Goal: Task Accomplishment & Management: Manage account settings

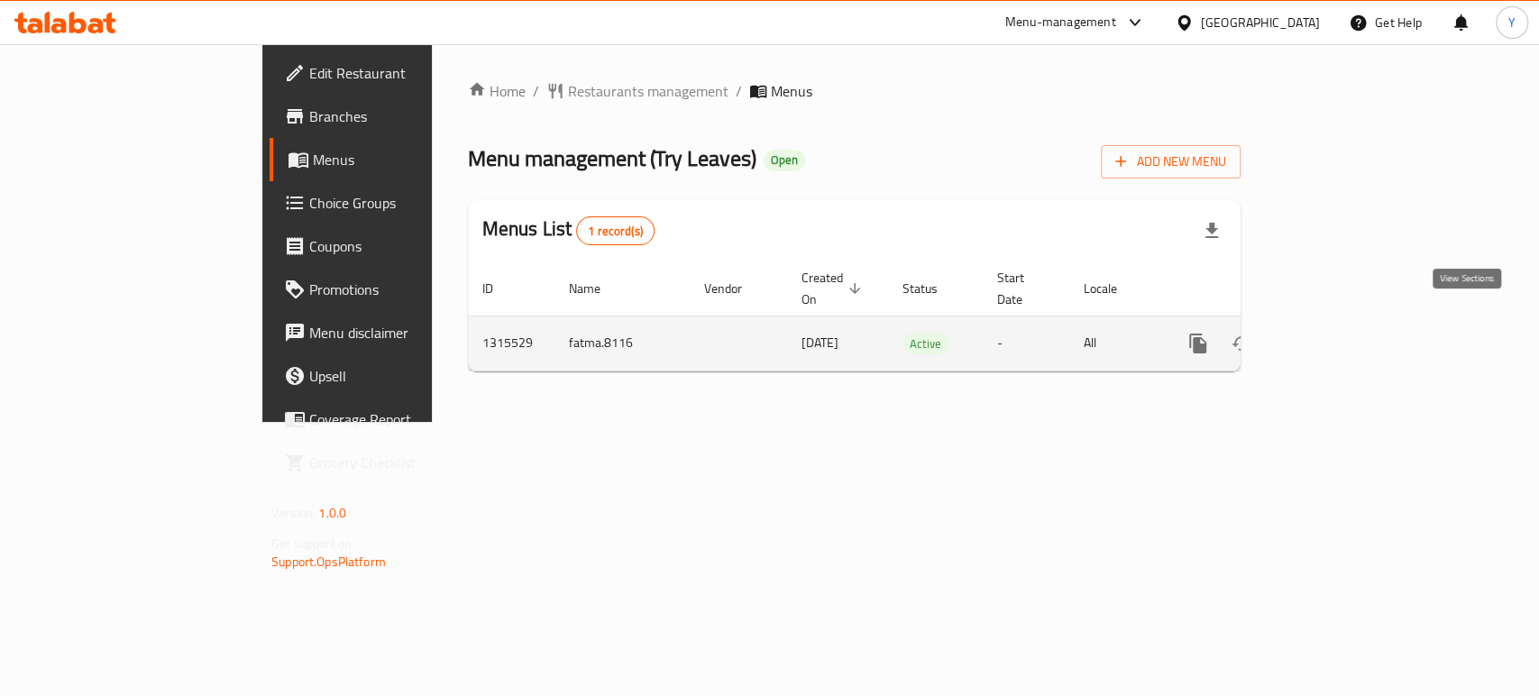
click at [1350, 322] on link "enhanced table" at bounding box center [1327, 343] width 43 height 43
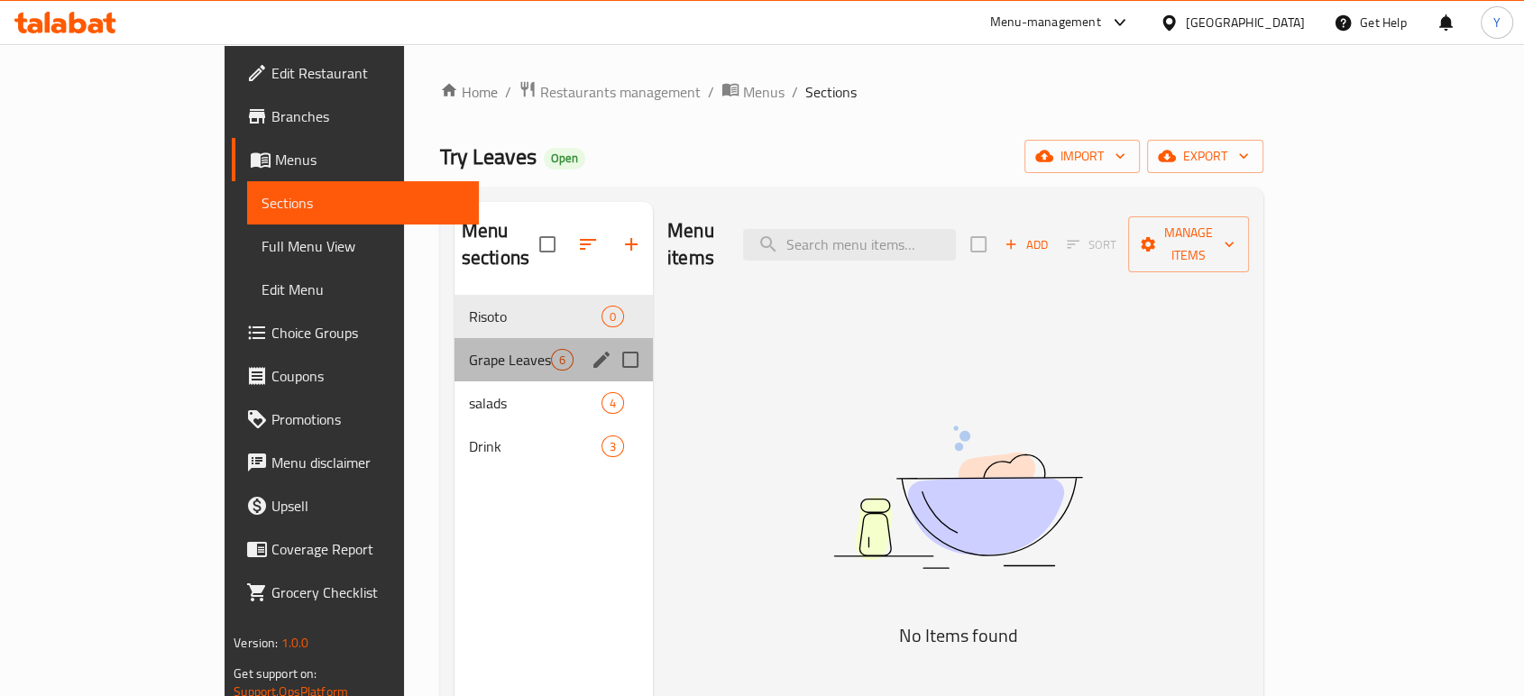
click at [456, 338] on div "Grape Leaves 6" at bounding box center [553, 359] width 198 height 43
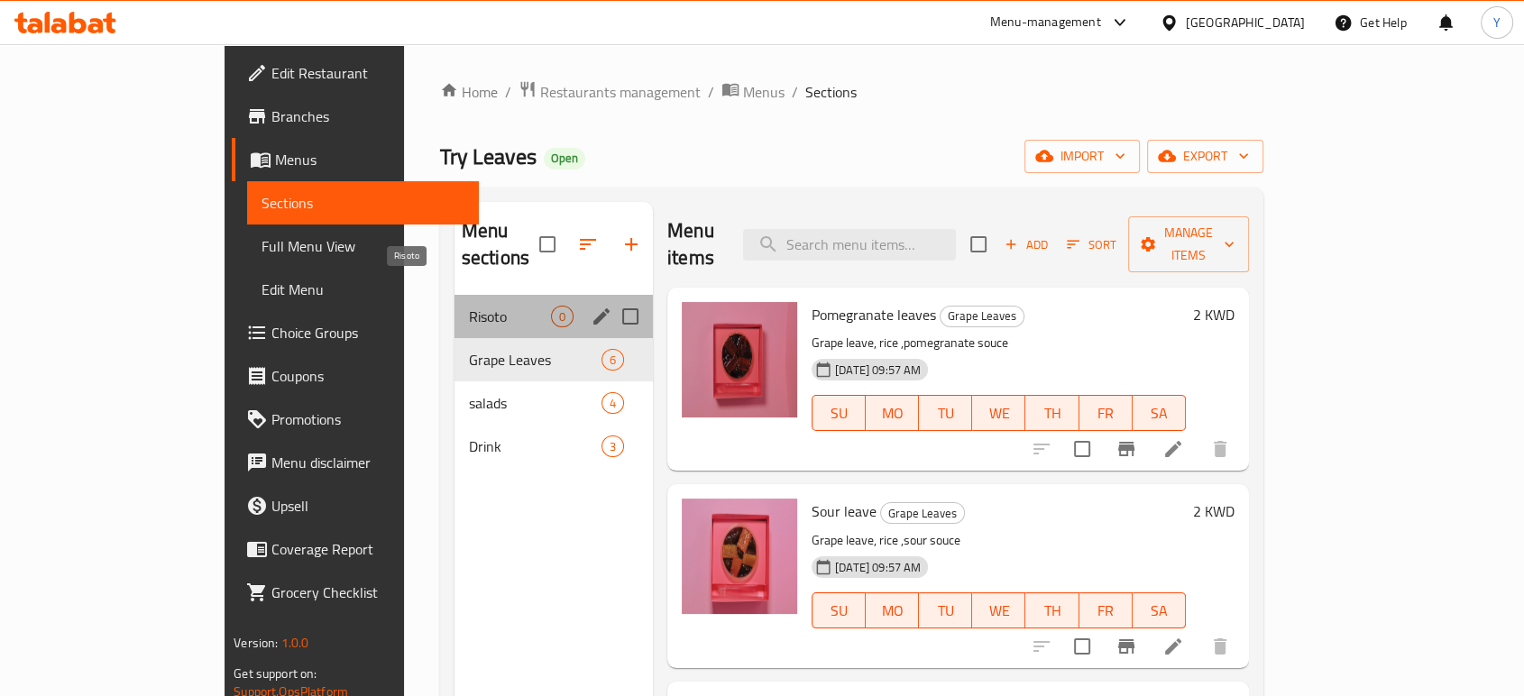
click at [469, 306] on span "Risoto" at bounding box center [510, 317] width 82 height 22
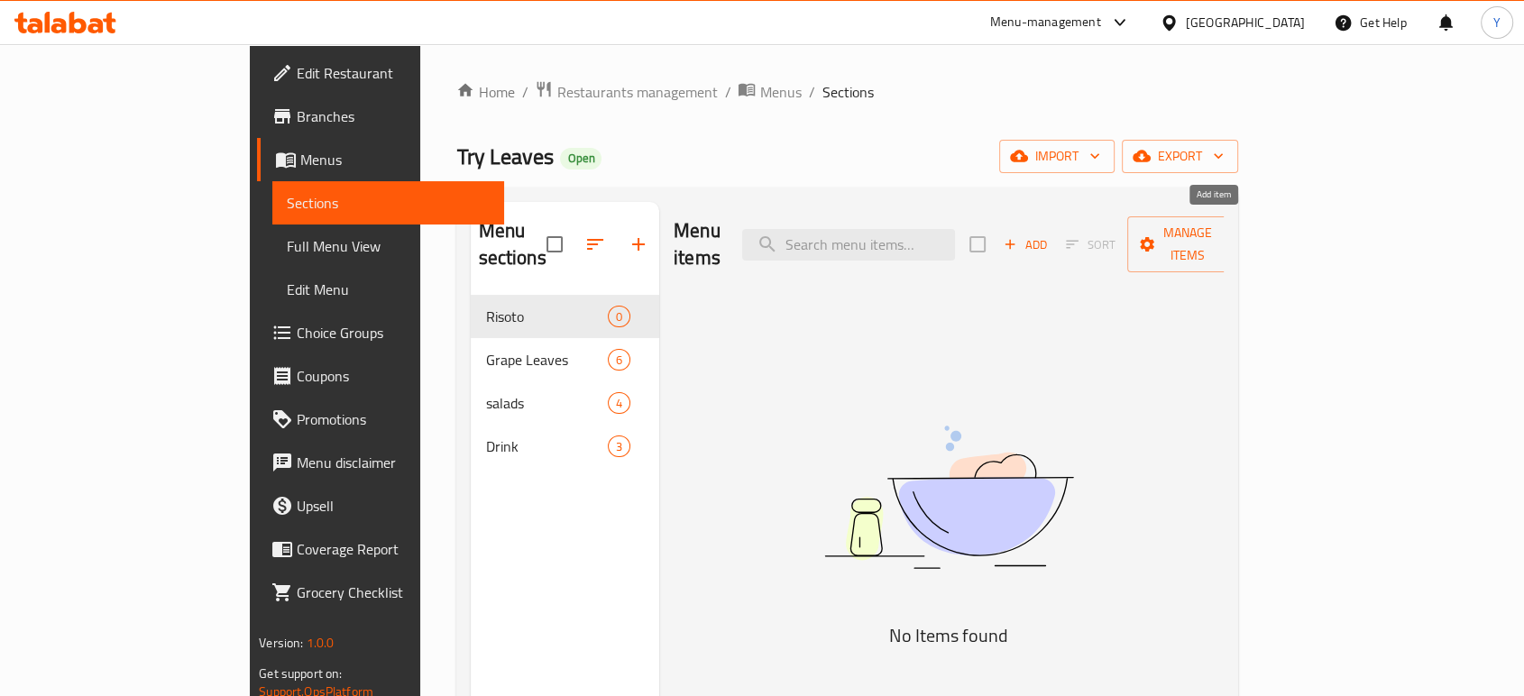
click at [1049, 234] on span "Add" at bounding box center [1025, 244] width 49 height 21
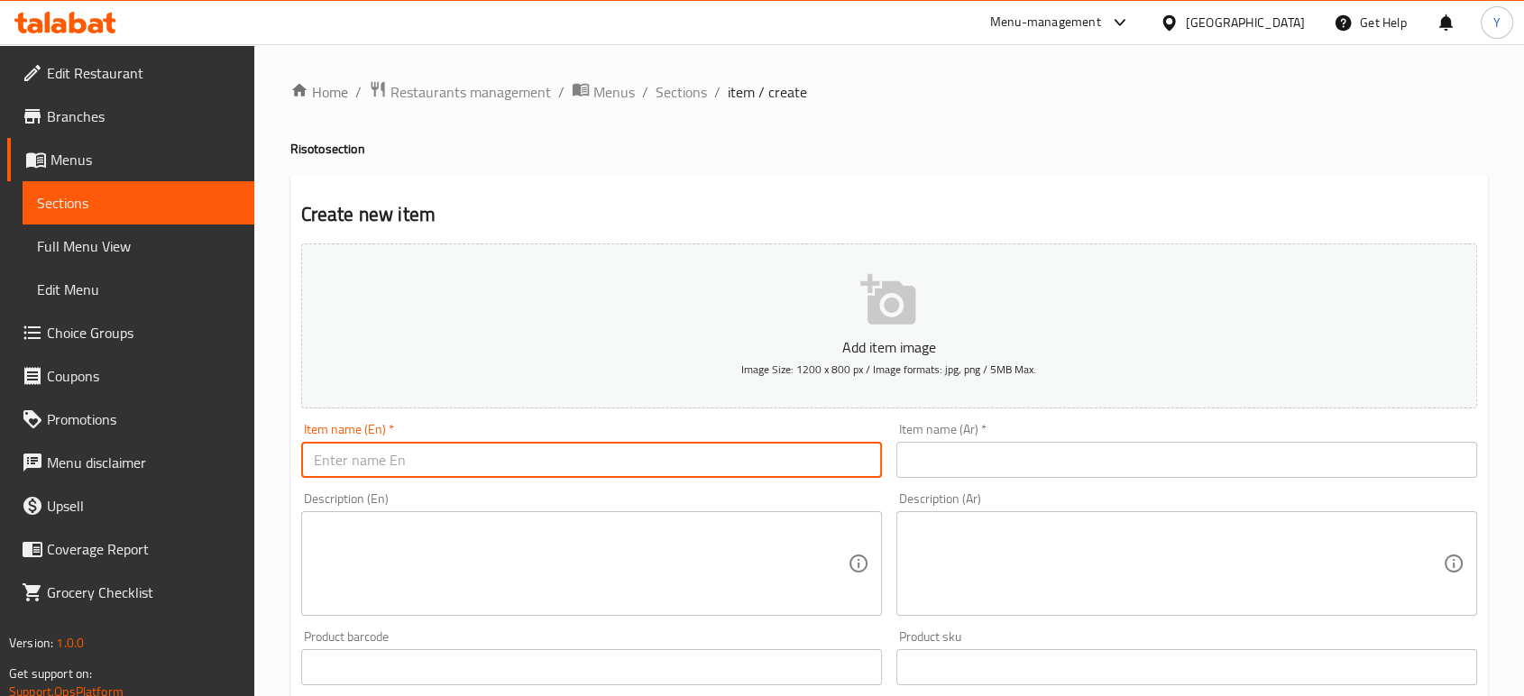
click at [412, 457] on input "text" at bounding box center [591, 460] width 581 height 36
type input "Sour"
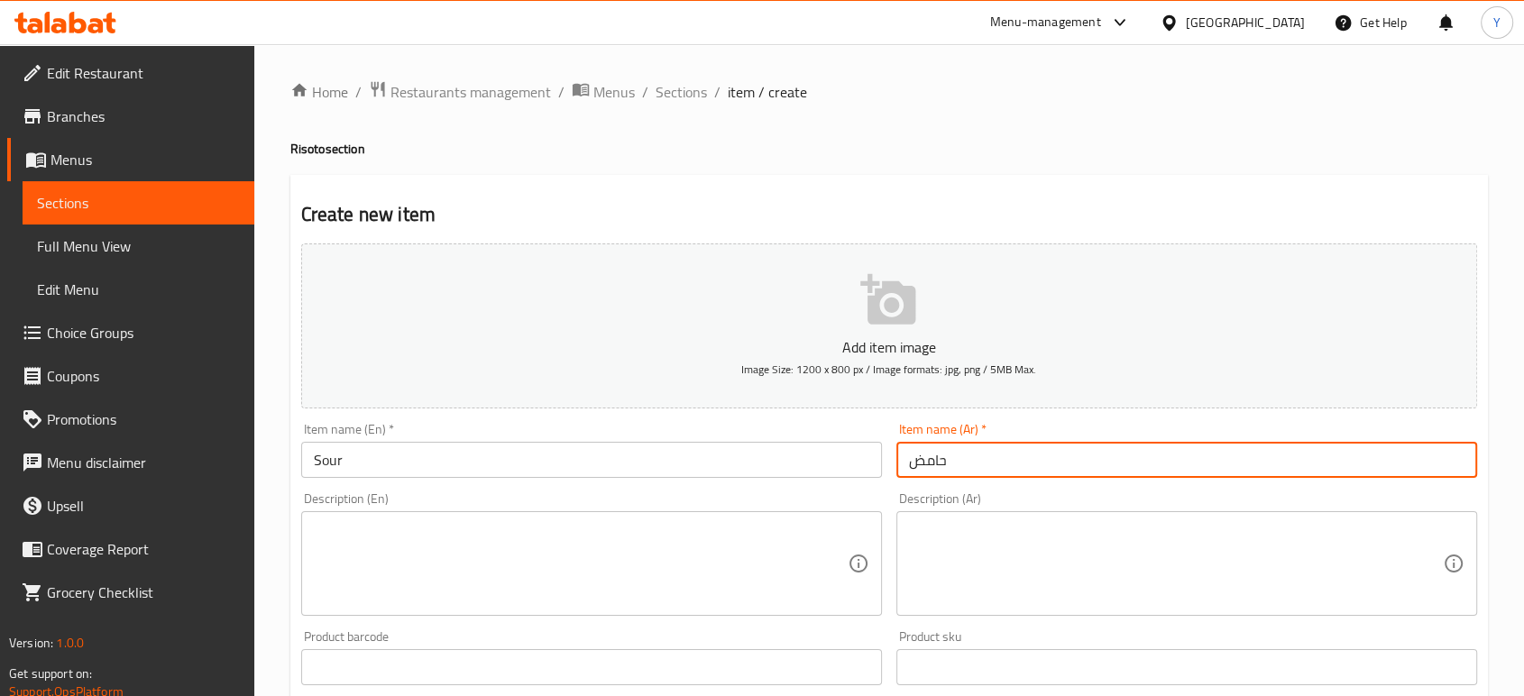
type input "حامض"
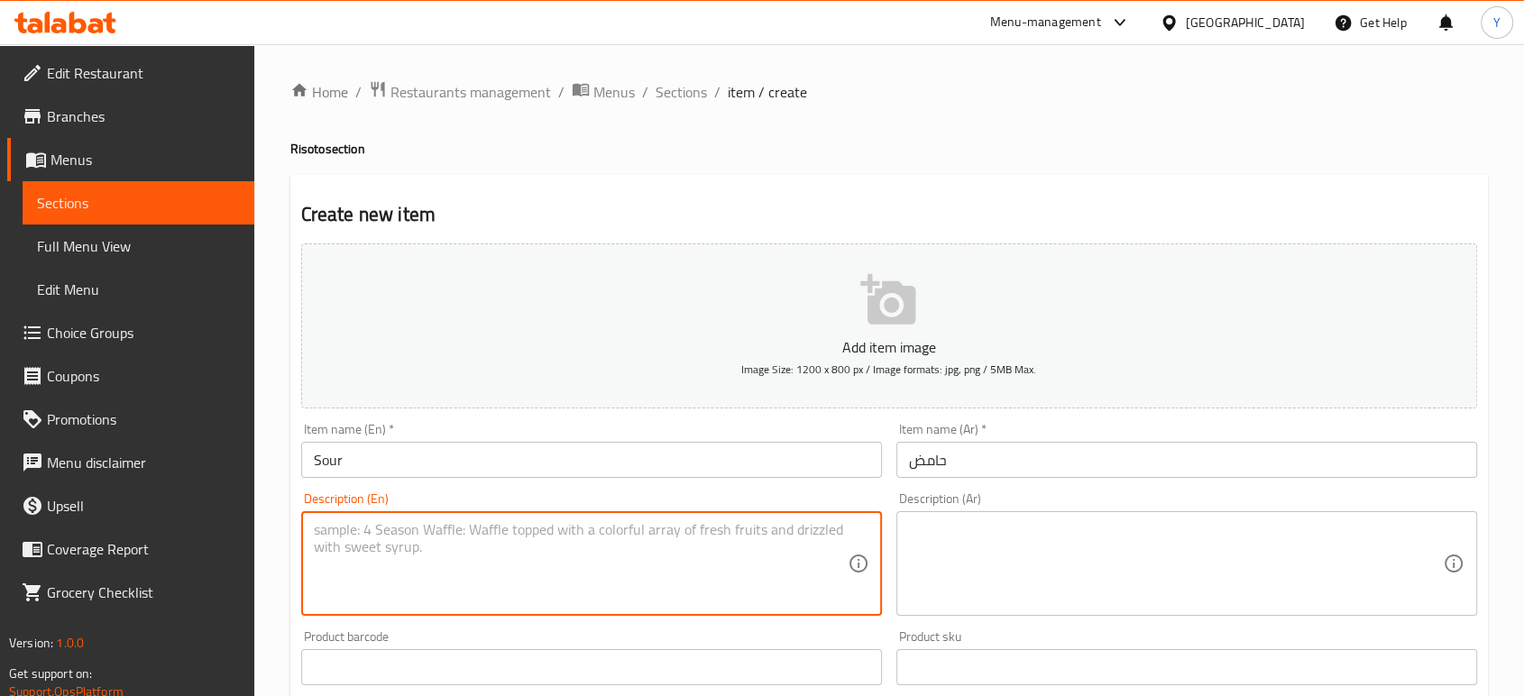
click at [584, 538] on textarea at bounding box center [581, 564] width 534 height 86
type textarea "ق"
type textarea "R"
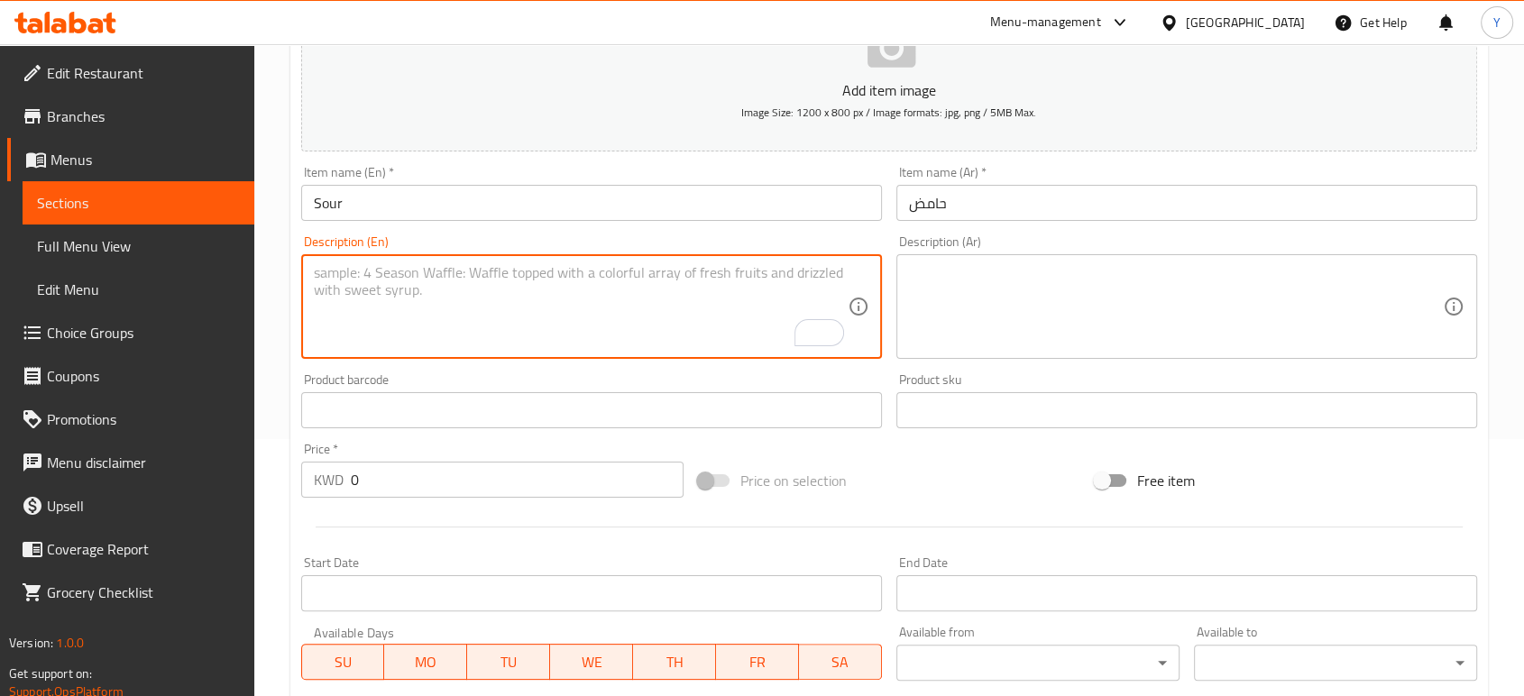
scroll to position [267, 0]
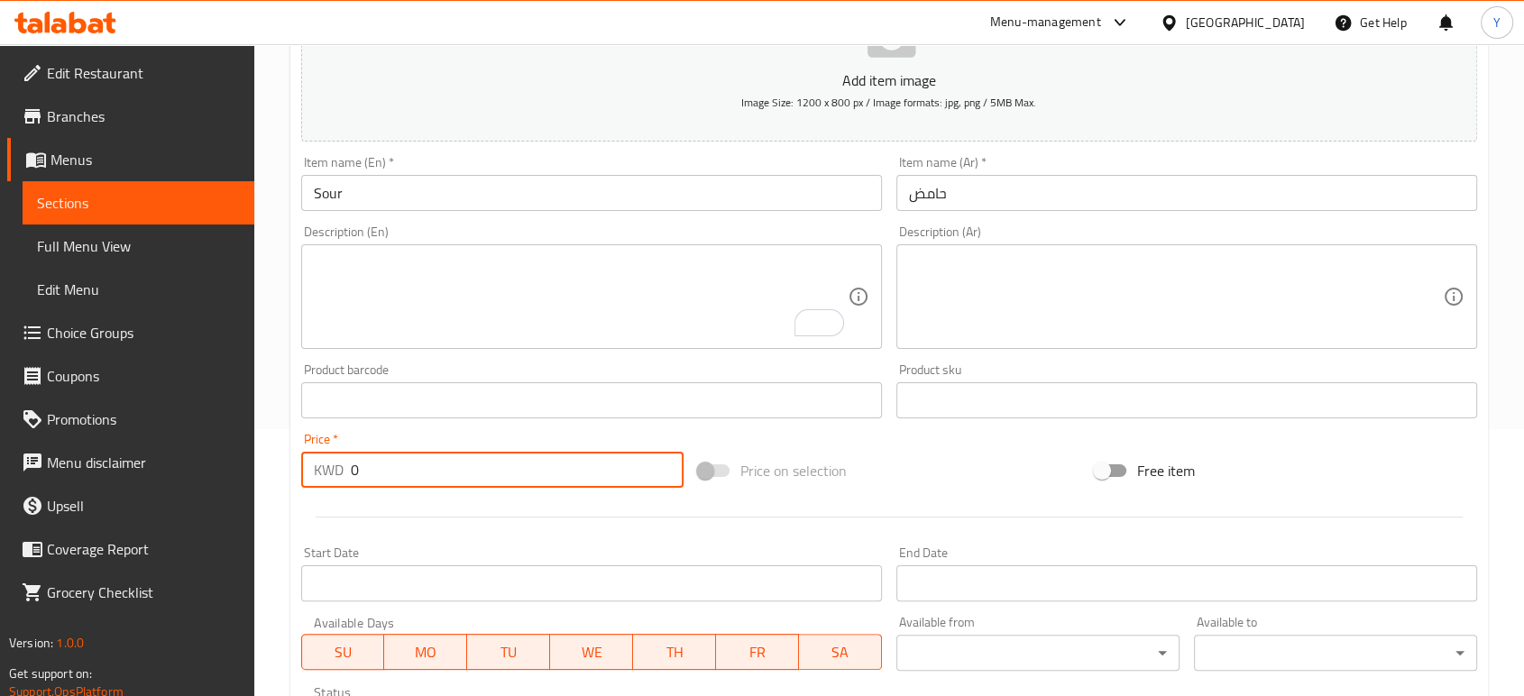
click at [502, 471] on input "0" at bounding box center [517, 470] width 333 height 36
click at [489, 479] on input "-13" at bounding box center [517, 470] width 333 height 36
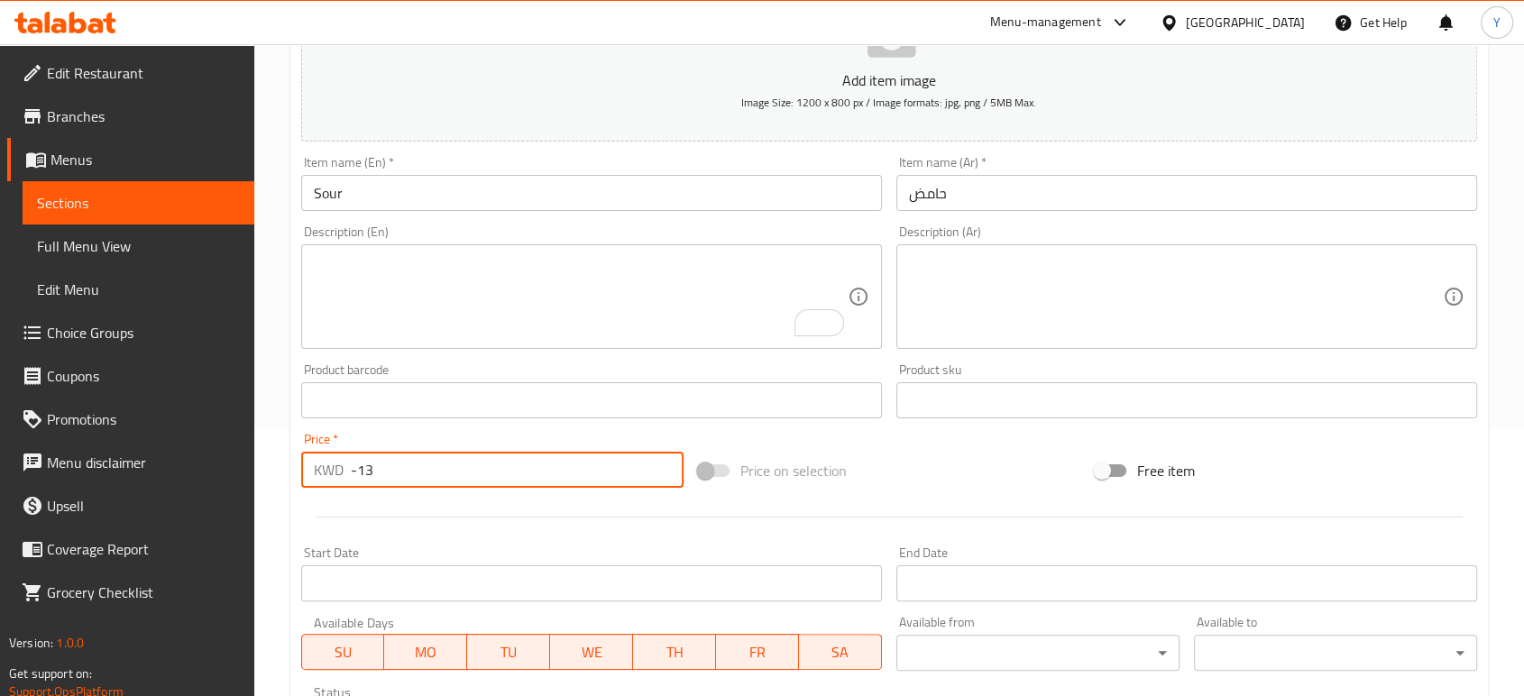
click at [489, 479] on input "-13" at bounding box center [517, 470] width 333 height 36
type input "1.9"
click at [512, 548] on div "Start Date Start Date" at bounding box center [591, 573] width 581 height 55
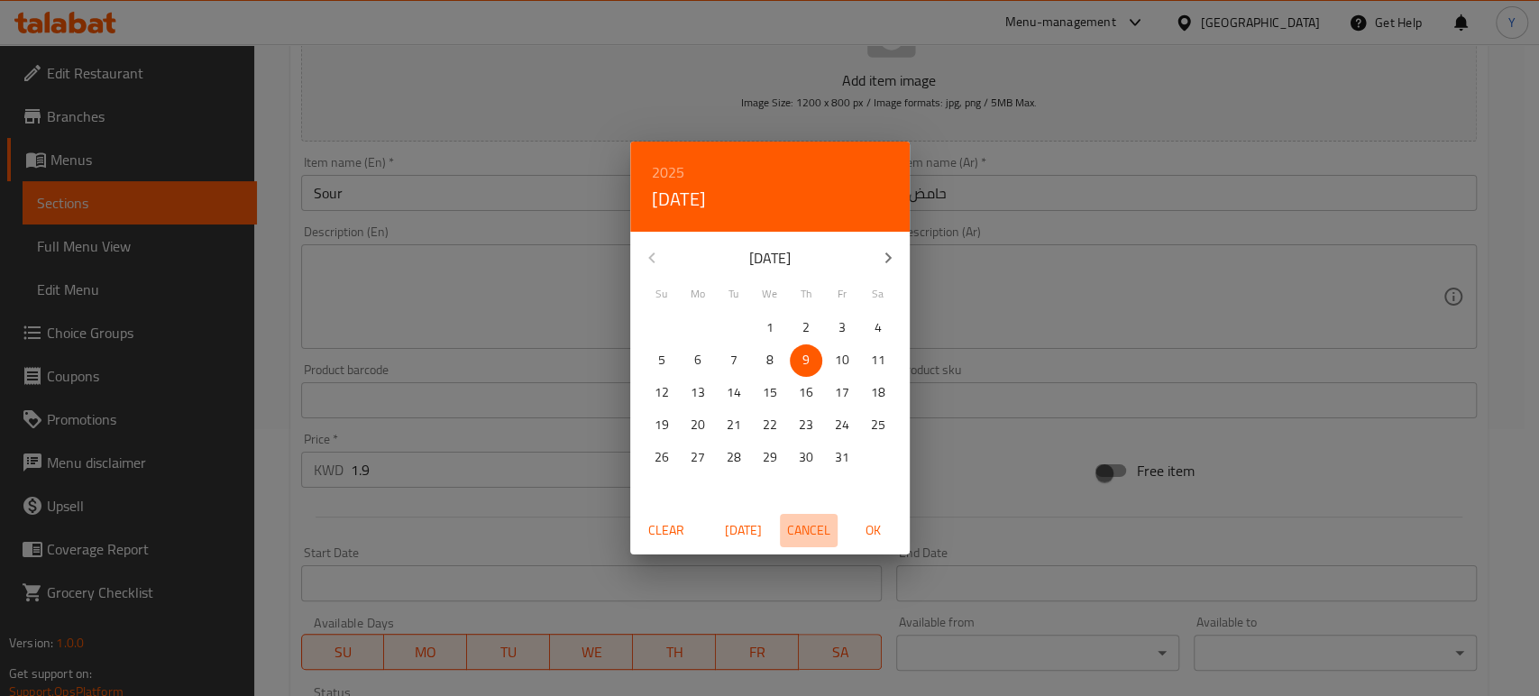
click at [825, 525] on span "Cancel" at bounding box center [808, 530] width 43 height 23
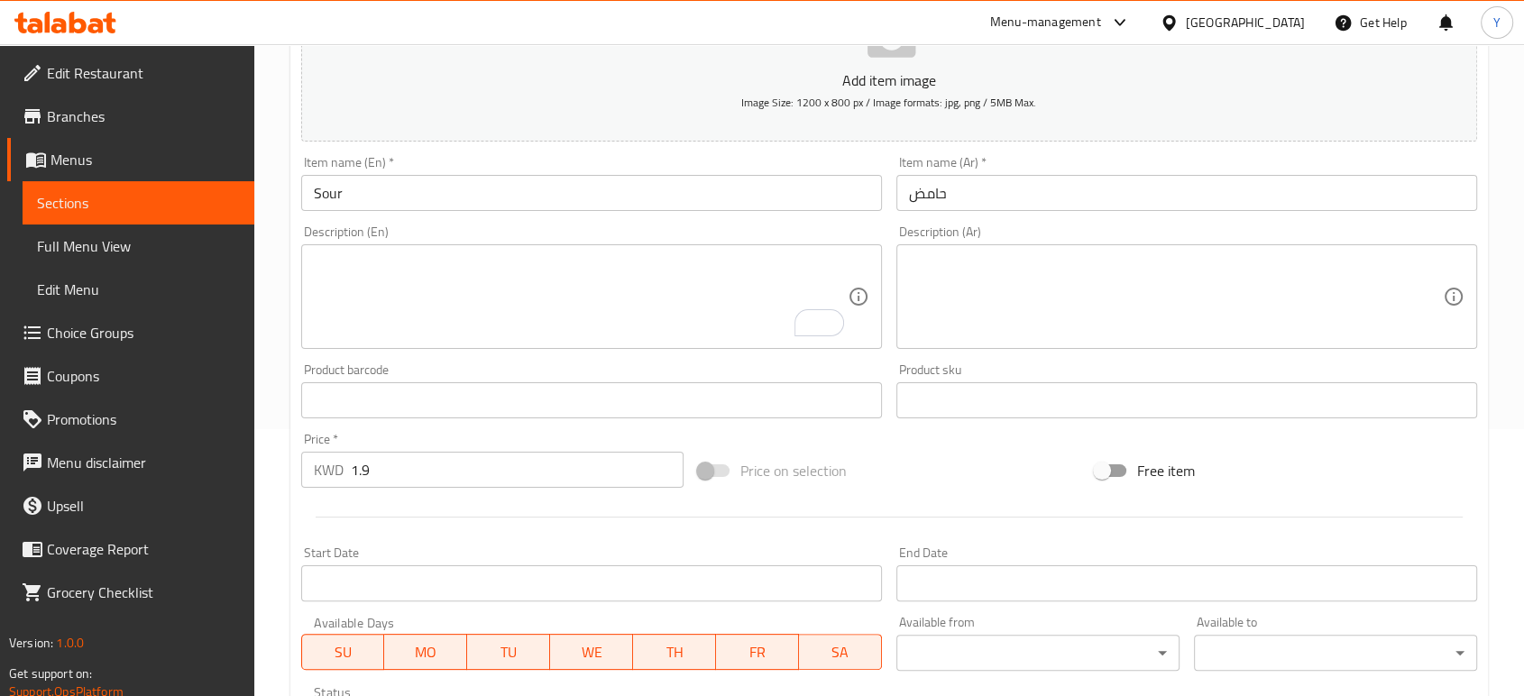
scroll to position [577, 0]
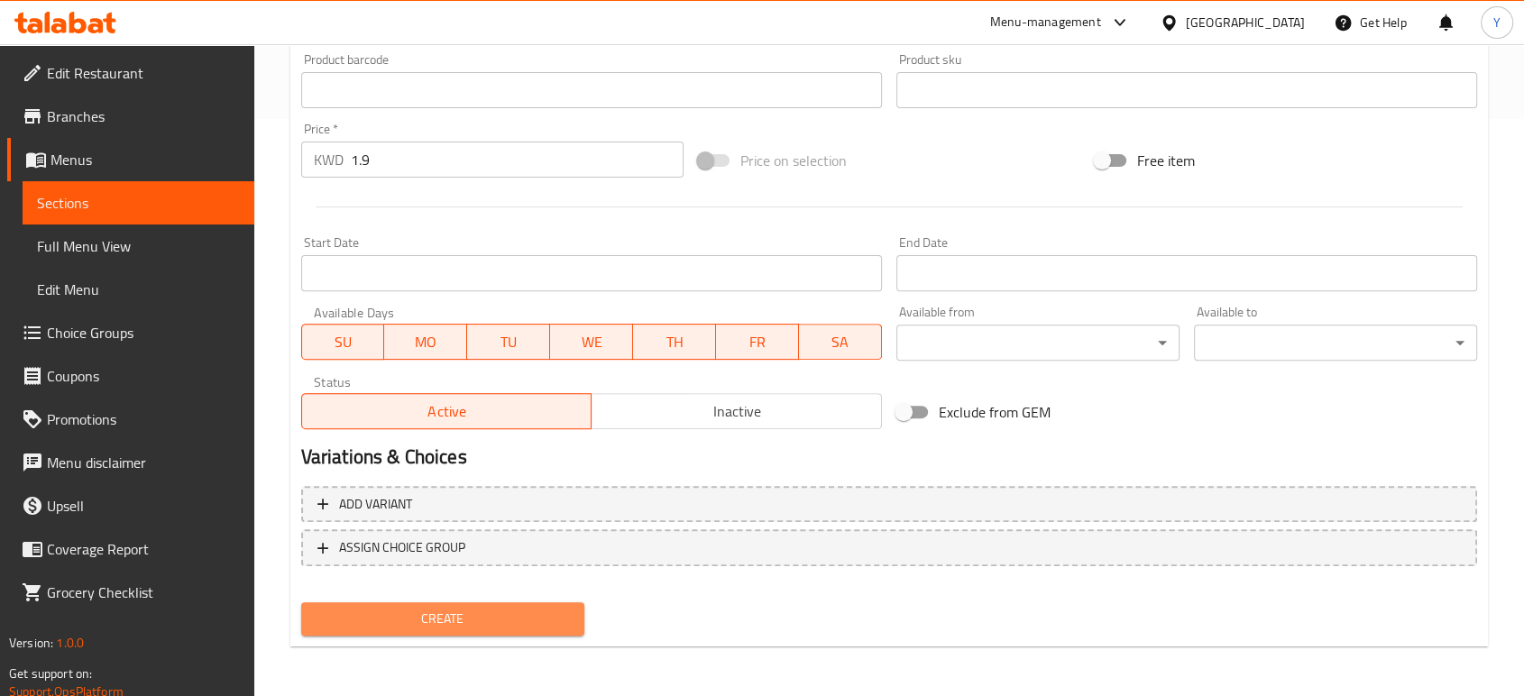
click at [477, 620] on span "Create" at bounding box center [443, 619] width 254 height 23
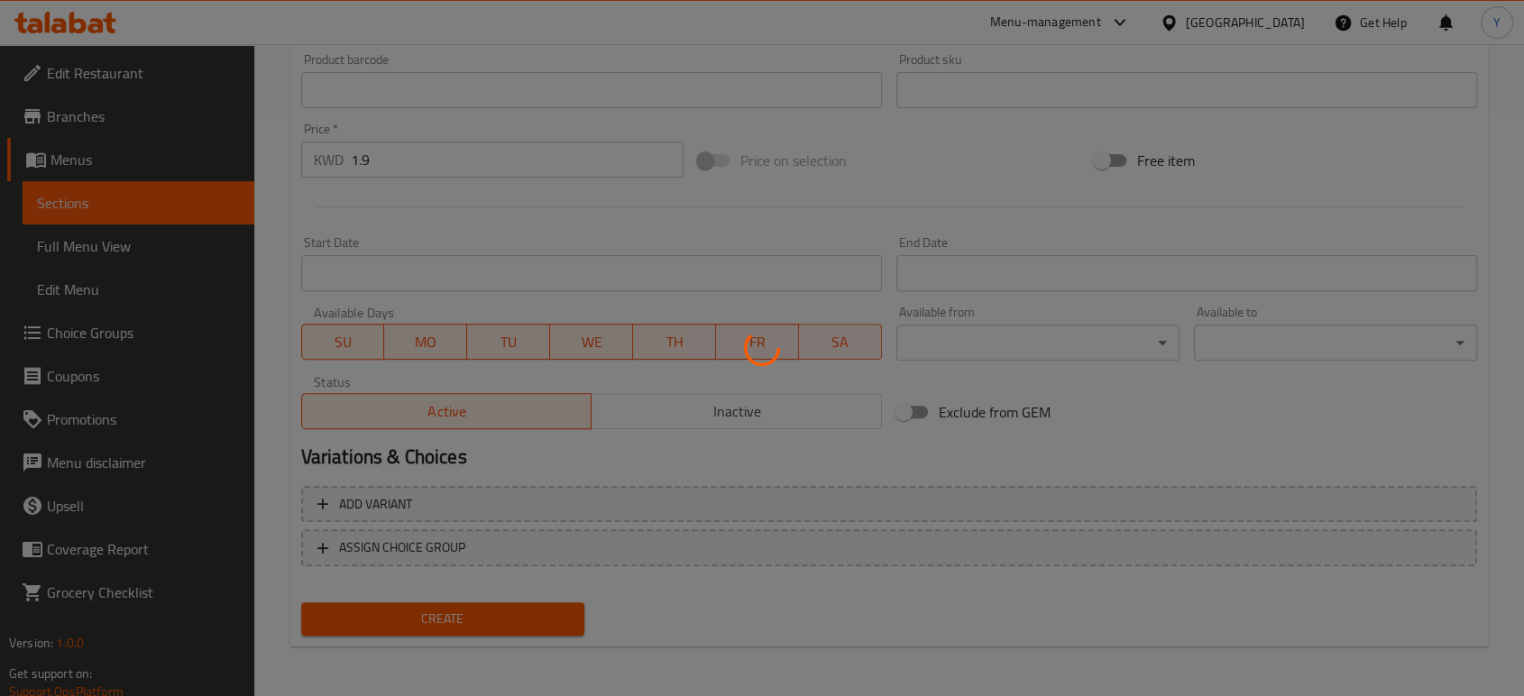
type input "0"
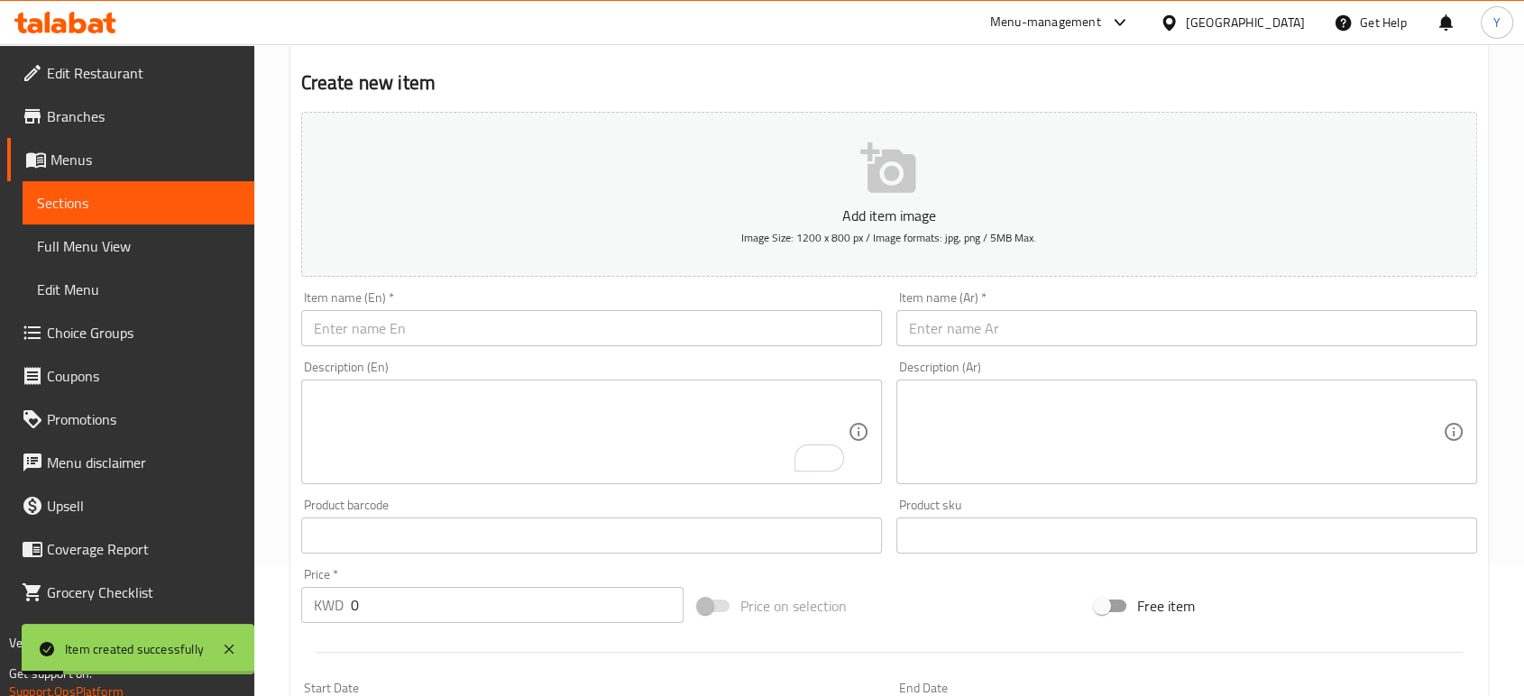
scroll to position [0, 0]
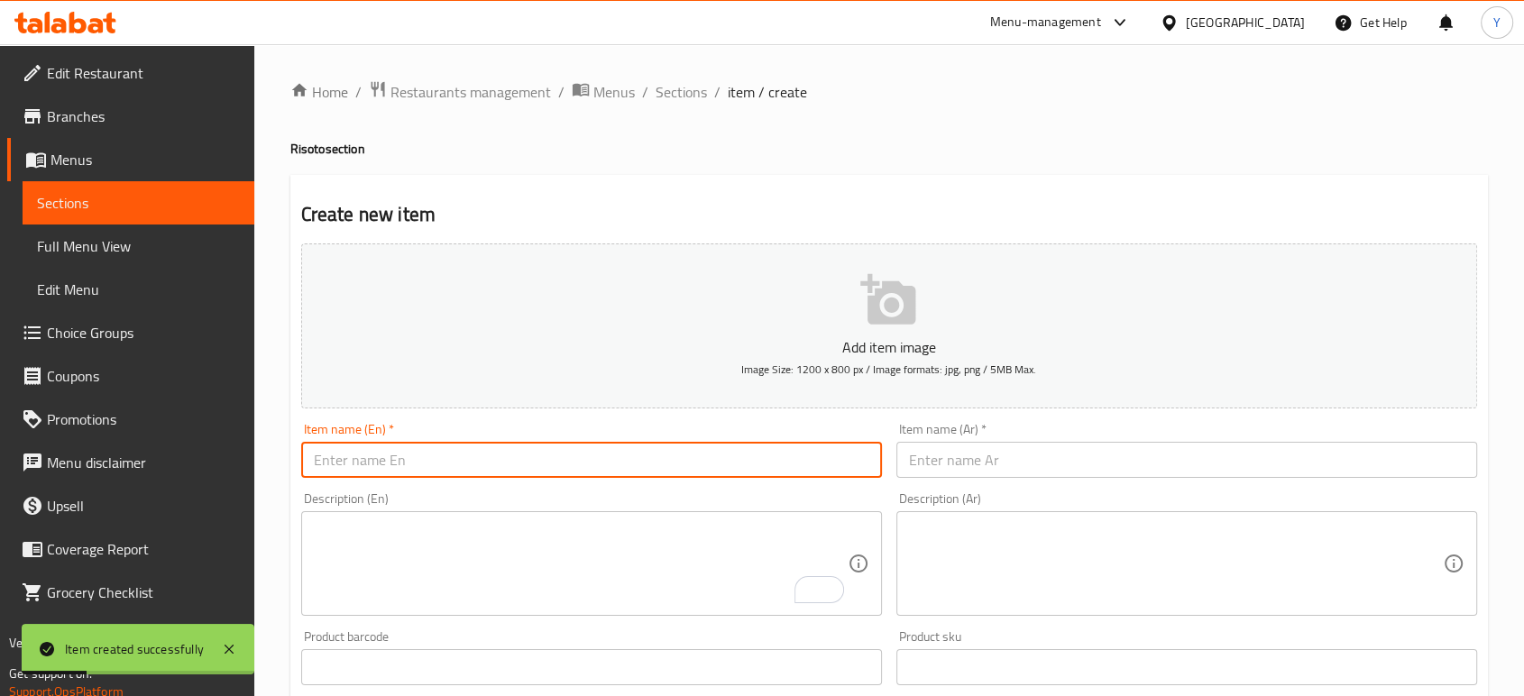
click at [486, 467] on input "text" at bounding box center [591, 460] width 581 height 36
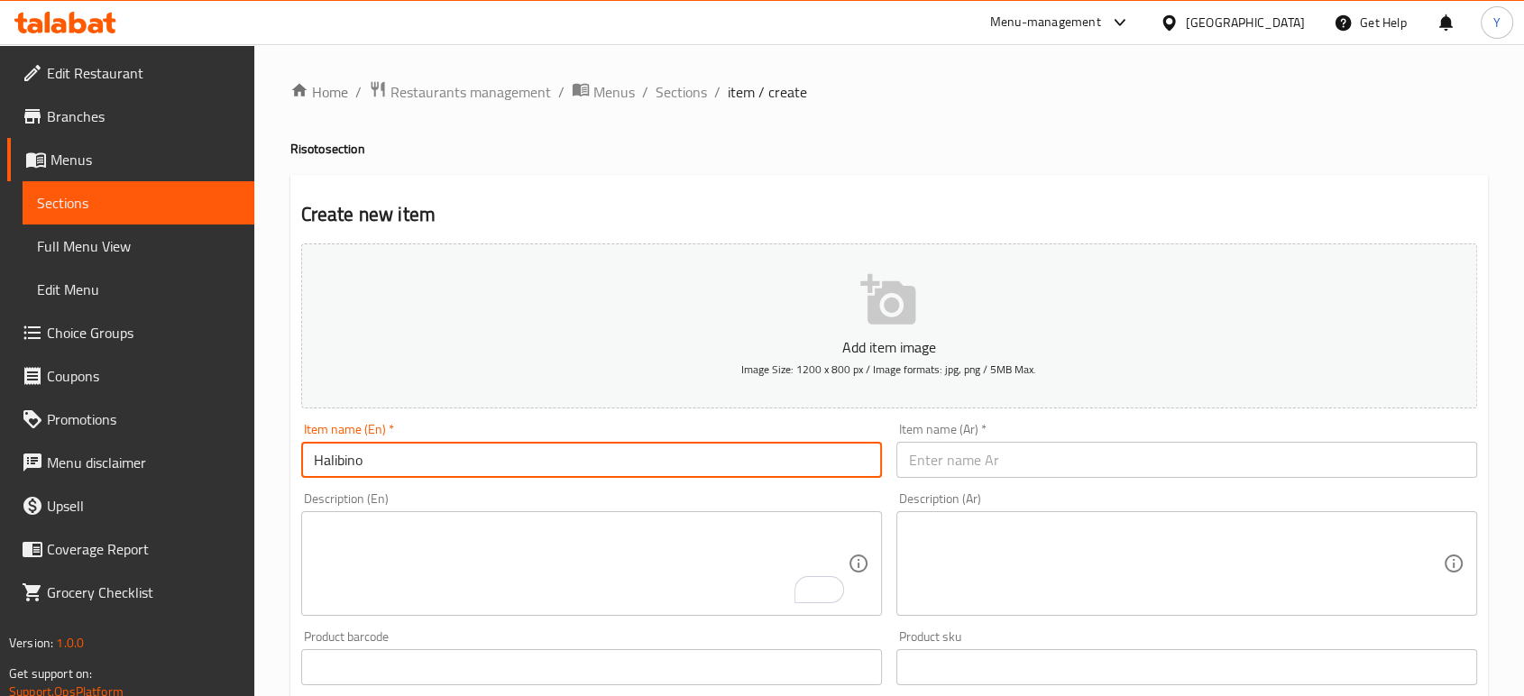
drag, startPoint x: 343, startPoint y: 463, endPoint x: 648, endPoint y: 466, distance: 305.6
click at [648, 466] on input "Halibino" at bounding box center [591, 460] width 581 height 36
type input "Jalbeno"
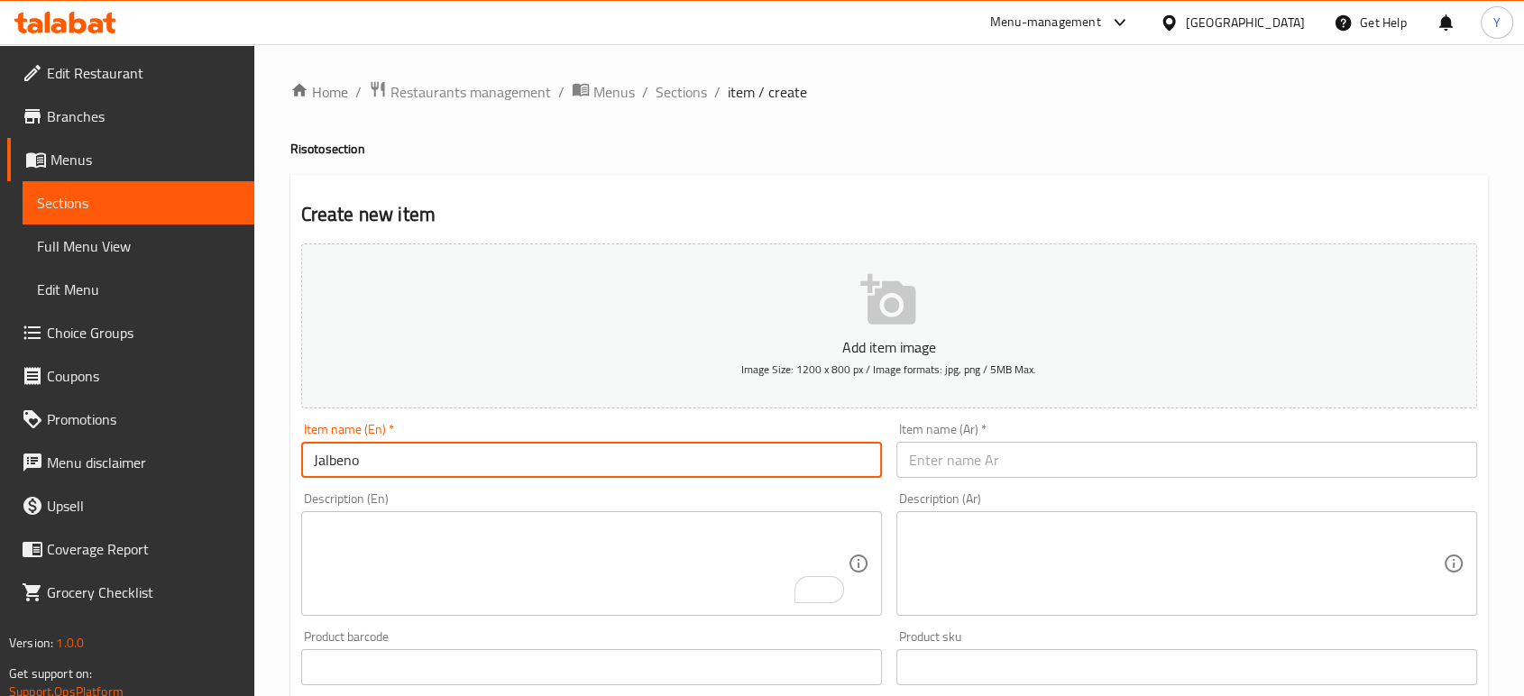
drag, startPoint x: 339, startPoint y: 462, endPoint x: 611, endPoint y: 470, distance: 272.4
click at [611, 470] on input "Jalbeno" at bounding box center [591, 460] width 581 height 36
drag, startPoint x: 341, startPoint y: 462, endPoint x: 671, endPoint y: 453, distance: 330.1
click at [671, 453] on input "Jalbeno" at bounding box center [591, 460] width 581 height 36
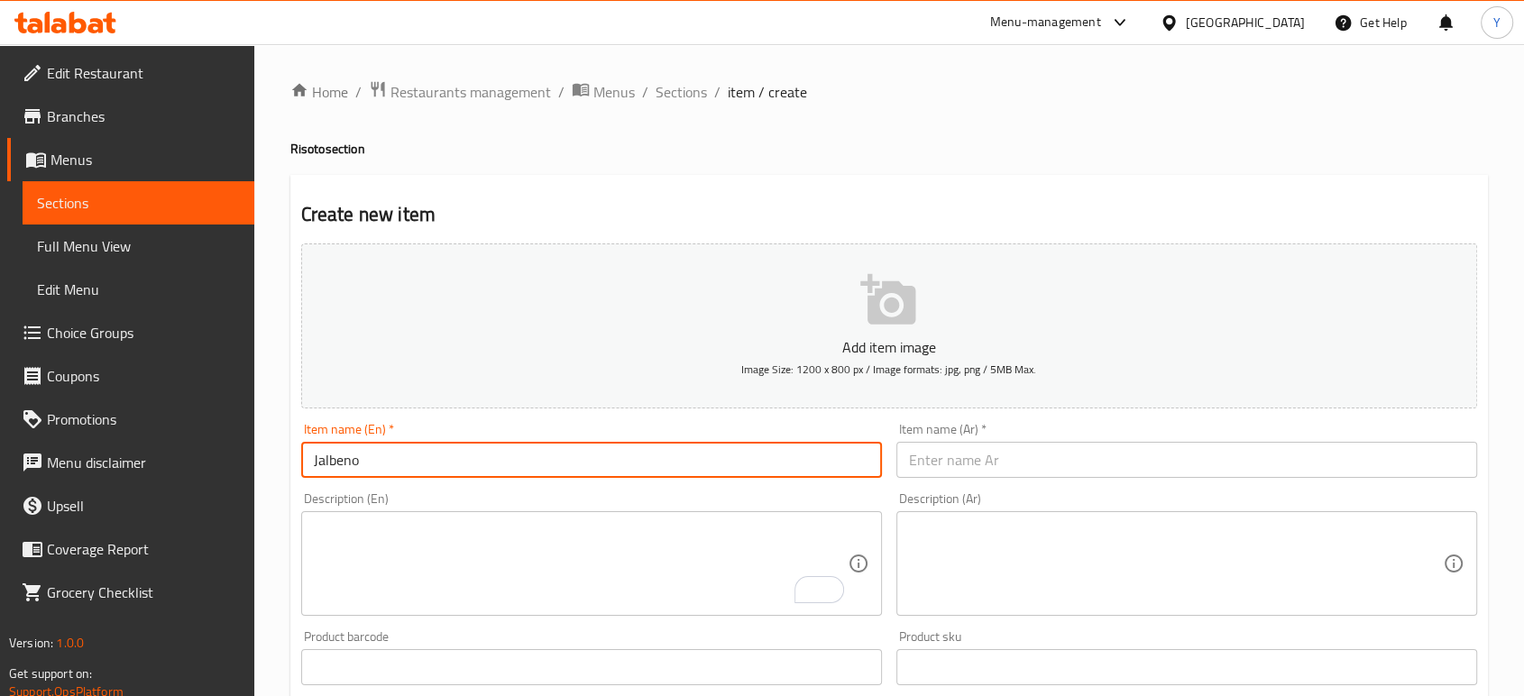
click at [599, 462] on input "Jalbeno" at bounding box center [591, 460] width 581 height 36
click at [437, 456] on input "Jalbeno" at bounding box center [591, 460] width 581 height 36
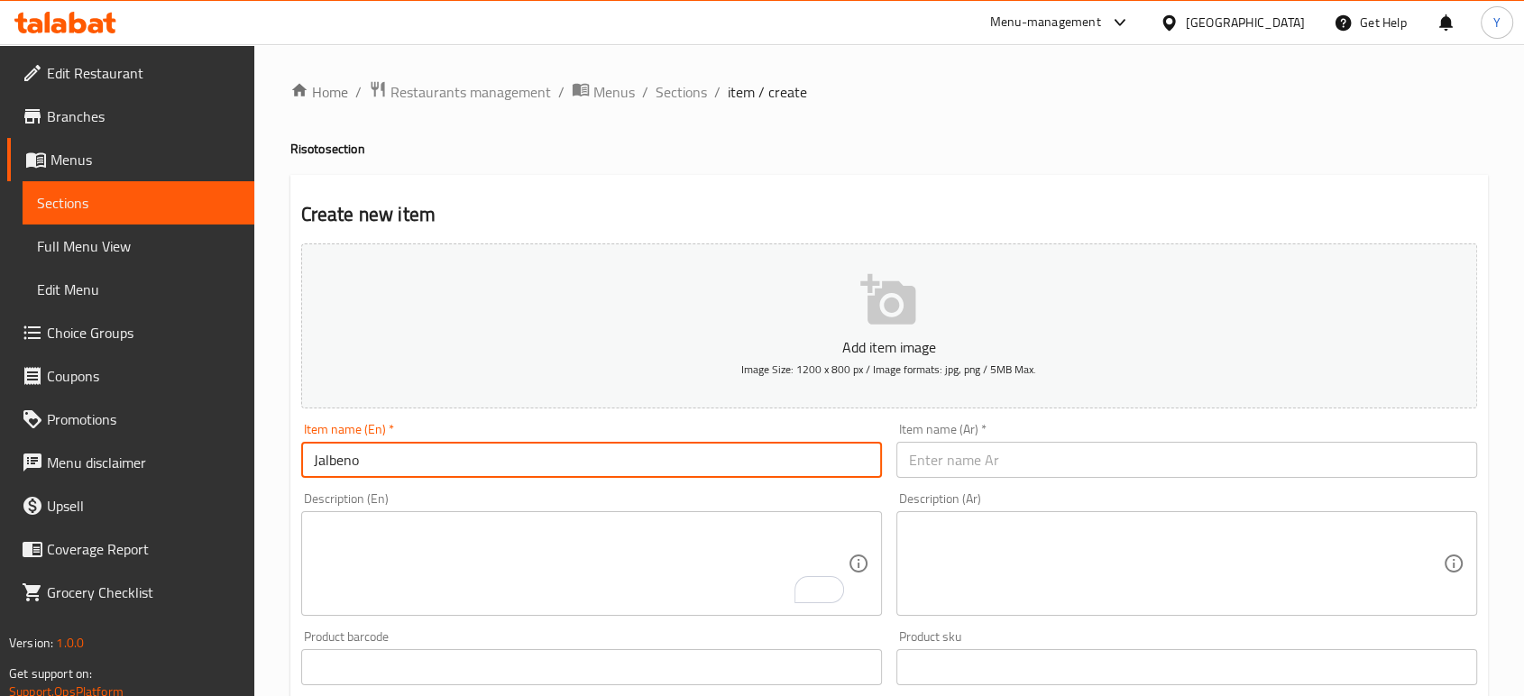
click at [437, 456] on input "Jalbeno" at bounding box center [591, 460] width 581 height 36
type input "Jalapeno"
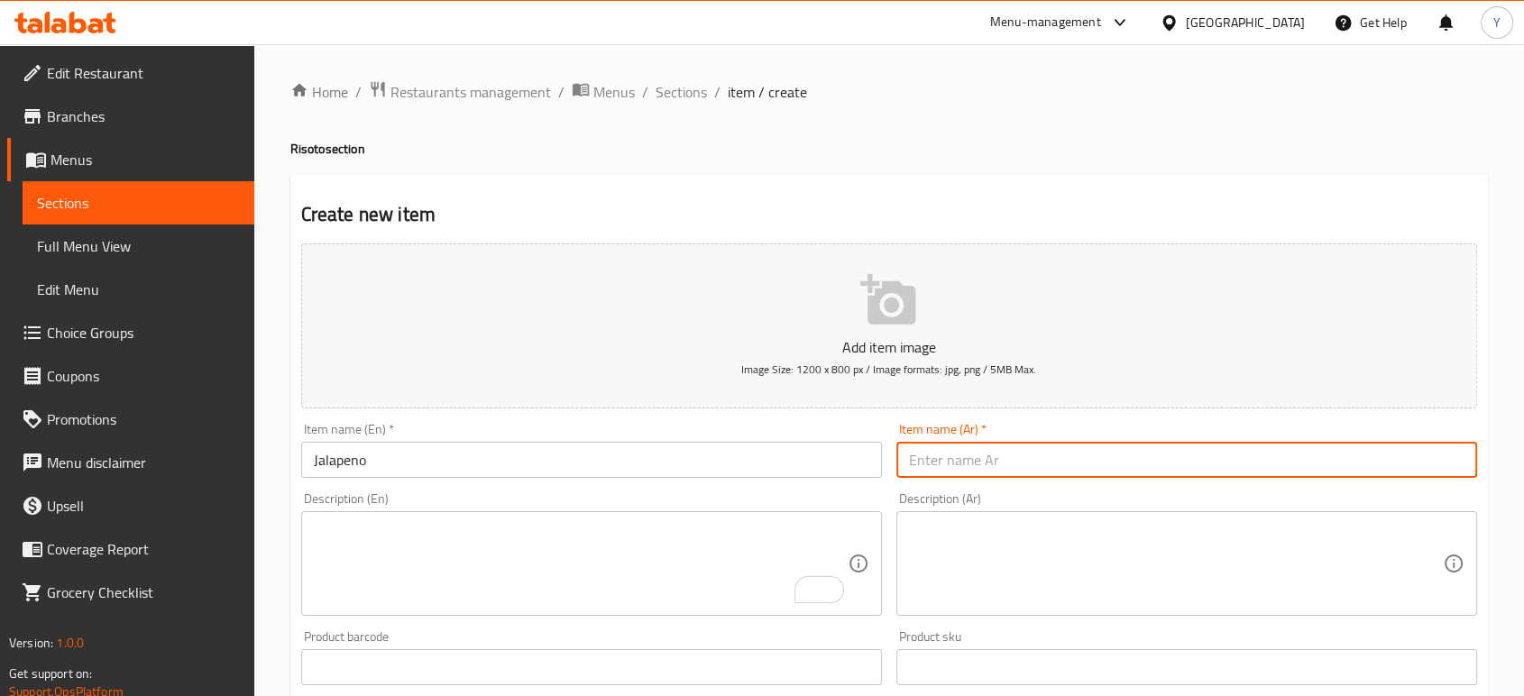
click at [985, 456] on input "text" at bounding box center [1186, 460] width 581 height 36
type input "هالبينو"
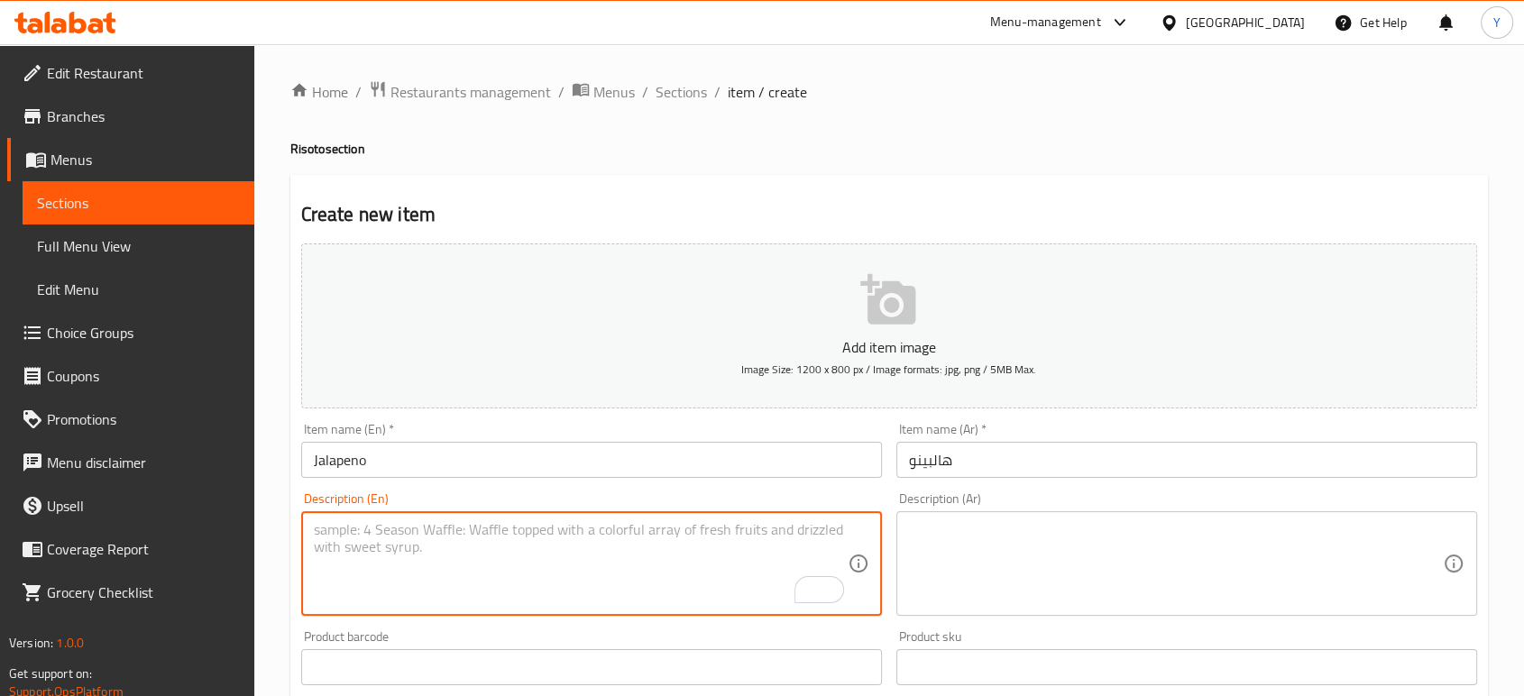
click at [748, 555] on textarea "To enrich screen reader interactions, please activate Accessibility in Grammarl…" at bounding box center [581, 564] width 534 height 86
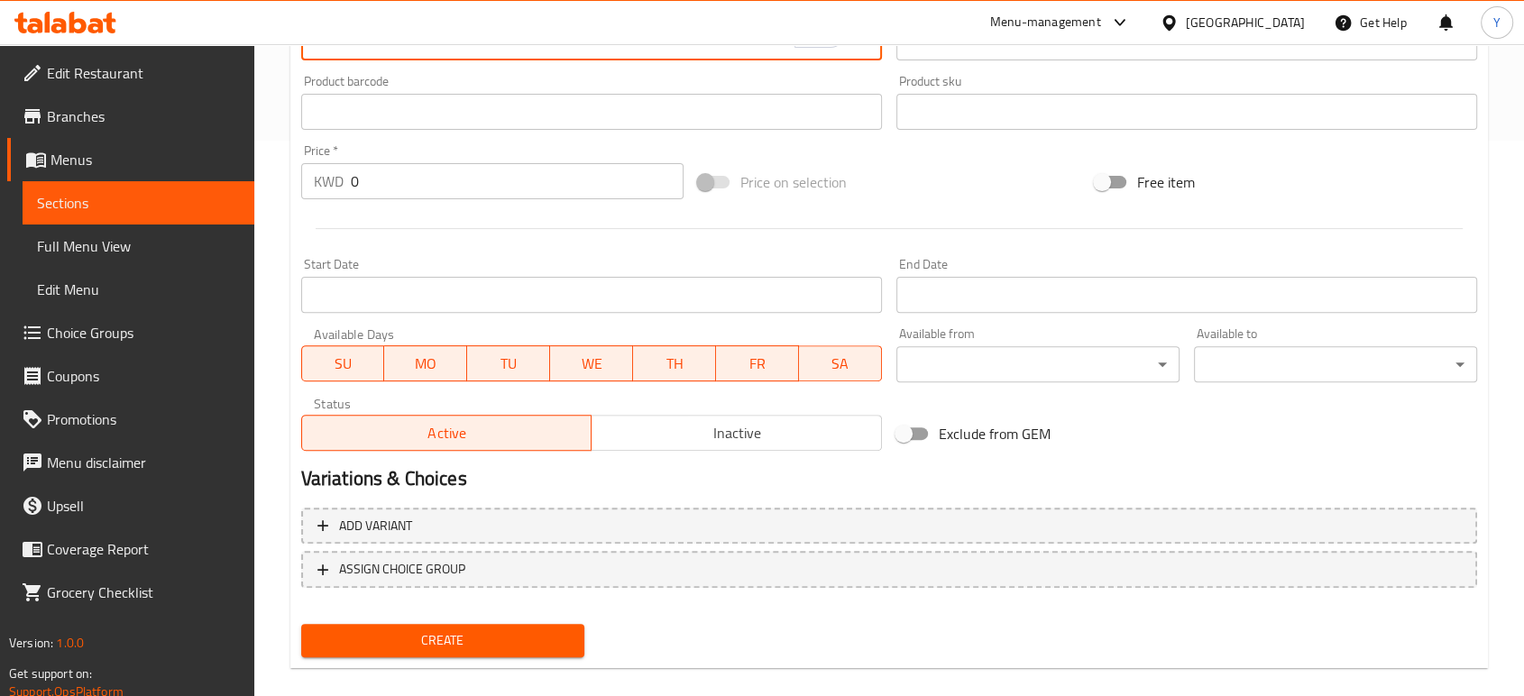
scroll to position [555, 0]
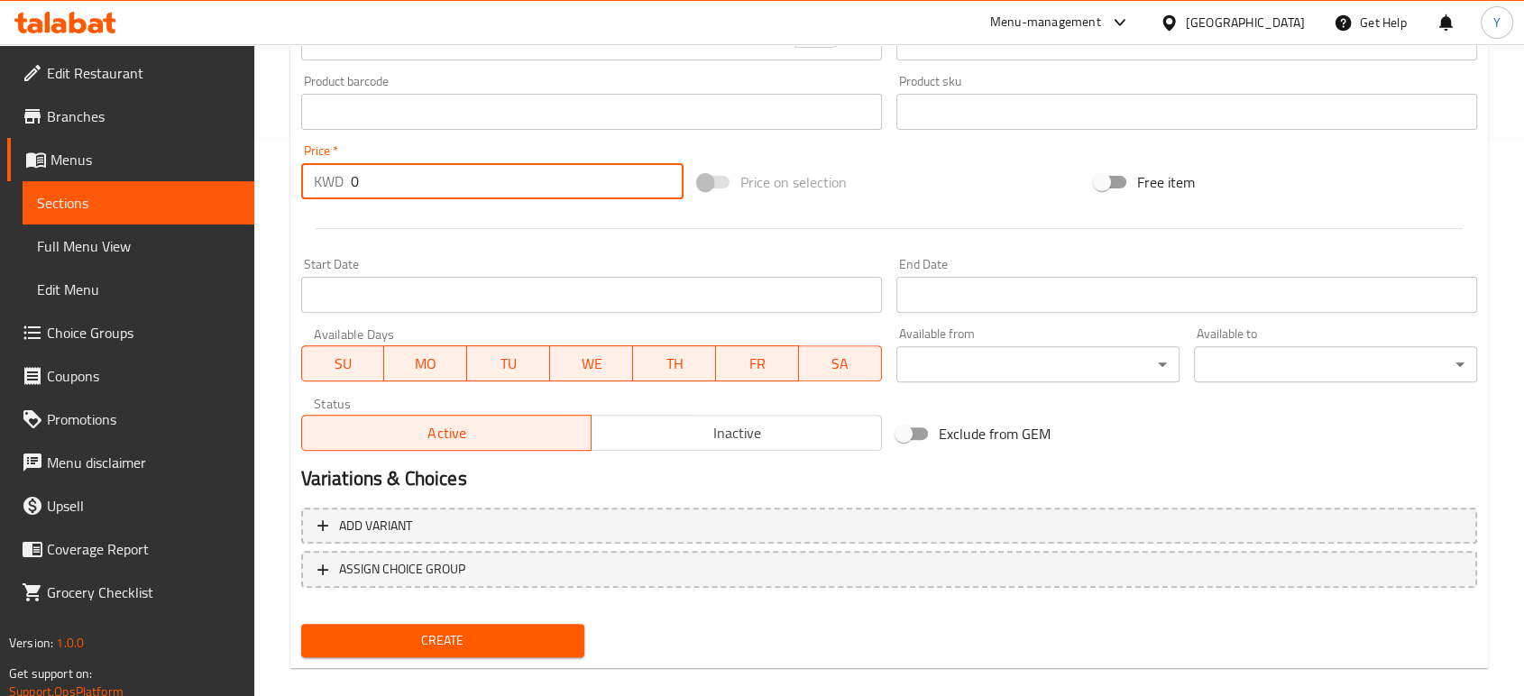
click at [378, 196] on input "0" at bounding box center [517, 181] width 333 height 36
type input "1.9"
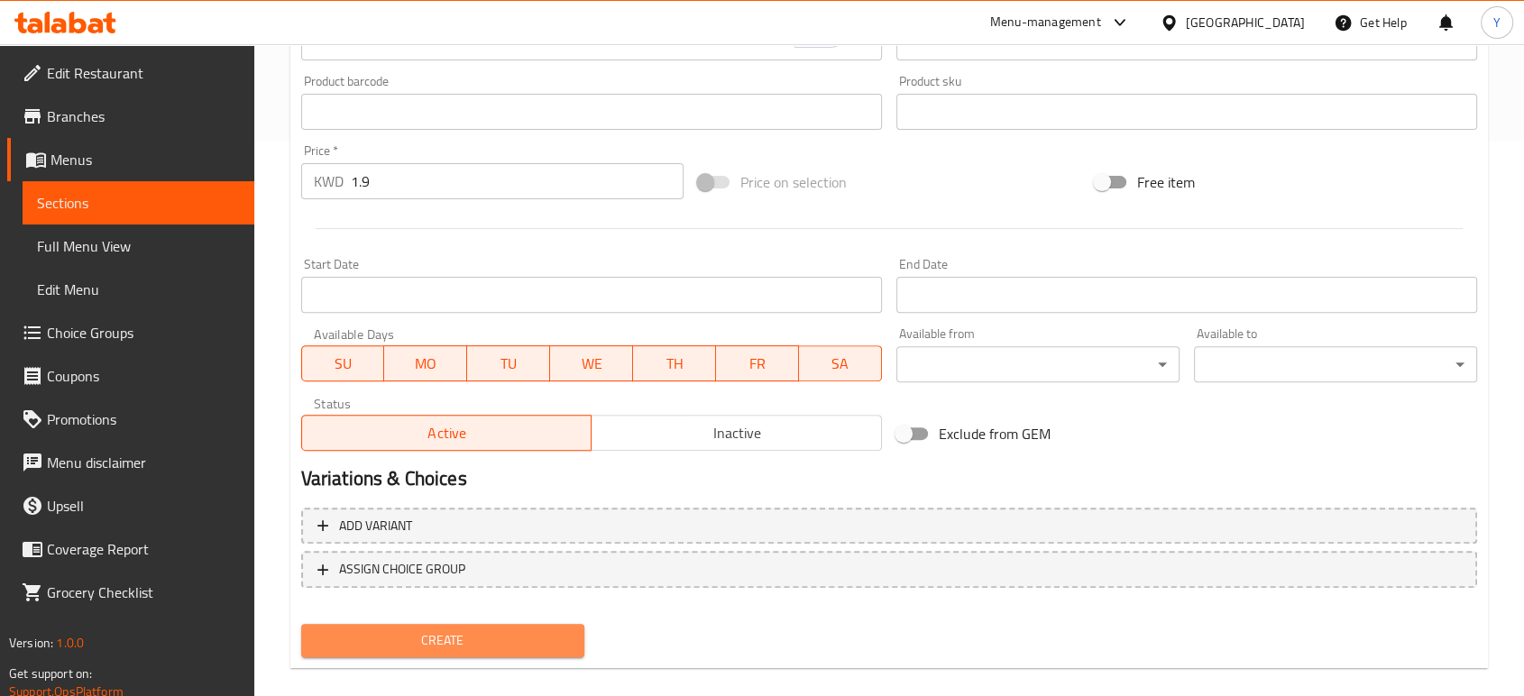
click at [416, 629] on span "Create" at bounding box center [443, 640] width 254 height 23
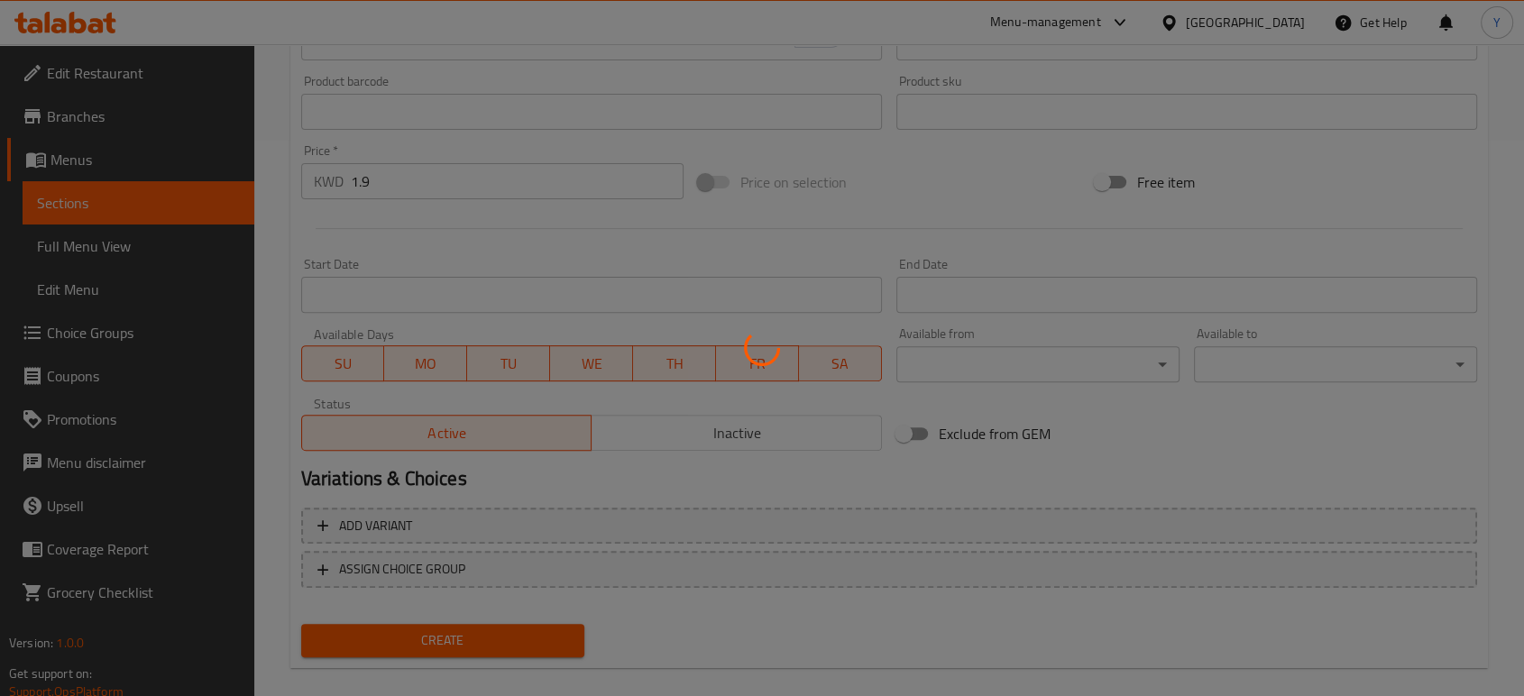
scroll to position [0, 0]
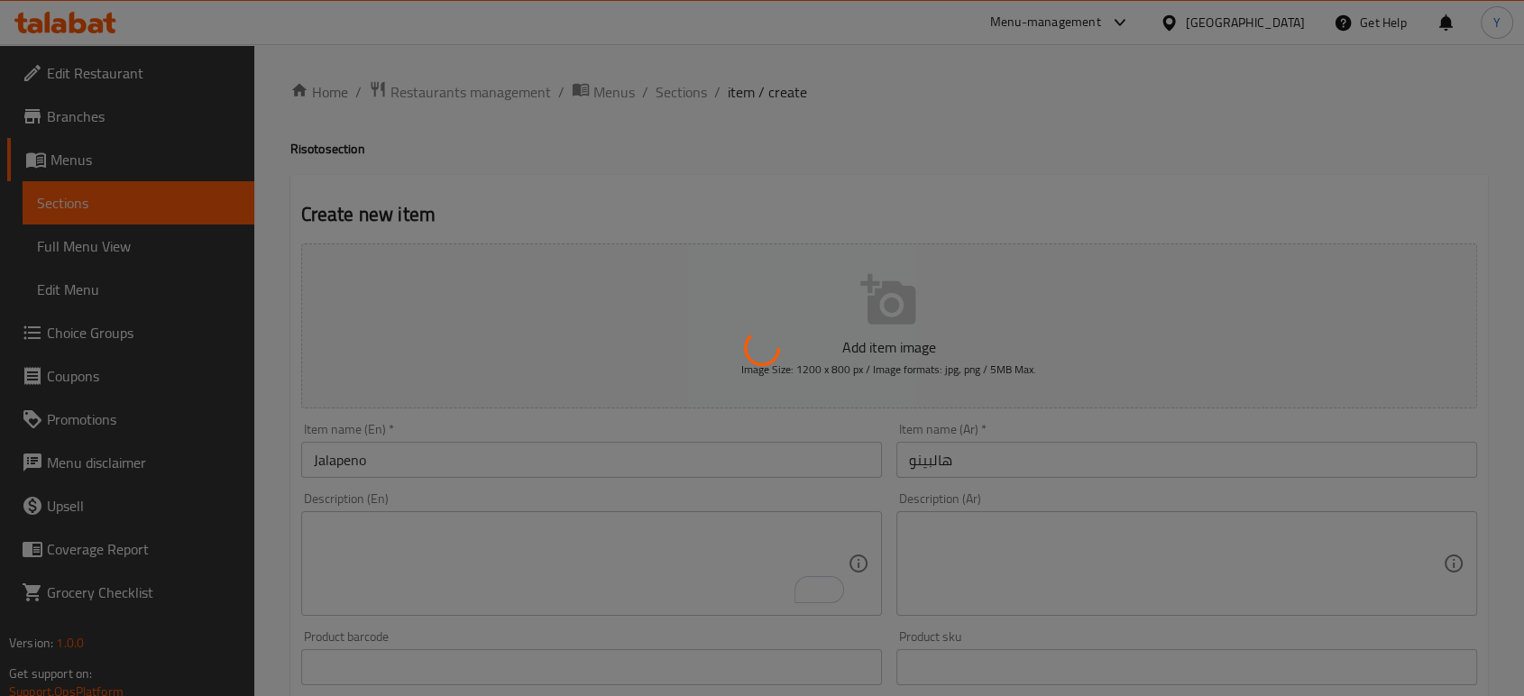
type input "0"
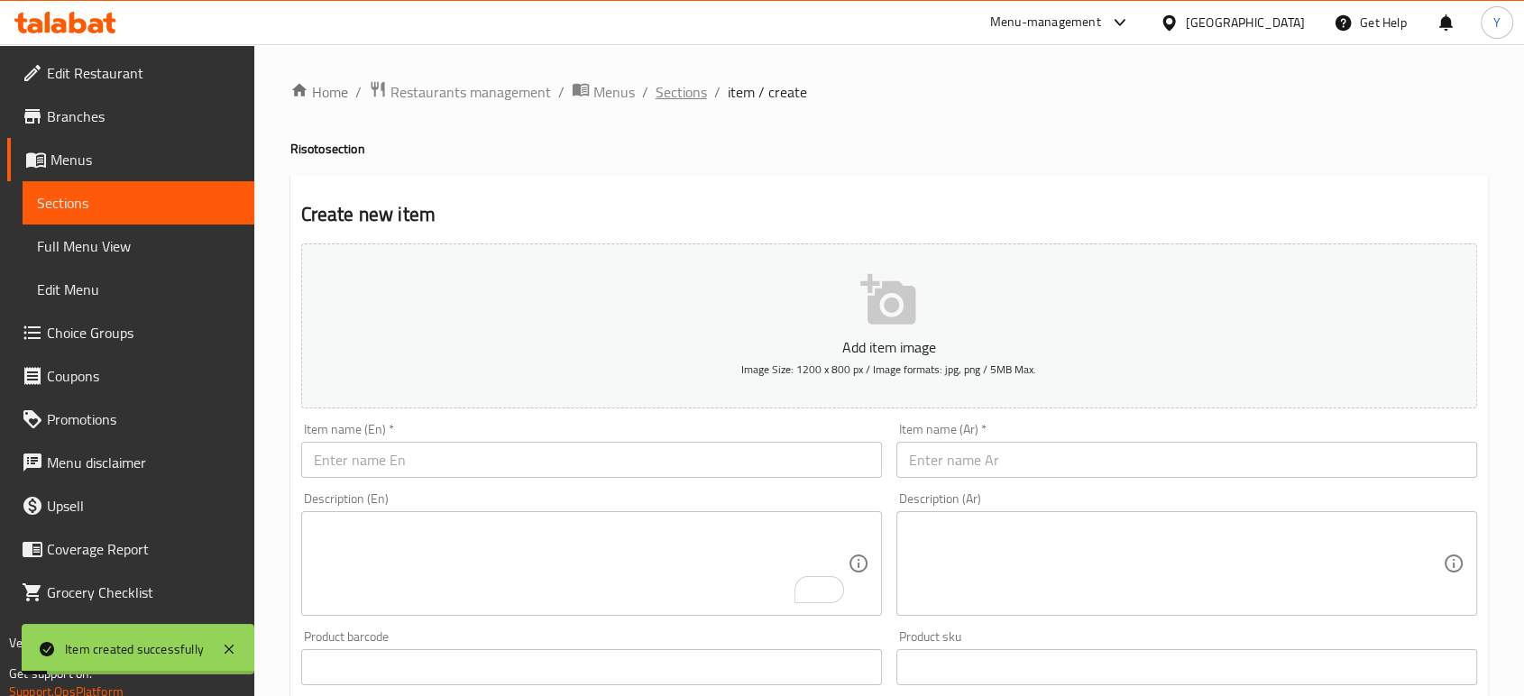
click at [682, 95] on span "Sections" at bounding box center [680, 92] width 51 height 22
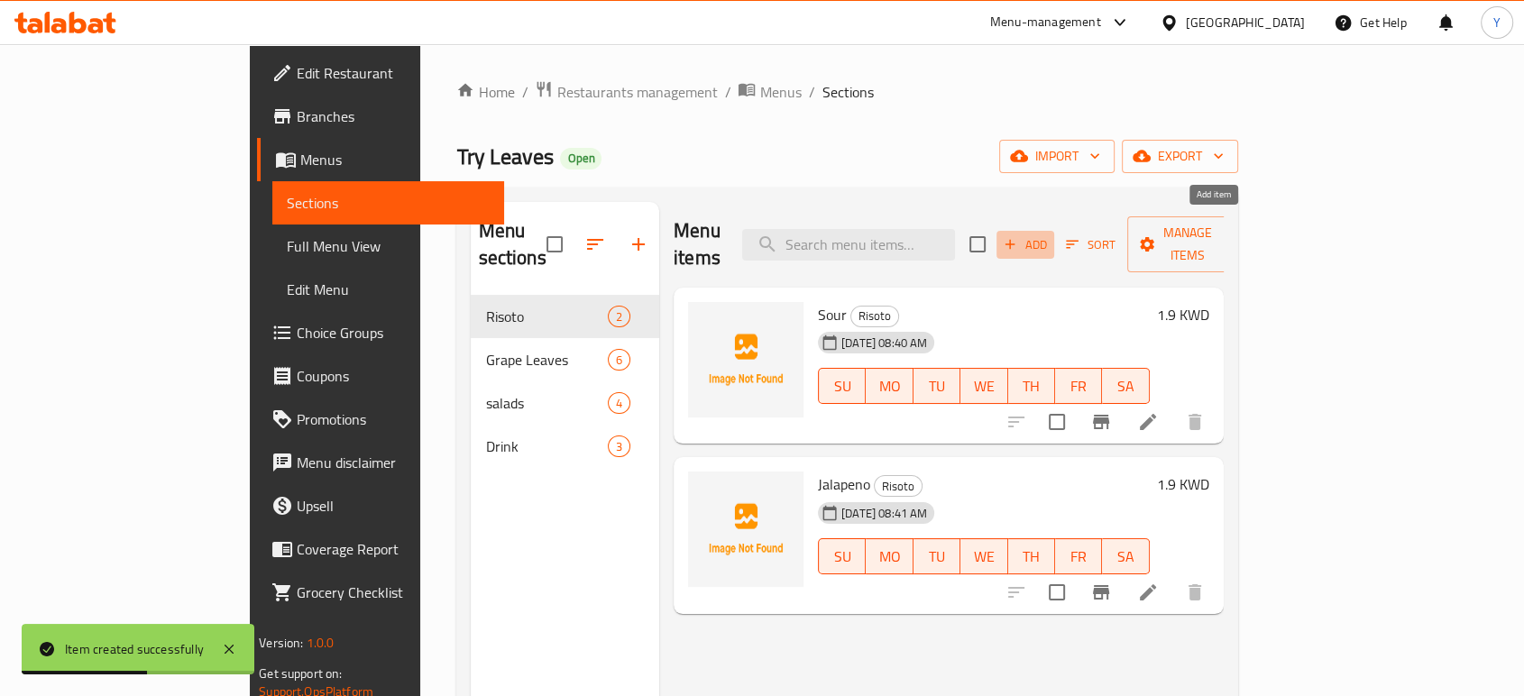
click at [1049, 234] on span "Add" at bounding box center [1025, 244] width 49 height 21
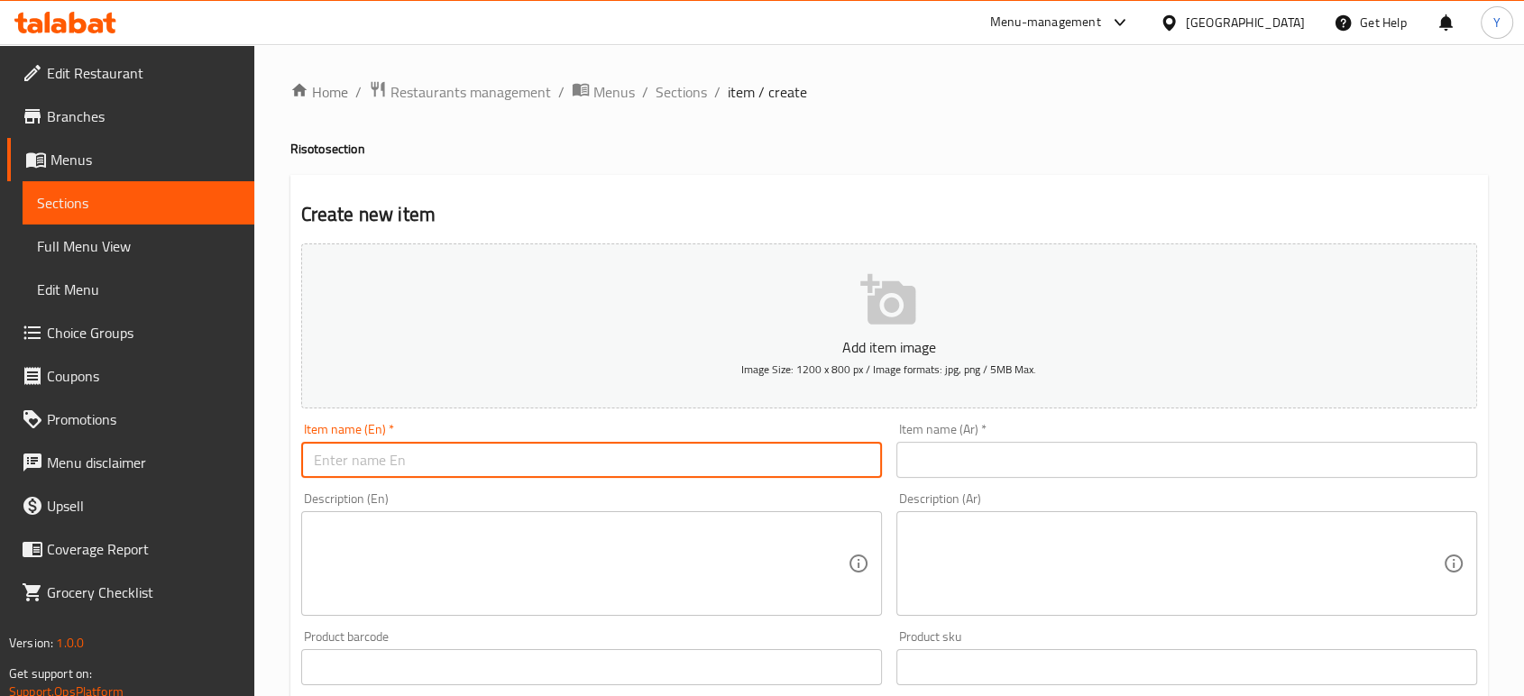
click at [390, 453] on input "text" at bounding box center [591, 460] width 581 height 36
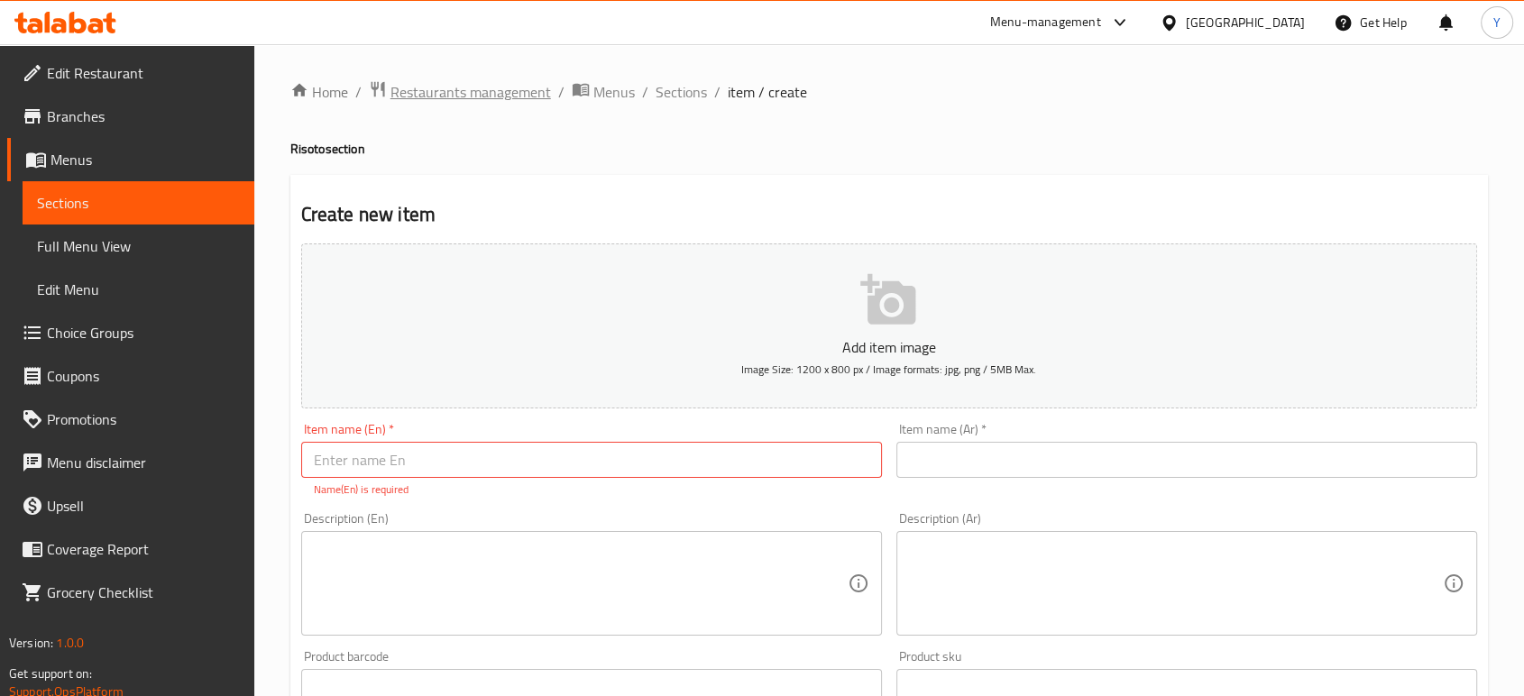
click at [495, 81] on span "Restaurants management" at bounding box center [470, 92] width 160 height 22
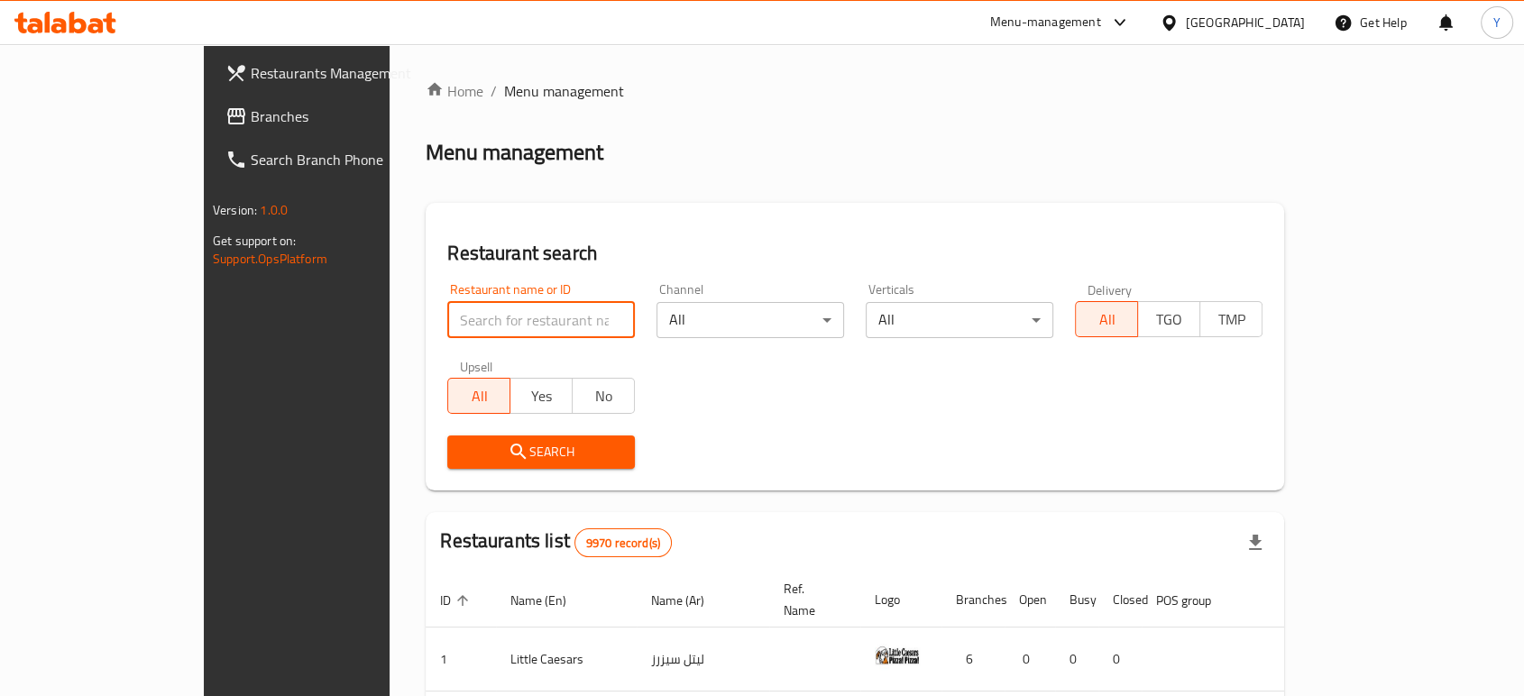
click at [462, 336] on input "search" at bounding box center [541, 320] width 188 height 36
click button "Search" at bounding box center [541, 451] width 188 height 33
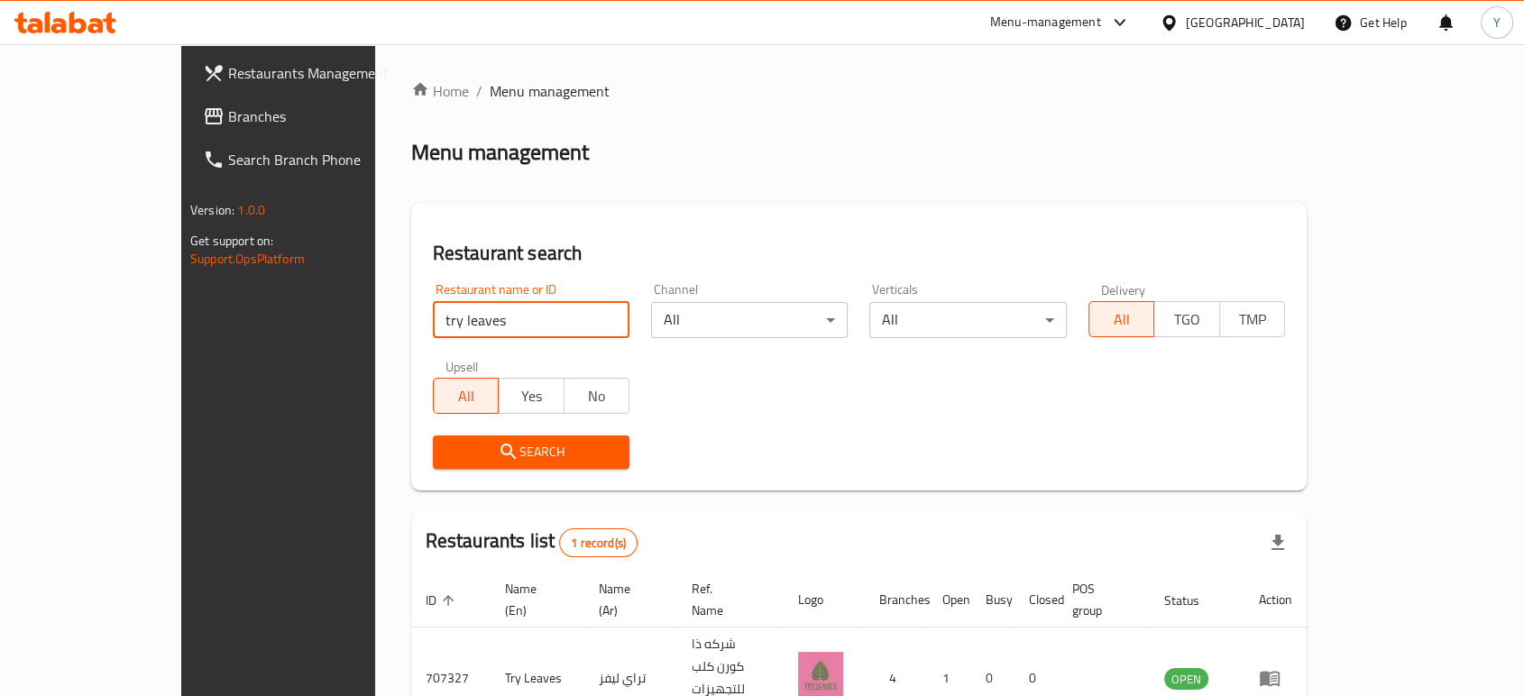
scroll to position [72, 0]
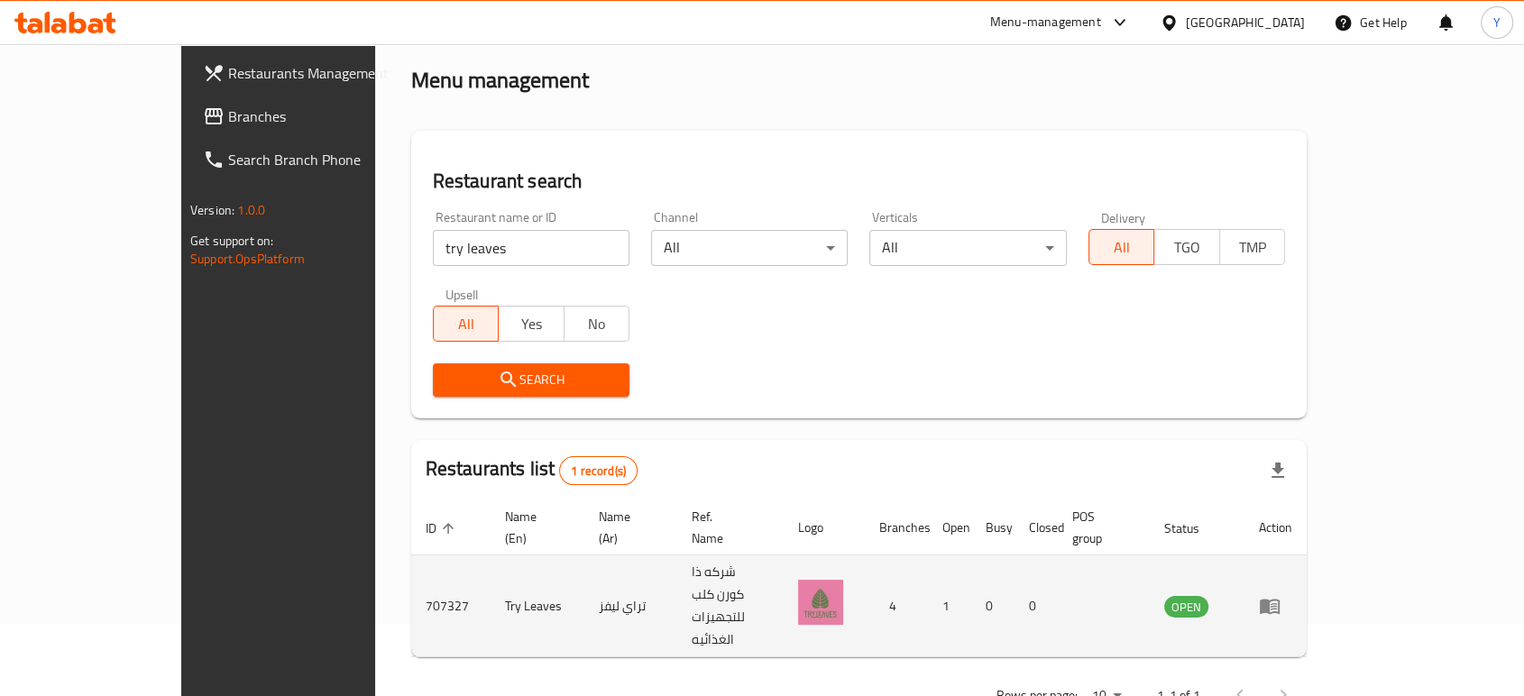
drag, startPoint x: 591, startPoint y: 580, endPoint x: 554, endPoint y: 582, distance: 38.0
click at [584, 582] on td "تراي ليفز" at bounding box center [631, 606] width 94 height 102
drag, startPoint x: 476, startPoint y: 569, endPoint x: 303, endPoint y: 571, distance: 173.1
click at [411, 571] on tr "707327 Try Leaves تراي ليفز شركه ذا كورن كلب للتجهيزات الغذائيه 4 1 0 0 OPEN" at bounding box center [858, 606] width 895 height 102
copy tr "707327 Try Leaves"
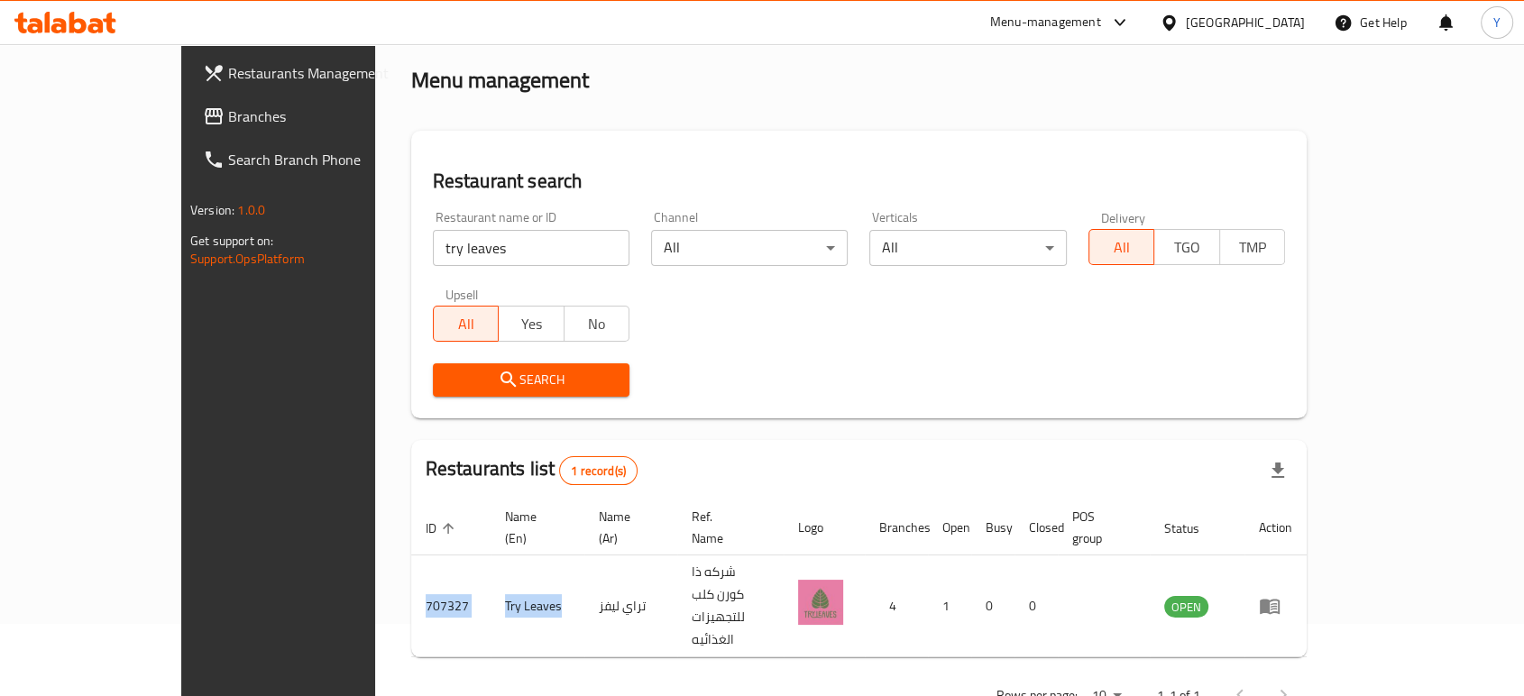
copy tr "707327 Try Leaves"
click at [451, 249] on input "try leaves" at bounding box center [531, 248] width 197 height 36
type input "u"
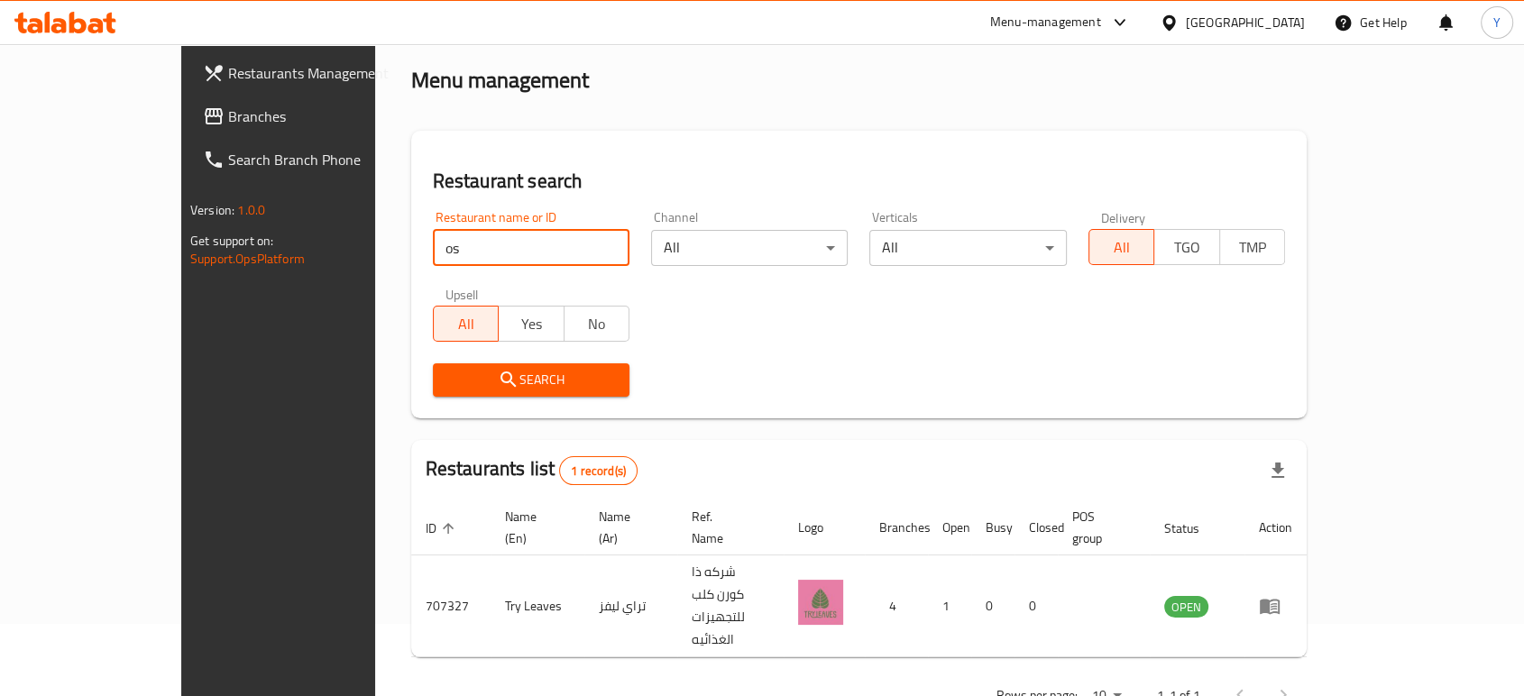
type input "o"
click button "Search" at bounding box center [531, 379] width 197 height 33
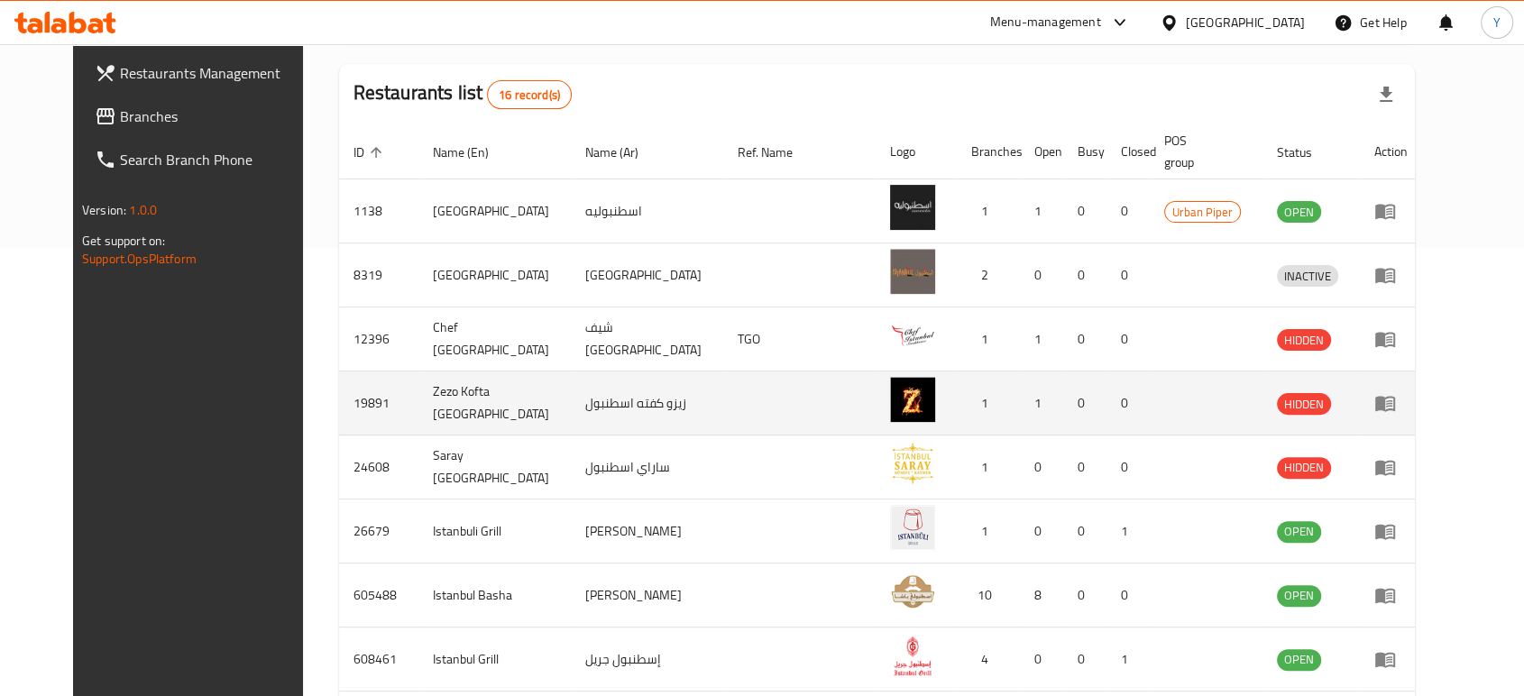
scroll to position [640, 0]
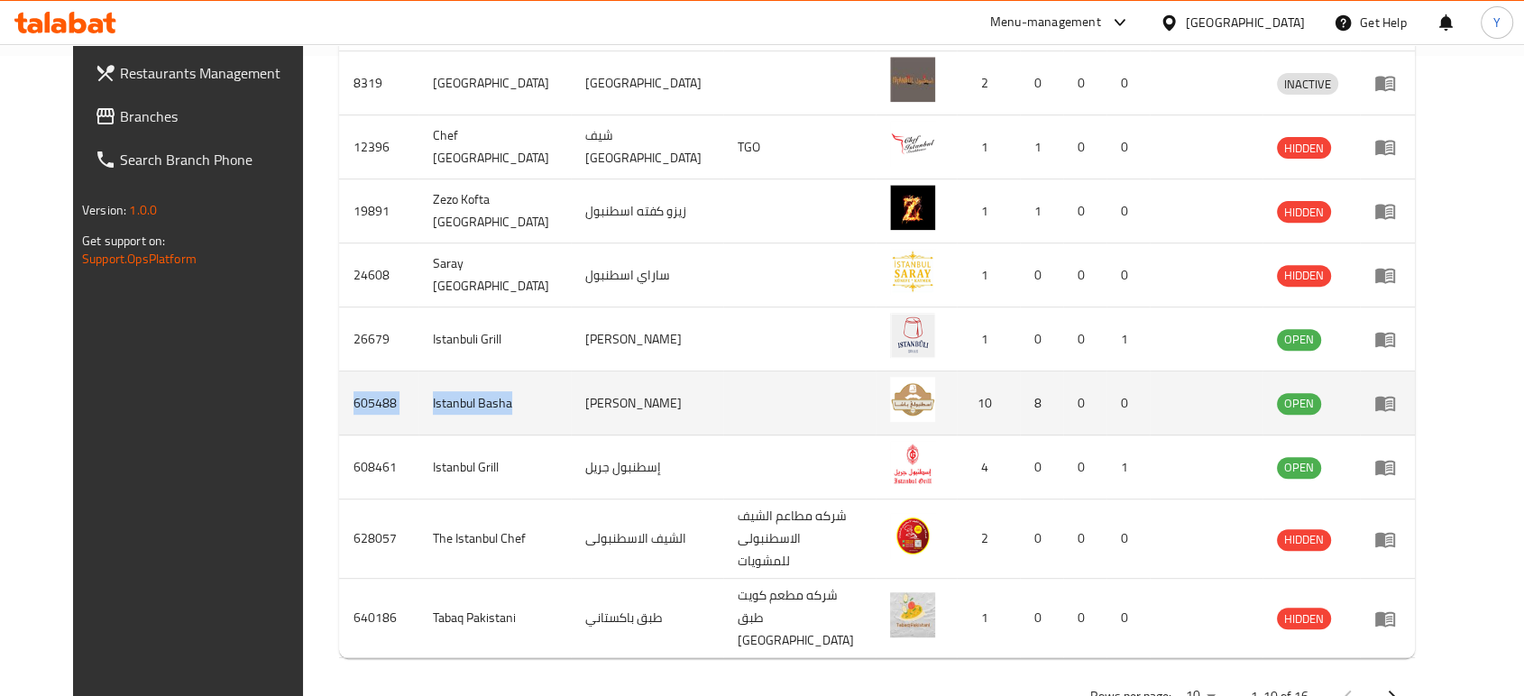
drag, startPoint x: 300, startPoint y: 373, endPoint x: 512, endPoint y: 379, distance: 211.9
click at [512, 379] on tr "605488 [GEOGRAPHIC_DATA] [PERSON_NAME] 10 8 0 0 OPEN" at bounding box center [880, 403] width 1083 height 64
copy tr "605488 [GEOGRAPHIC_DATA]"
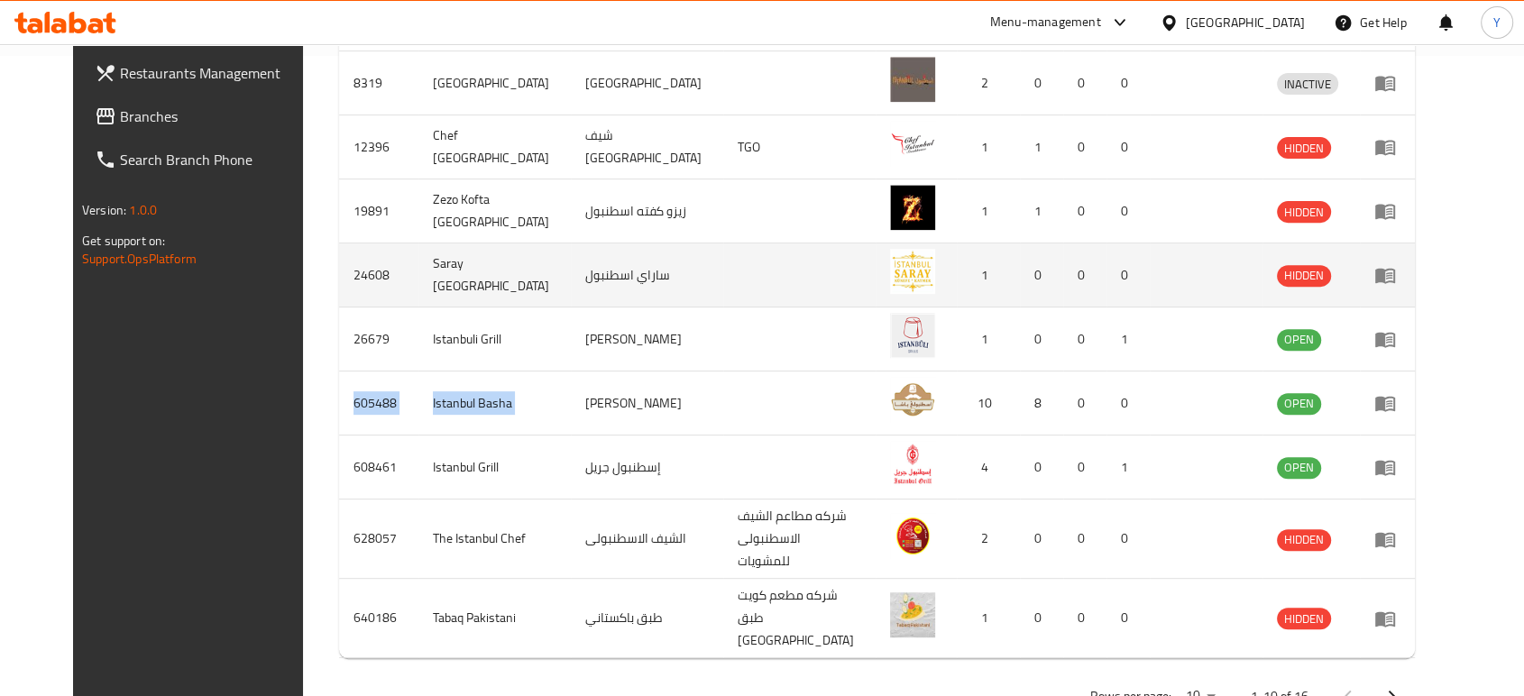
scroll to position [0, 0]
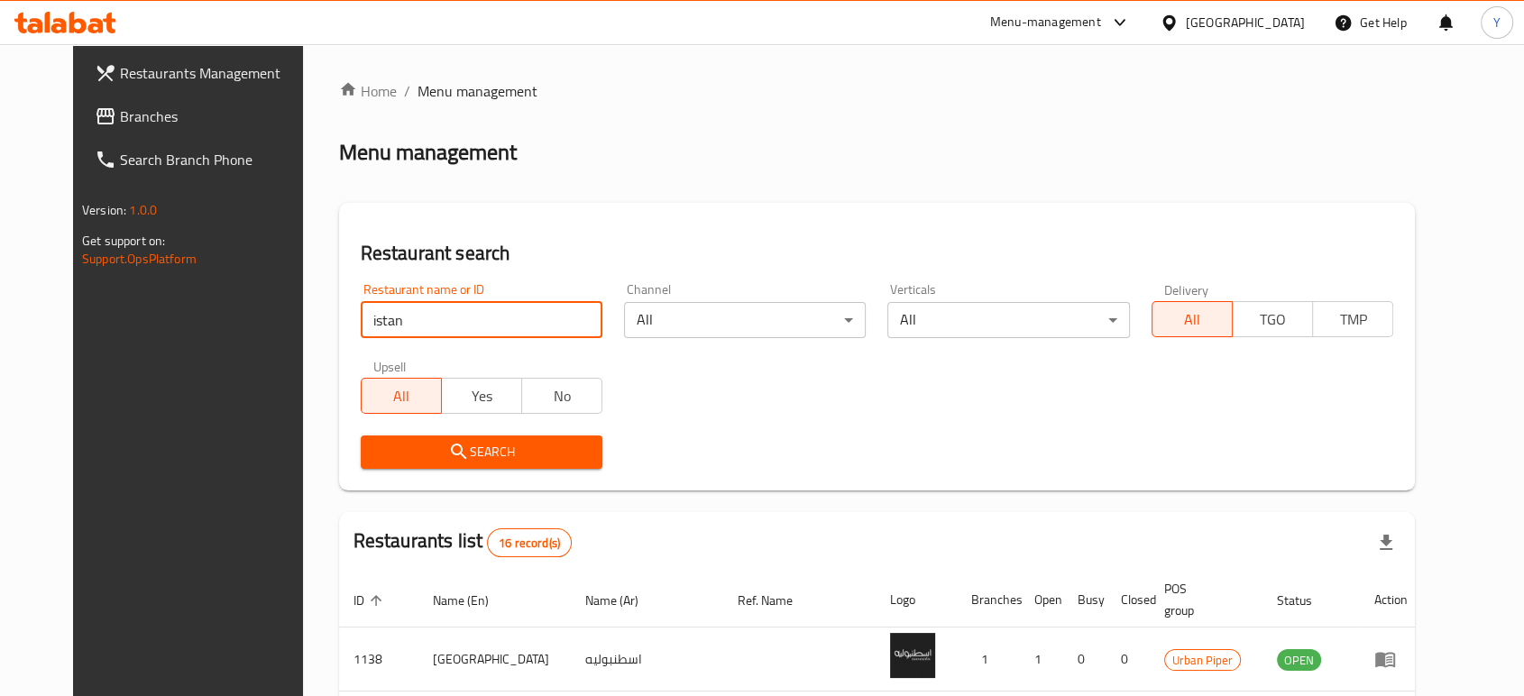
click at [436, 319] on input "istan" at bounding box center [482, 320] width 242 height 36
type input "try leaves"
click button "Search" at bounding box center [482, 451] width 242 height 33
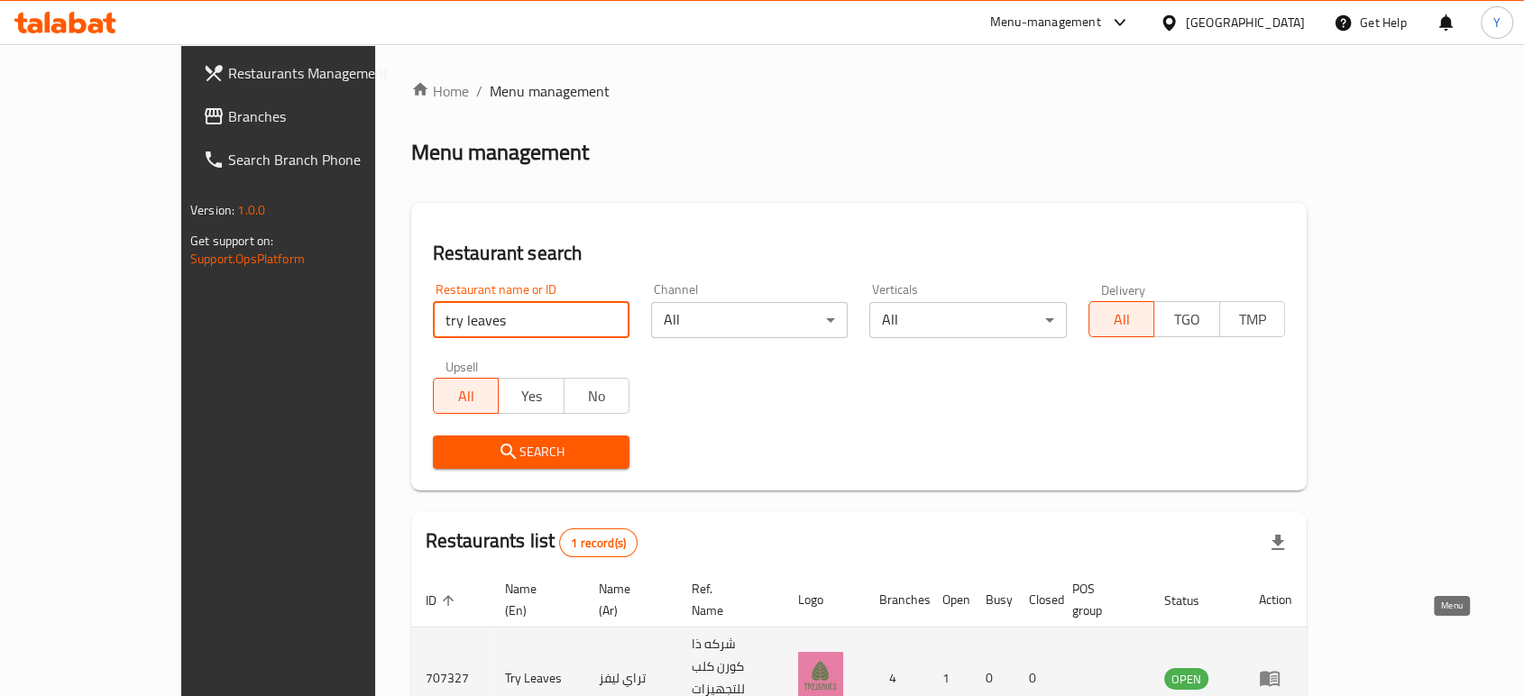
click at [1279, 672] on icon "enhanced table" at bounding box center [1269, 679] width 20 height 15
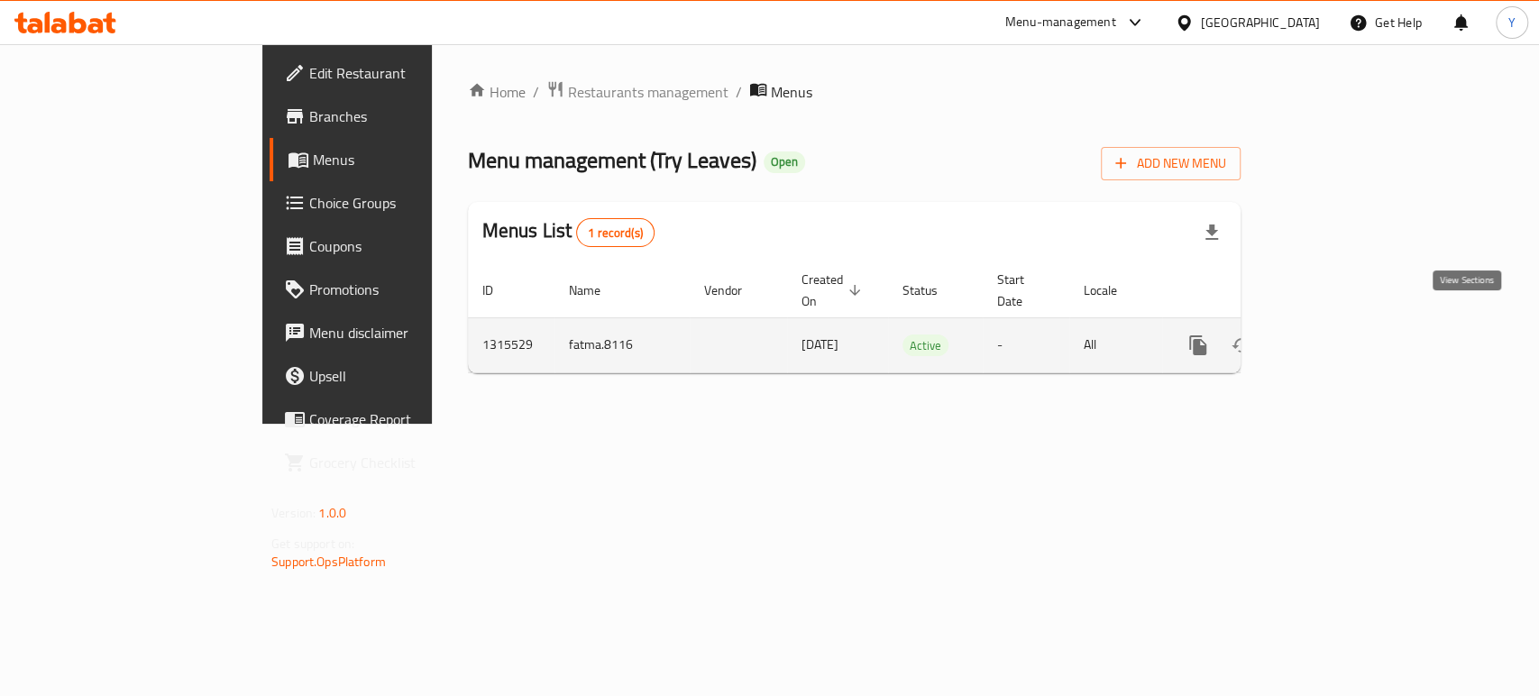
click at [1339, 334] on icon "enhanced table" at bounding box center [1328, 345] width 22 height 22
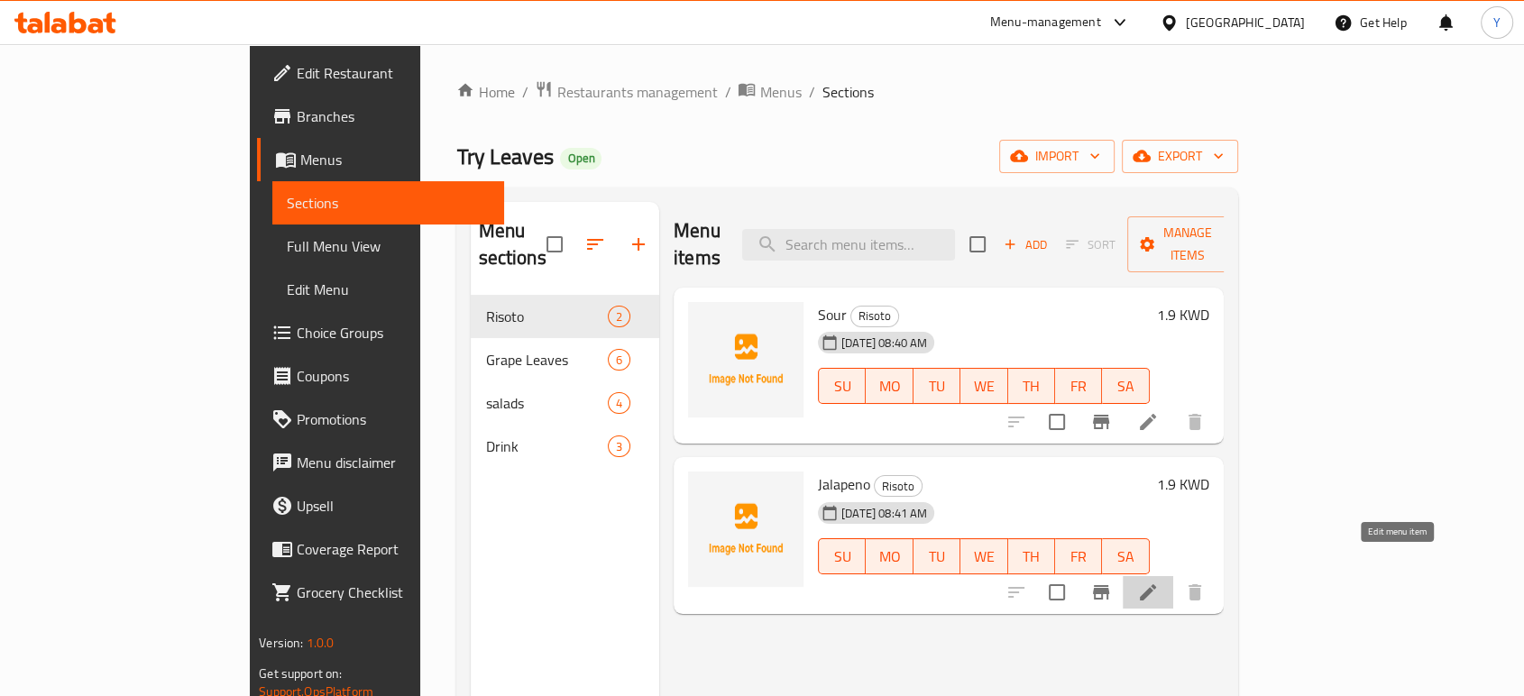
click at [1158, 581] on icon at bounding box center [1148, 592] width 22 height 22
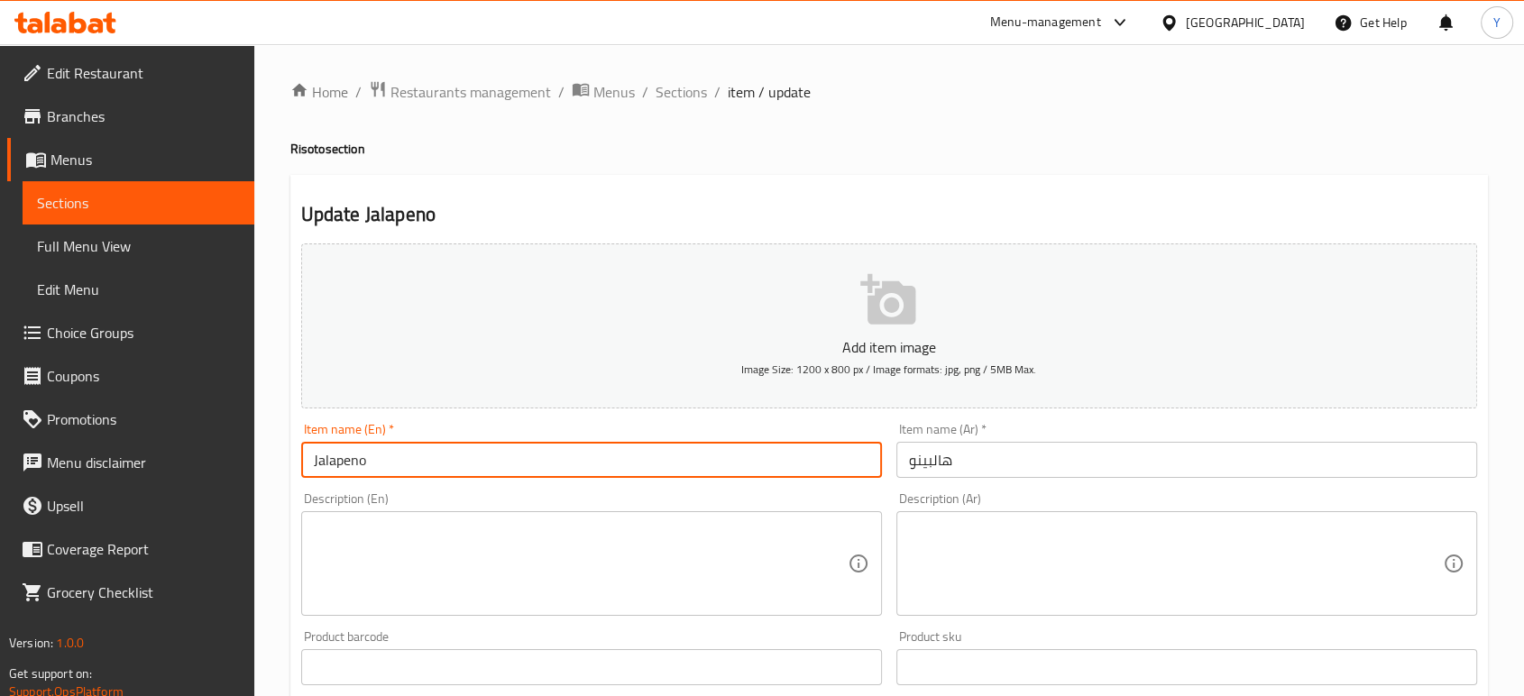
click at [398, 467] on input "Jalapeno" at bounding box center [591, 460] width 581 height 36
paste input "ño"
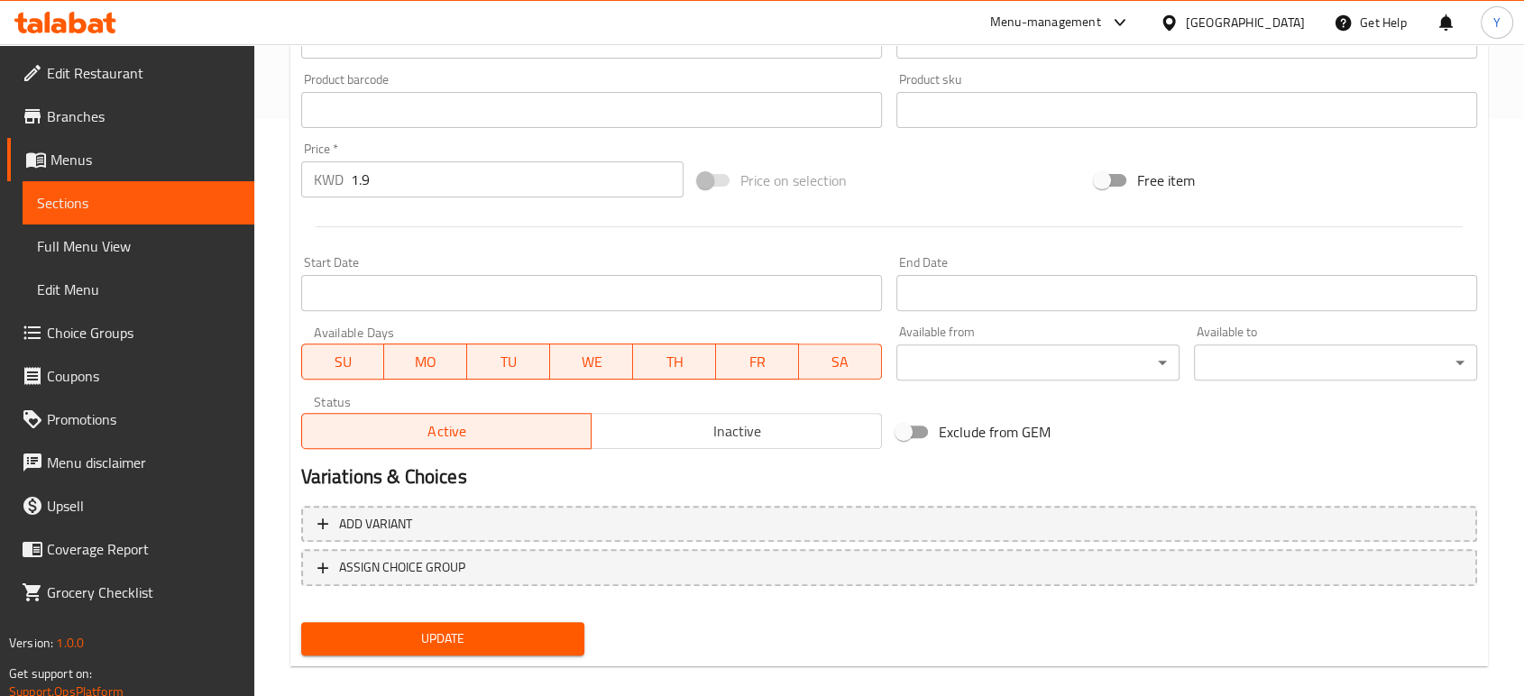
click at [510, 609] on div "Add item image Image Size: 1200 x 800 px / Image formats: jpg, png / 5MB Max. I…" at bounding box center [889, 160] width 1190 height 1003
click at [499, 641] on span "Update" at bounding box center [443, 638] width 254 height 23
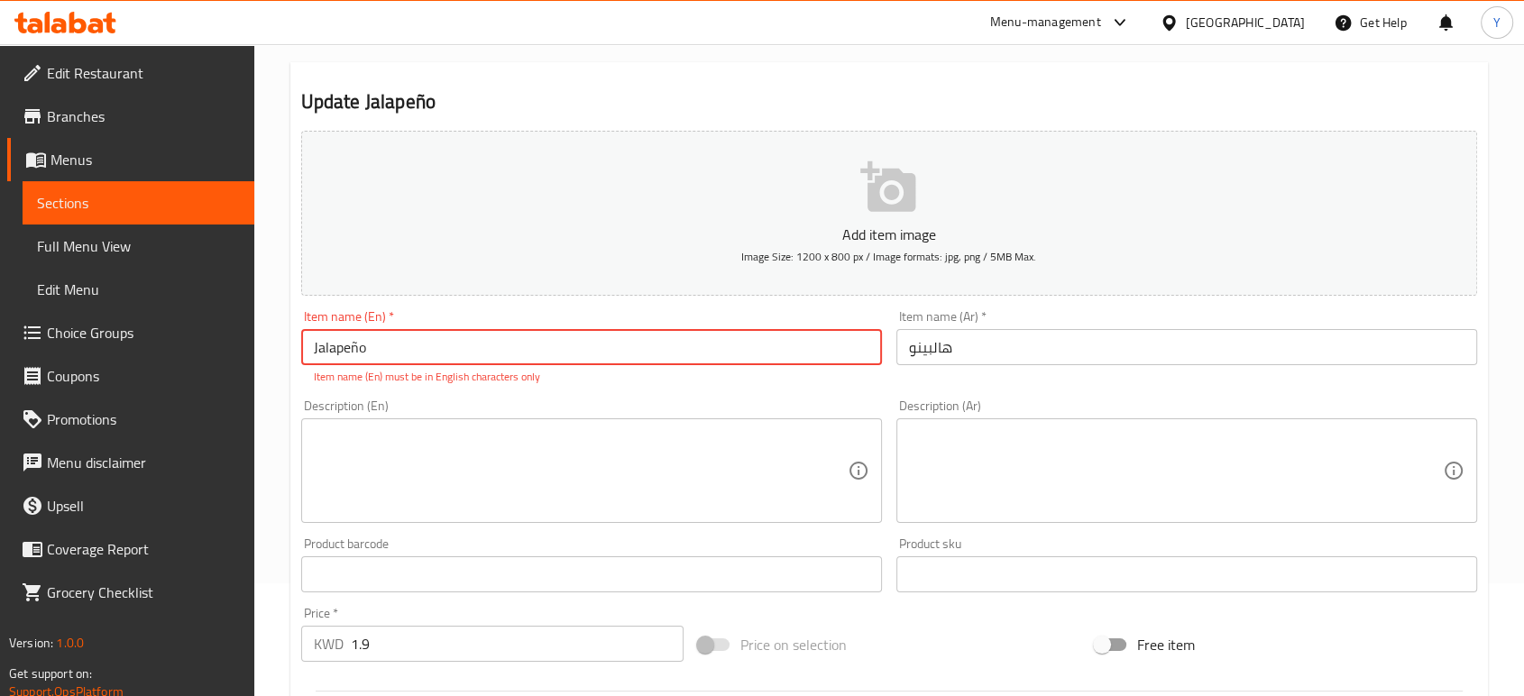
scroll to position [0, 0]
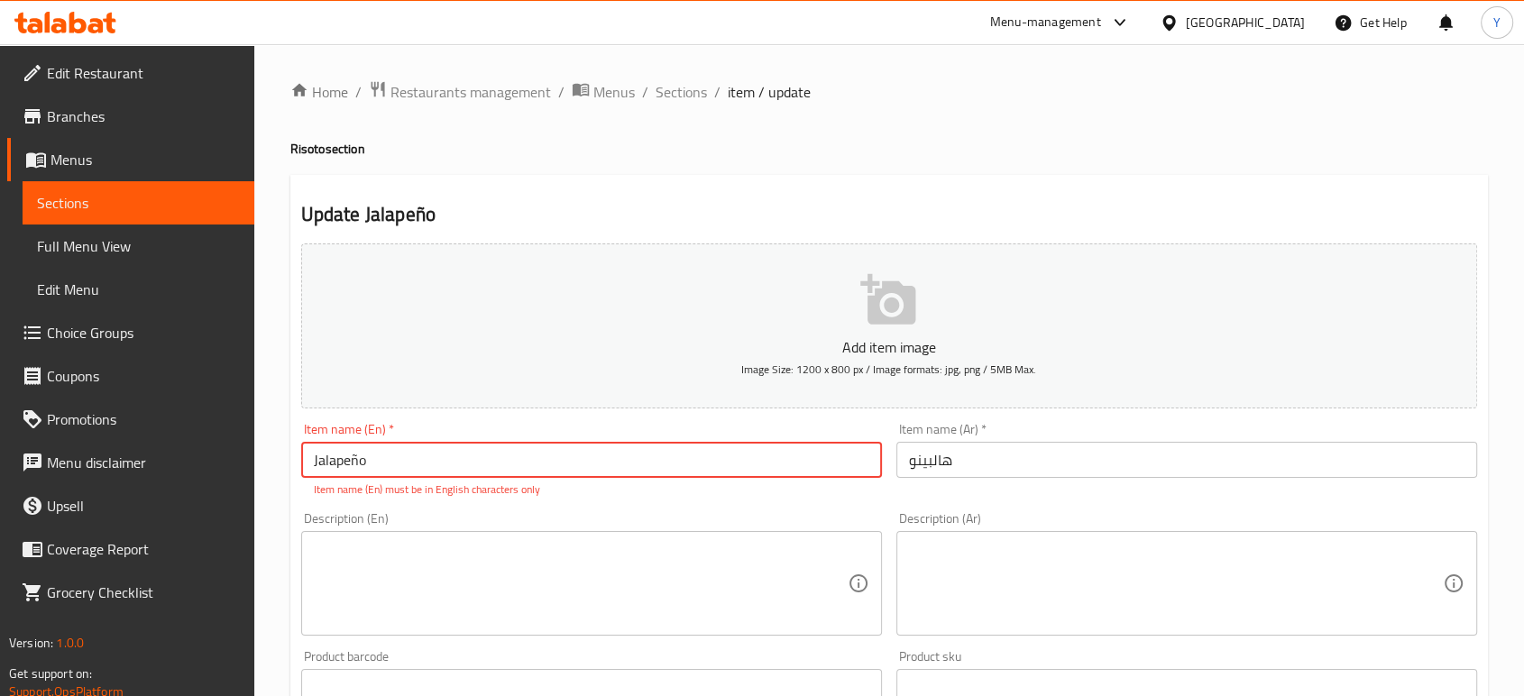
click at [355, 460] on input "Jalapeño" at bounding box center [591, 460] width 581 height 36
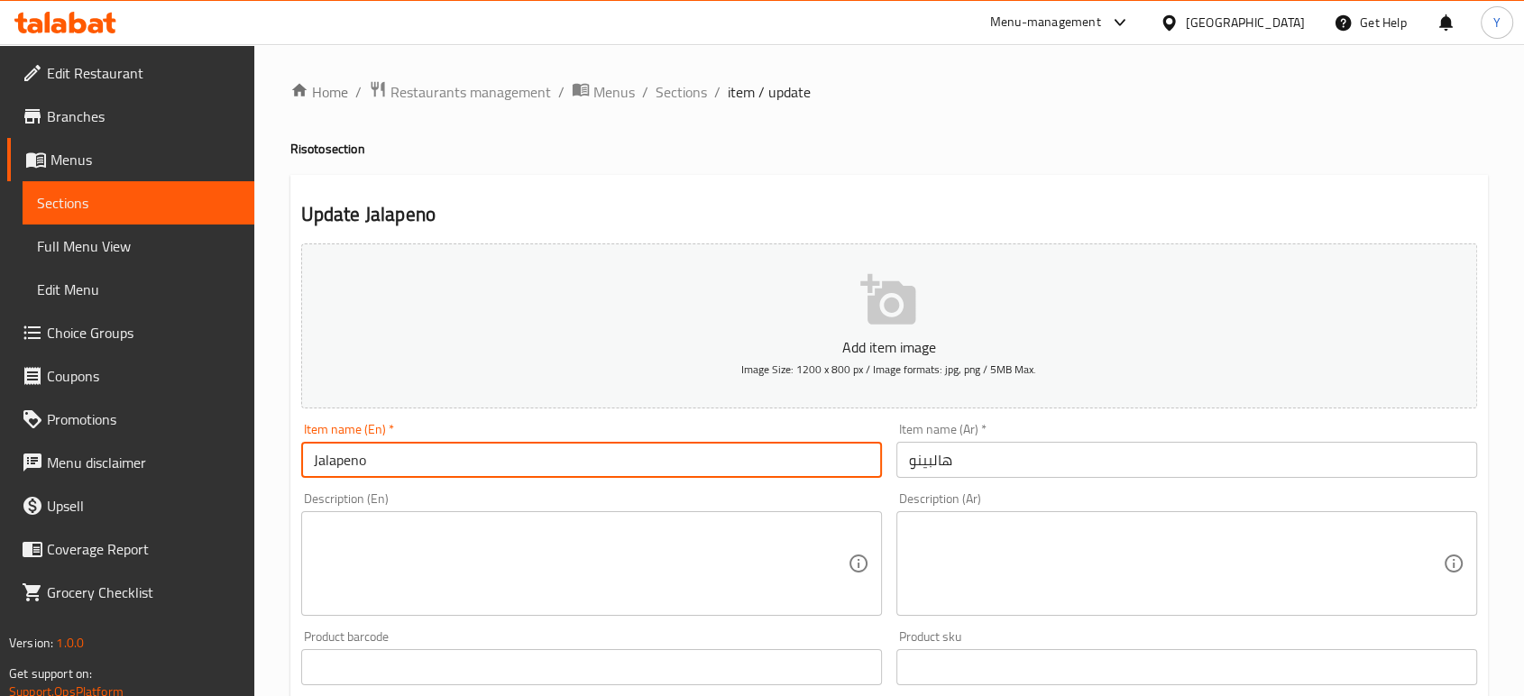
scroll to position [577, 0]
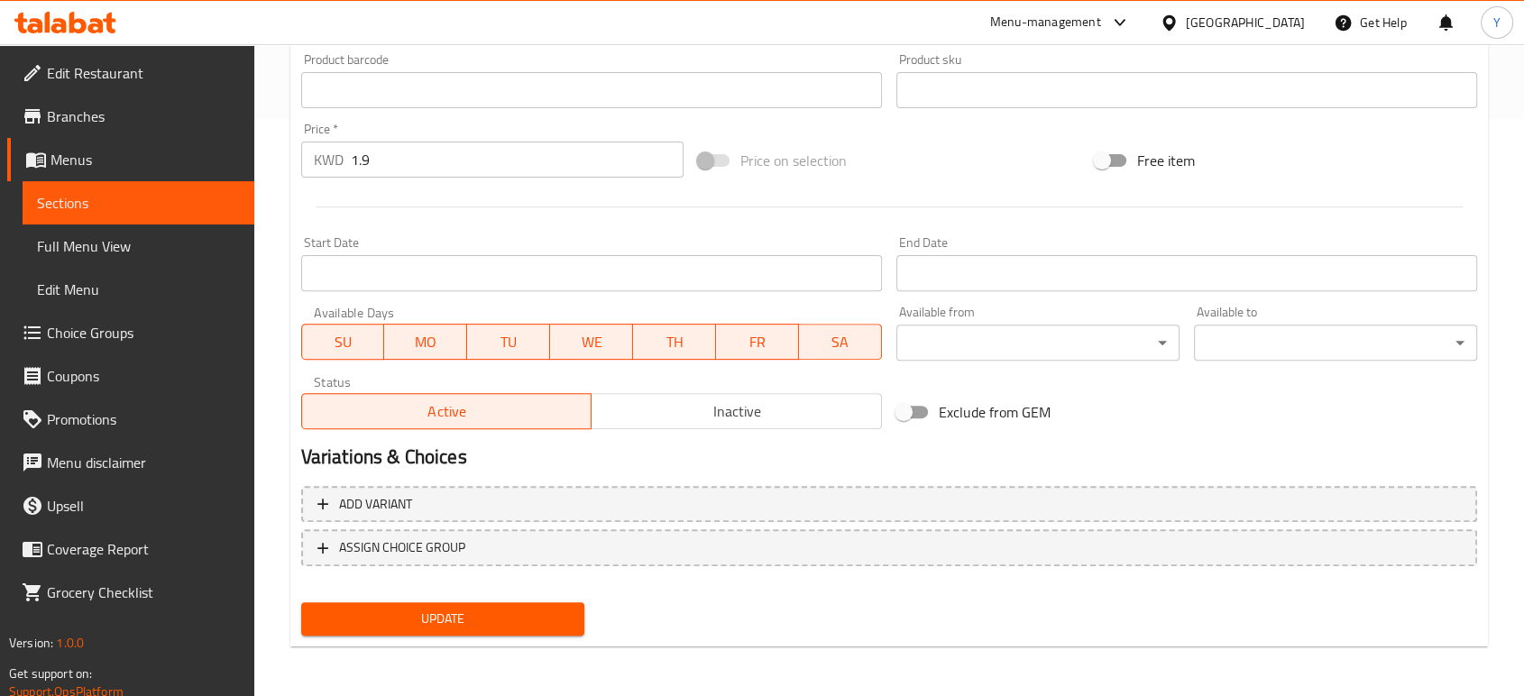
type input "Jalapeno"
click at [430, 621] on span "Update" at bounding box center [443, 619] width 254 height 23
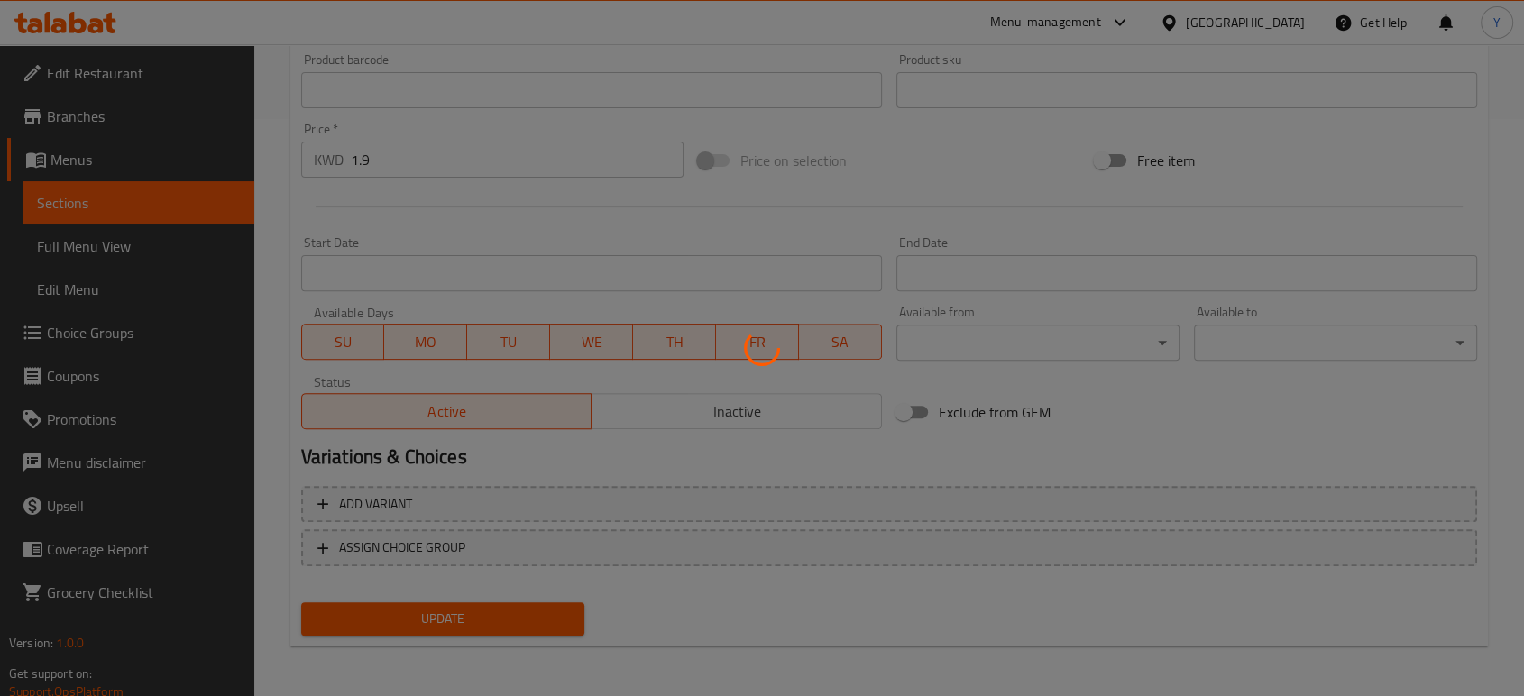
scroll to position [0, 0]
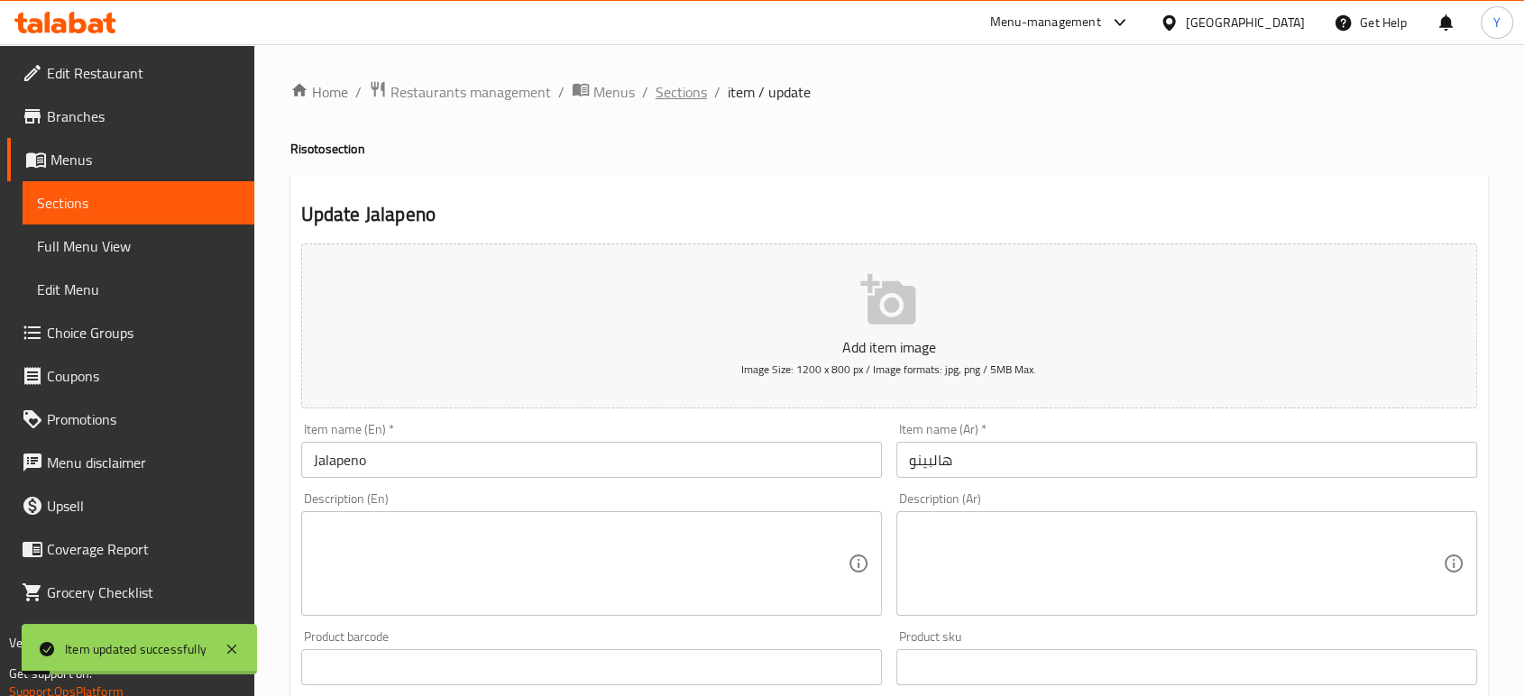
click at [692, 88] on span "Sections" at bounding box center [680, 92] width 51 height 22
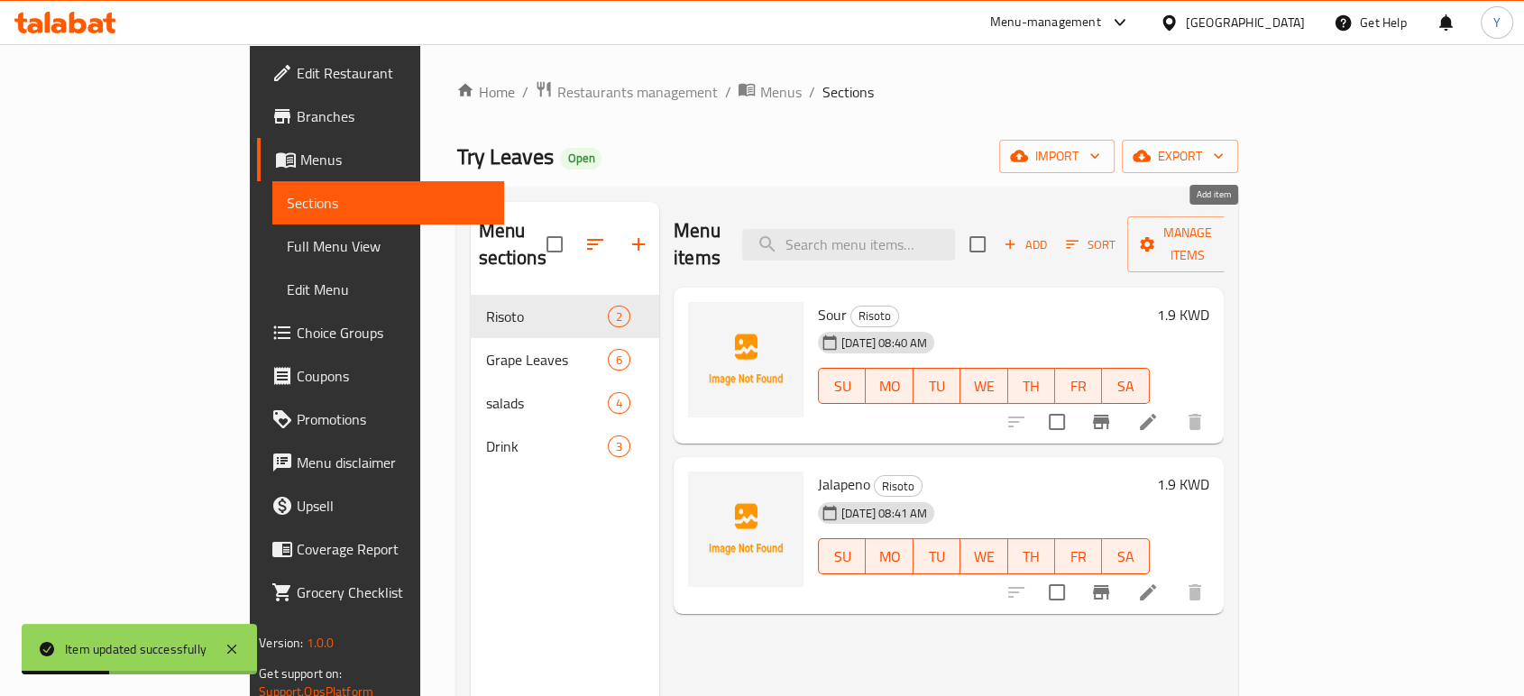
click at [1049, 234] on span "Add" at bounding box center [1025, 244] width 49 height 21
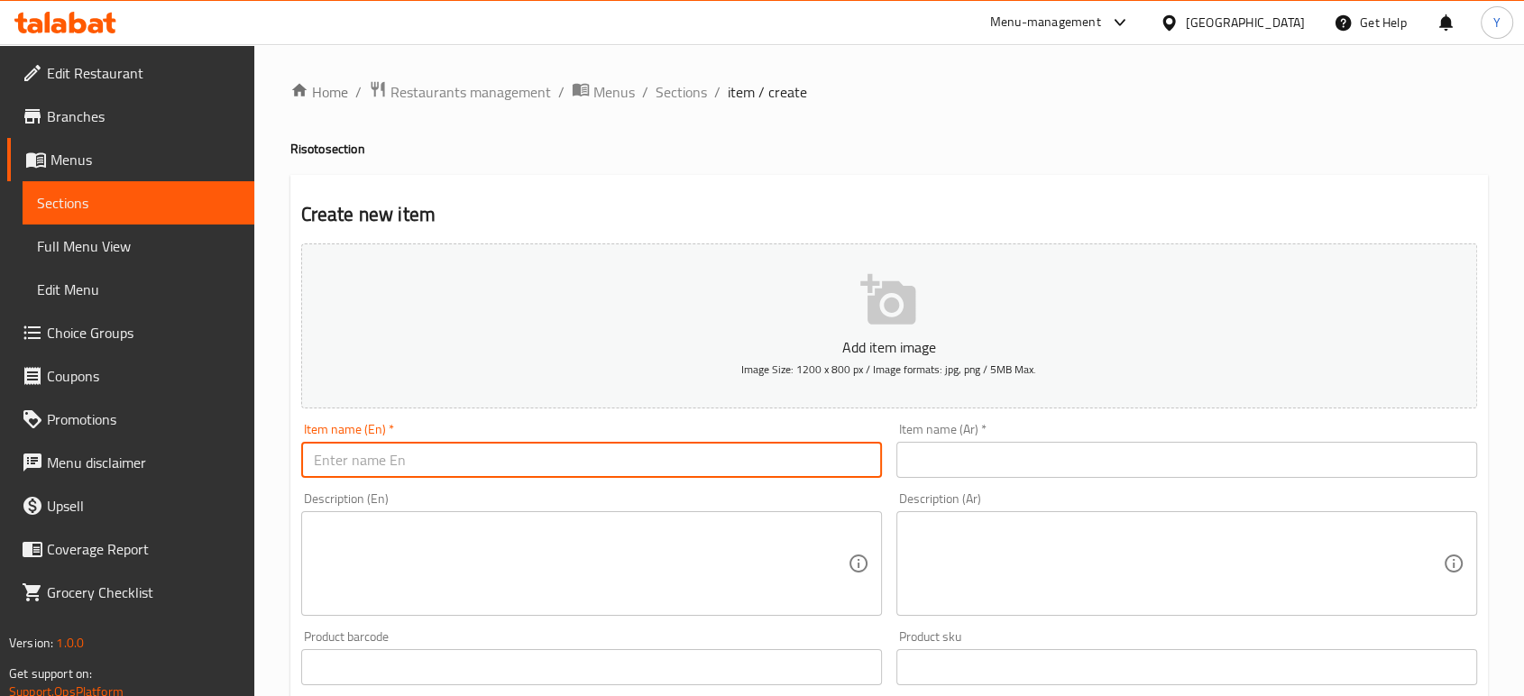
click at [569, 474] on input "text" at bounding box center [591, 460] width 581 height 36
paste input "Pomegranate molasses"
type input "Pomegranate molasses"
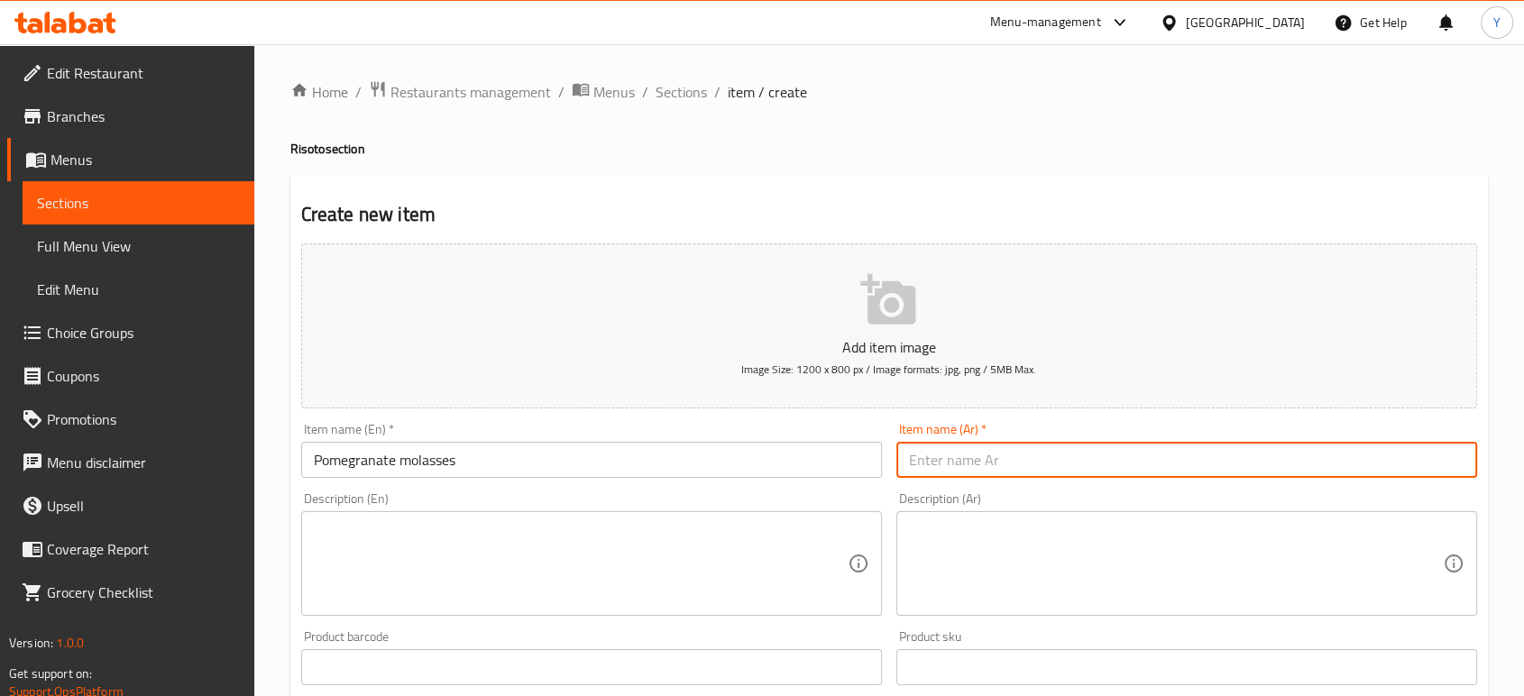
click at [945, 453] on input "text" at bounding box center [1186, 460] width 581 height 36
paste input "دبس الرمان"
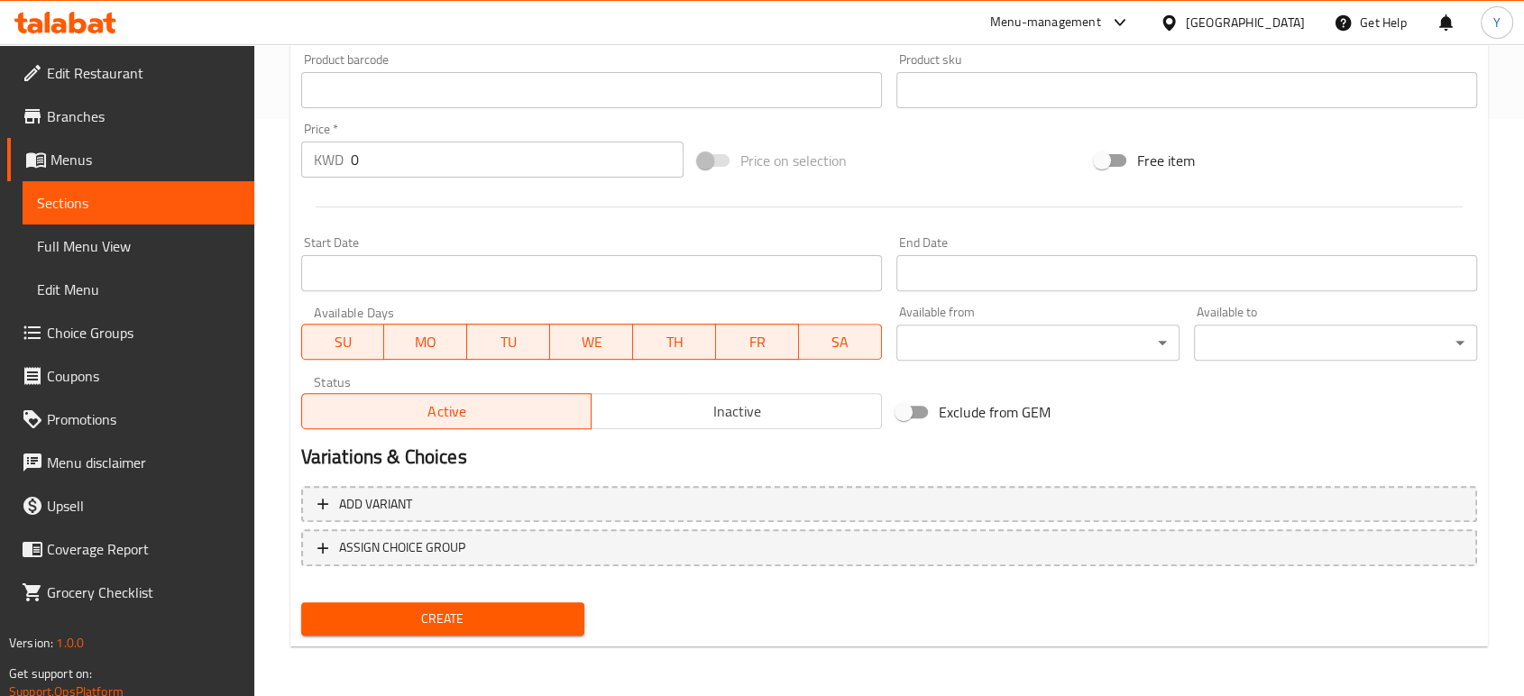
type input "دبس الرمان"
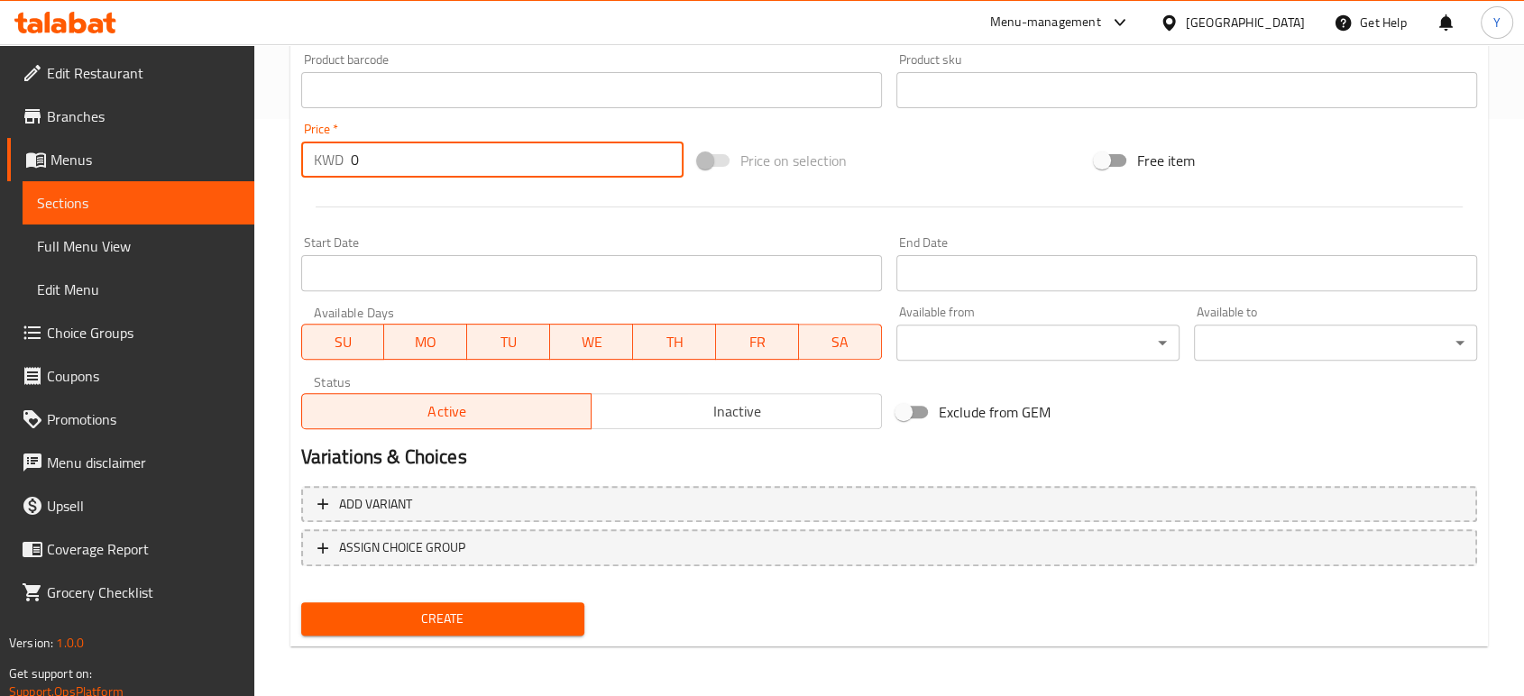
click at [395, 171] on input "0" at bounding box center [517, 160] width 333 height 36
type input "1.9"
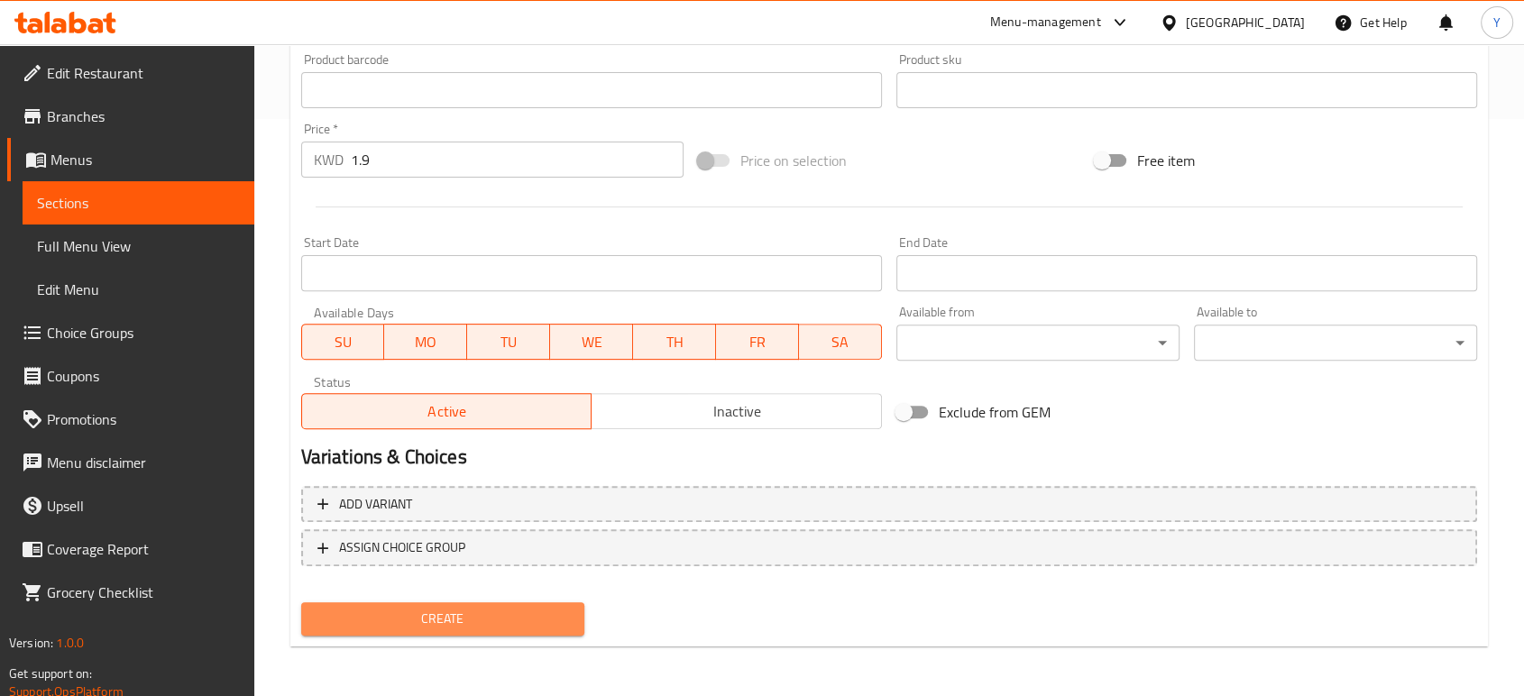
click at [445, 617] on span "Create" at bounding box center [443, 619] width 254 height 23
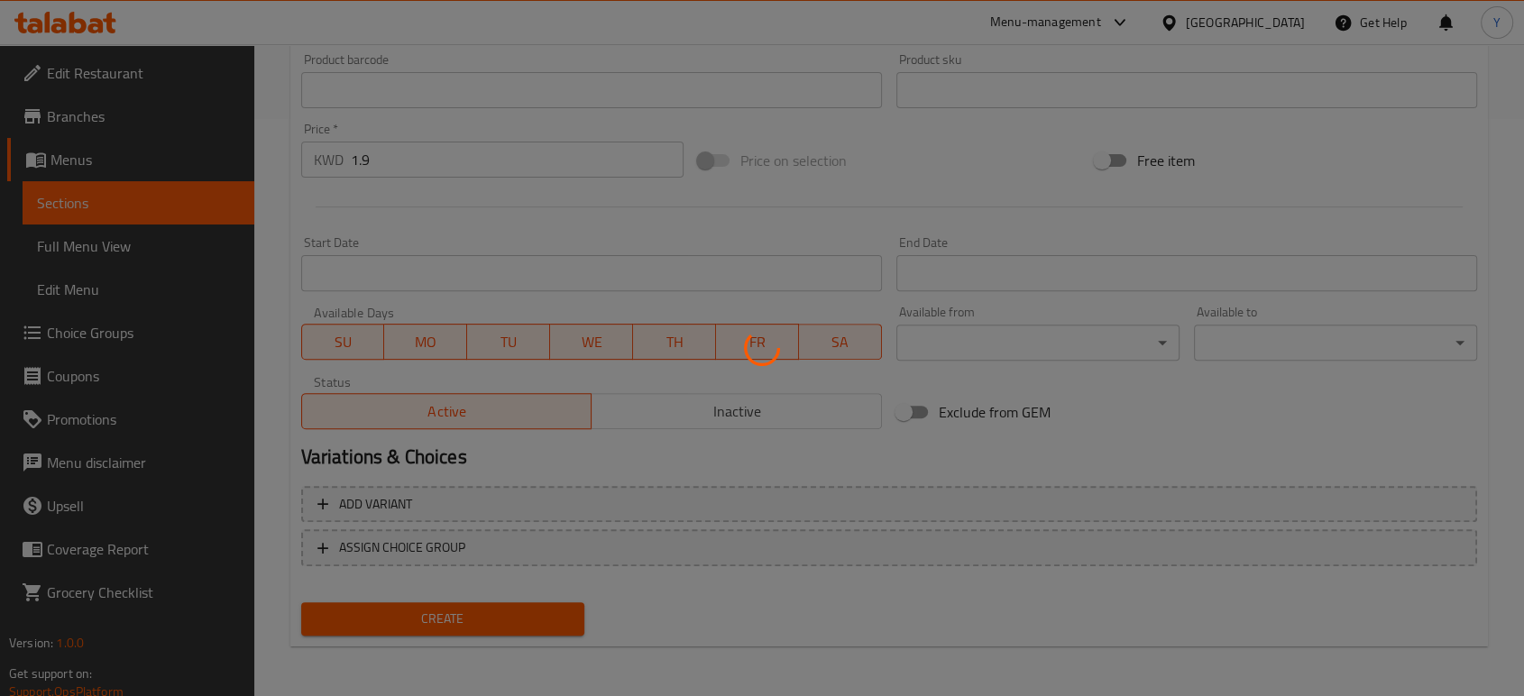
type input "0"
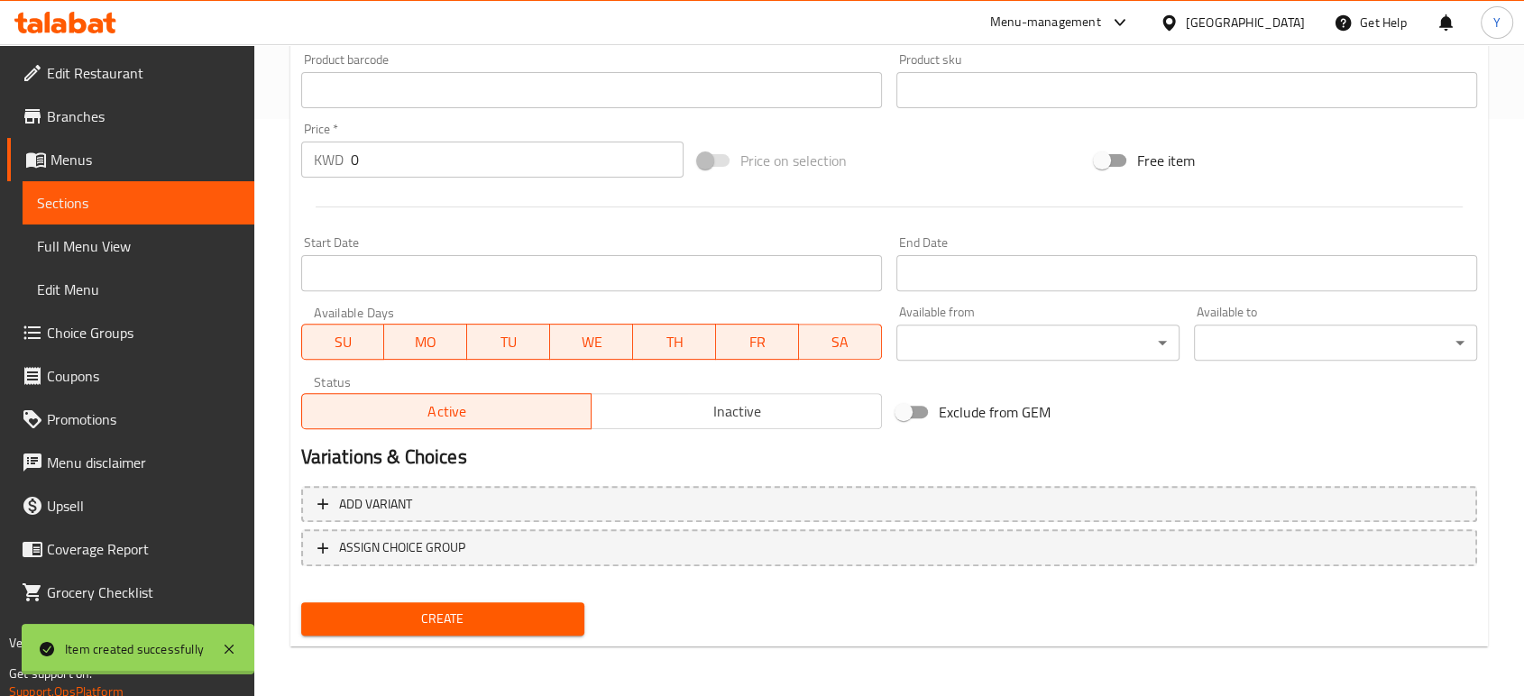
scroll to position [0, 0]
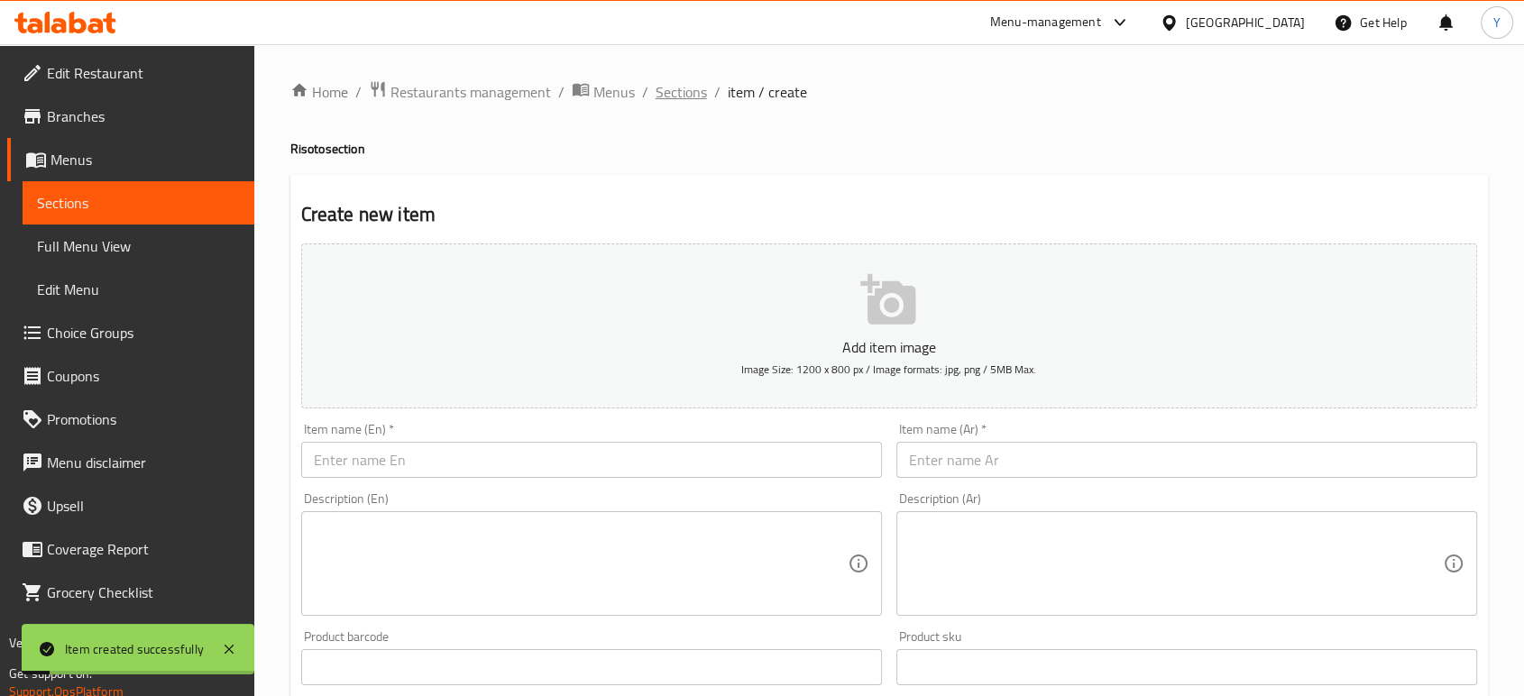
click at [677, 99] on span "Sections" at bounding box center [680, 92] width 51 height 22
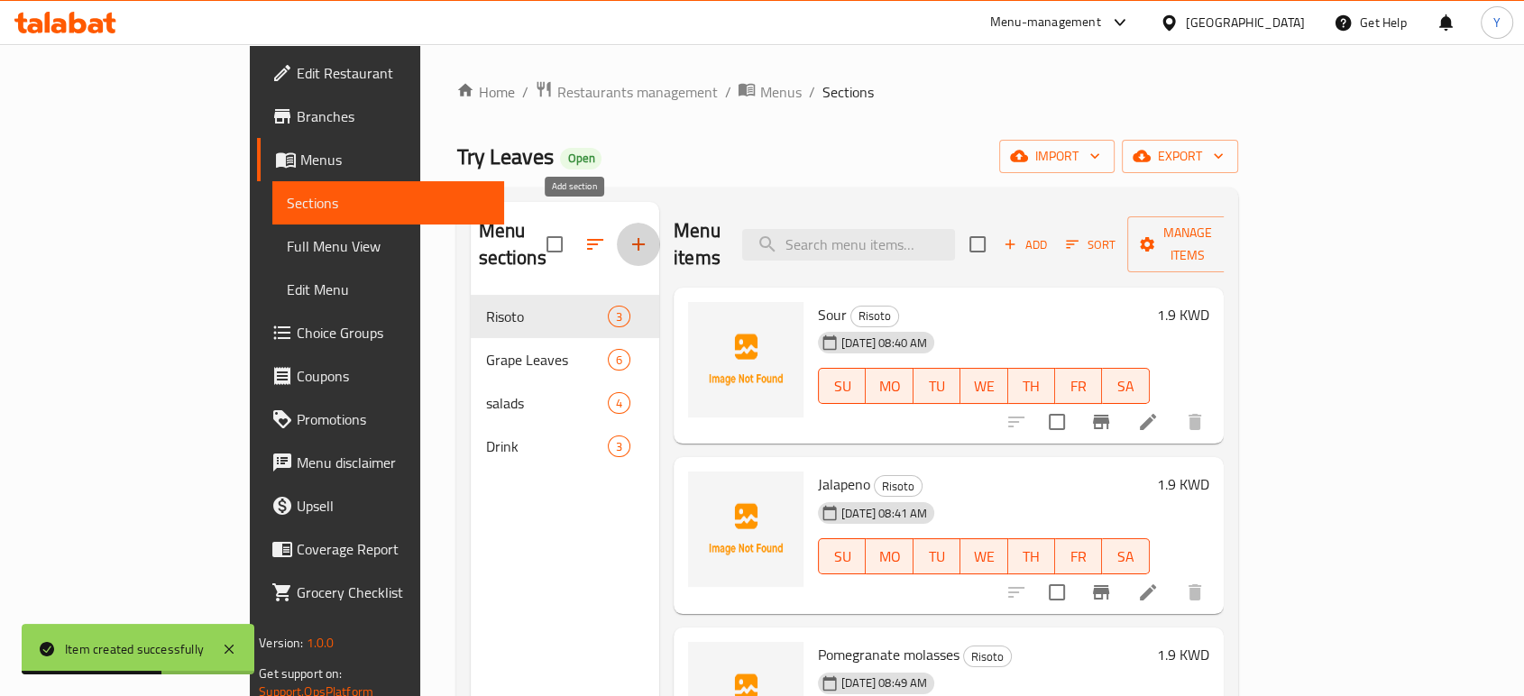
click at [627, 233] on icon "button" at bounding box center [638, 244] width 22 height 22
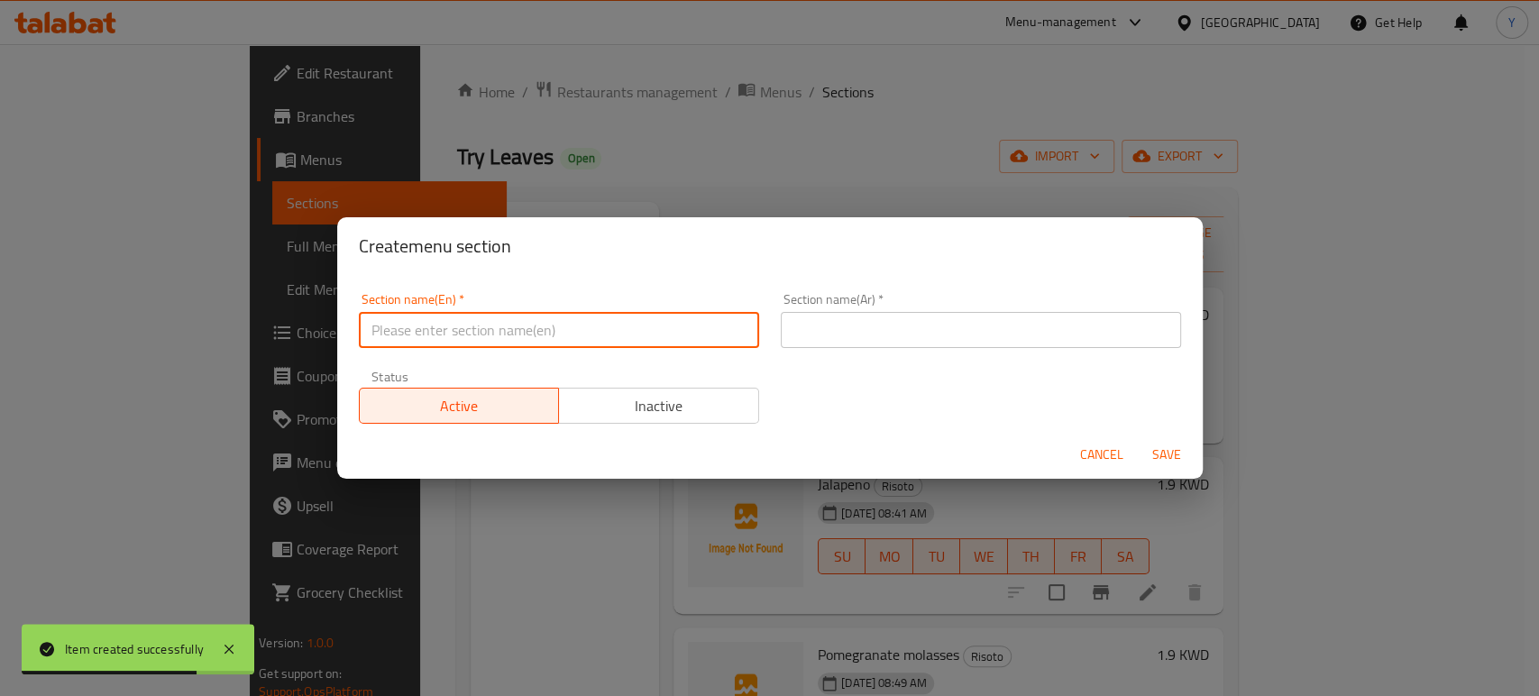
click at [554, 331] on input "text" at bounding box center [559, 330] width 400 height 36
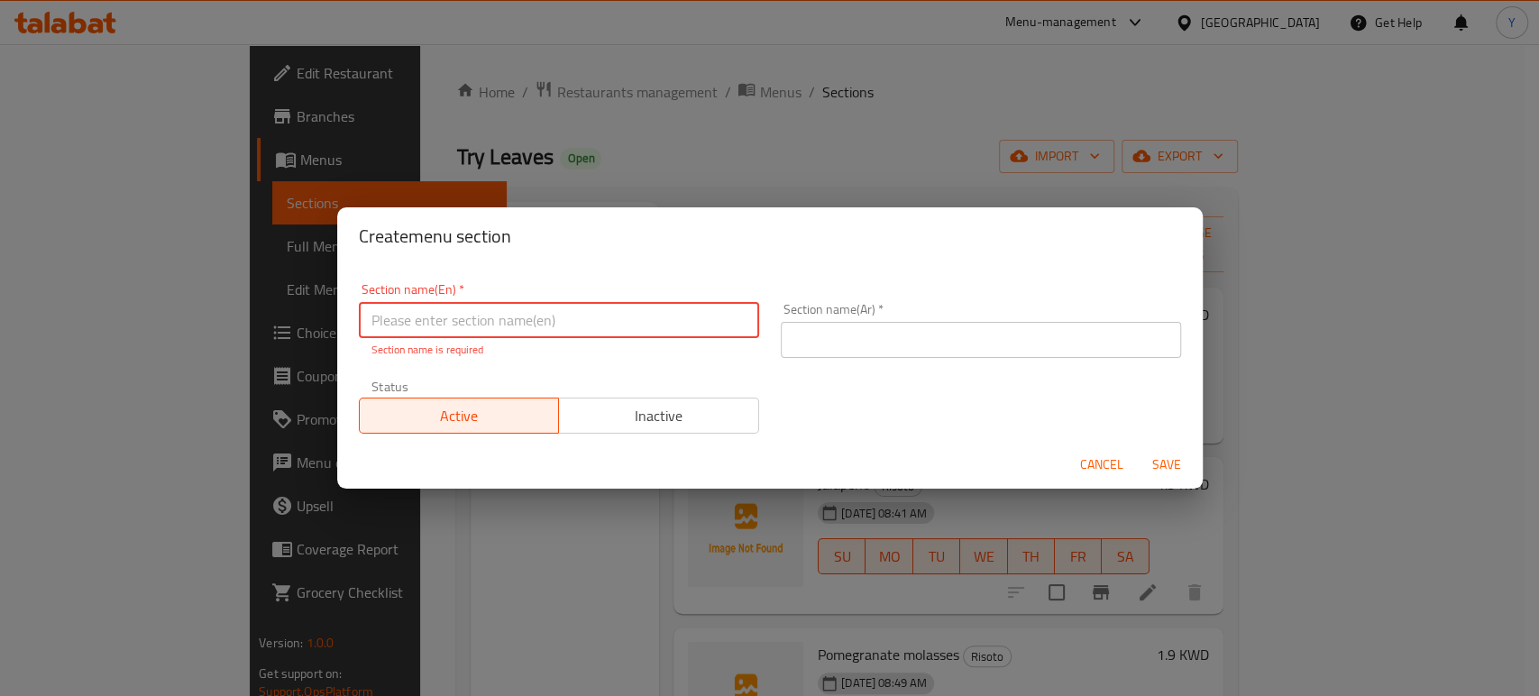
paste input "Mojito"
type input "Mojito"
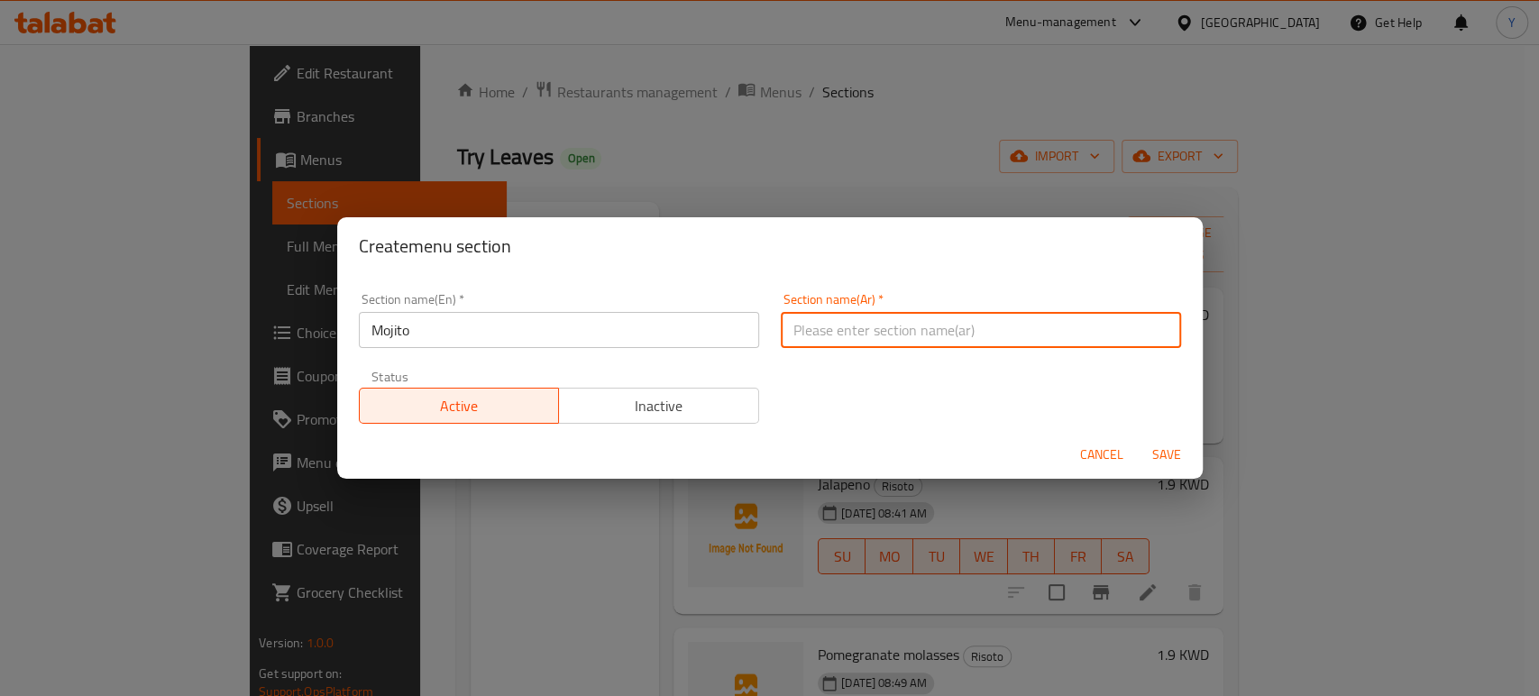
click at [918, 343] on input "text" at bounding box center [981, 330] width 400 height 36
paste input "موهيتو"
type input "موهيتو"
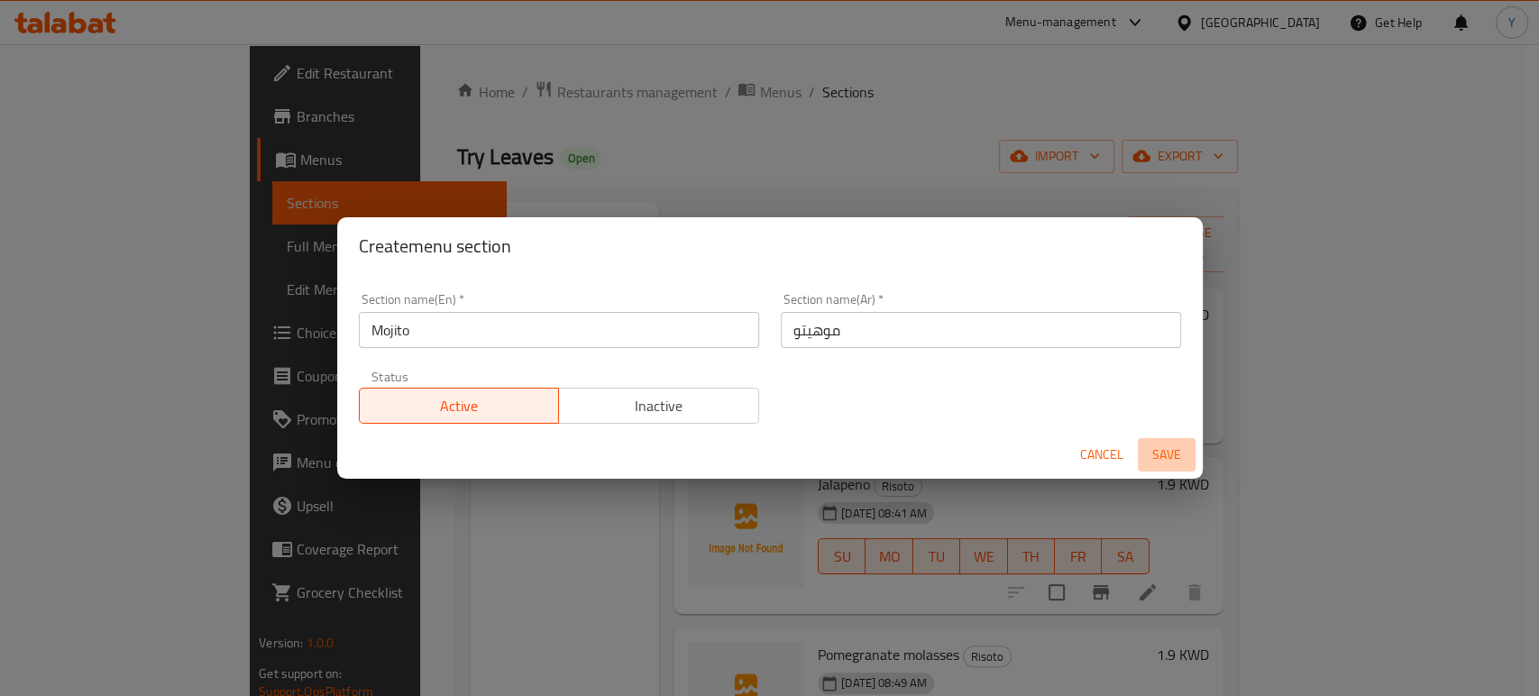
click at [1165, 452] on span "Save" at bounding box center [1166, 455] width 43 height 23
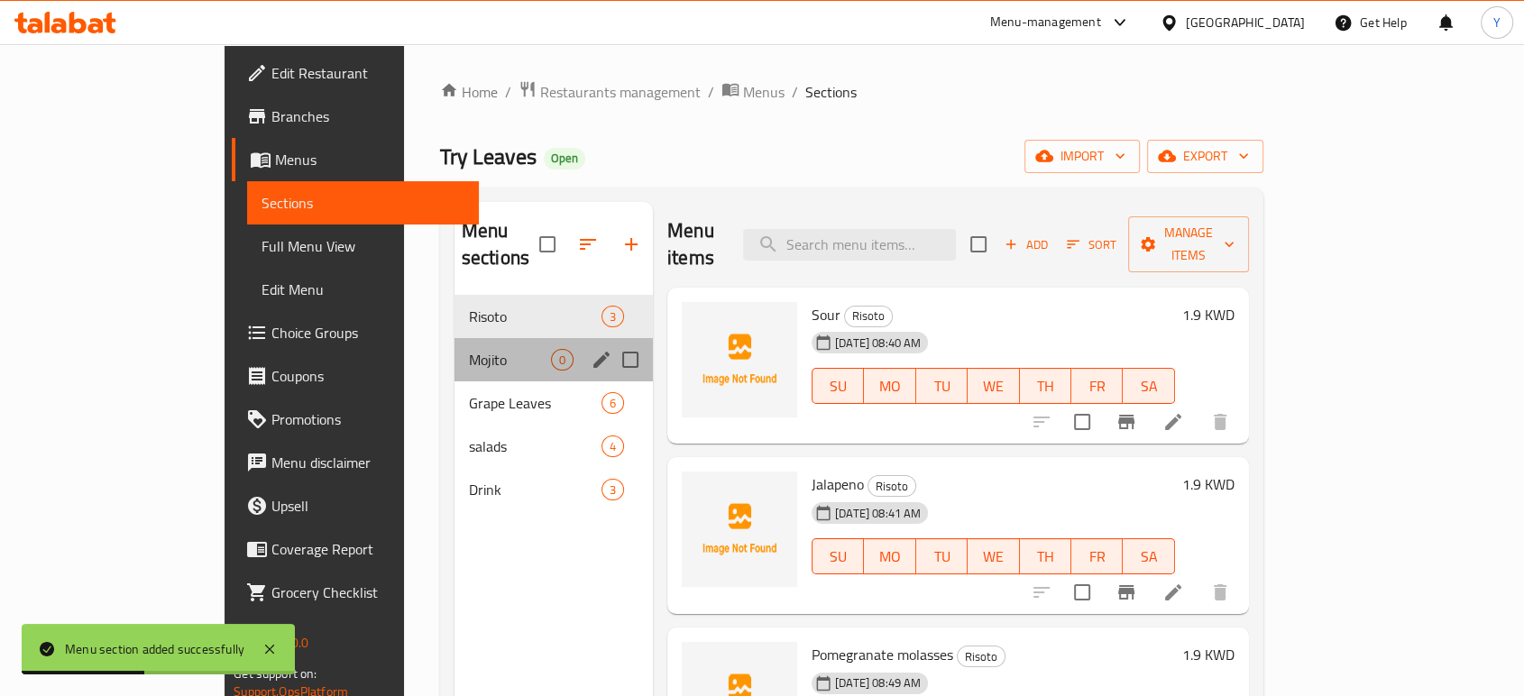
click at [454, 338] on div "Mojito 0" at bounding box center [553, 359] width 198 height 43
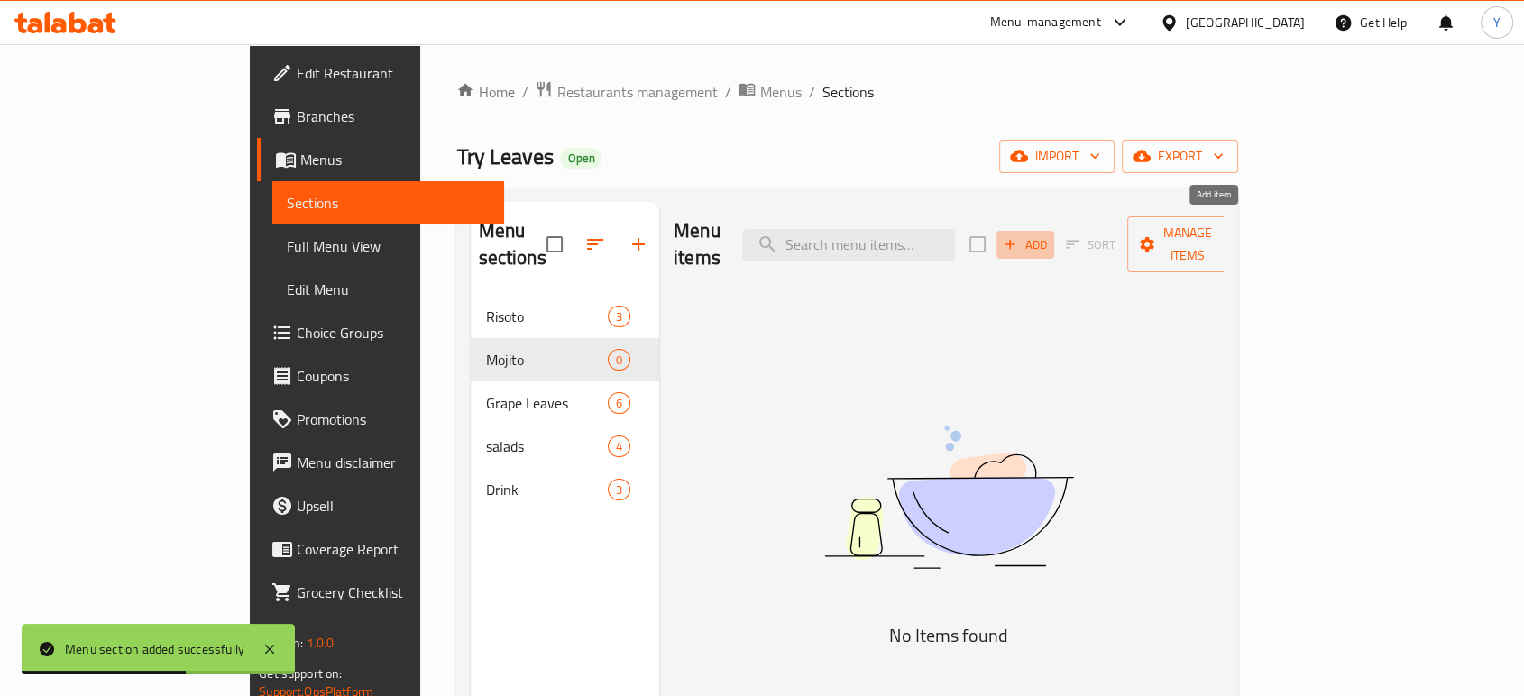
click at [1049, 235] on span "Add" at bounding box center [1025, 244] width 49 height 21
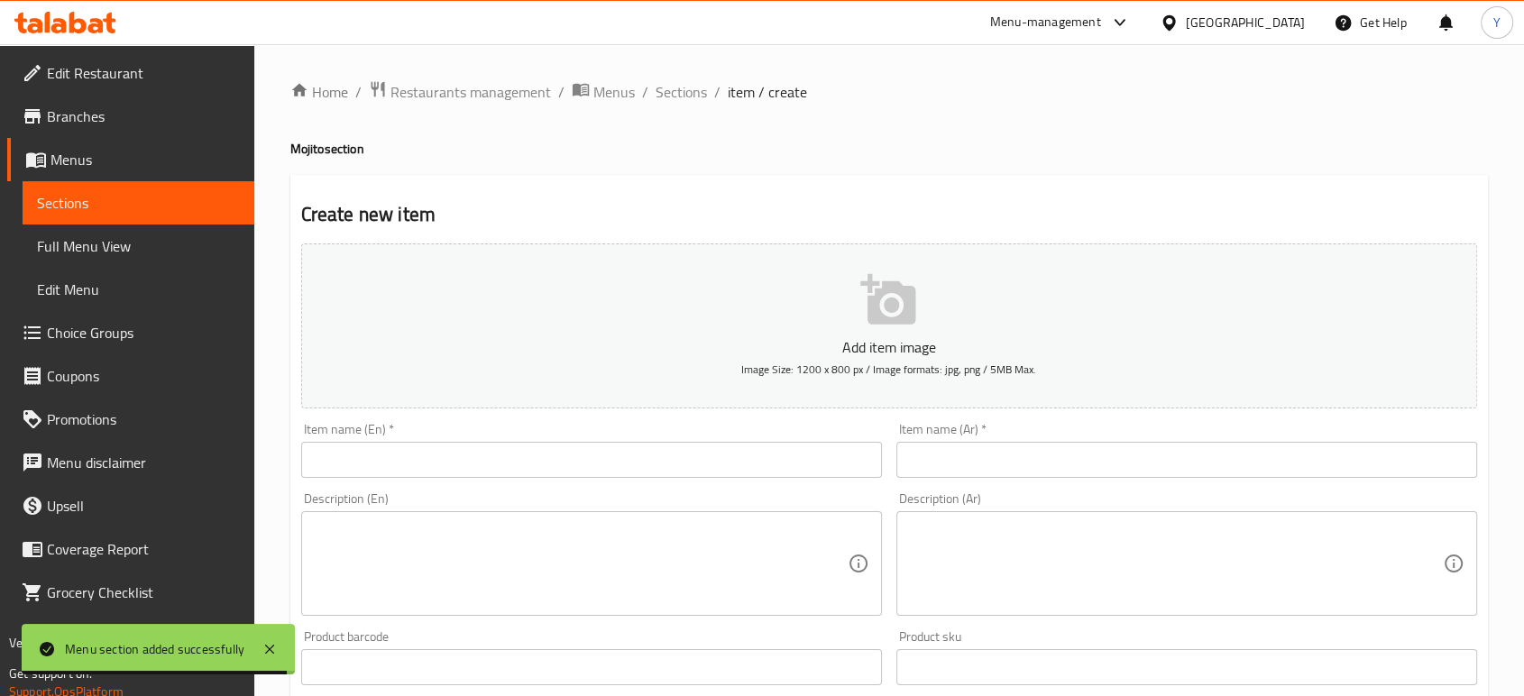
click at [618, 463] on input "text" at bounding box center [591, 460] width 581 height 36
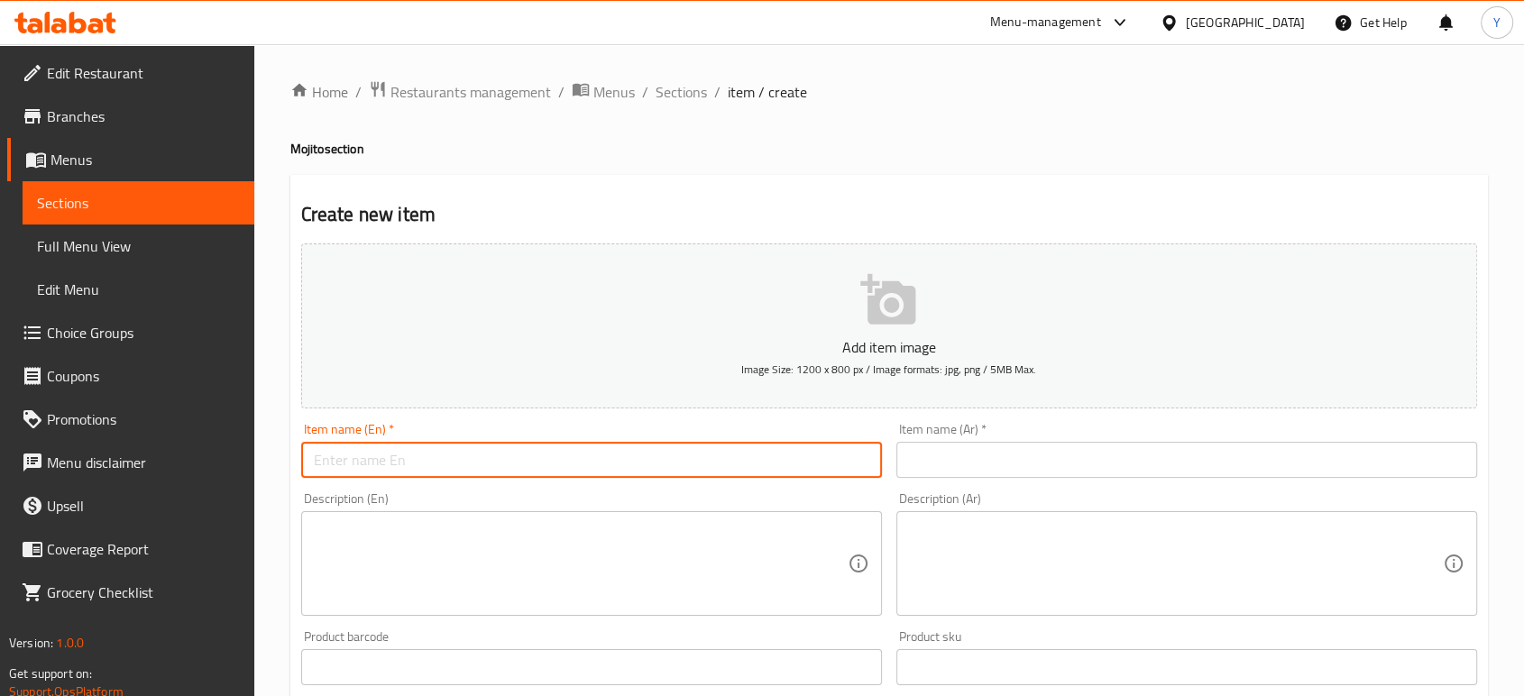
paste input "Watermelon Mojito"
type input "Watermelon Mojito"
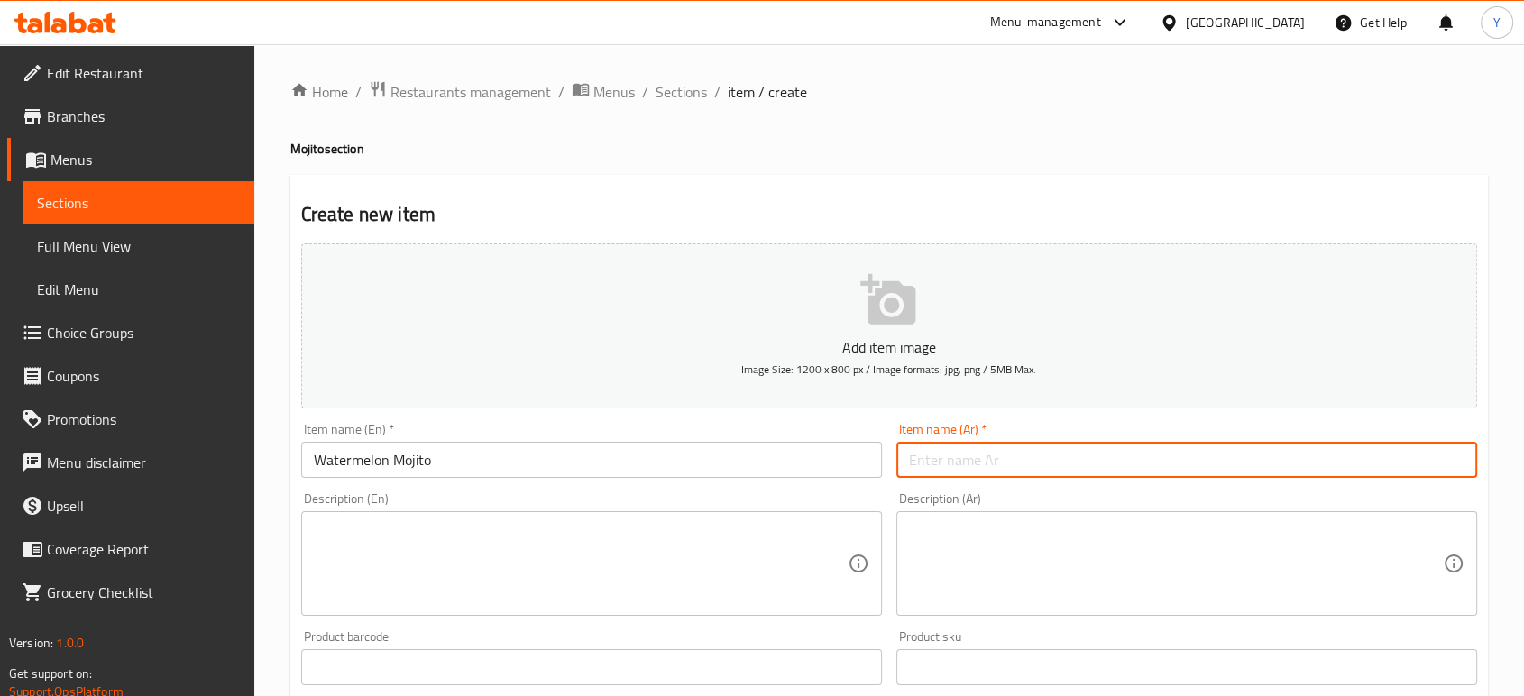
paste input "موهيتو بطيخ"
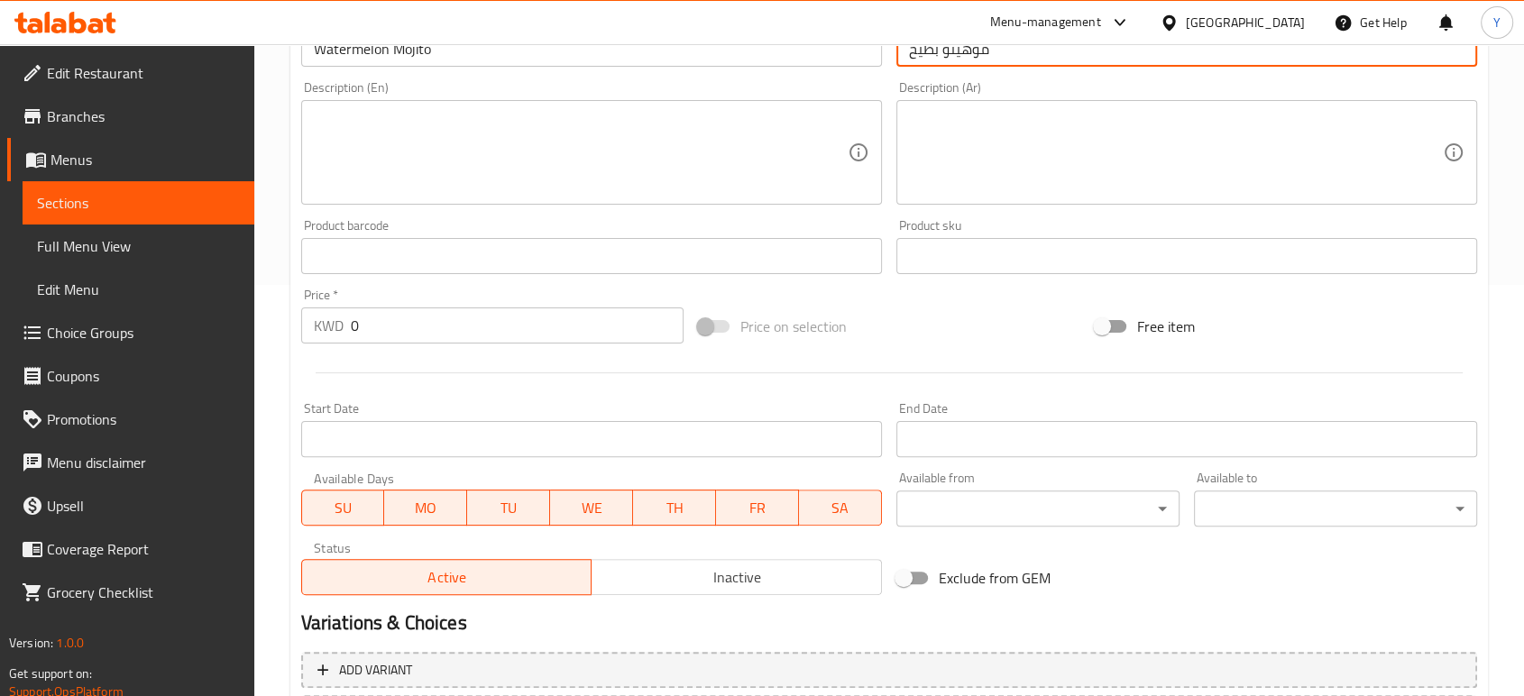
scroll to position [423, 0]
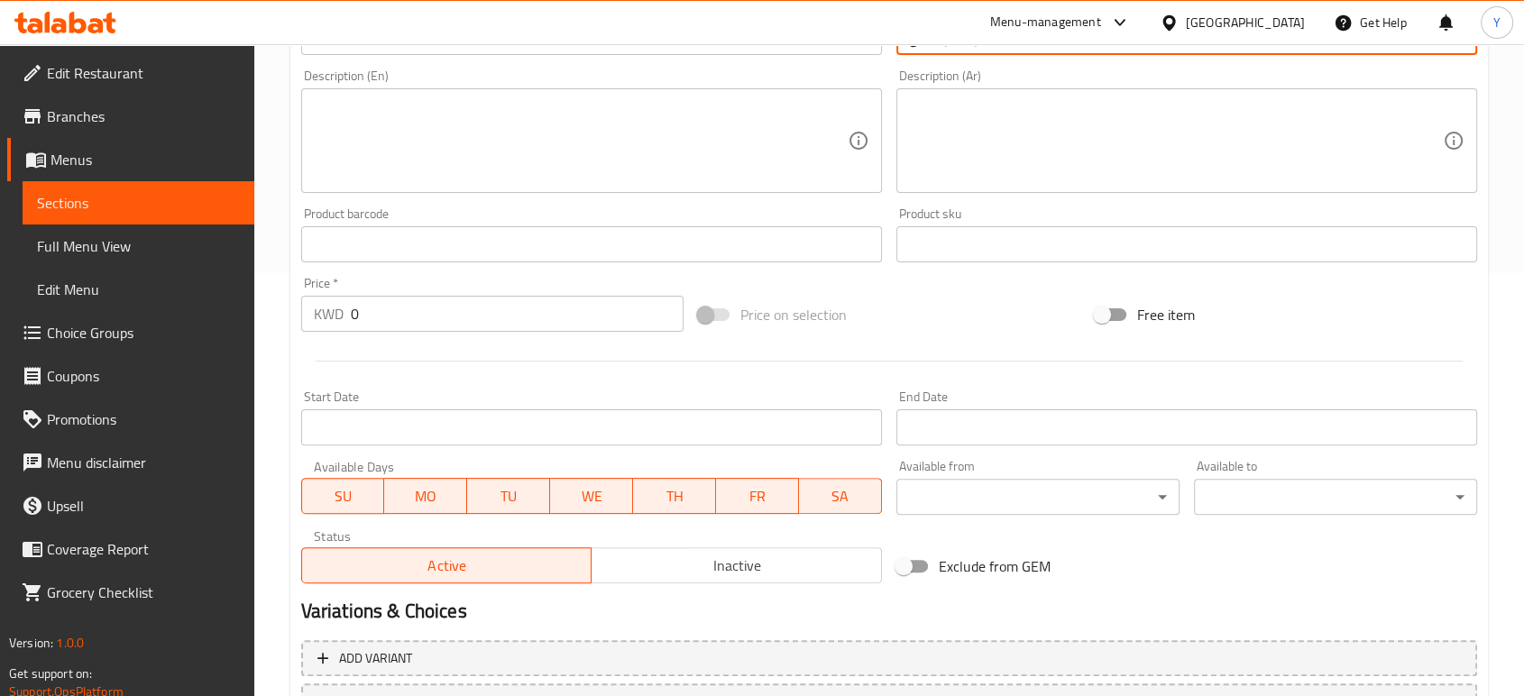
type input "موهيتو بطيخ"
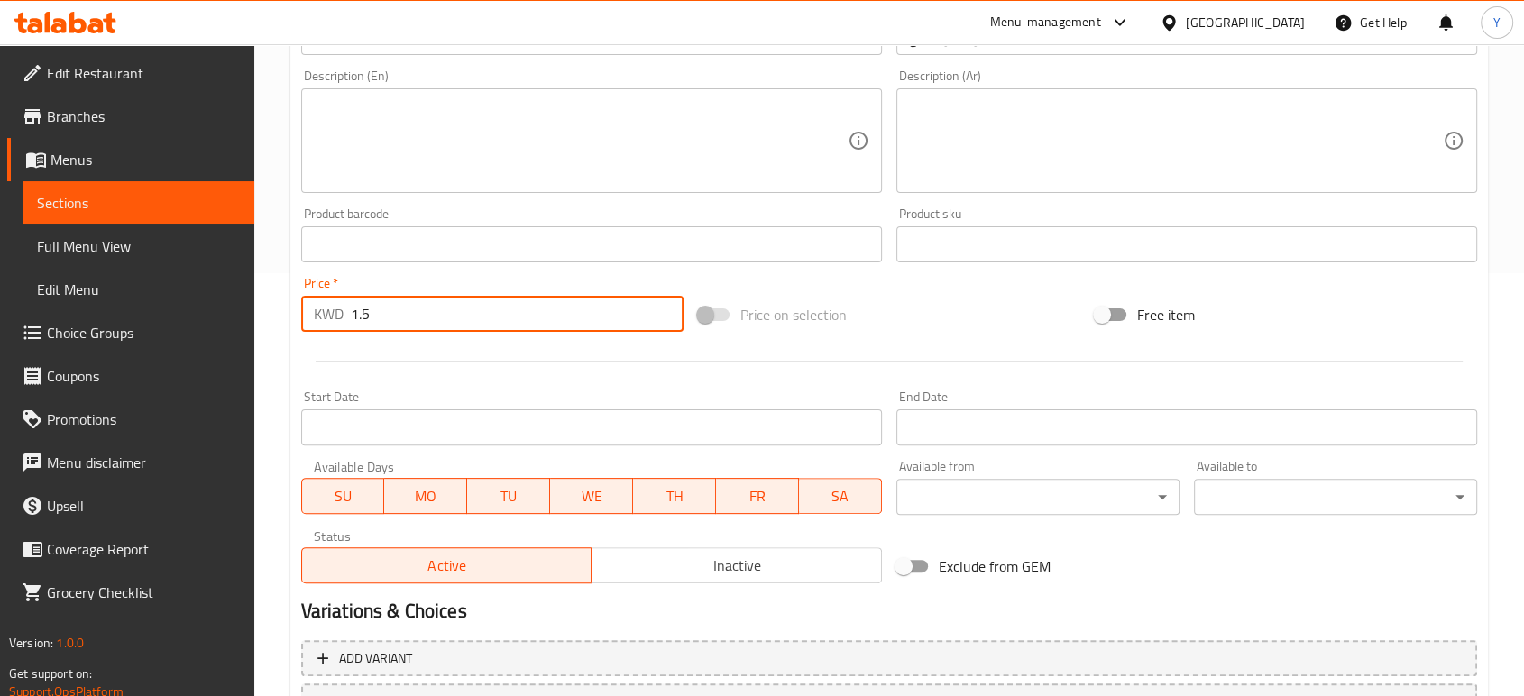
scroll to position [577, 0]
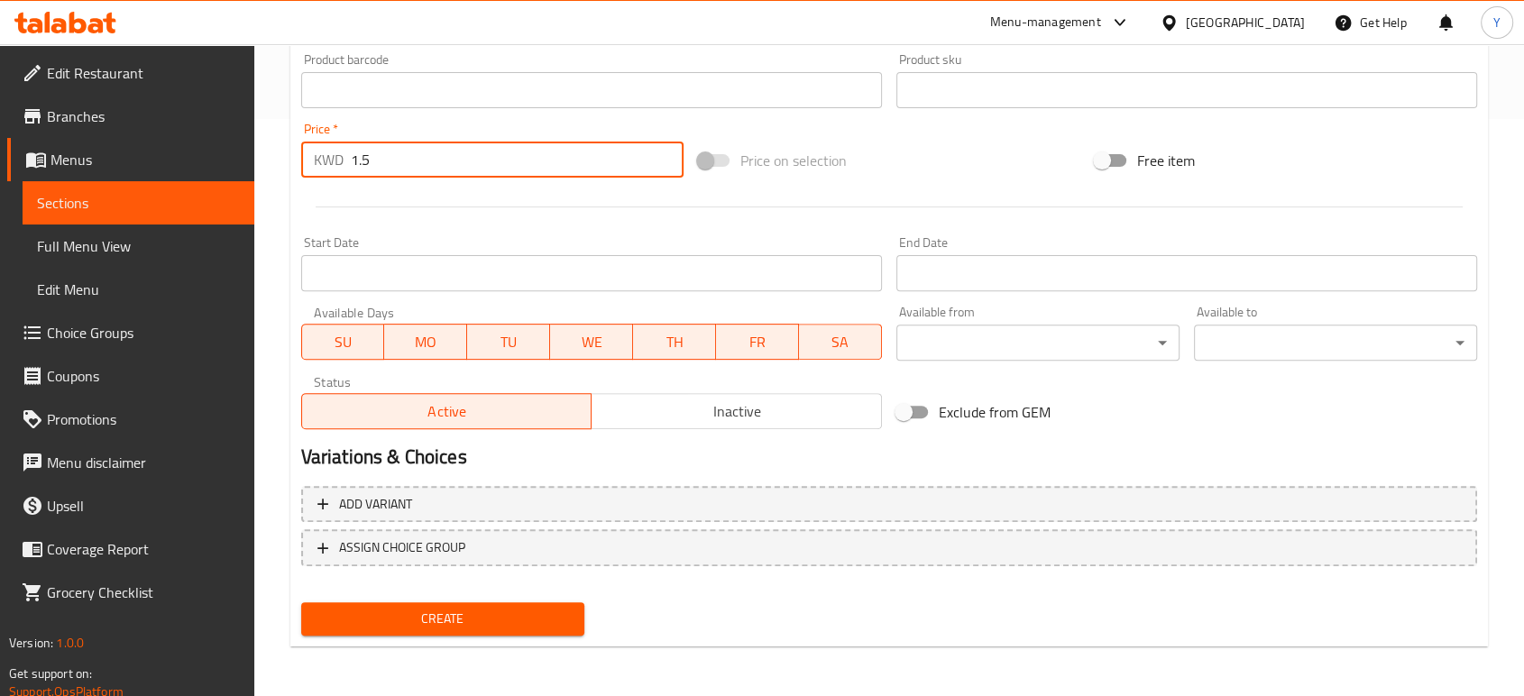
type input "1.5"
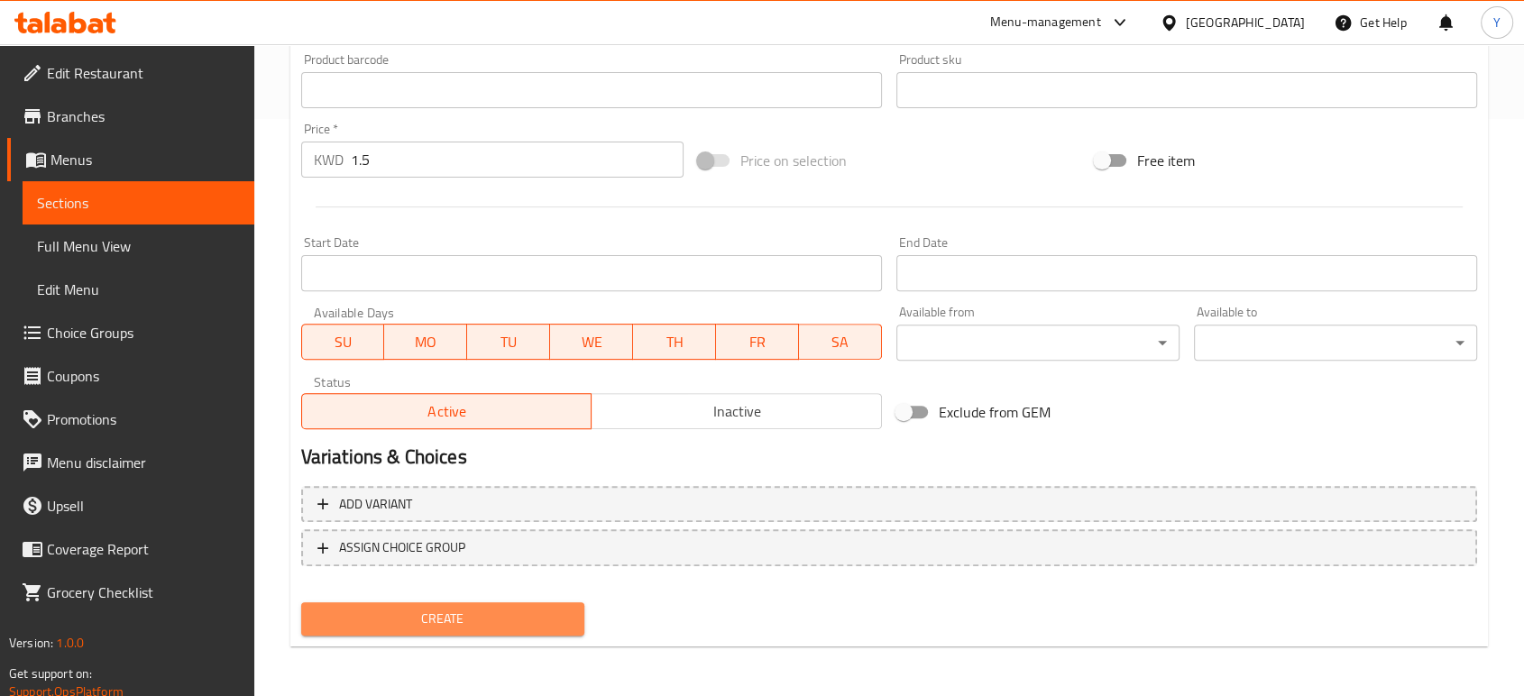
click at [469, 617] on span "Create" at bounding box center [443, 619] width 254 height 23
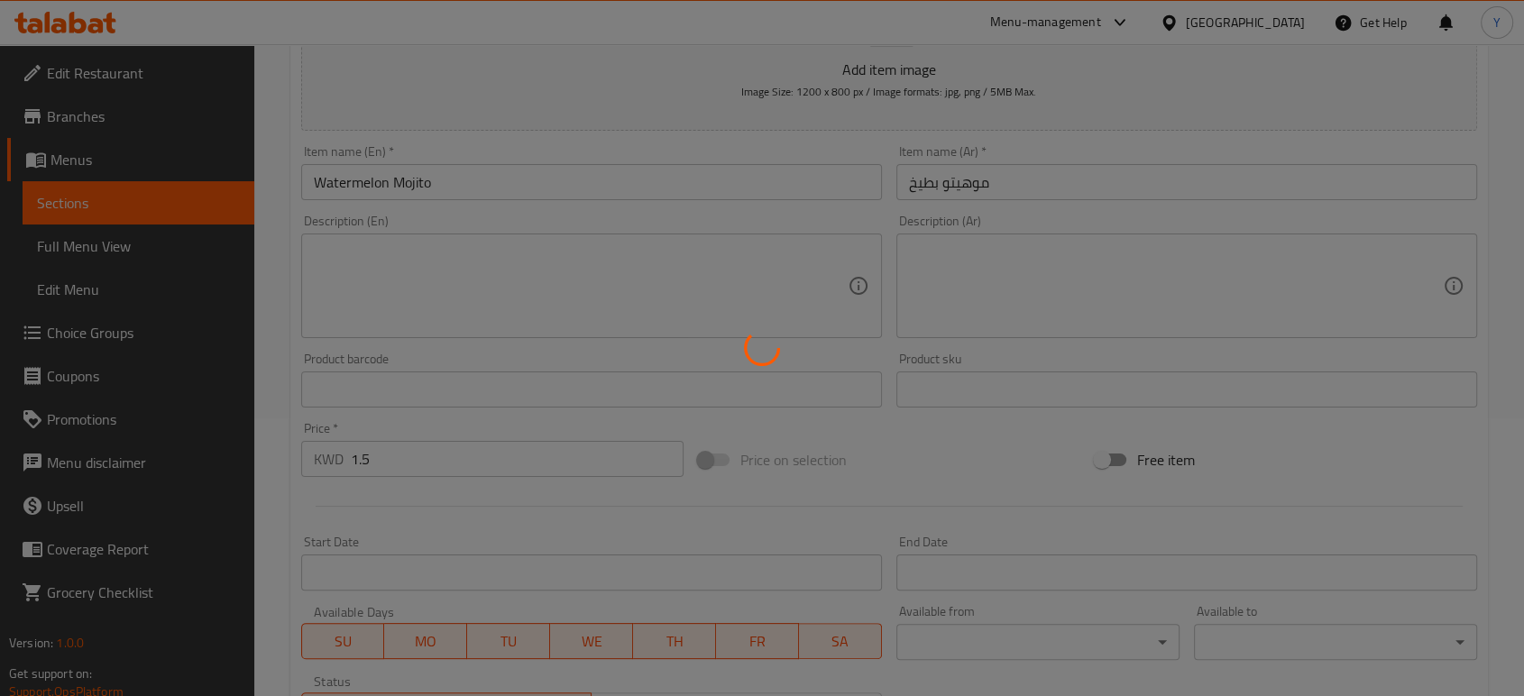
scroll to position [274, 0]
type input "0"
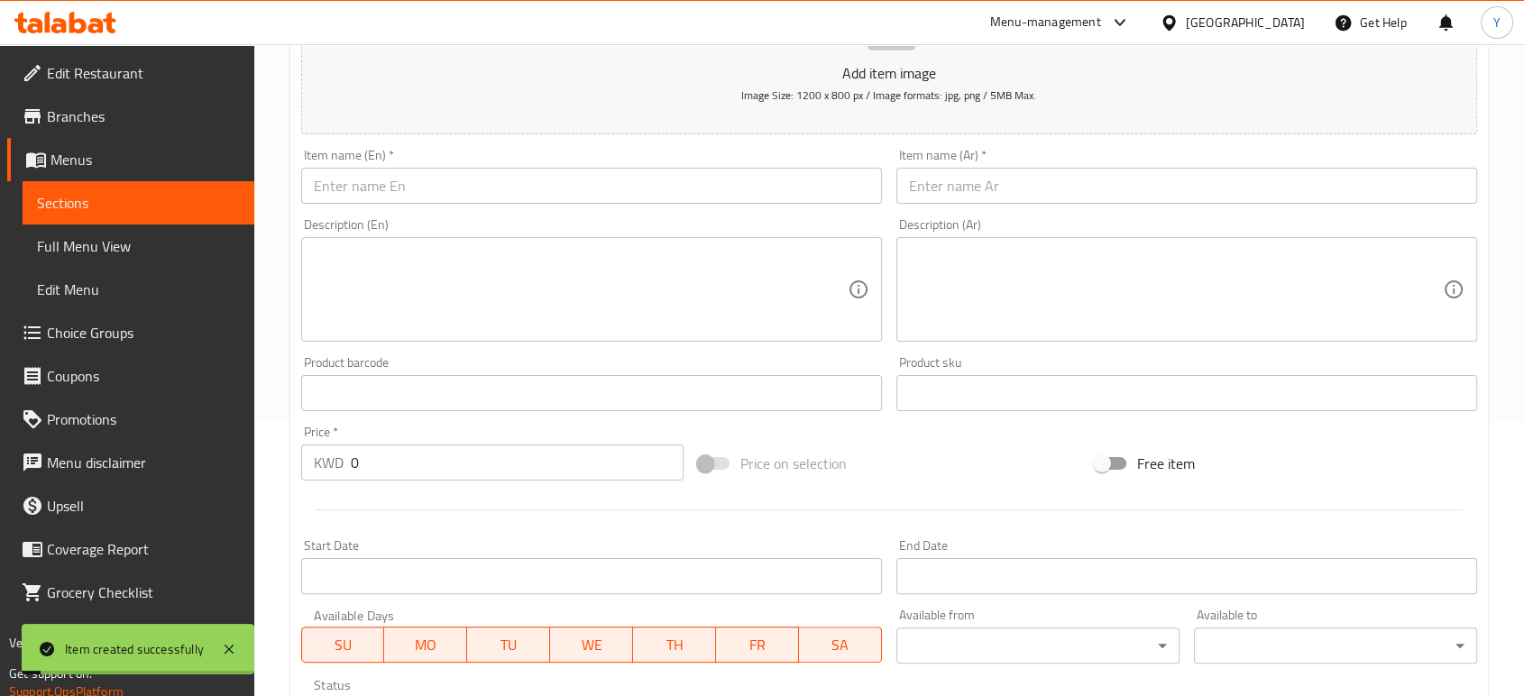
scroll to position [50, 0]
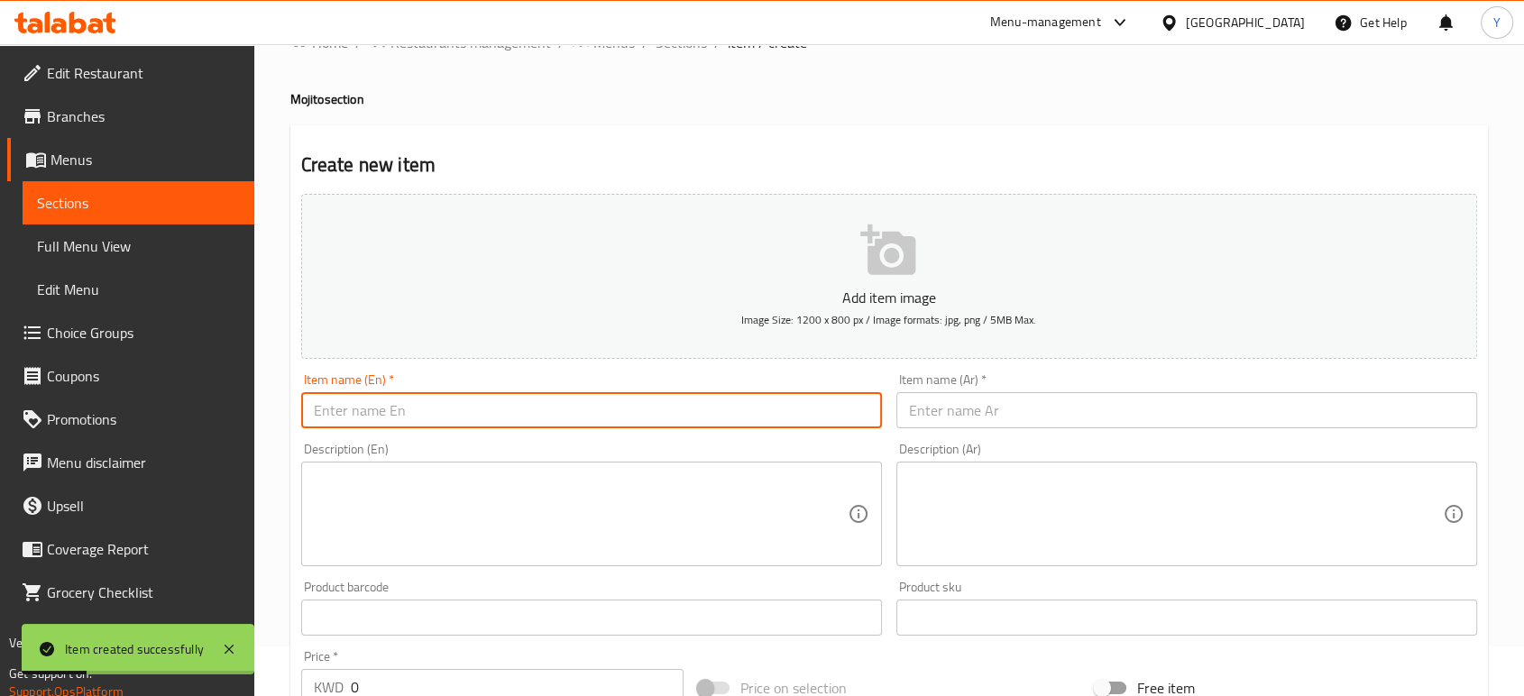
click at [469, 416] on input "text" at bounding box center [591, 410] width 581 height 36
paste input "Pomegranate Mojito"
type input "Pomegranate Mojito"
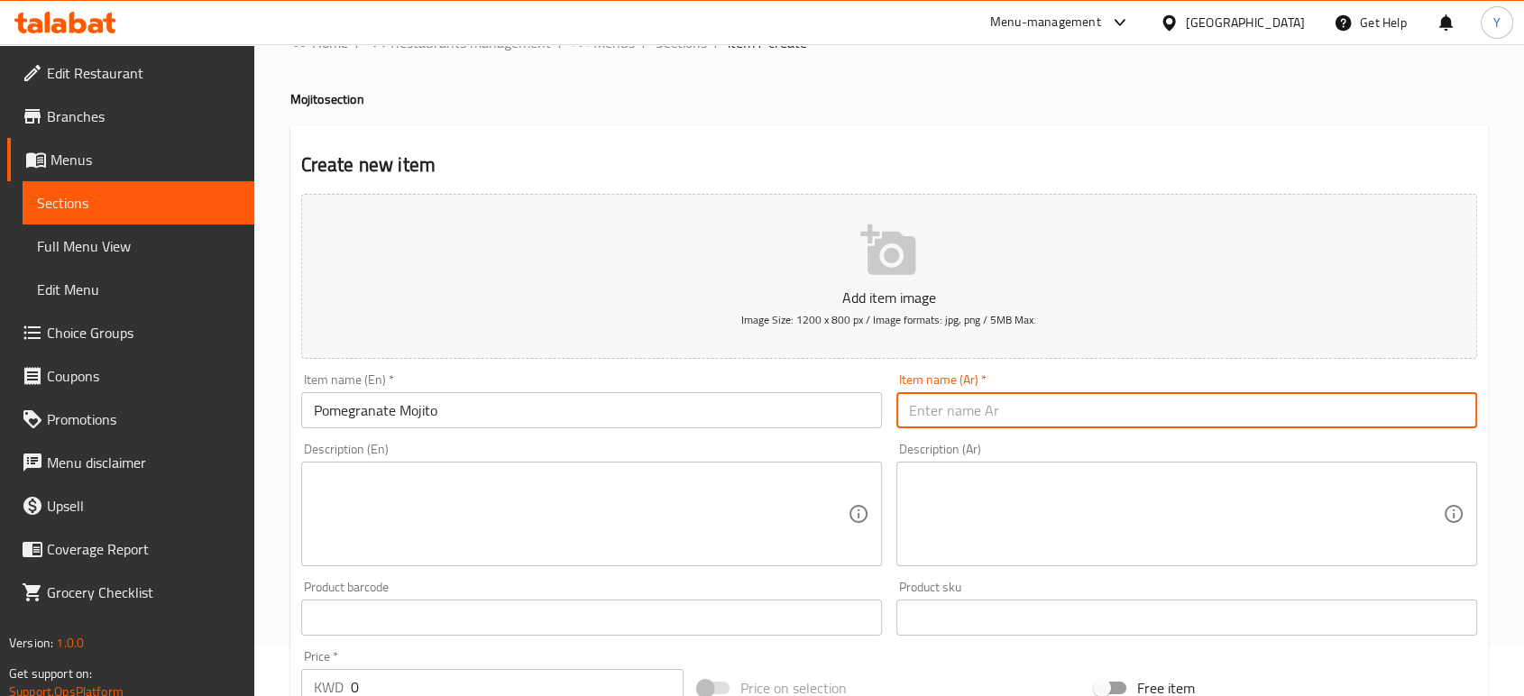
paste input "[PERSON_NAME] الرمان"
drag, startPoint x: 908, startPoint y: 411, endPoint x: 974, endPoint y: 409, distance: 65.8
click at [974, 409] on input "[PERSON_NAME] الرمان" at bounding box center [1186, 410] width 581 height 36
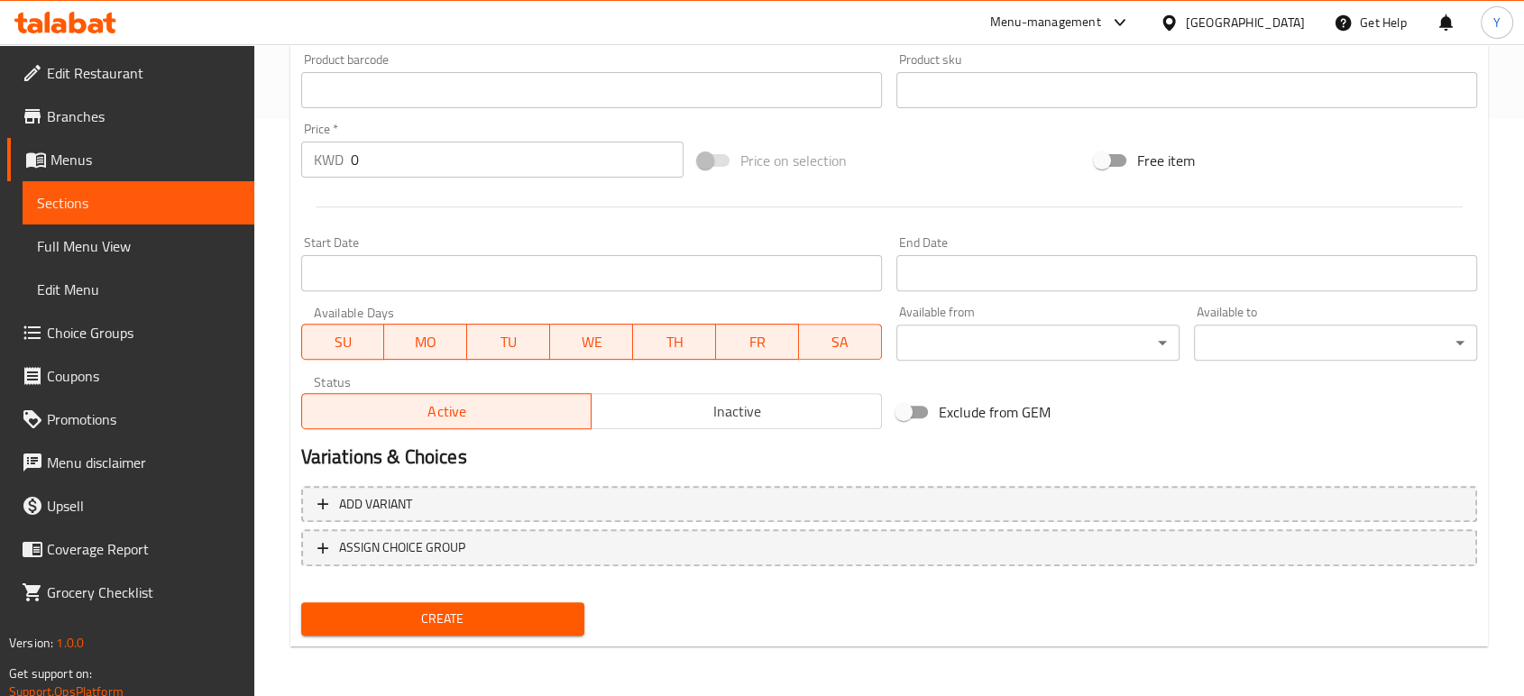
type input "موهيتو رمان"
click at [489, 619] on span "Create" at bounding box center [443, 619] width 254 height 23
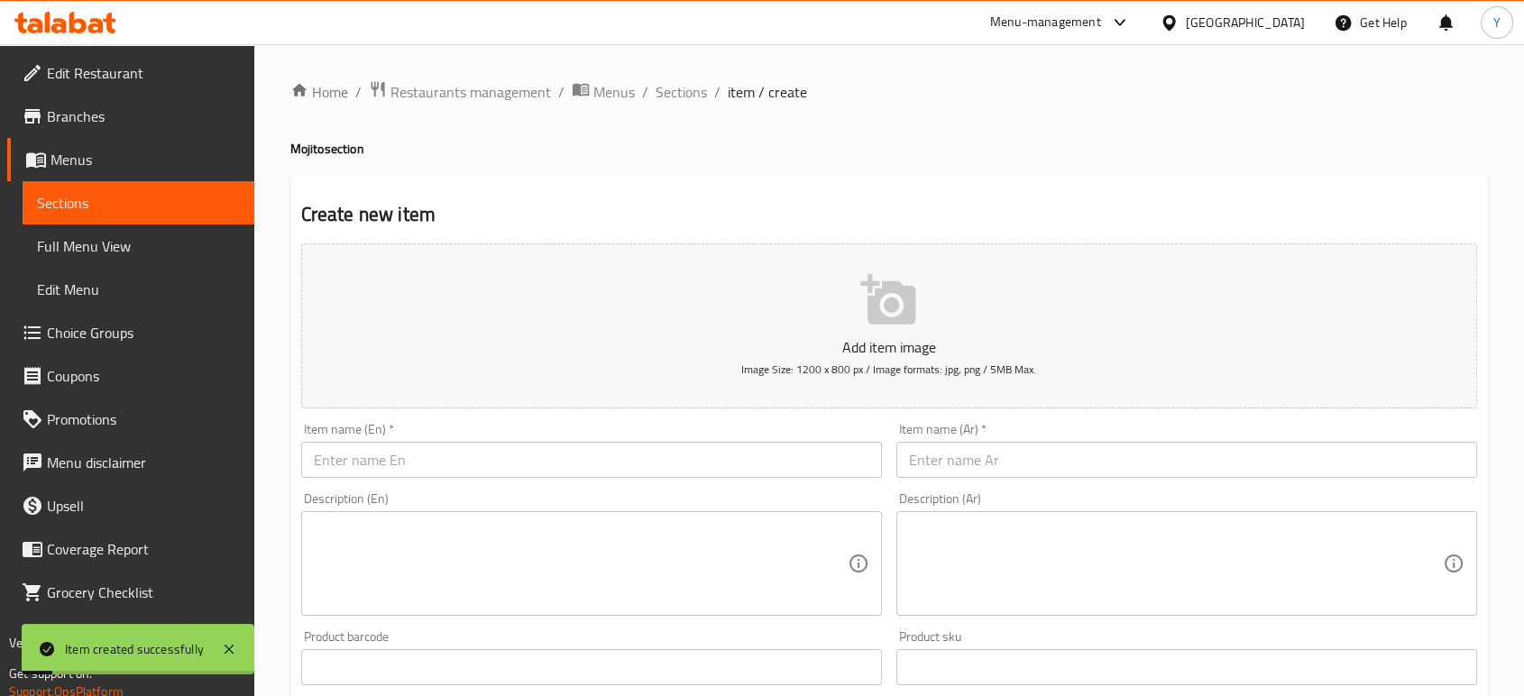
scroll to position [0, 0]
click at [668, 87] on span "Sections" at bounding box center [680, 92] width 51 height 22
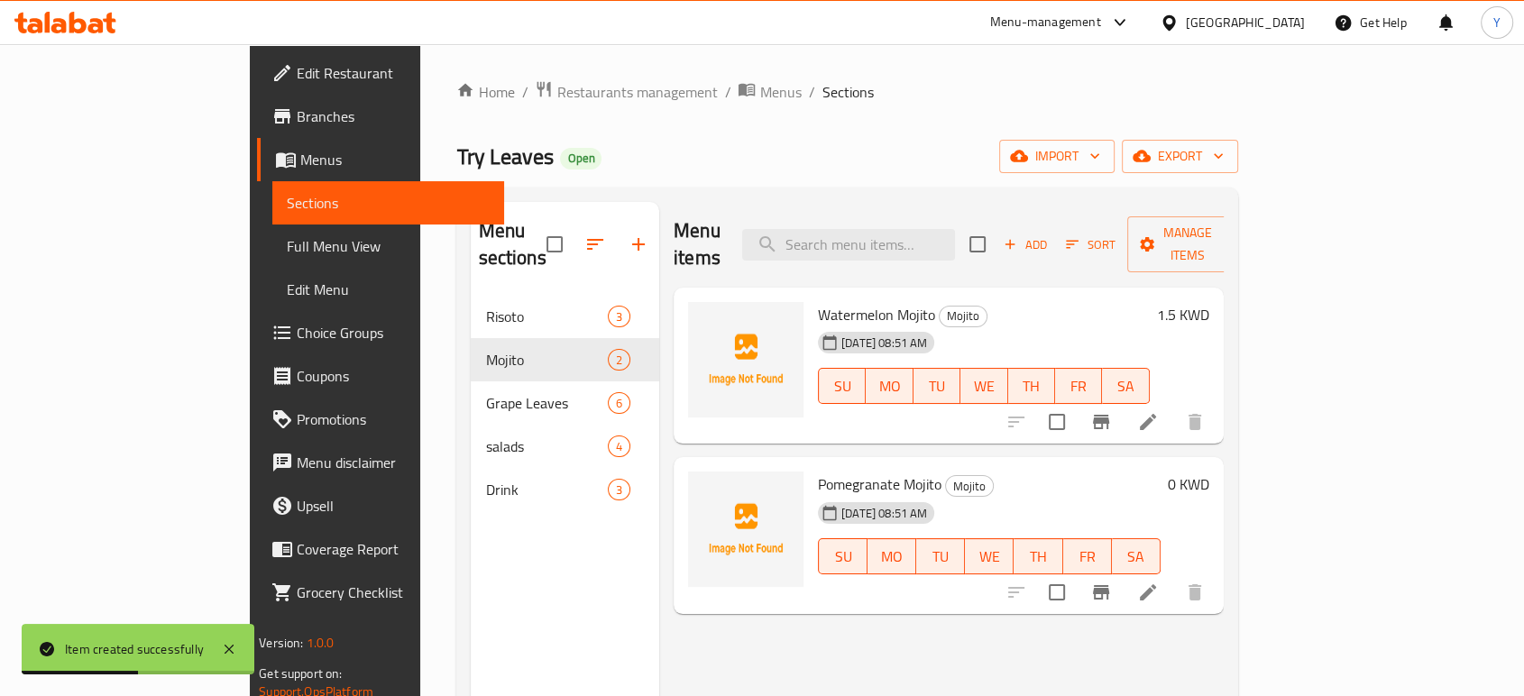
click at [1173, 576] on li at bounding box center [1147, 592] width 50 height 32
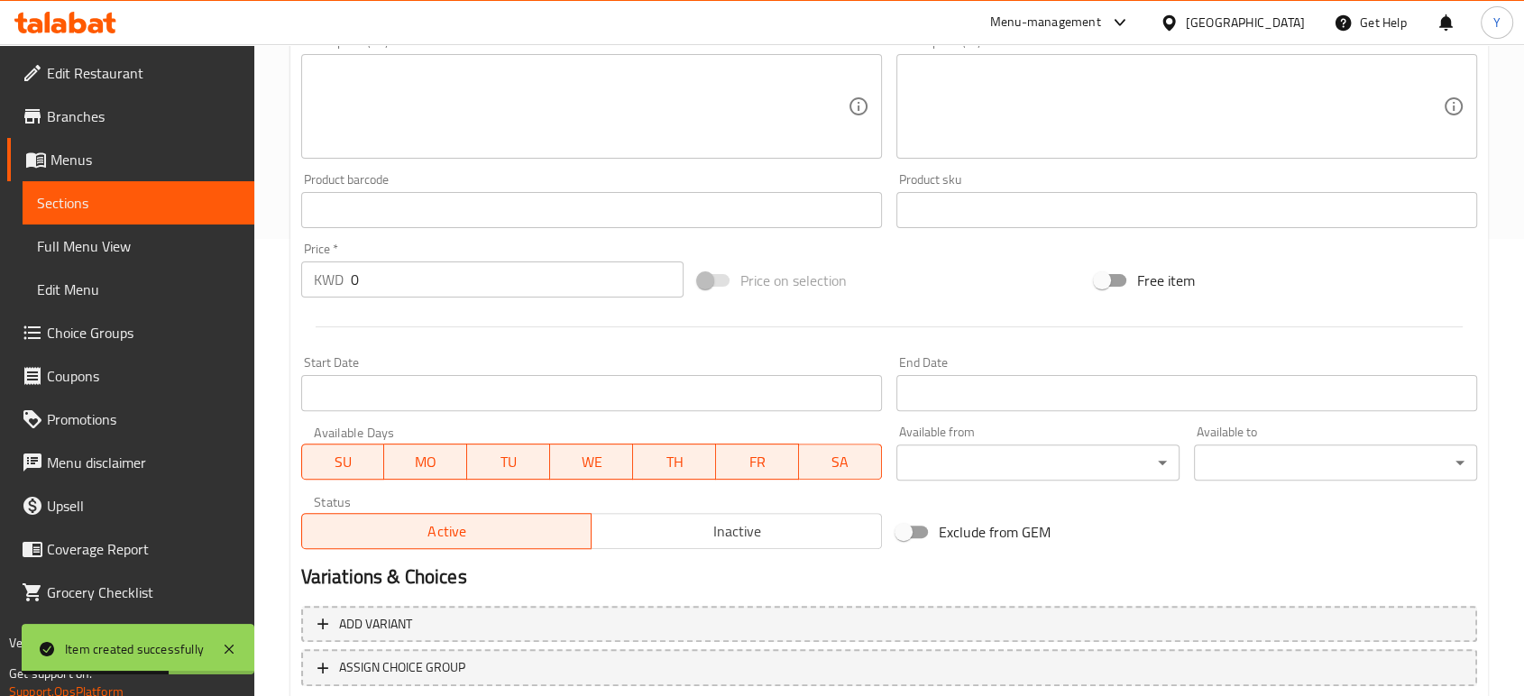
scroll to position [481, 0]
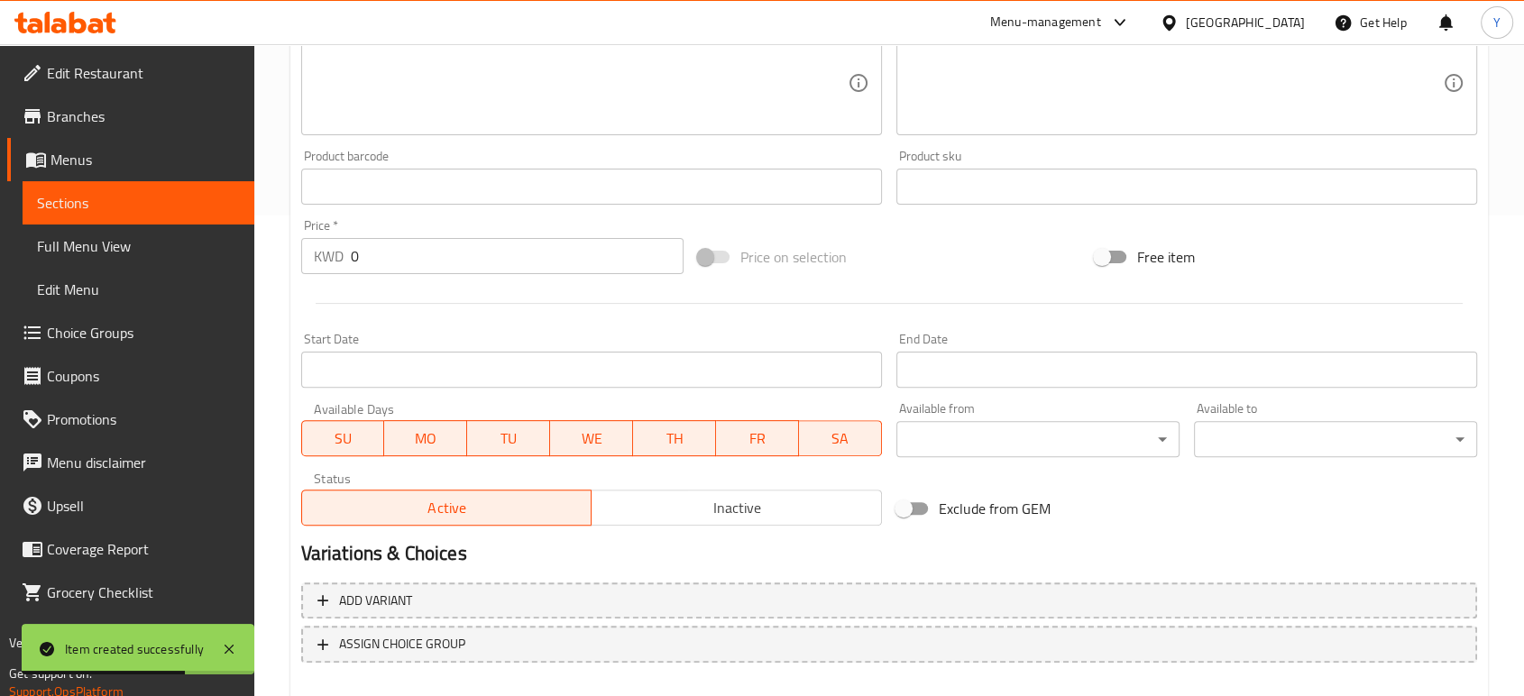
click at [374, 259] on input "0" at bounding box center [517, 256] width 333 height 36
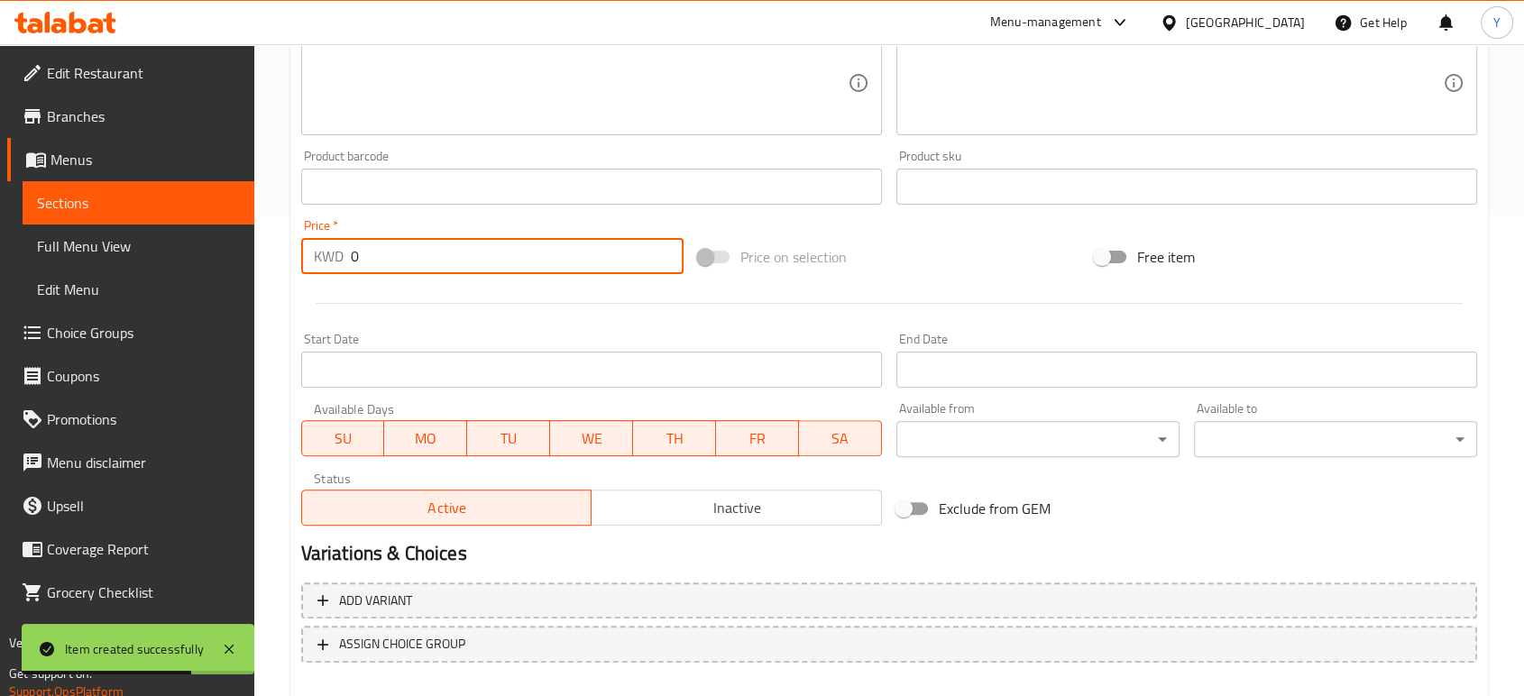
click at [374, 259] on input "0" at bounding box center [517, 256] width 333 height 36
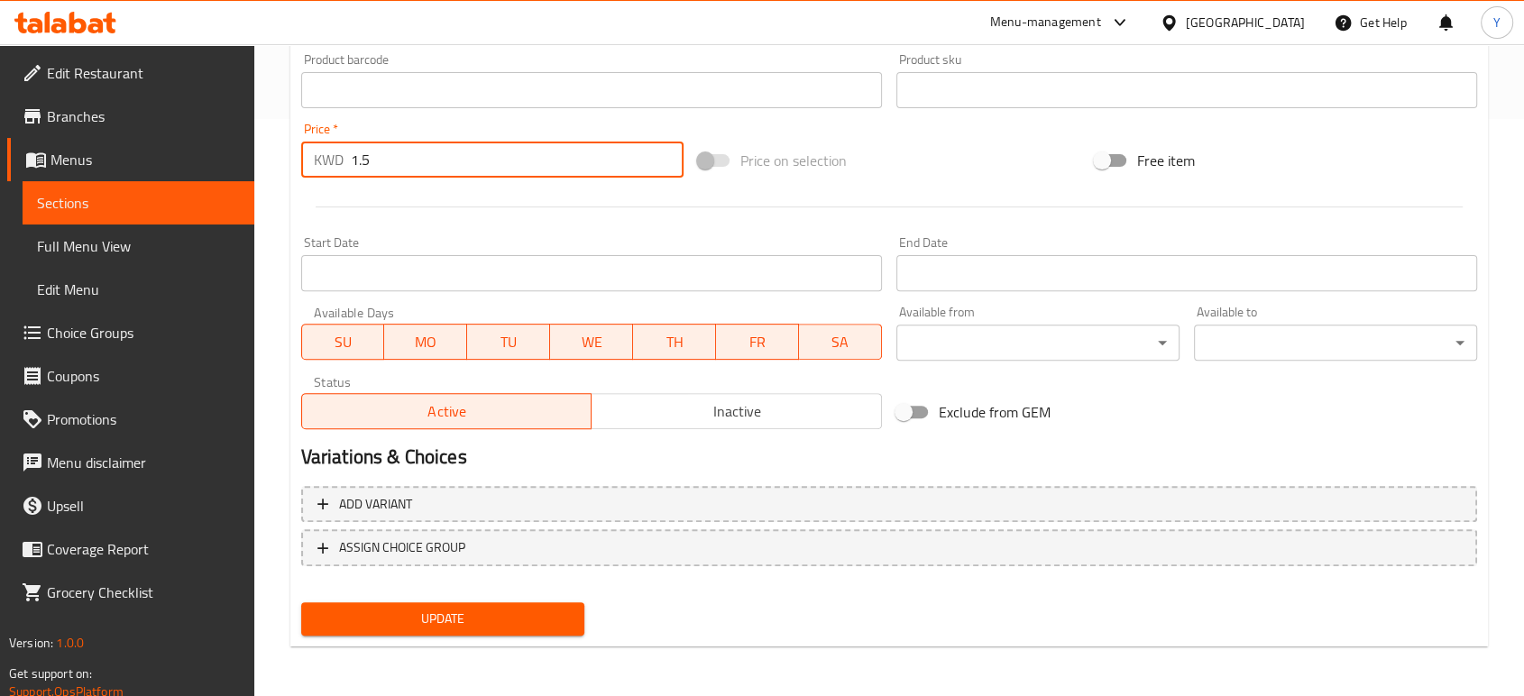
type input "1.5"
click at [422, 625] on span "Update" at bounding box center [443, 619] width 254 height 23
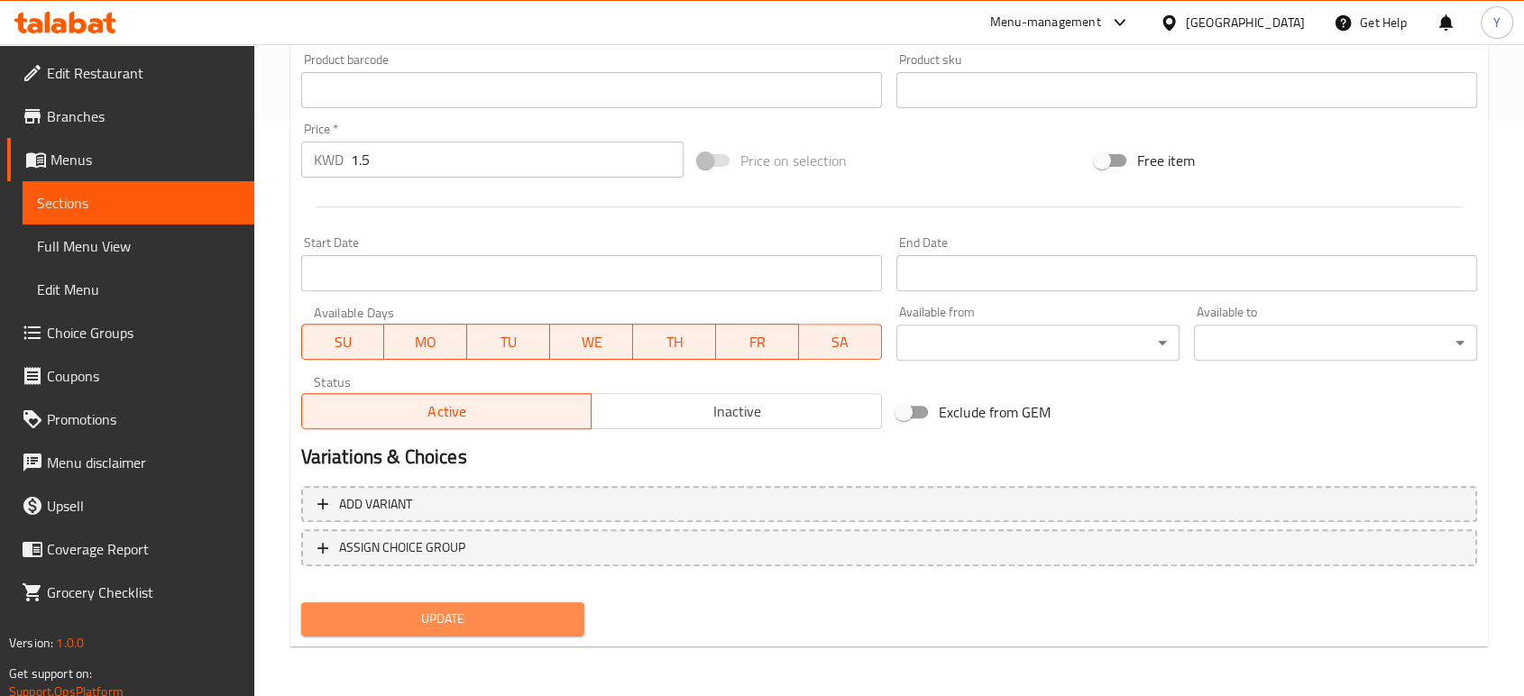
click at [451, 623] on span "Update" at bounding box center [443, 619] width 254 height 23
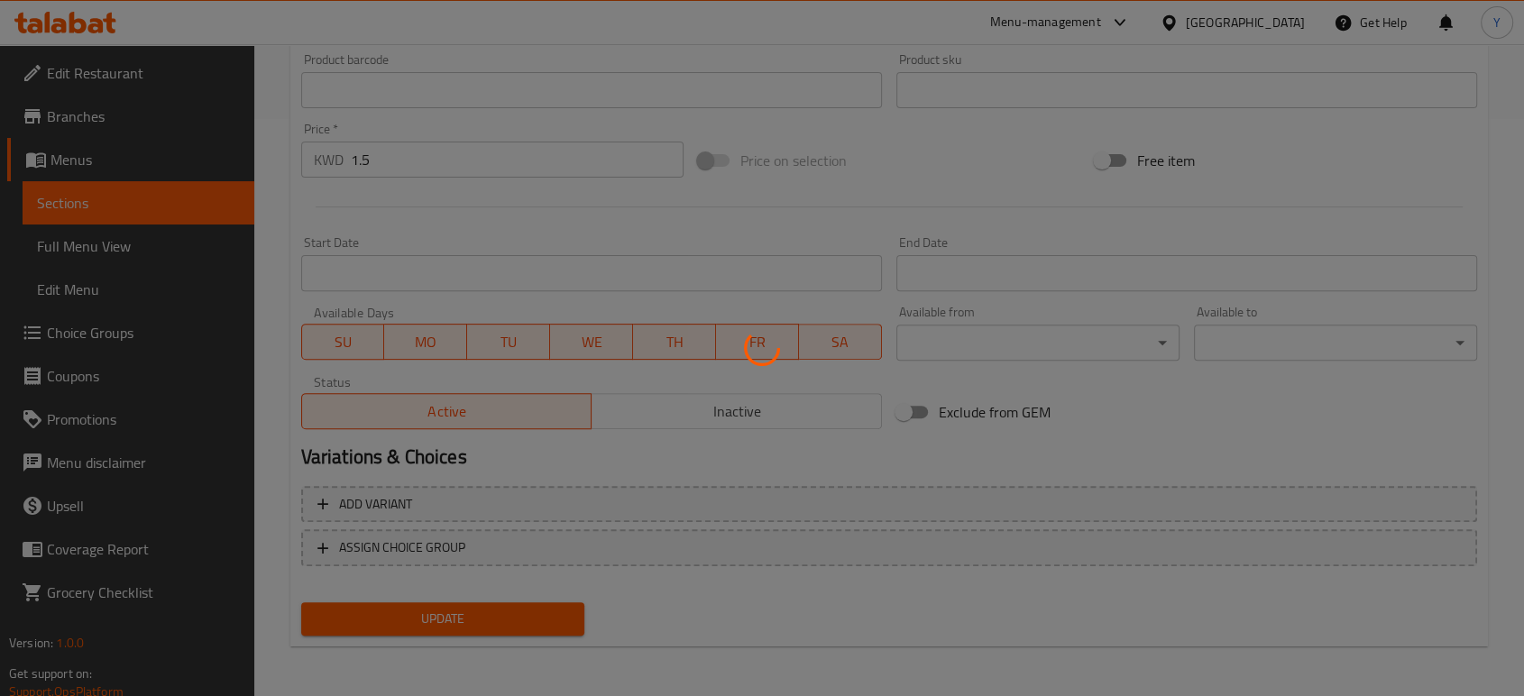
scroll to position [0, 0]
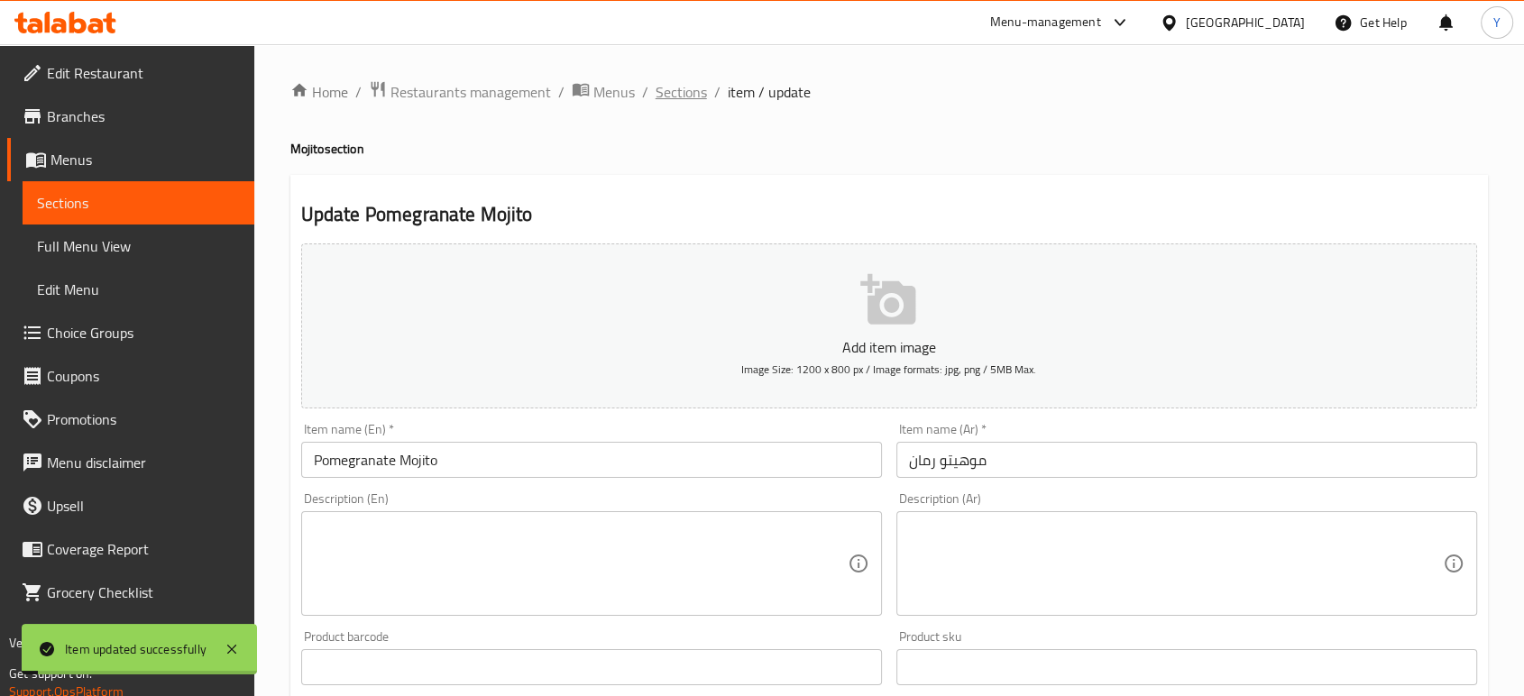
click at [678, 93] on span "Sections" at bounding box center [680, 92] width 51 height 22
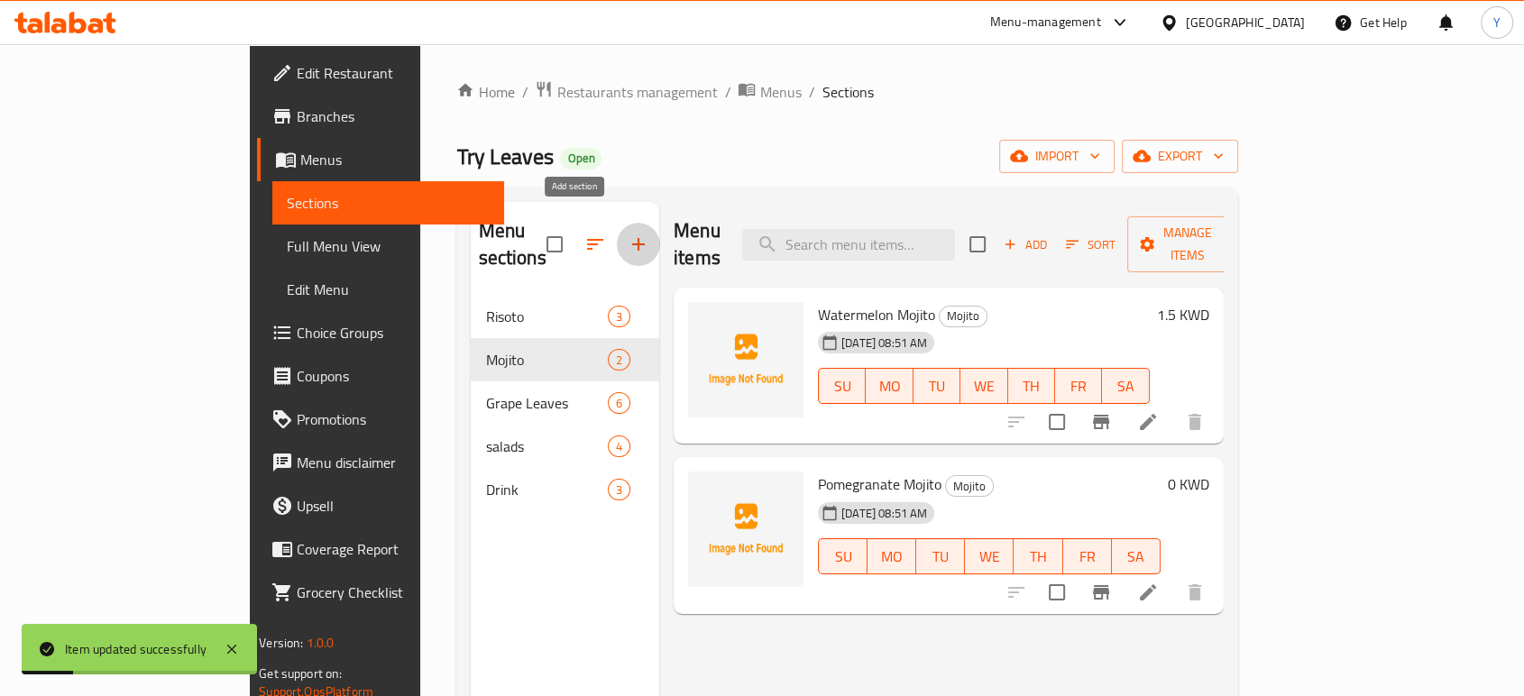
click at [627, 233] on icon "button" at bounding box center [638, 244] width 22 height 22
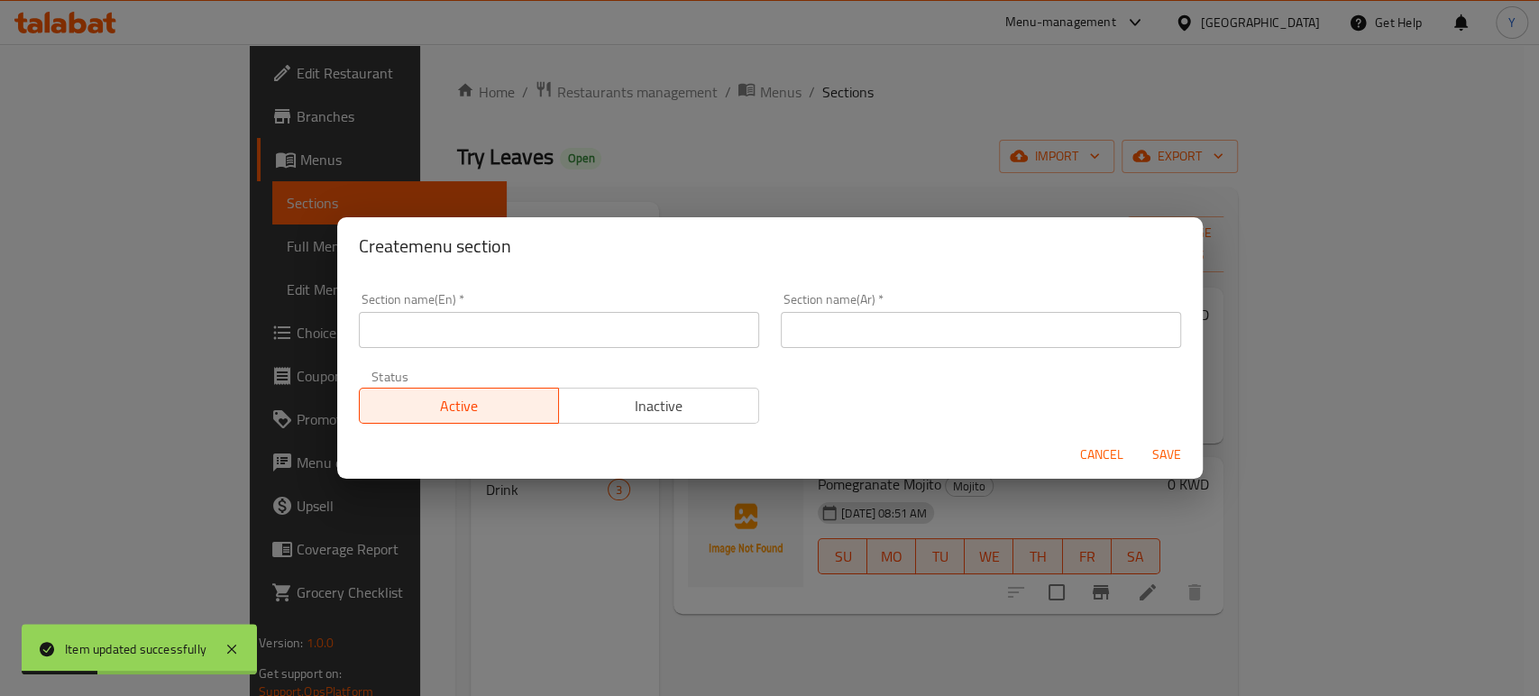
click at [510, 339] on input "text" at bounding box center [559, 330] width 400 height 36
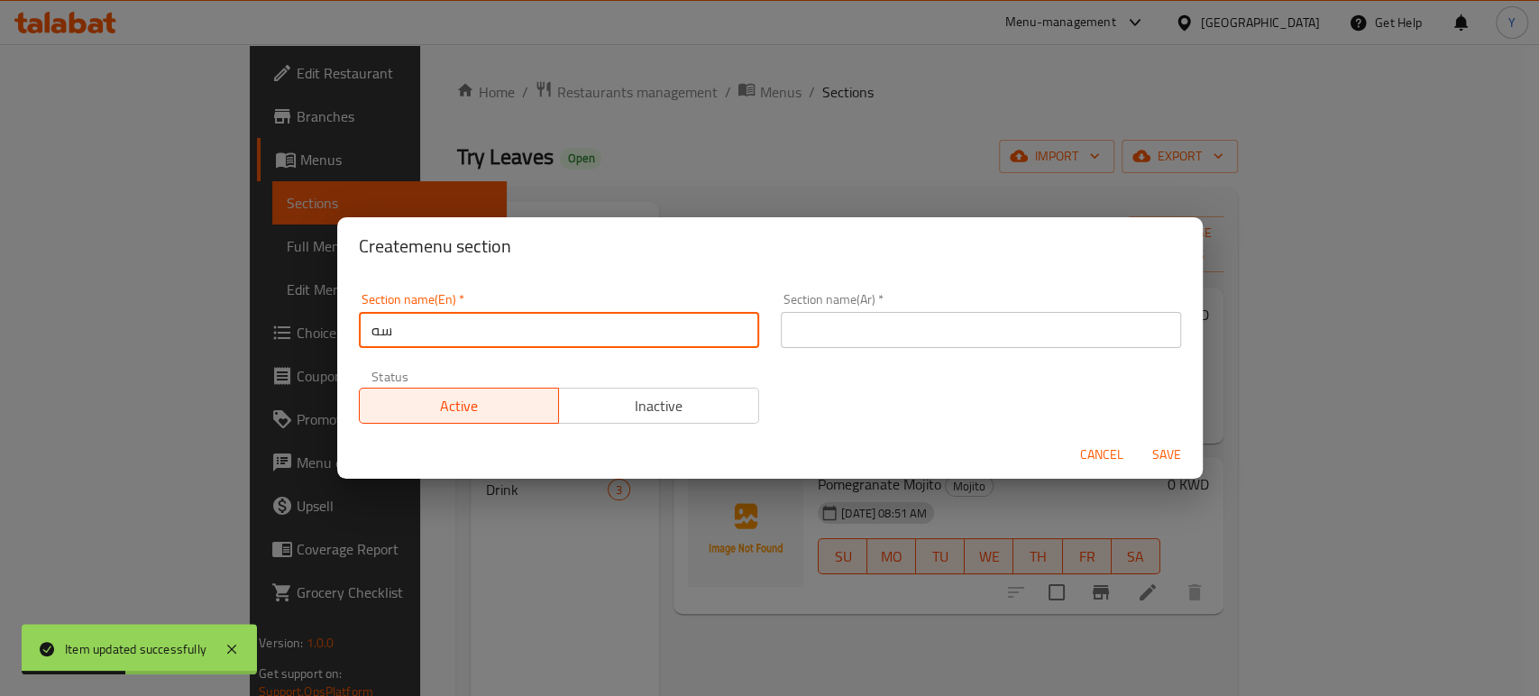
type input "س"
type input "s"
type input "Sides"
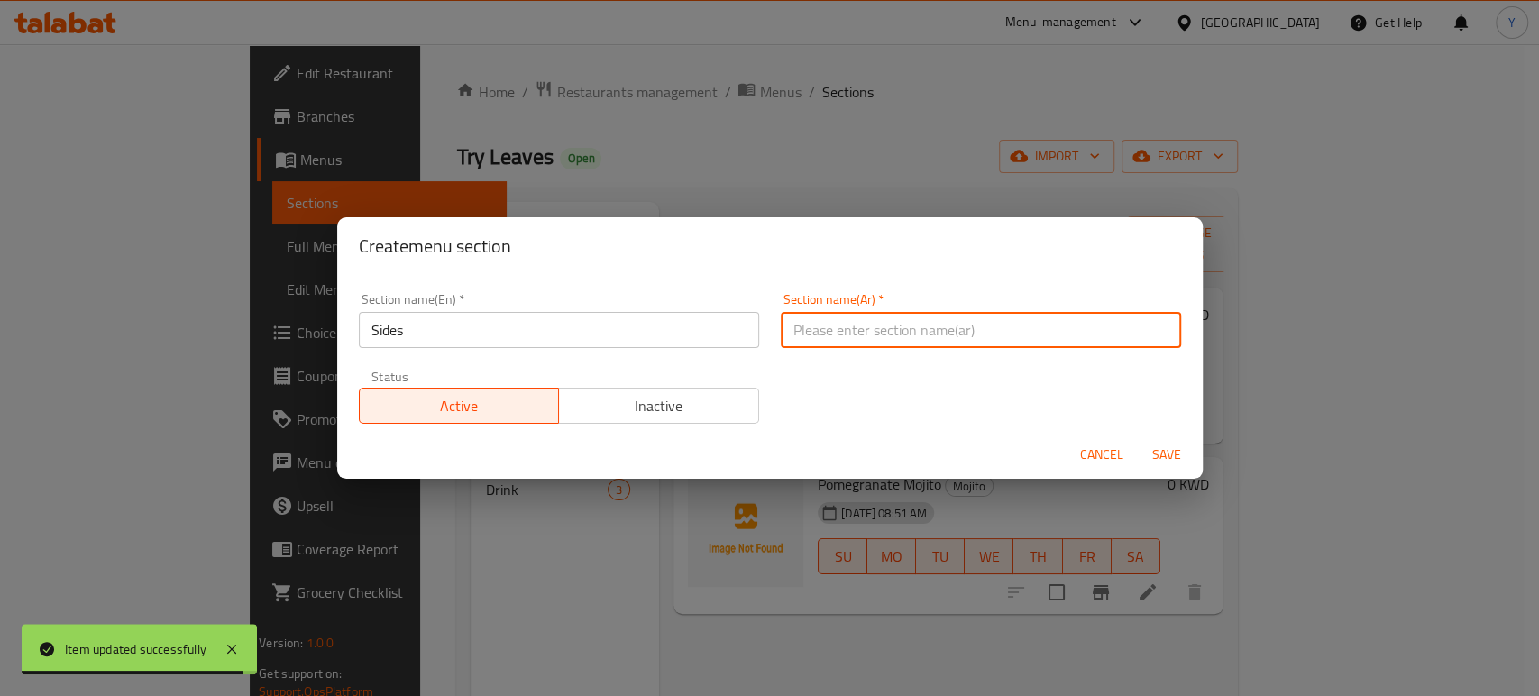
click at [836, 333] on input "text" at bounding box center [981, 330] width 400 height 36
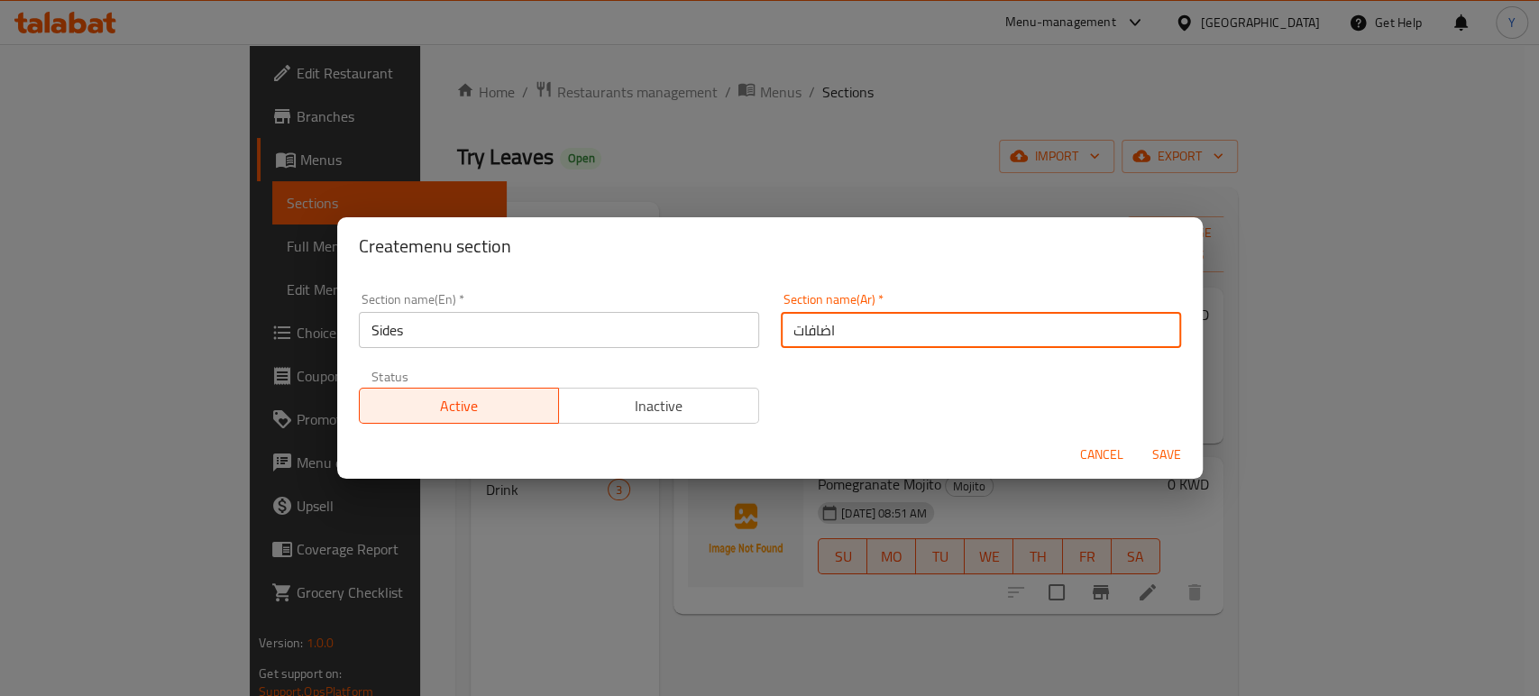
type input "اضافات"
click at [1138, 438] on button "Save" at bounding box center [1167, 454] width 58 height 33
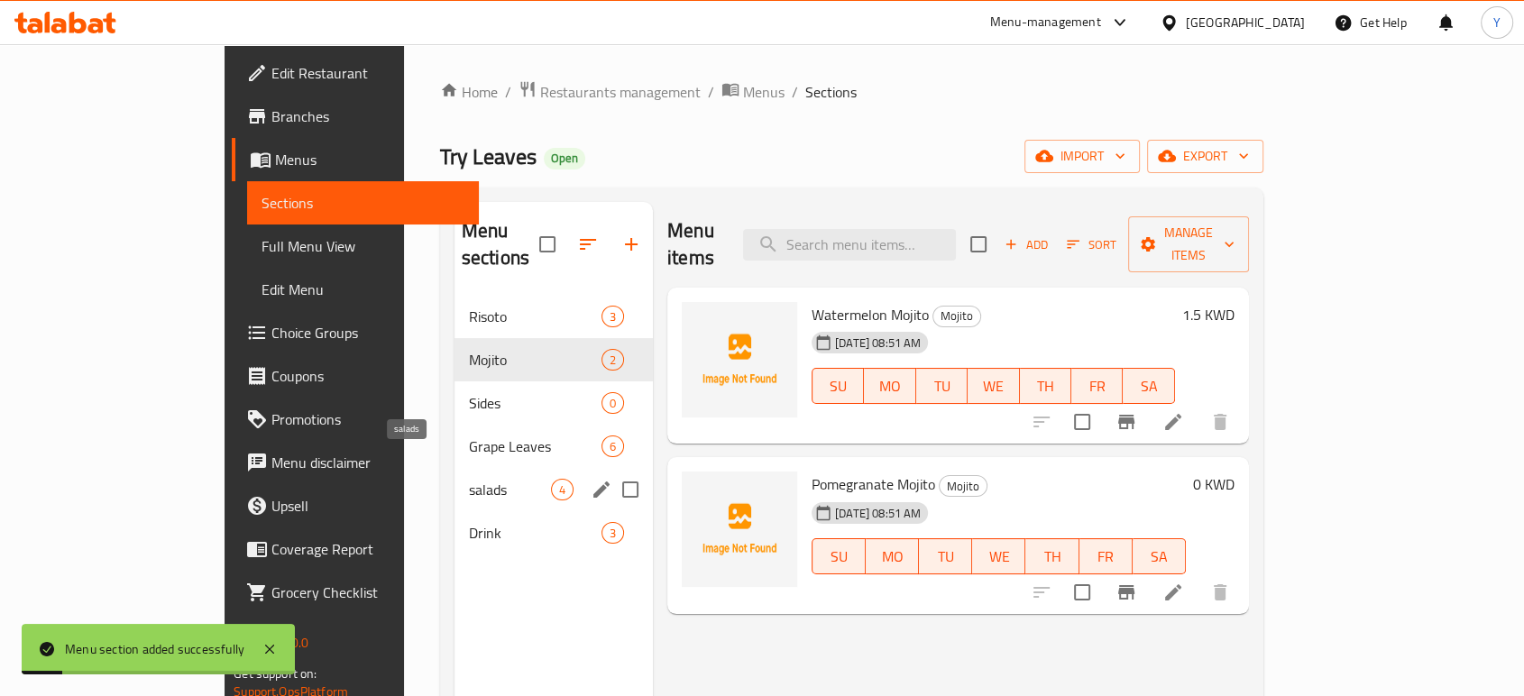
click at [469, 479] on span "salads" at bounding box center [510, 490] width 82 height 22
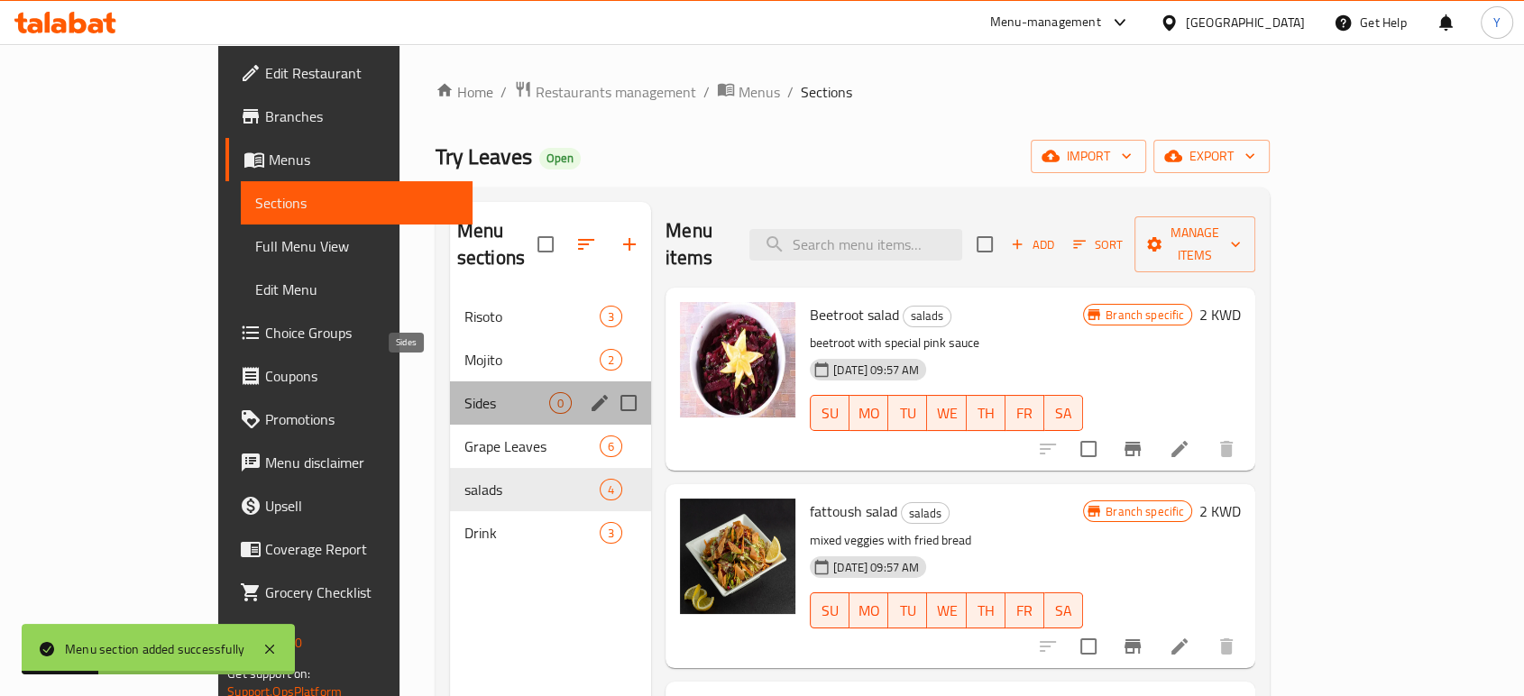
click at [464, 392] on span "Sides" at bounding box center [506, 403] width 85 height 22
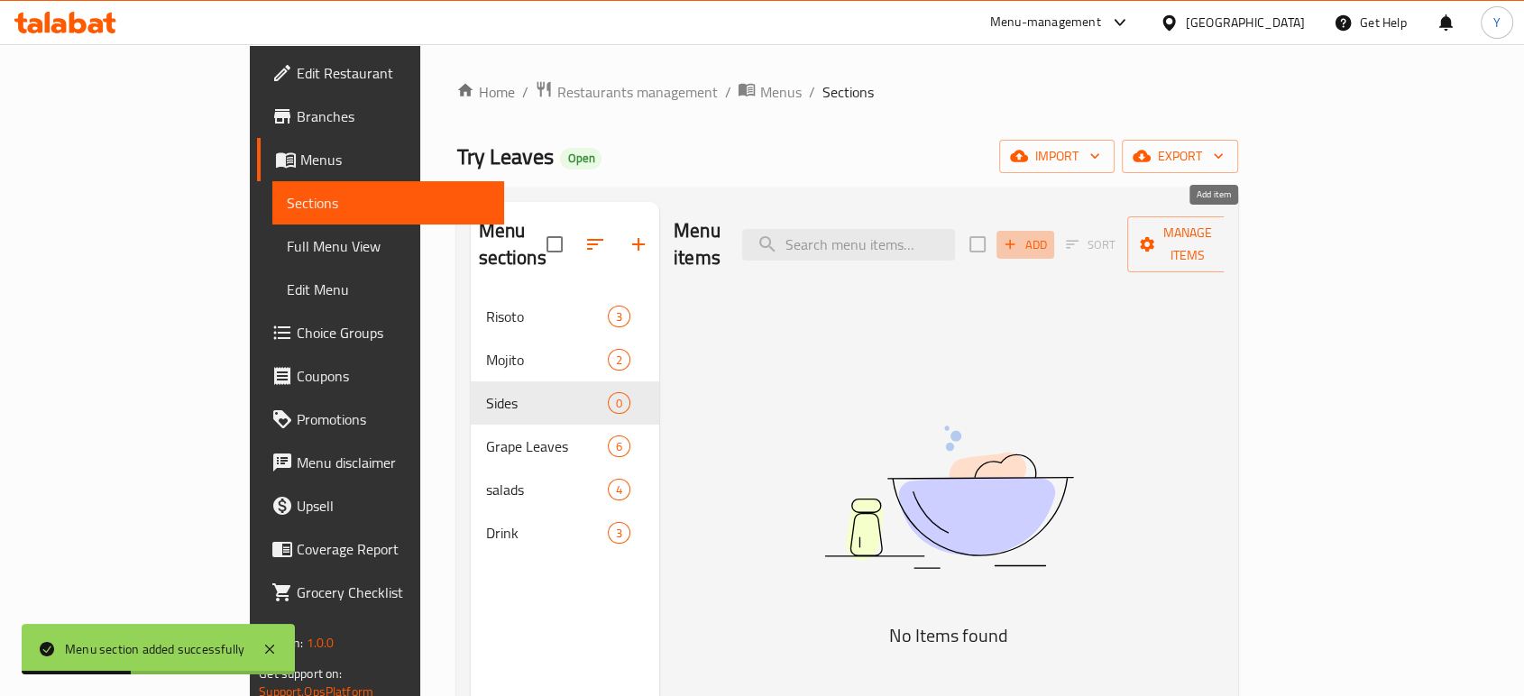
click at [1049, 234] on span "Add" at bounding box center [1025, 244] width 49 height 21
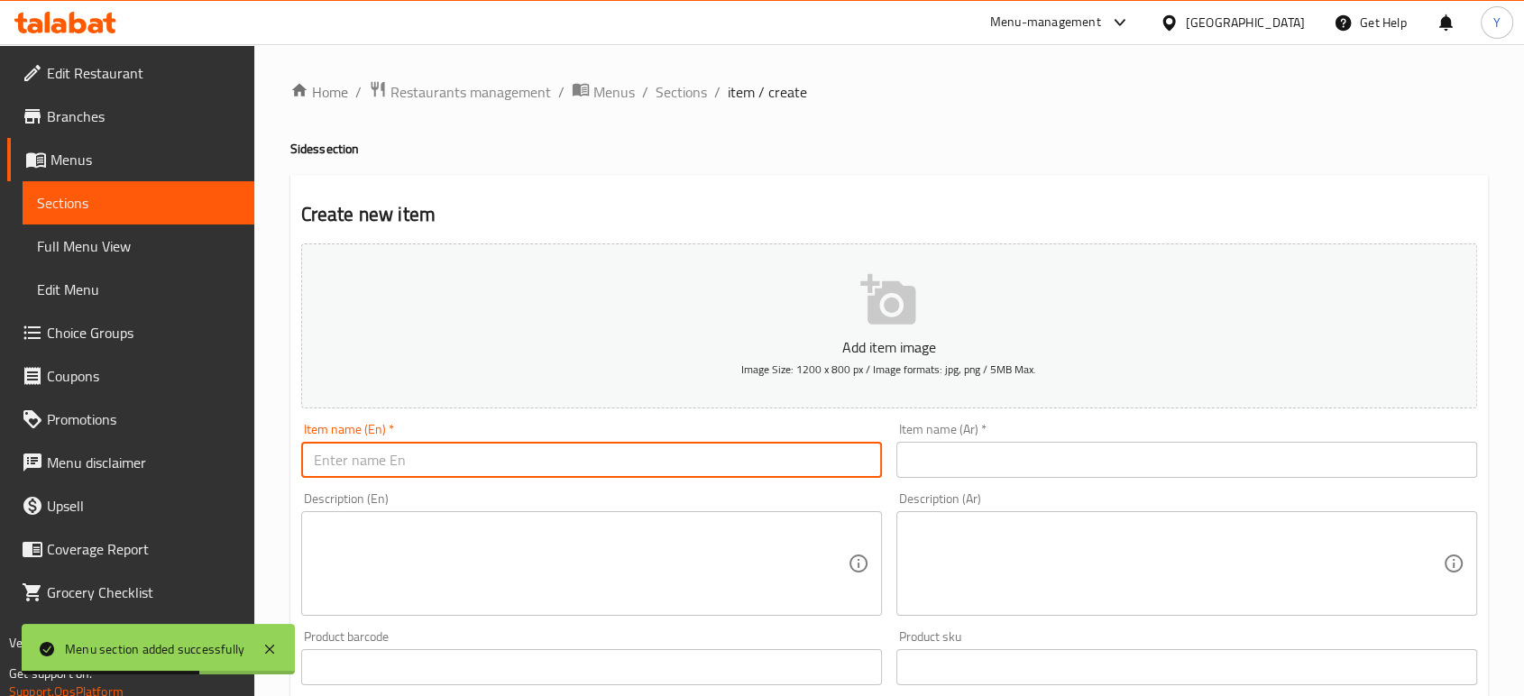
click at [772, 453] on input "text" at bounding box center [591, 460] width 581 height 36
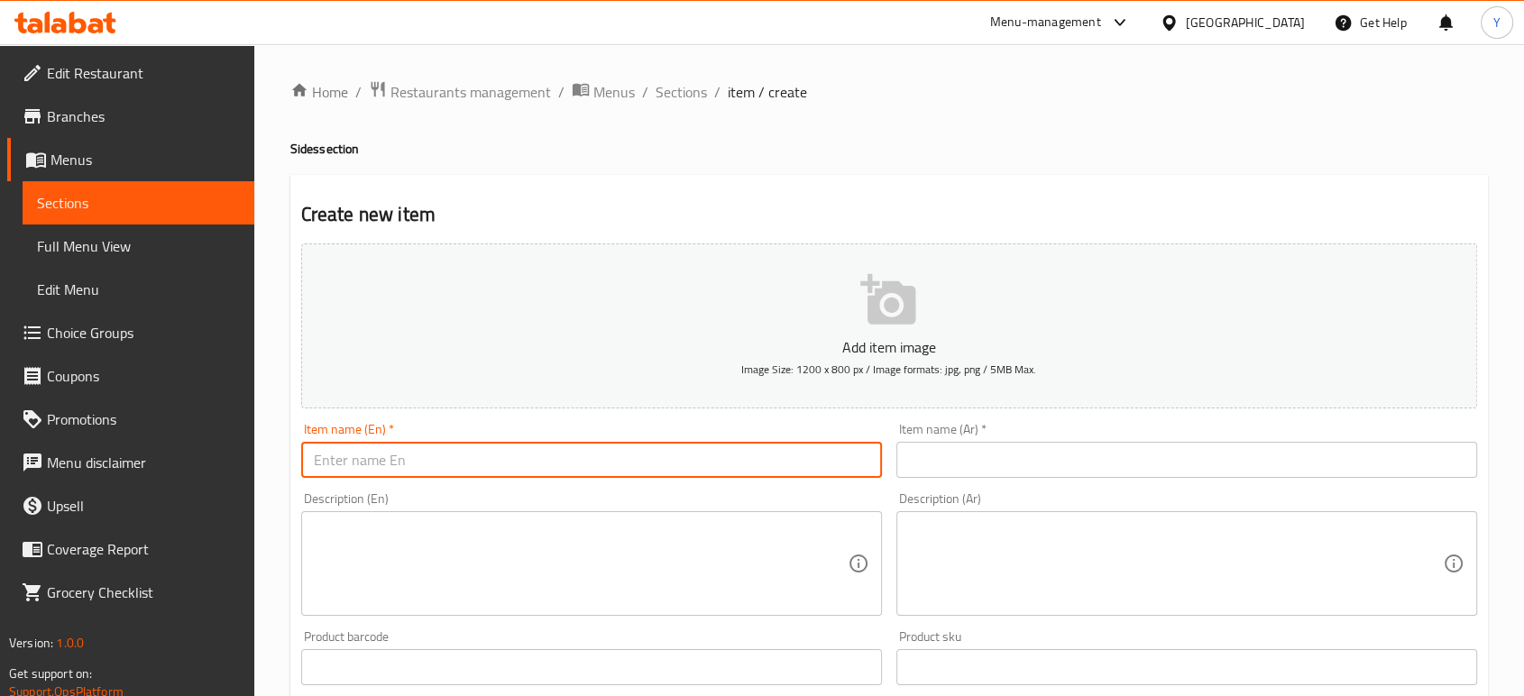
paste input "Pink Sauce"
type input "Pink Sauce"
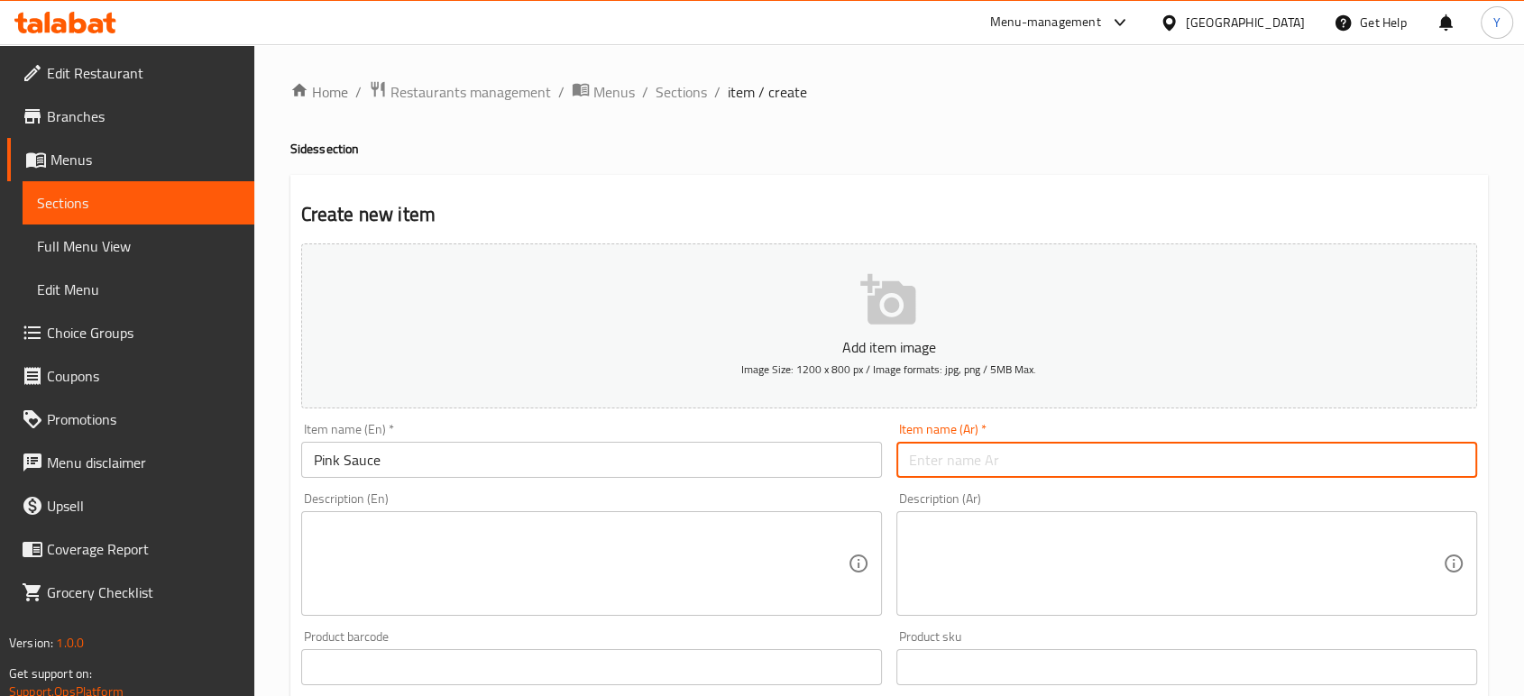
paste input "صوص وردي"
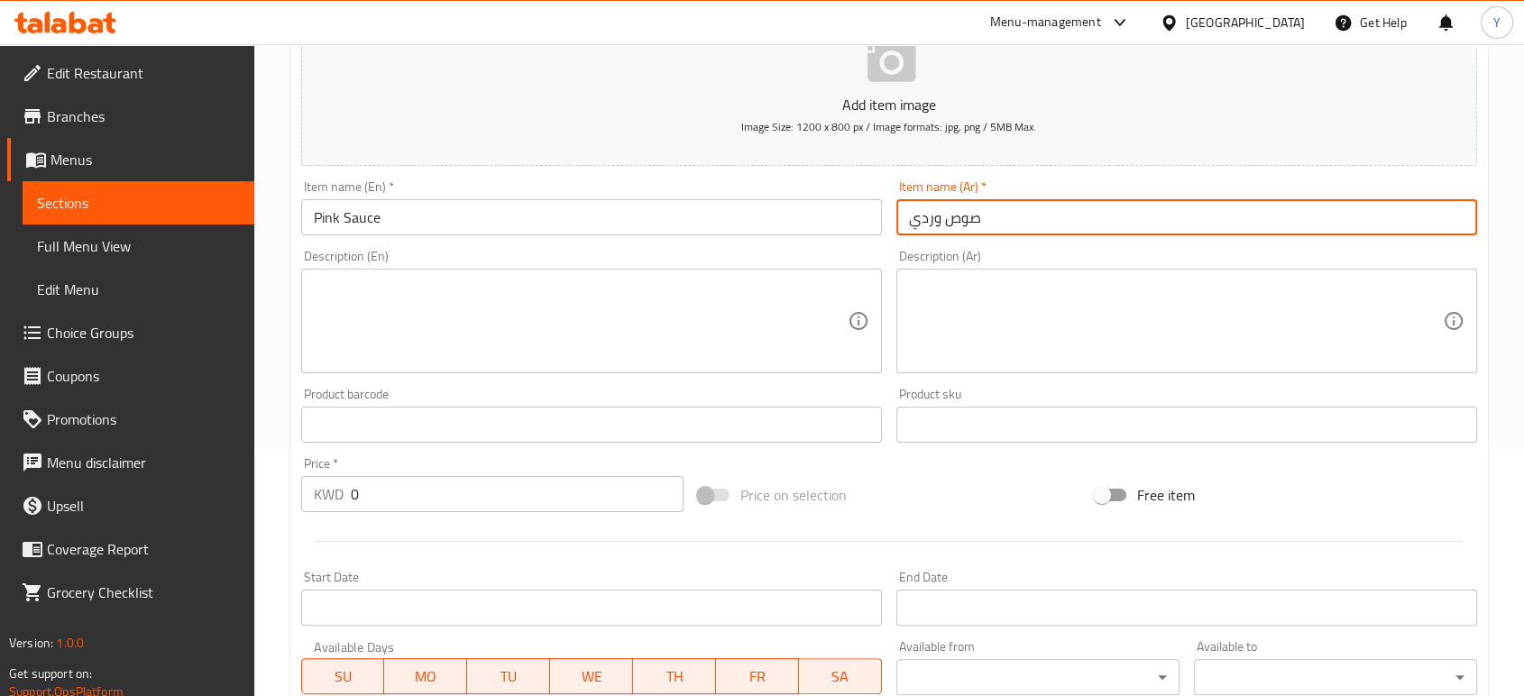
scroll to position [244, 0]
type input "صوص وردي"
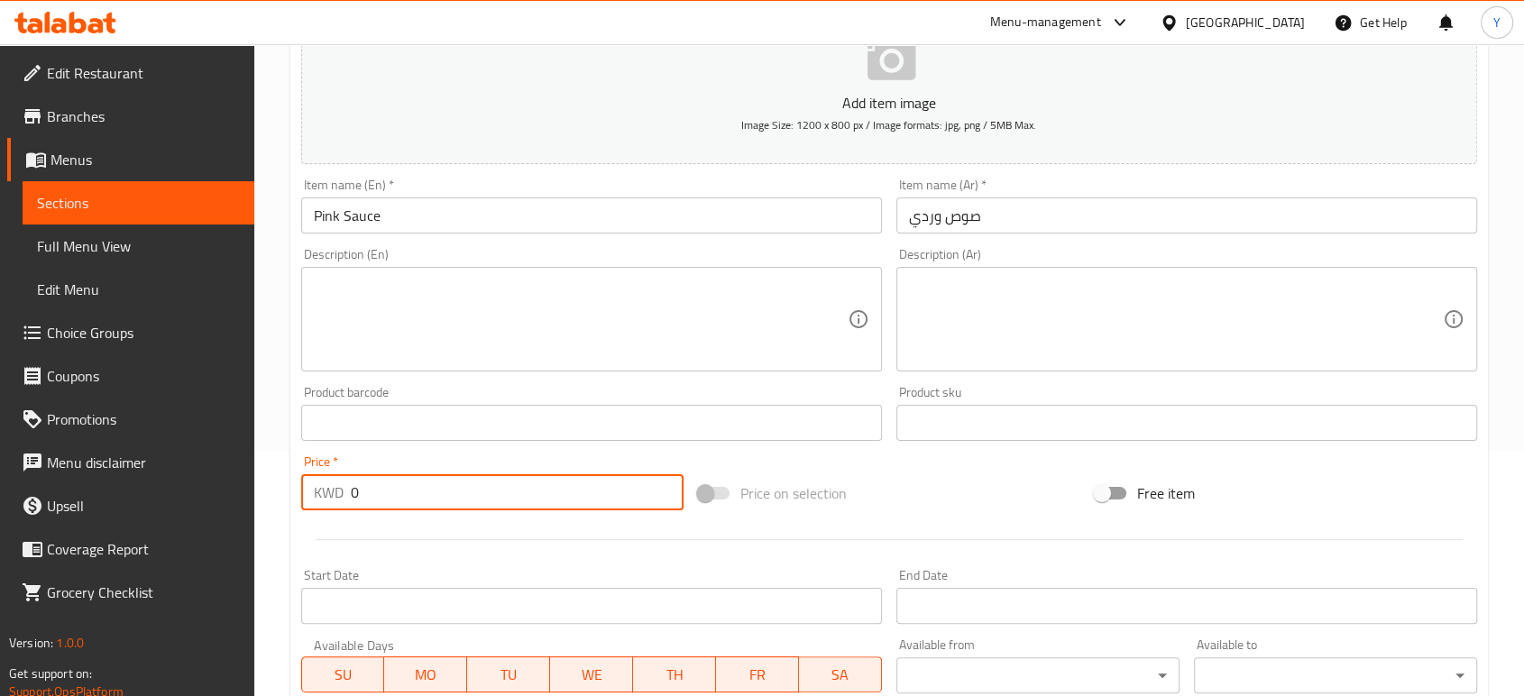
click at [530, 481] on input "0" at bounding box center [517, 492] width 333 height 36
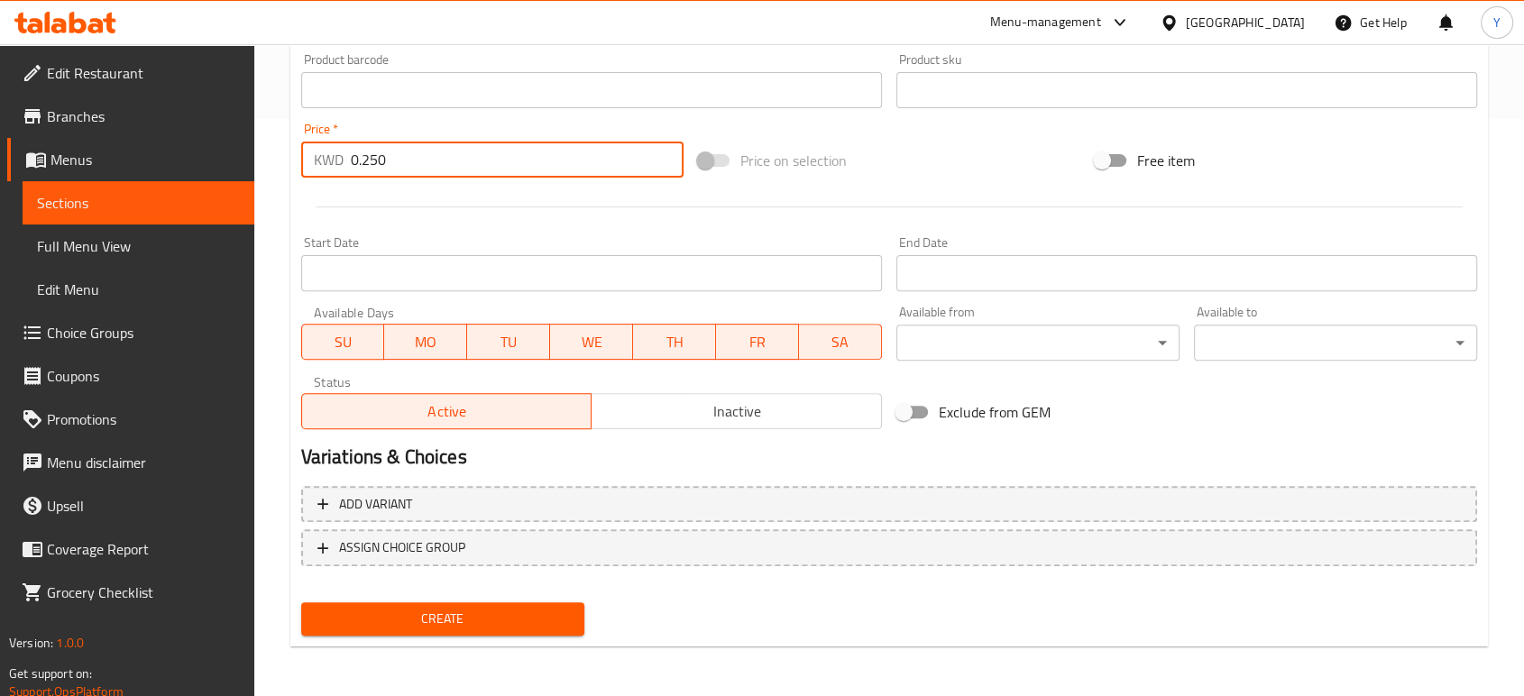
type input "0.250"
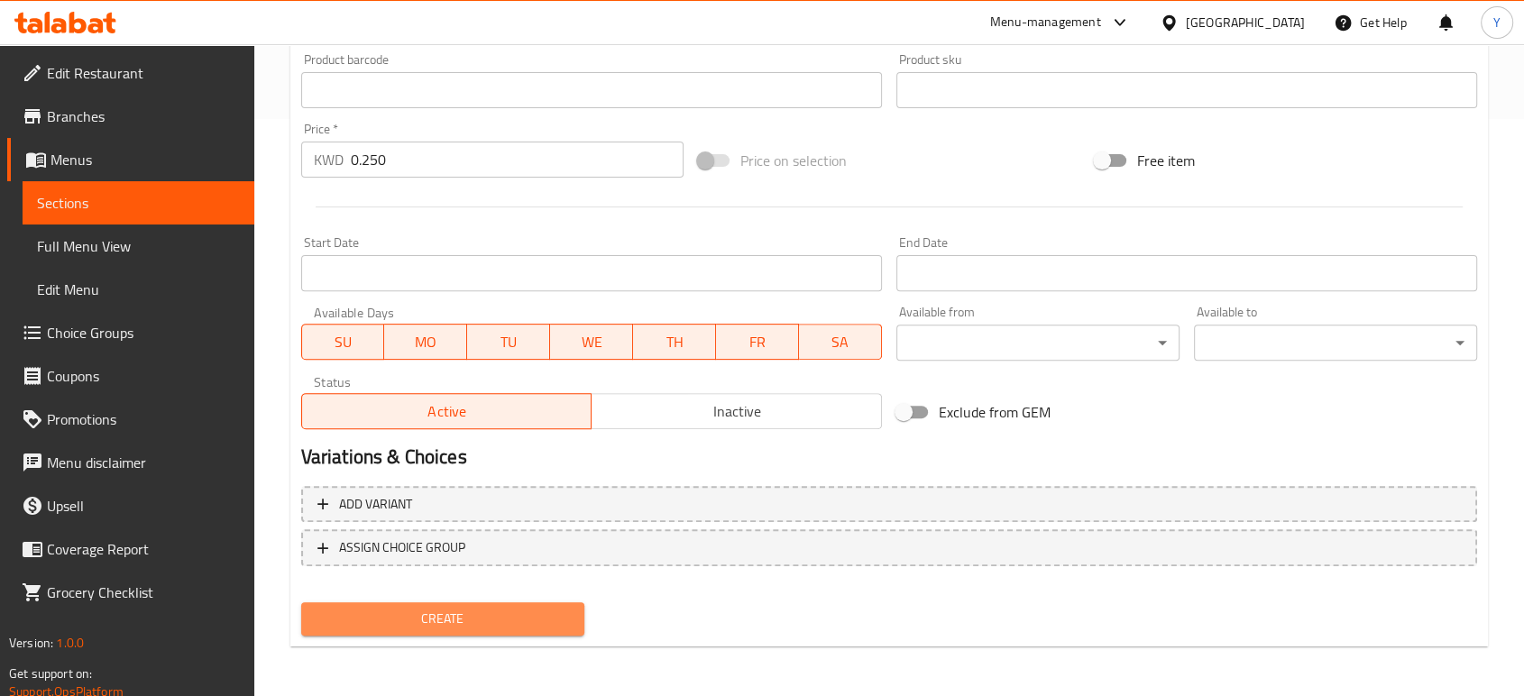
click at [469, 614] on span "Create" at bounding box center [443, 619] width 254 height 23
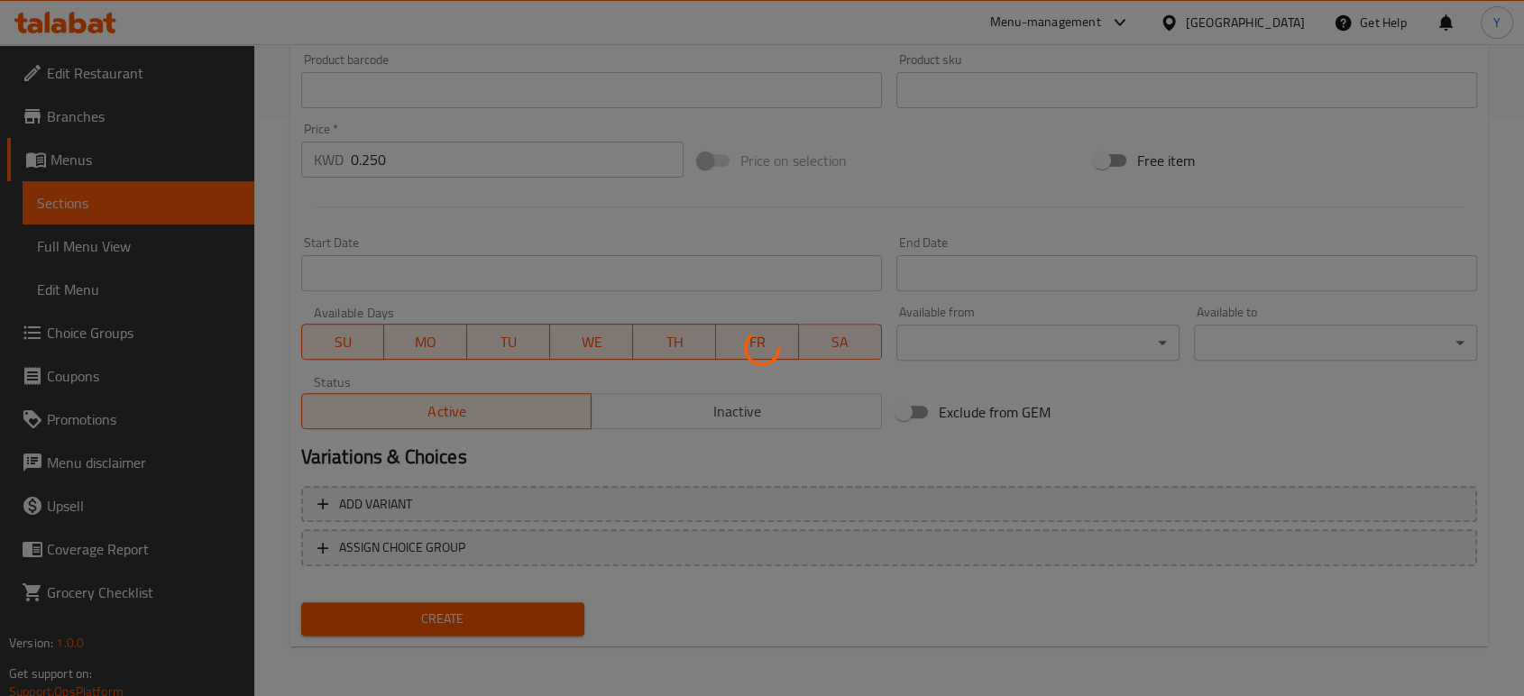
type input "0"
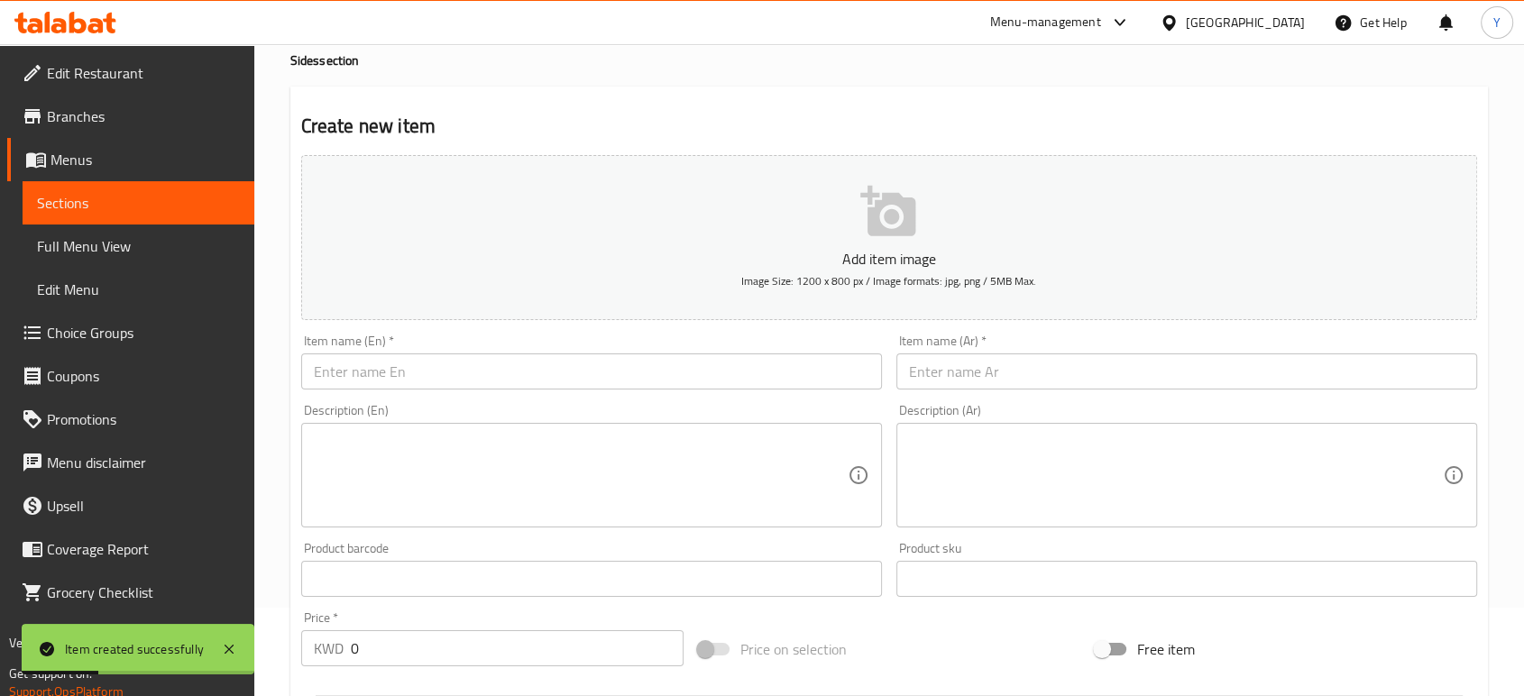
scroll to position [0, 0]
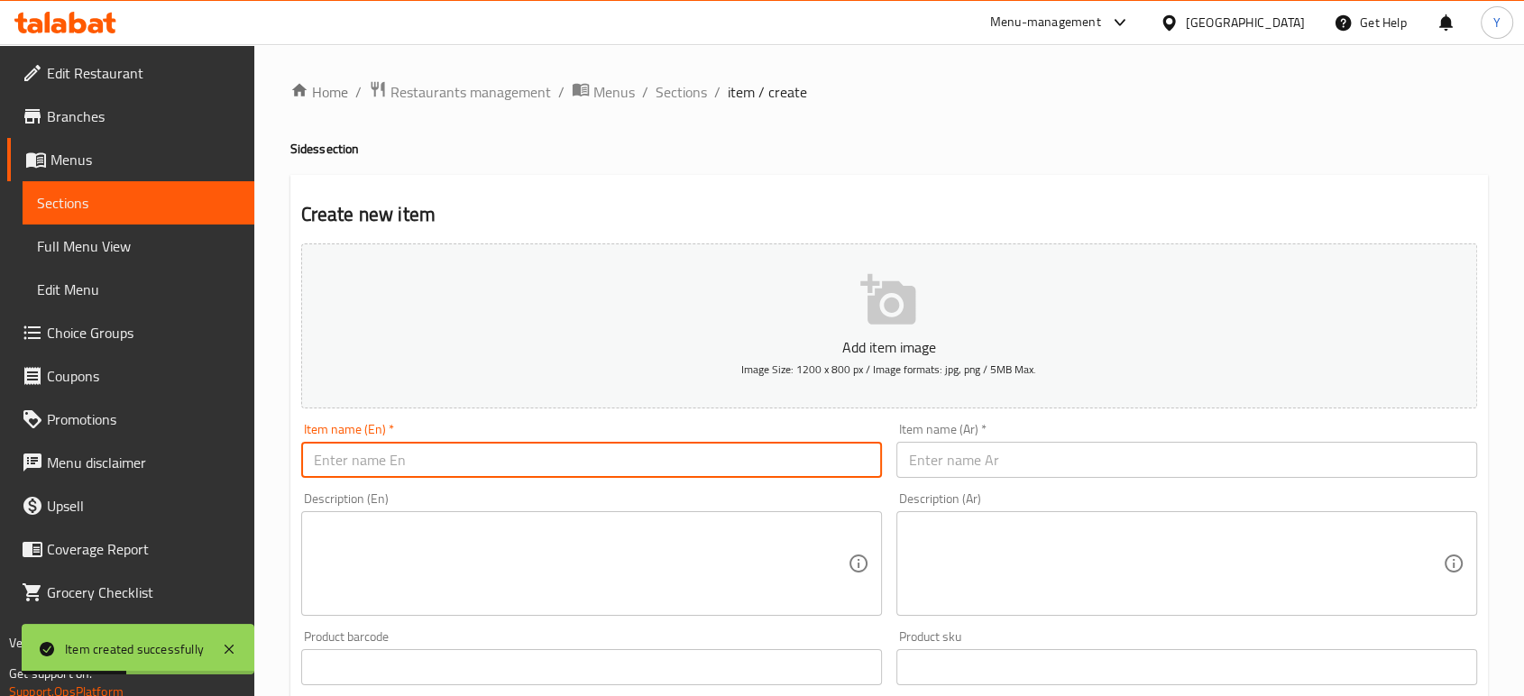
click at [600, 456] on input "text" at bounding box center [591, 460] width 581 height 36
paste input "Spicy Sauce"
type input "Spicy Sauce"
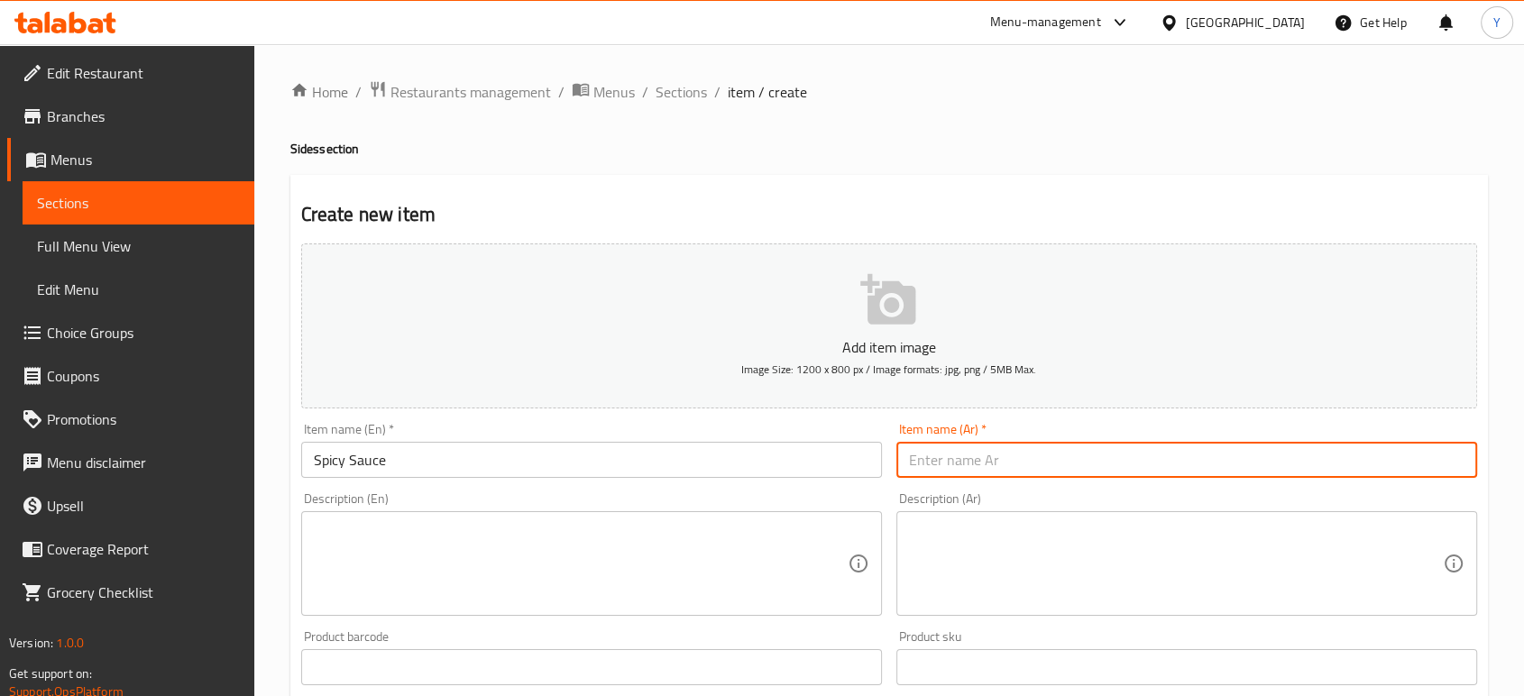
paste input "صوص سبايسي"
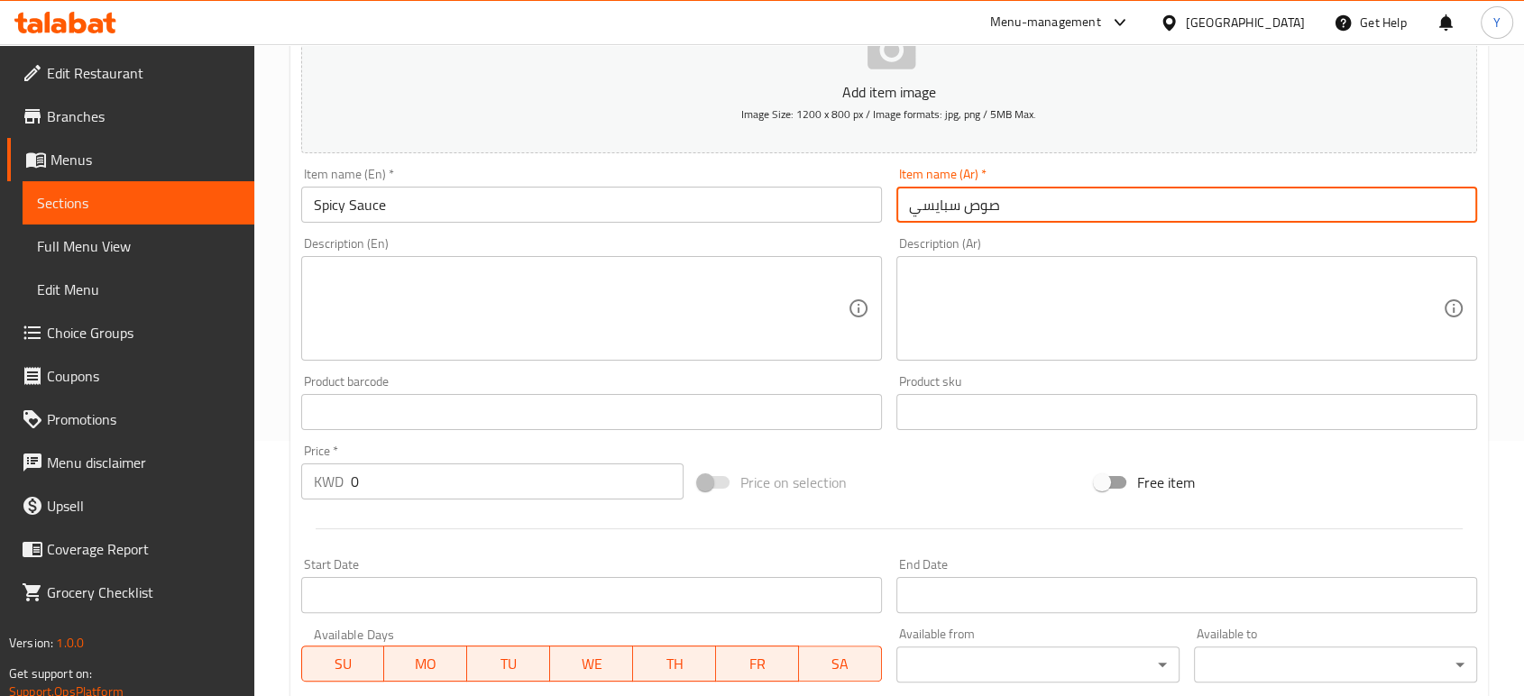
scroll to position [263, 0]
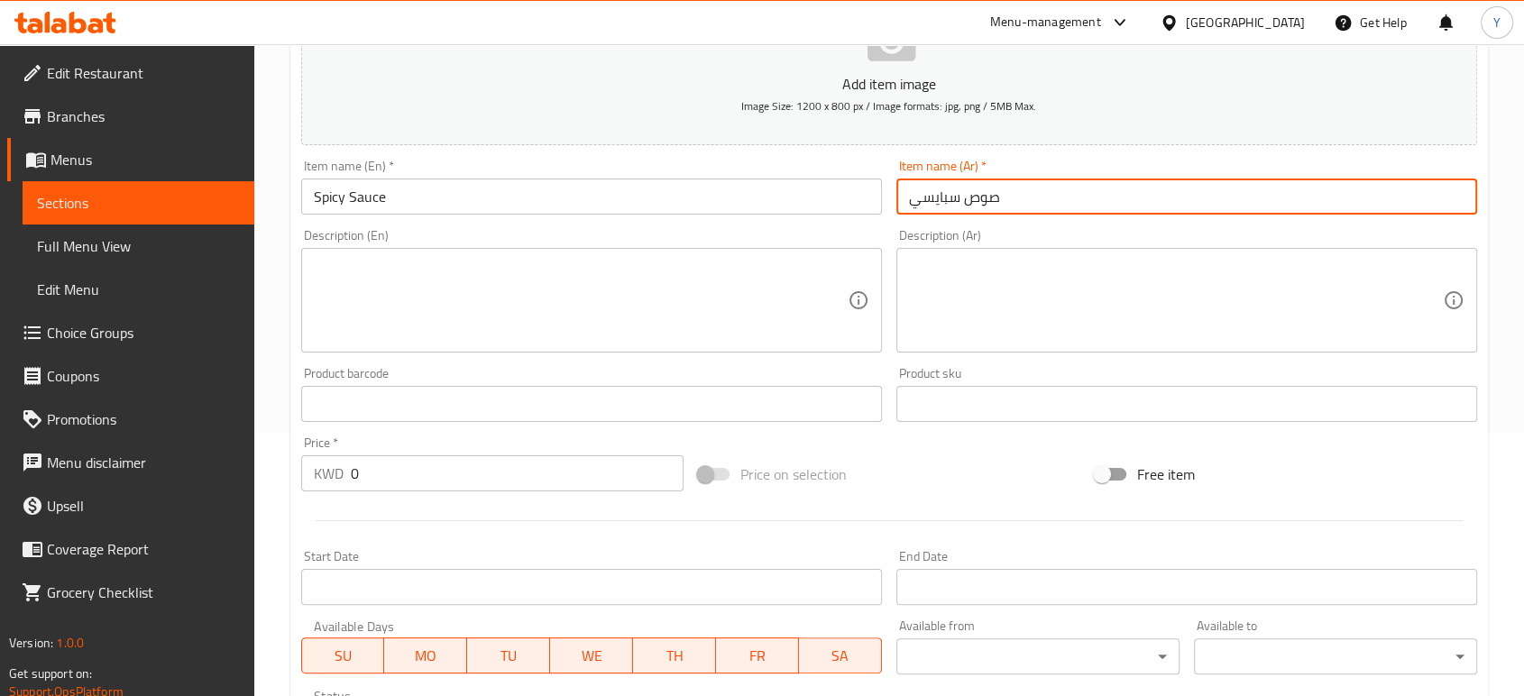
type input "صوص سبايسي"
click at [463, 478] on input "0" at bounding box center [517, 473] width 333 height 36
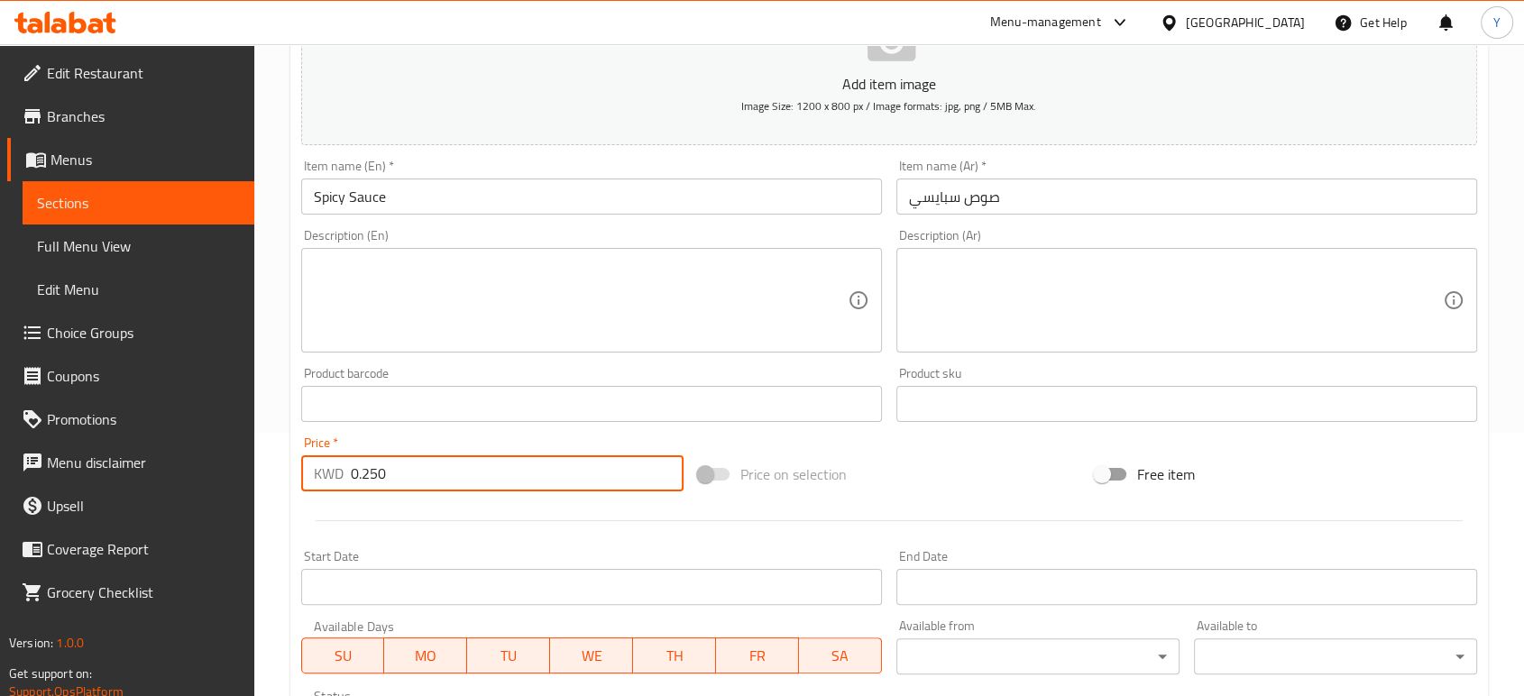
click at [463, 478] on input "0.250" at bounding box center [517, 473] width 333 height 36
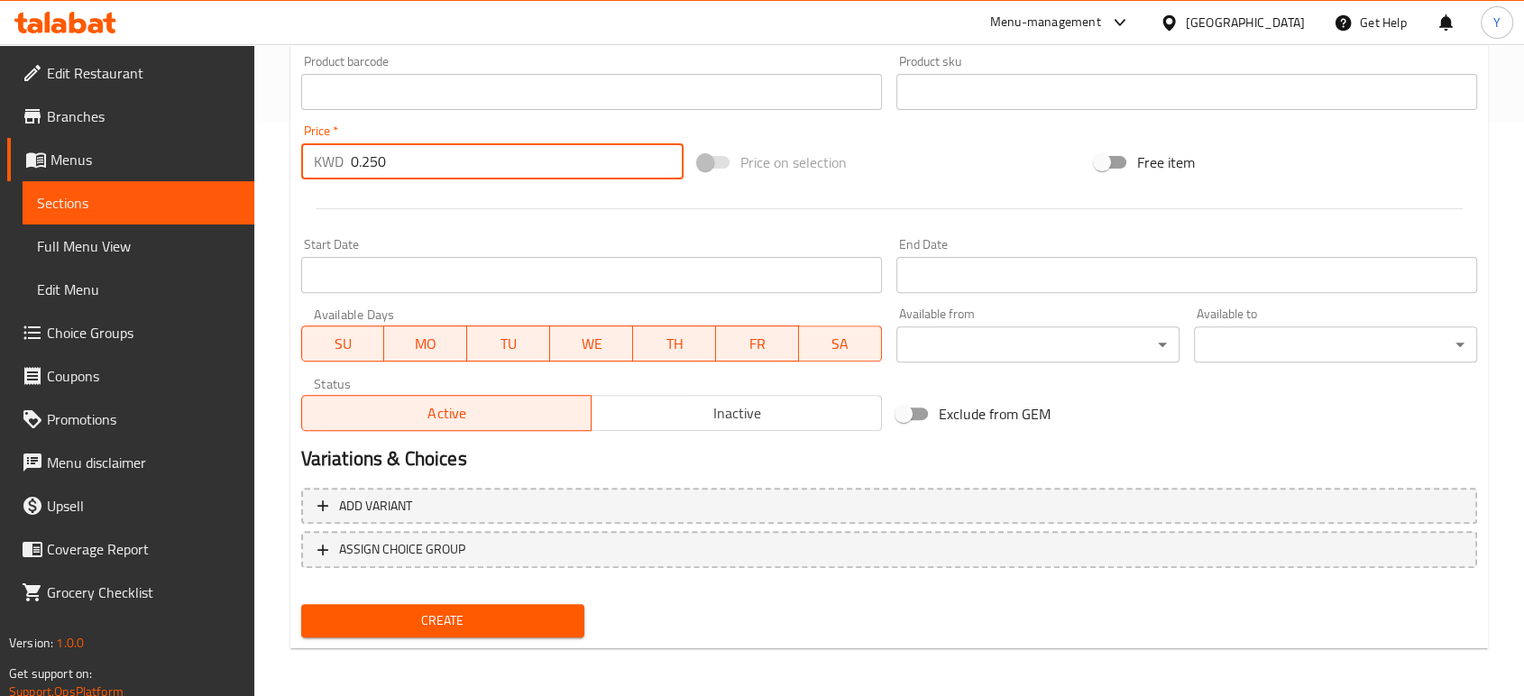
scroll to position [577, 0]
type input "0.250"
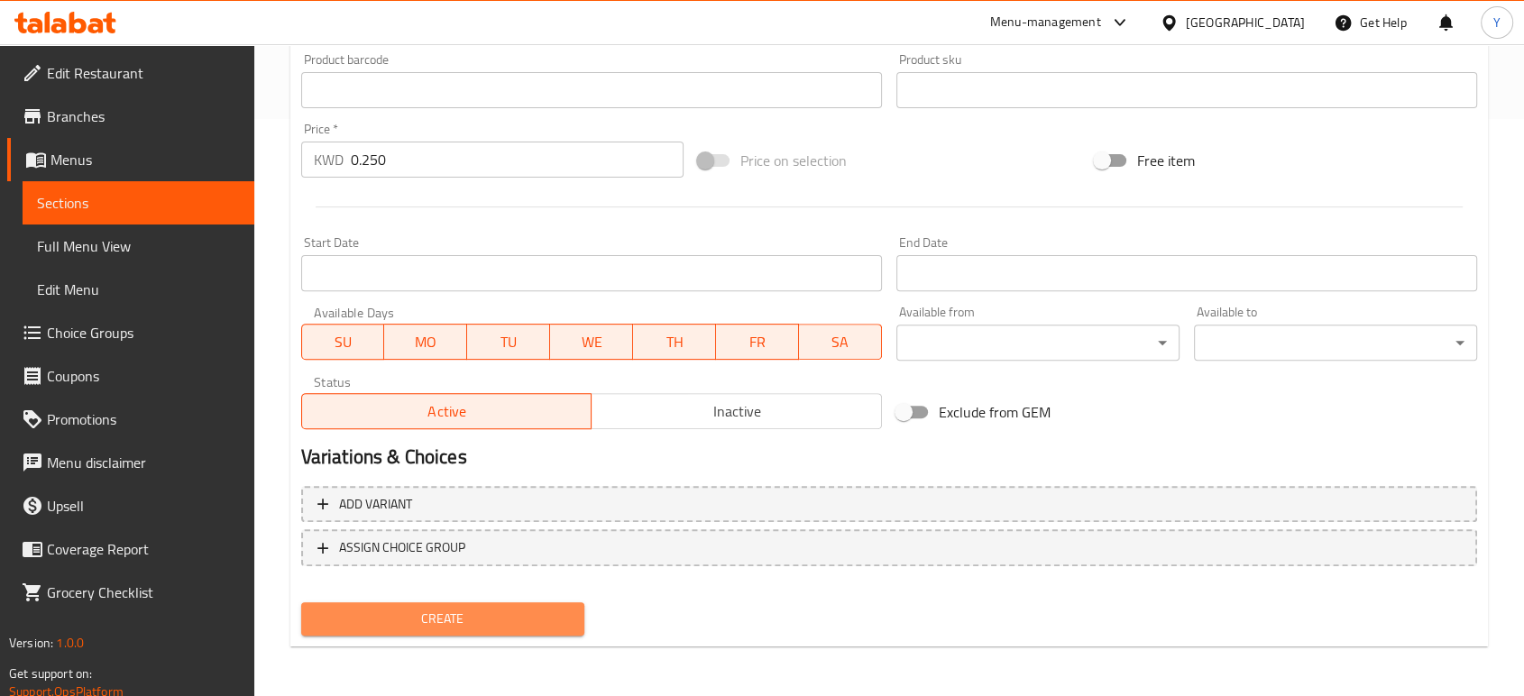
click at [468, 608] on span "Create" at bounding box center [443, 619] width 254 height 23
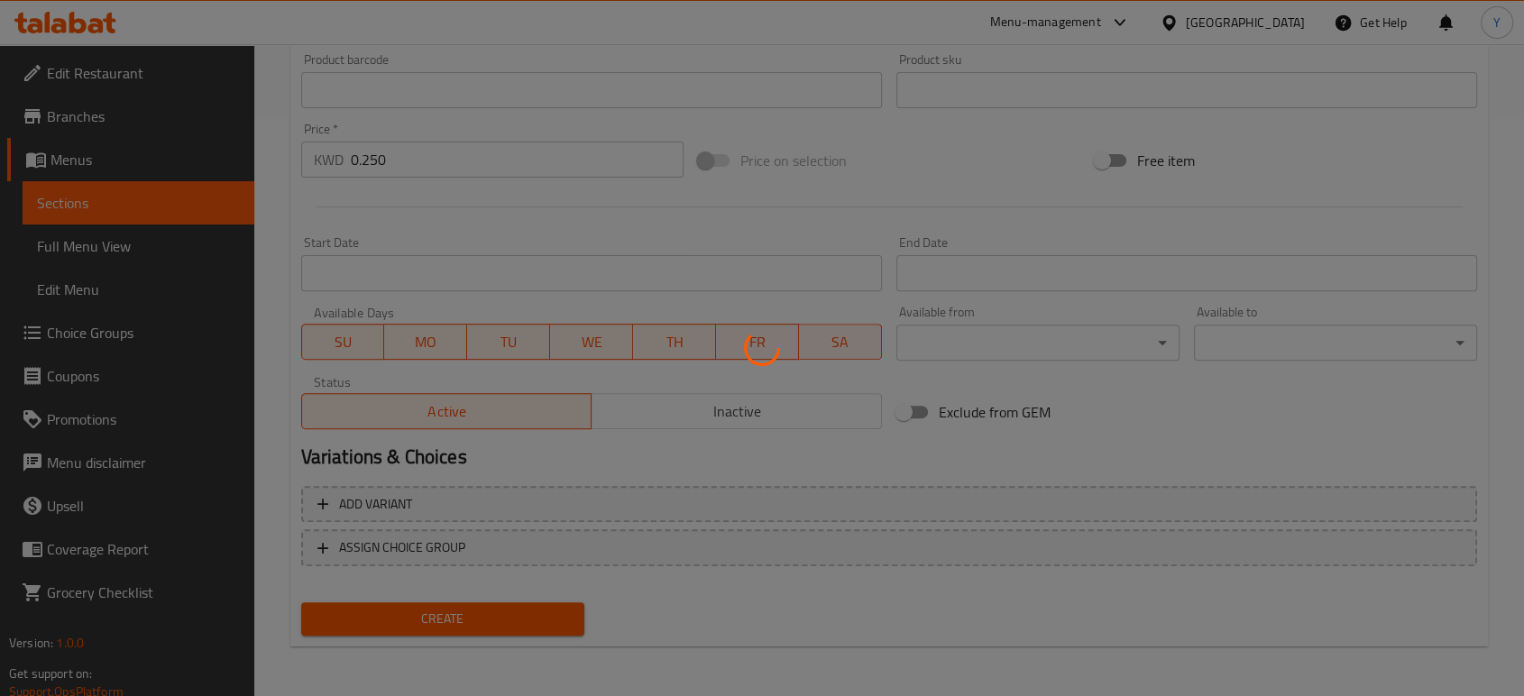
scroll to position [0, 0]
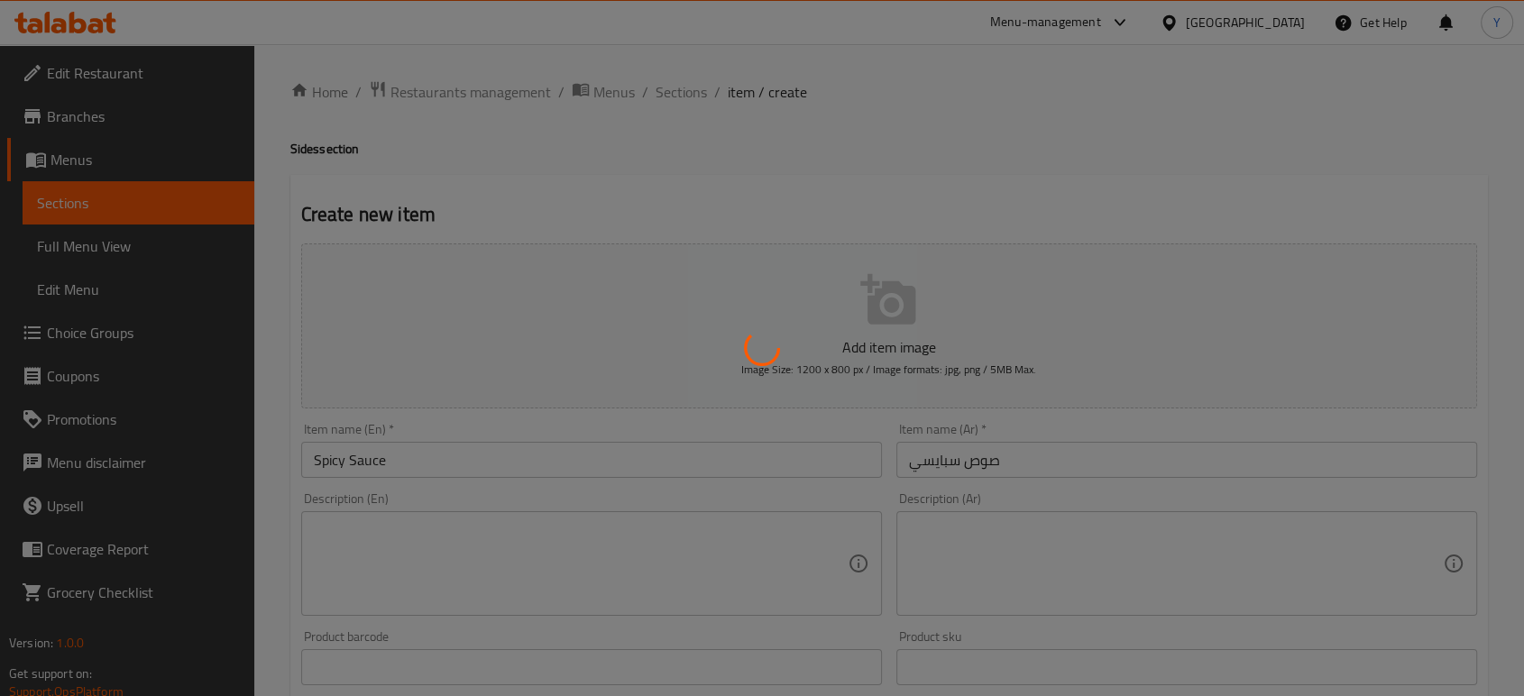
type input "0"
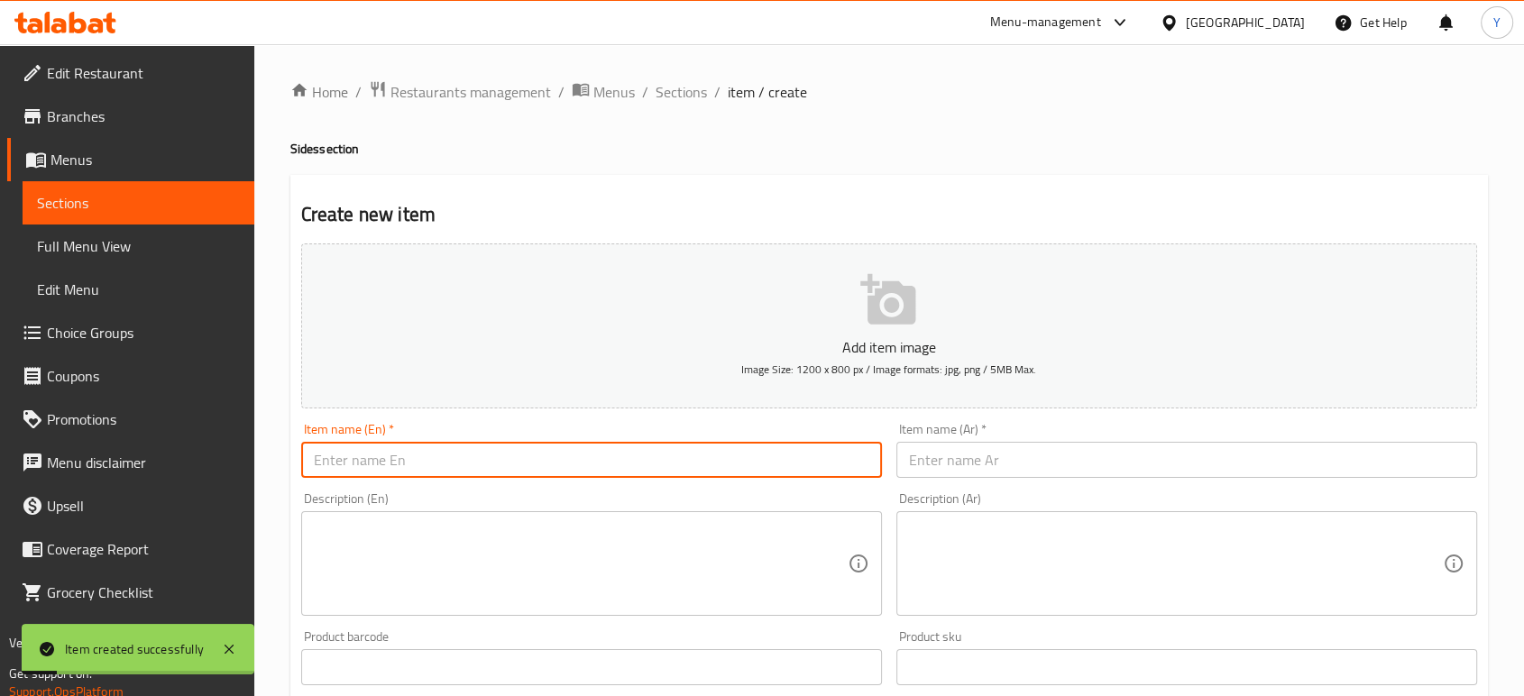
click at [553, 467] on input "text" at bounding box center [591, 460] width 581 height 36
paste input "صوص أبيض"
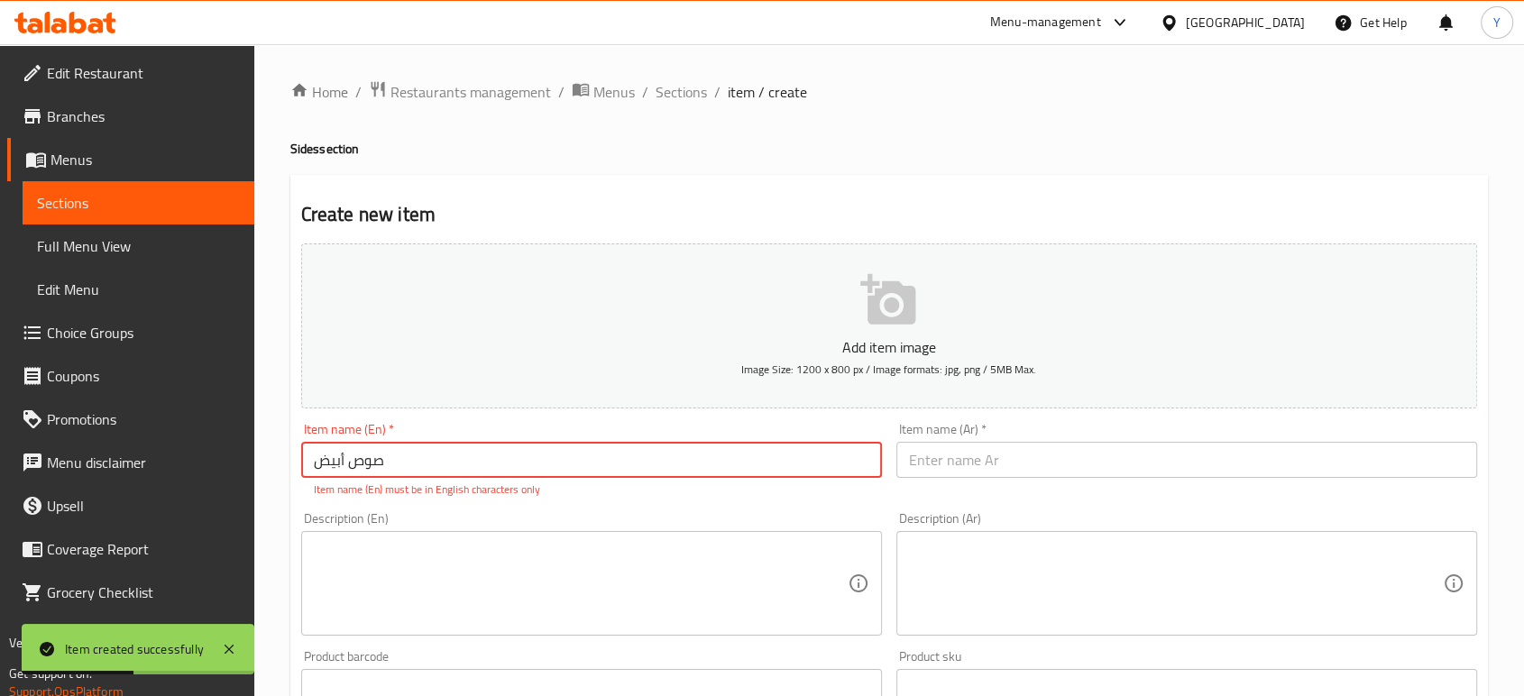
type input "صوص أبيض"
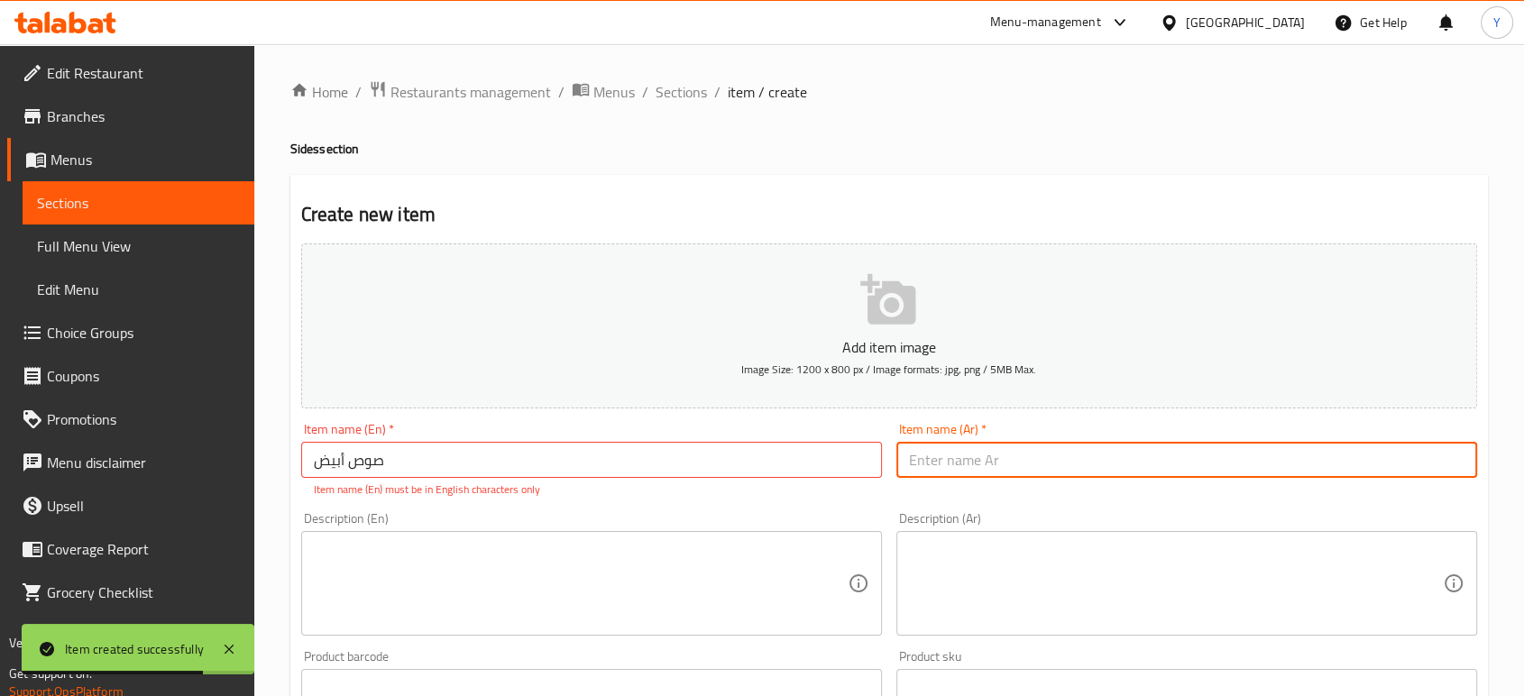
paste input "White Sauce"
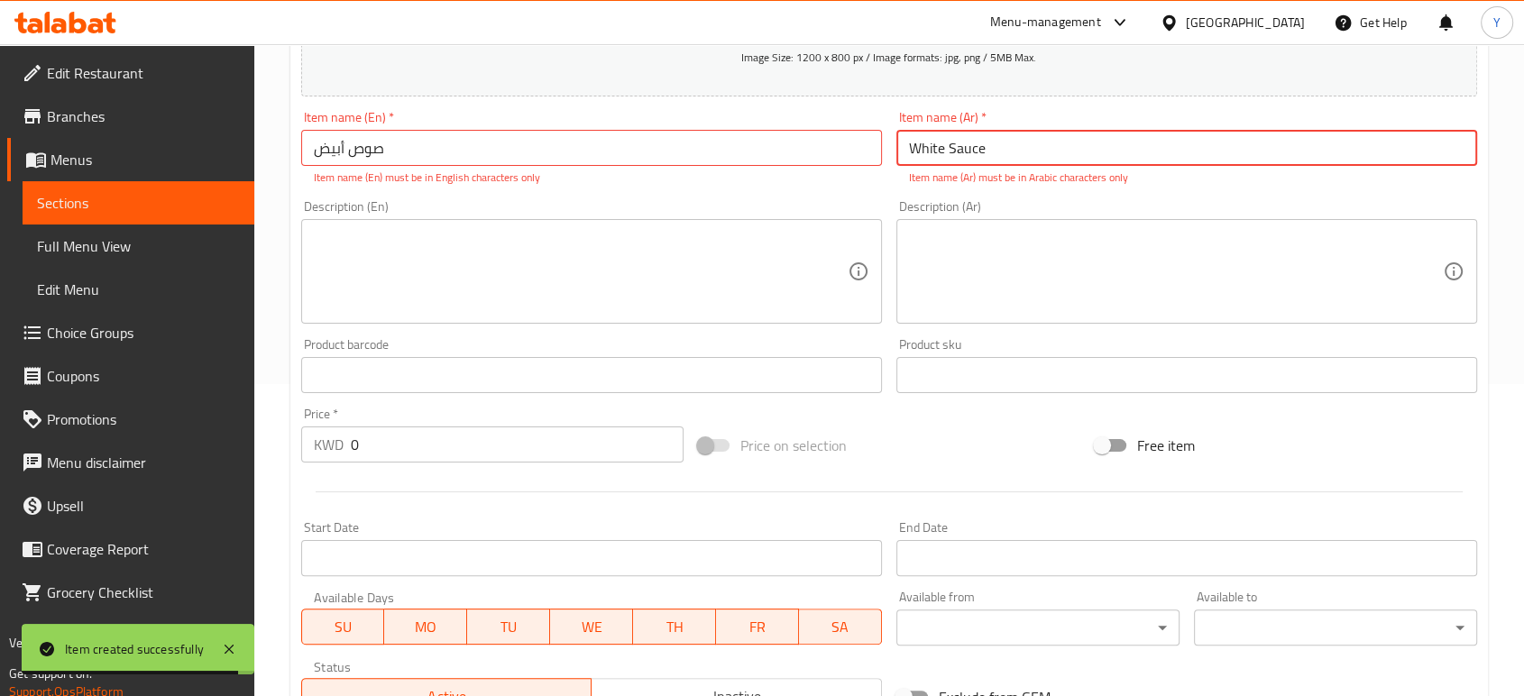
scroll to position [323, 0]
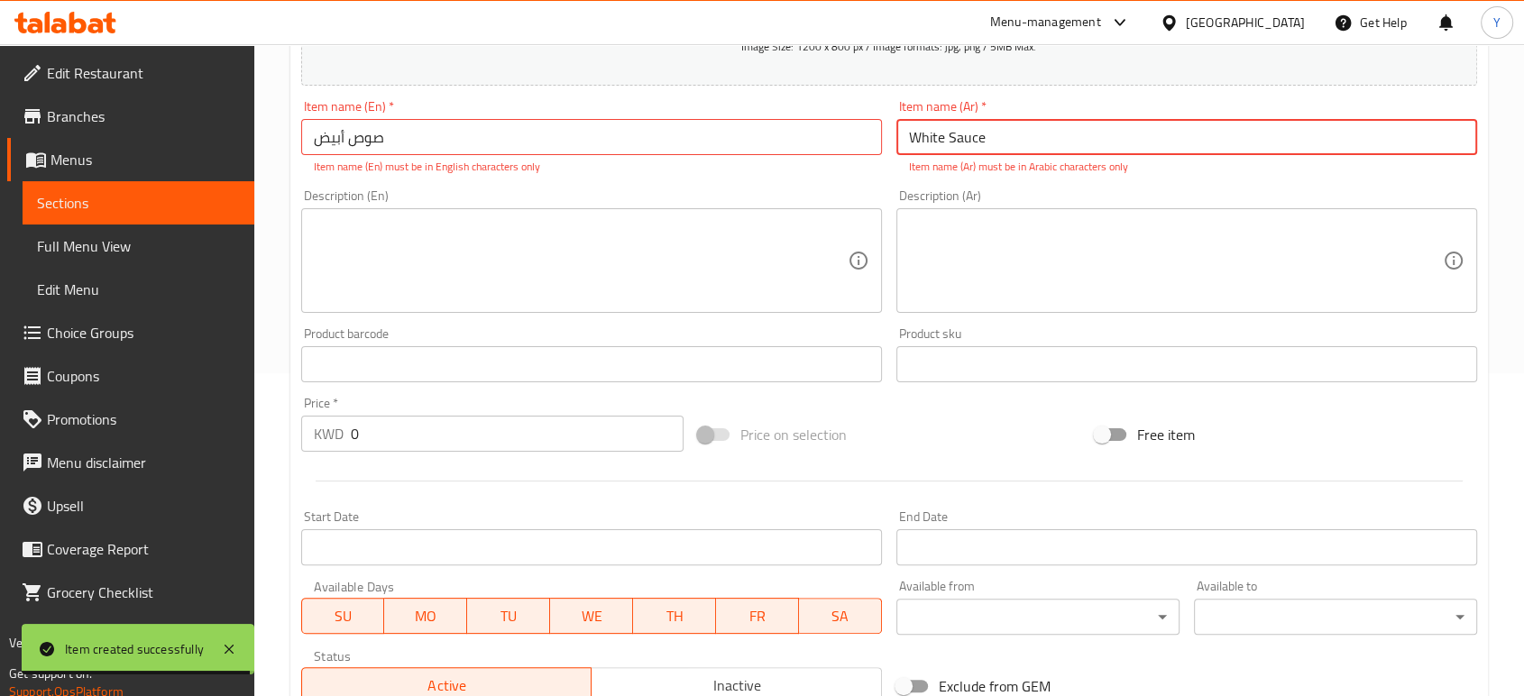
type input "White Sauce"
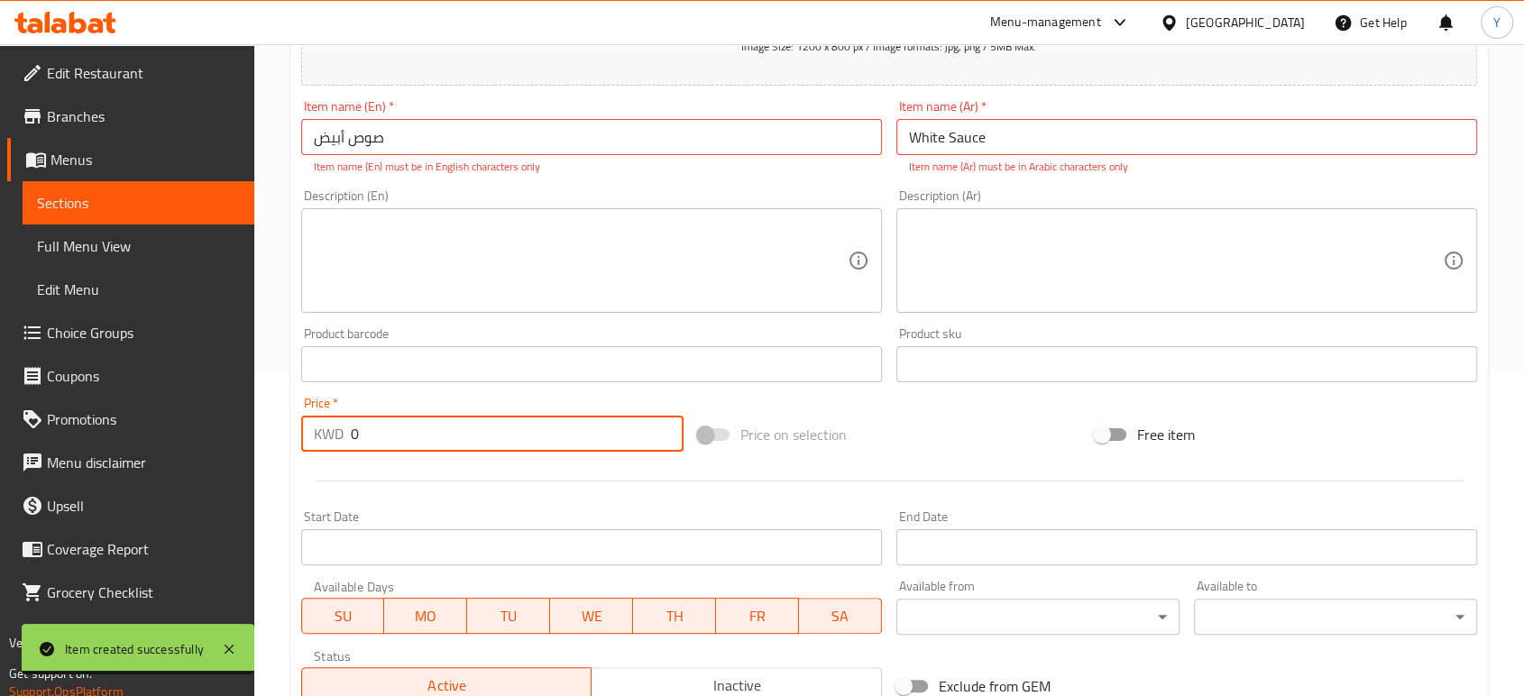
click at [395, 435] on input "0" at bounding box center [517, 434] width 333 height 36
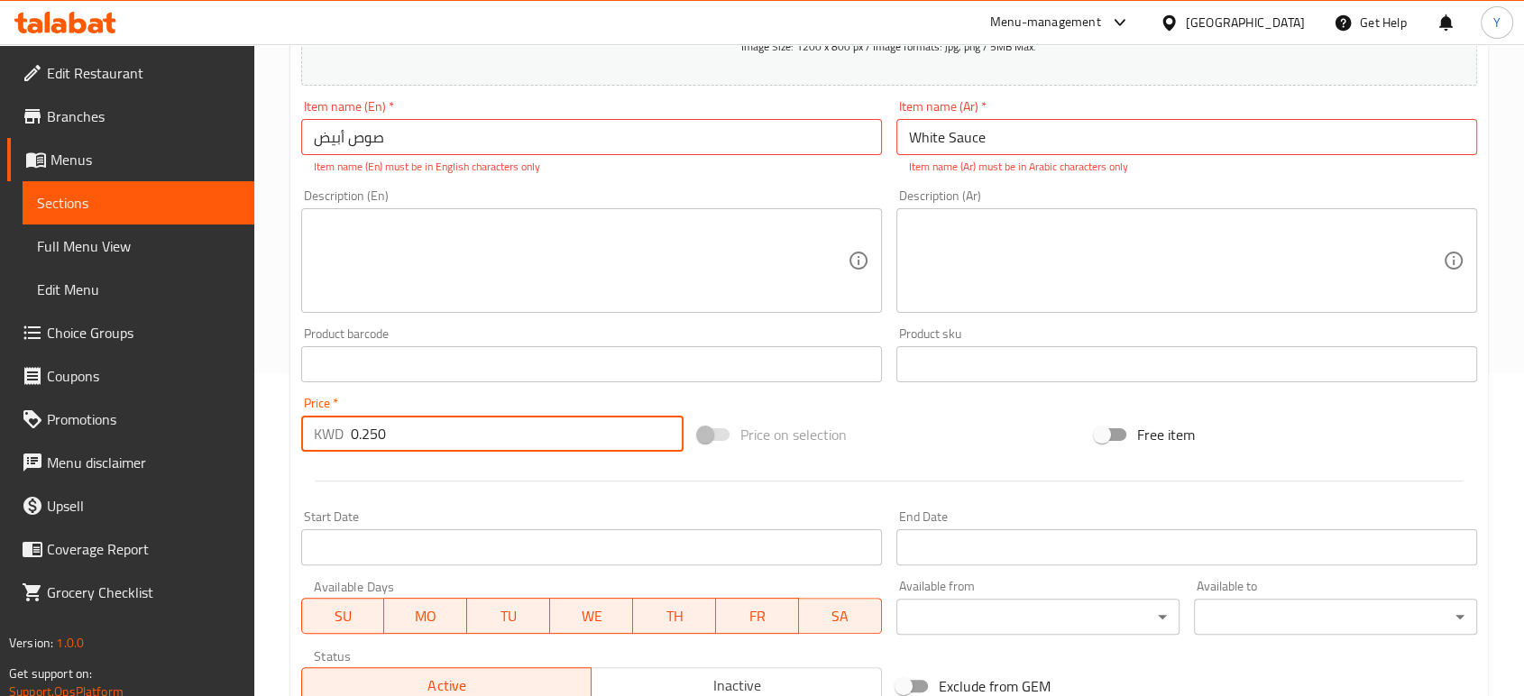
scroll to position [598, 0]
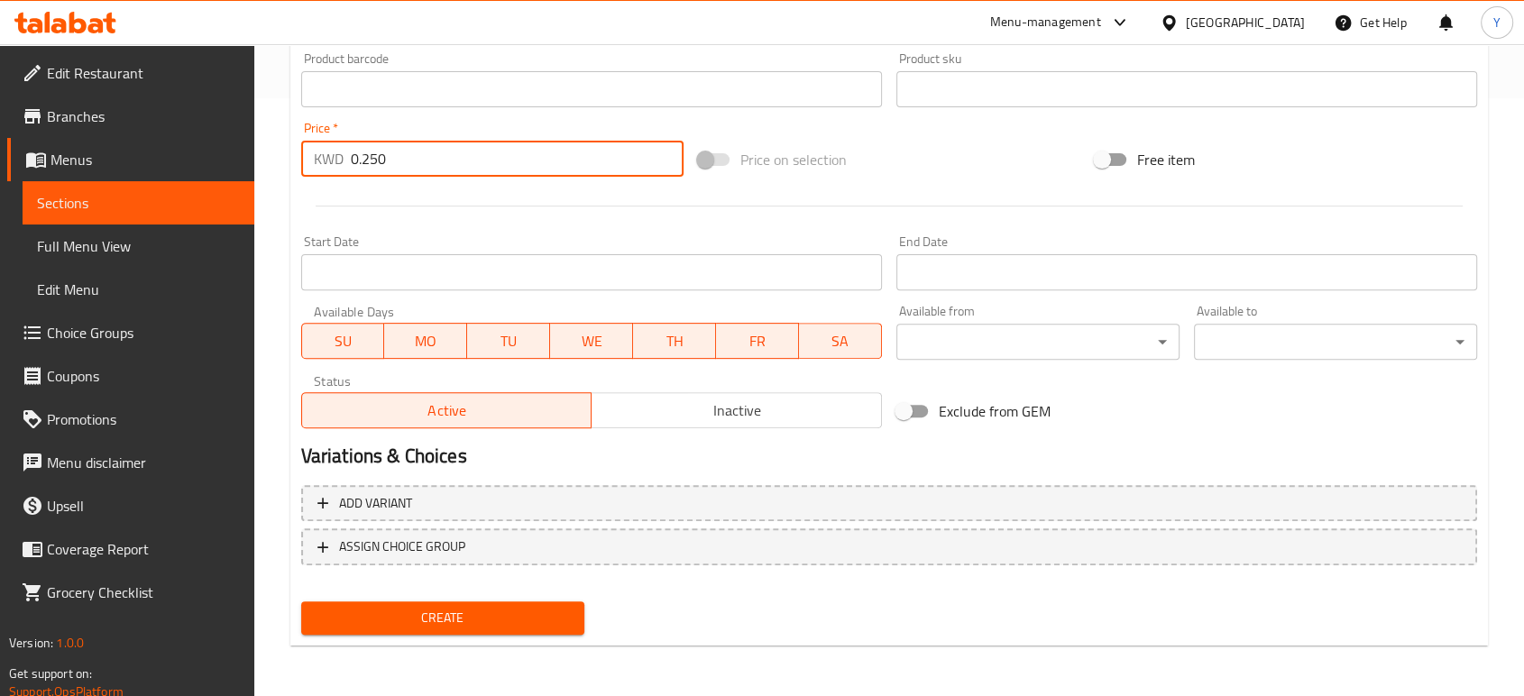
type input "0.250"
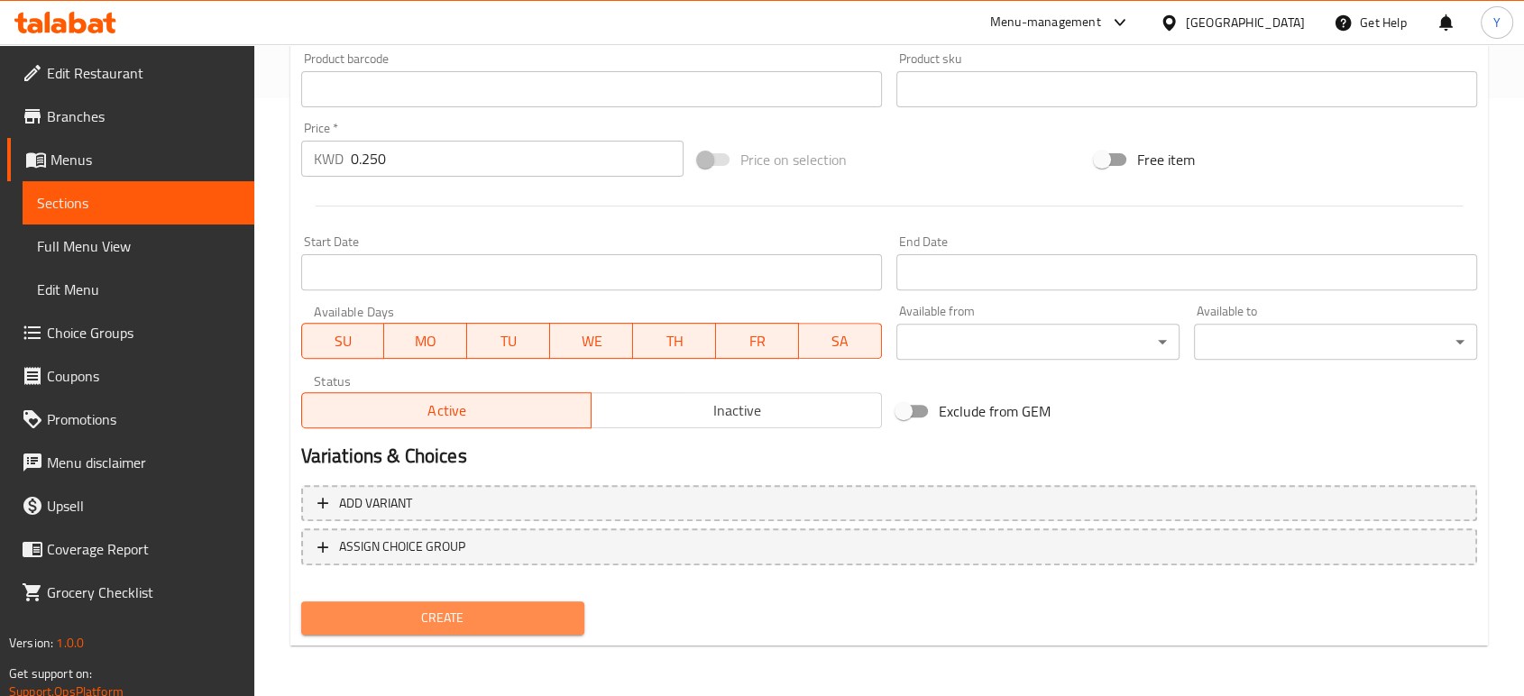
click at [426, 619] on span "Create" at bounding box center [443, 618] width 254 height 23
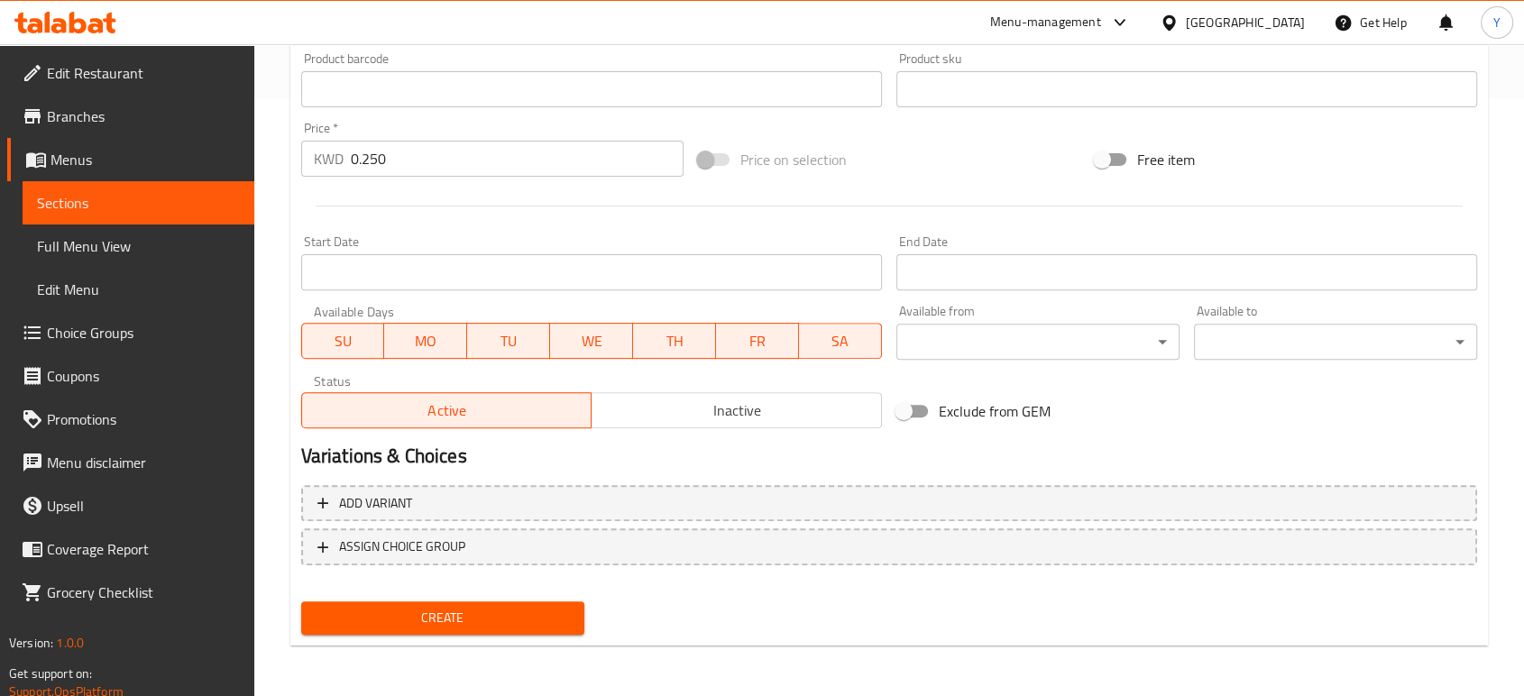
scroll to position [113, 0]
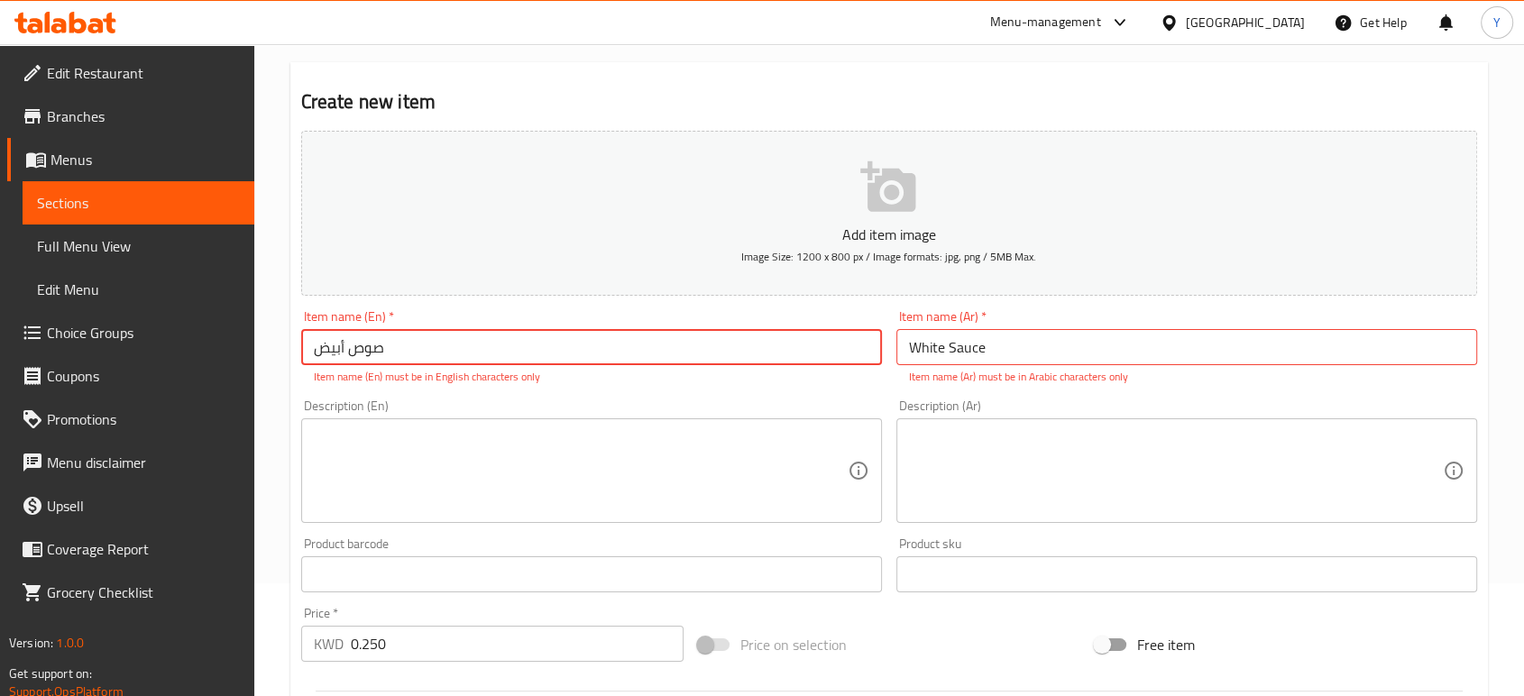
click at [707, 349] on input "صوص أبيض" at bounding box center [591, 347] width 581 height 36
click at [989, 344] on input "White Sauce" at bounding box center [1186, 347] width 581 height 36
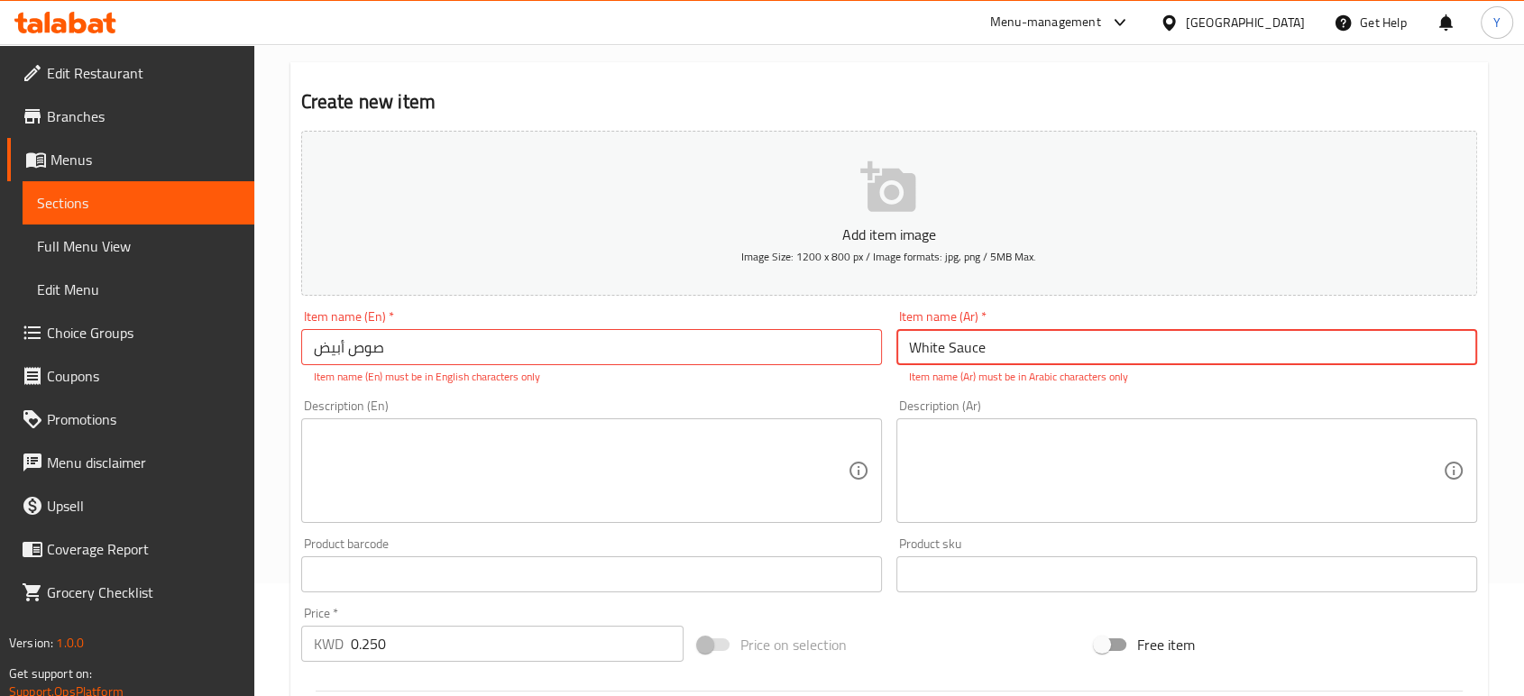
click at [989, 344] on input "White Sauce" at bounding box center [1186, 347] width 581 height 36
click at [755, 344] on input "صوص أبيض" at bounding box center [591, 347] width 581 height 36
paste input "White Sauce"
drag, startPoint x: 384, startPoint y: 355, endPoint x: 302, endPoint y: 347, distance: 82.4
click at [302, 347] on input "صوص أبيضWhite Sauce" at bounding box center [591, 347] width 581 height 36
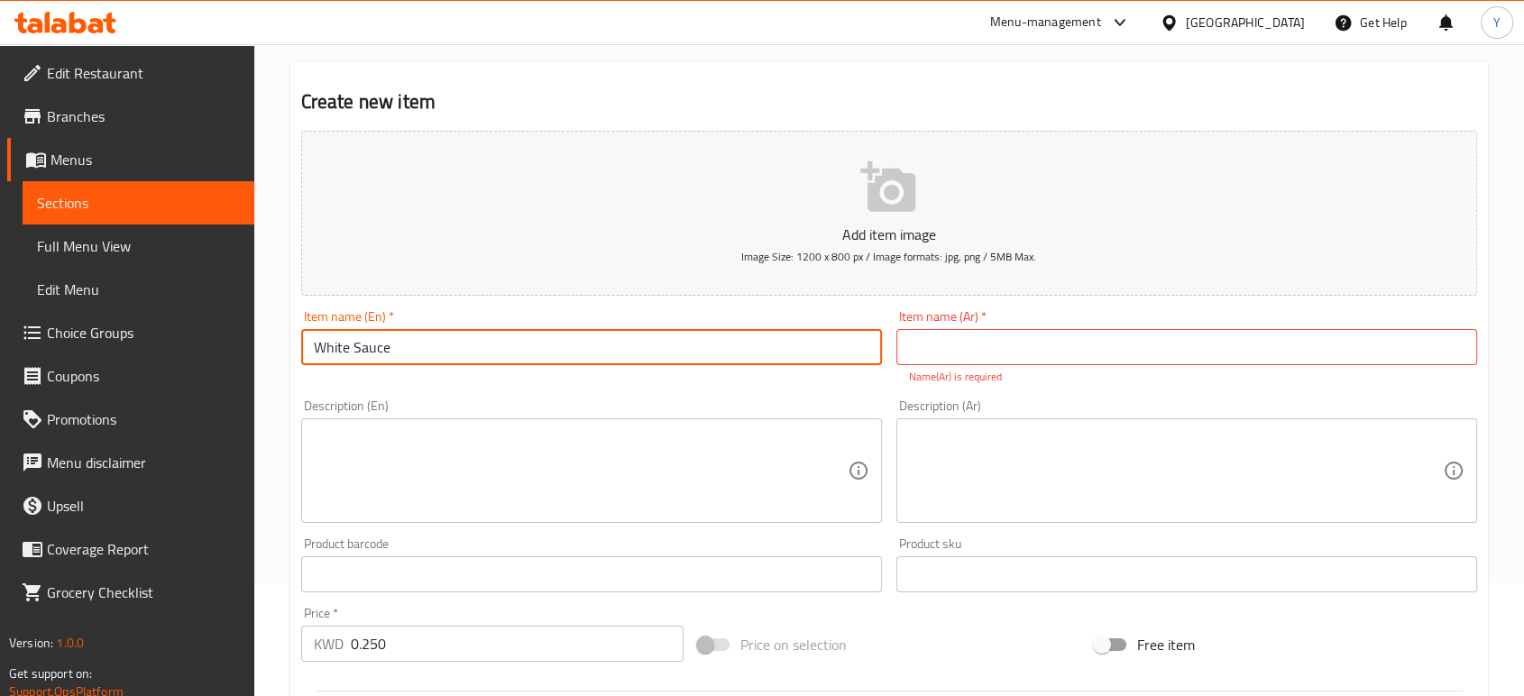
type input "White Sauce"
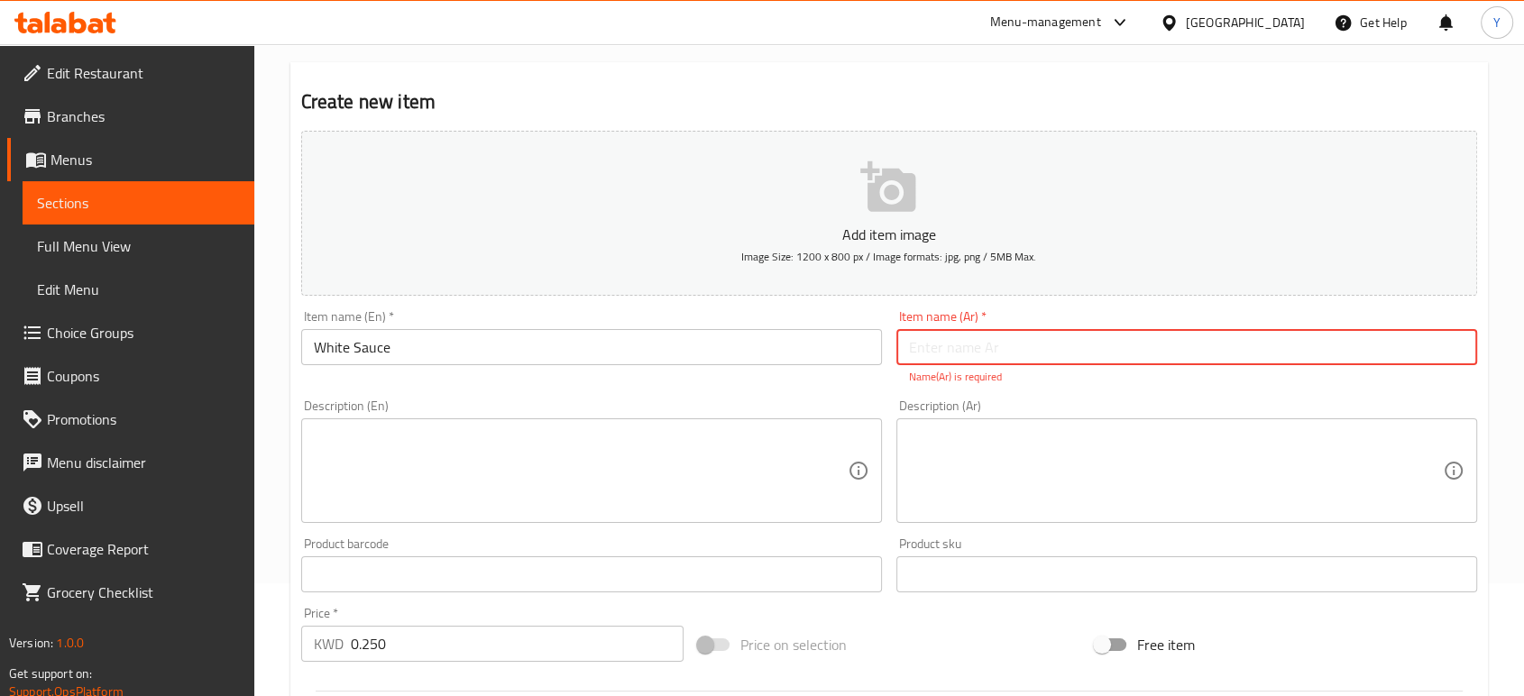
click at [981, 347] on input "text" at bounding box center [1186, 347] width 581 height 36
paste input "صوص أبيض"
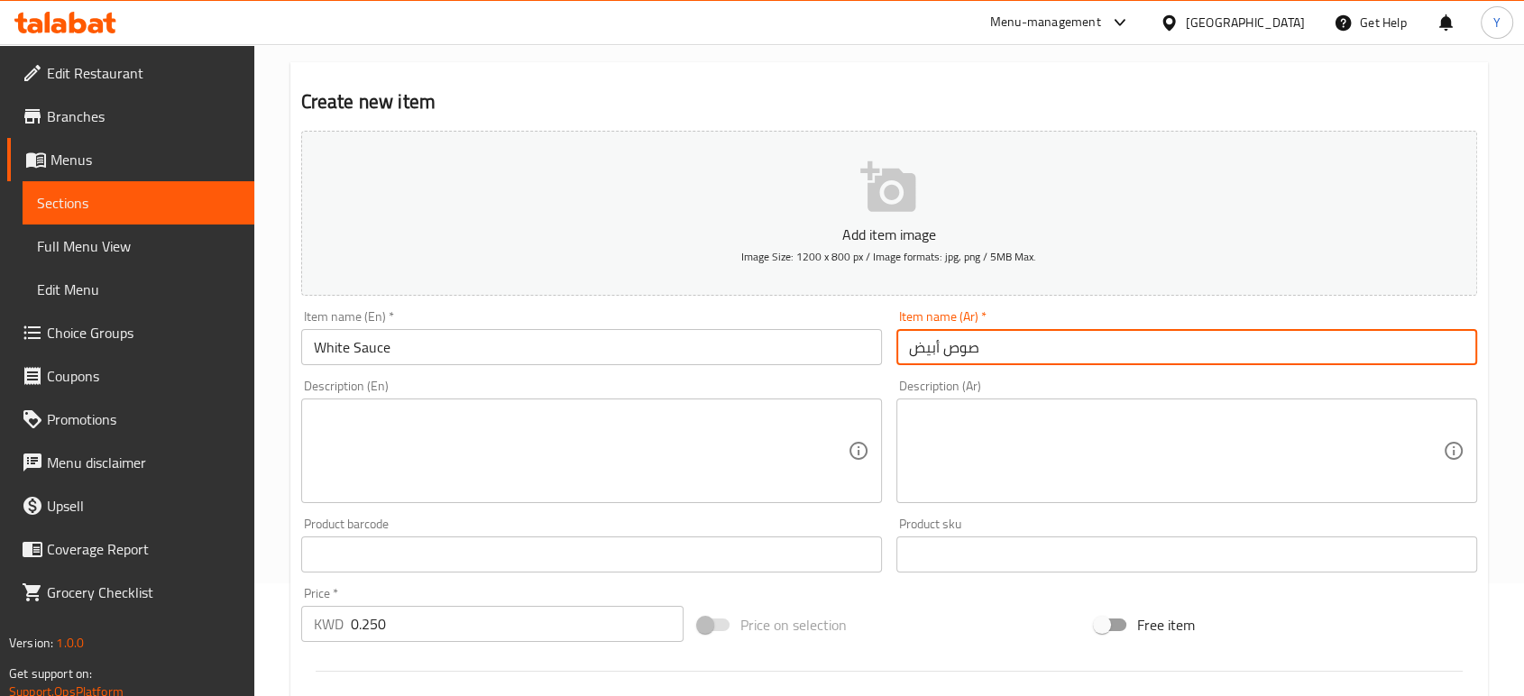
scroll to position [577, 0]
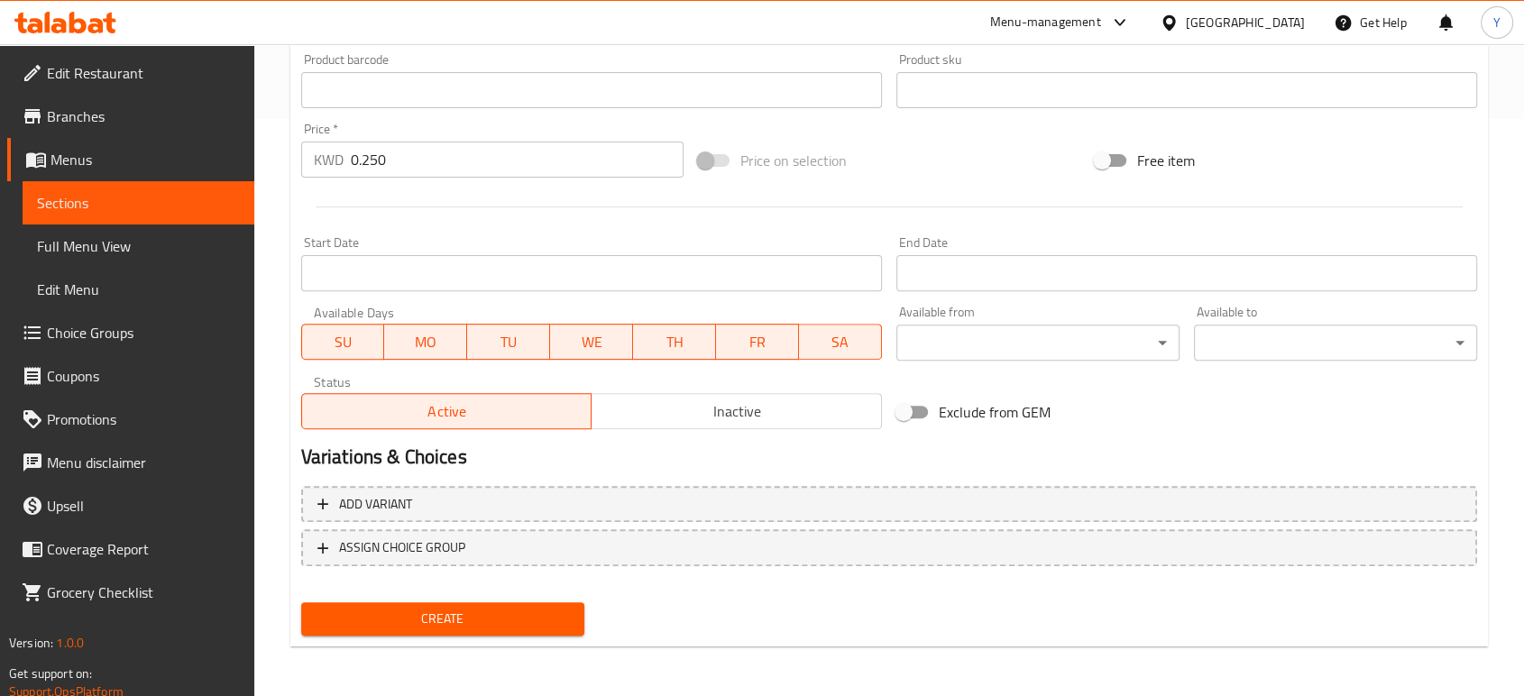
type input "صوص أبيض"
click at [554, 626] on span "Create" at bounding box center [443, 619] width 254 height 23
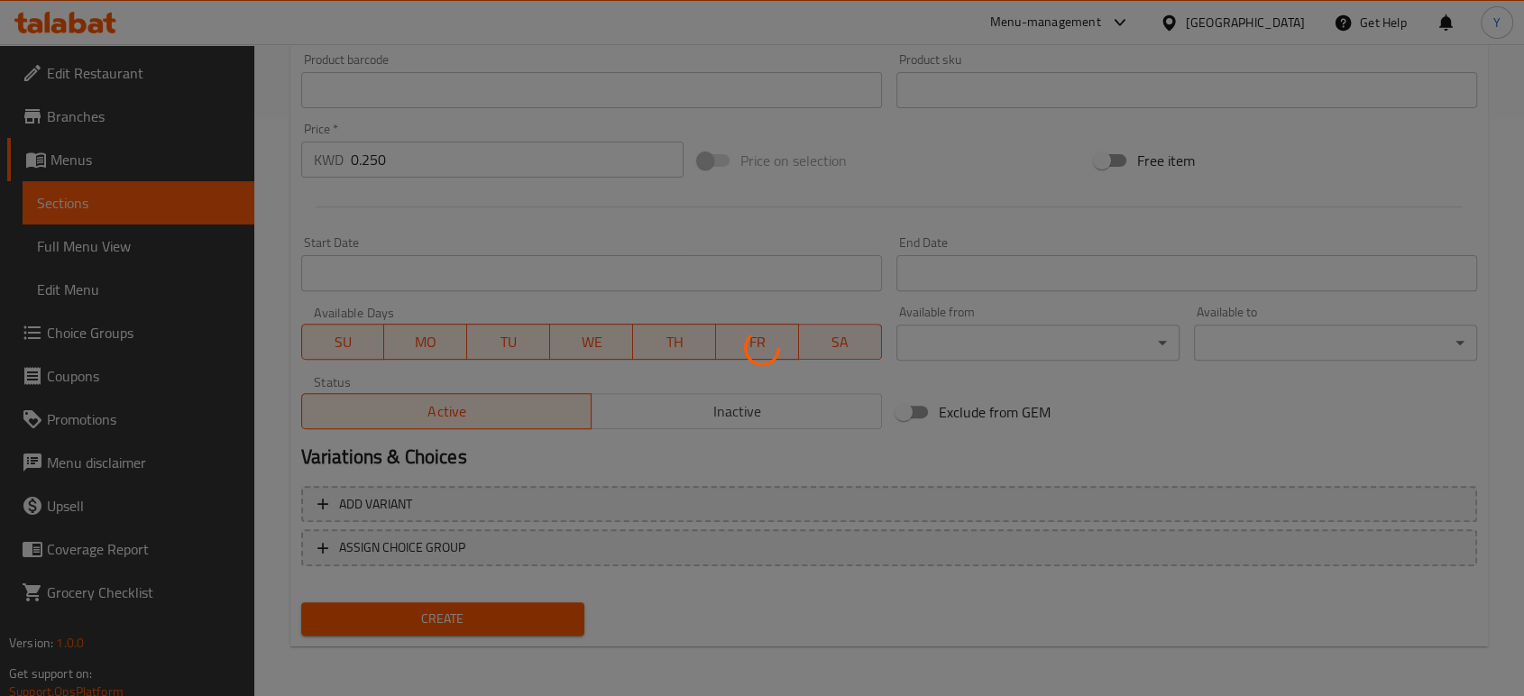
type input "0"
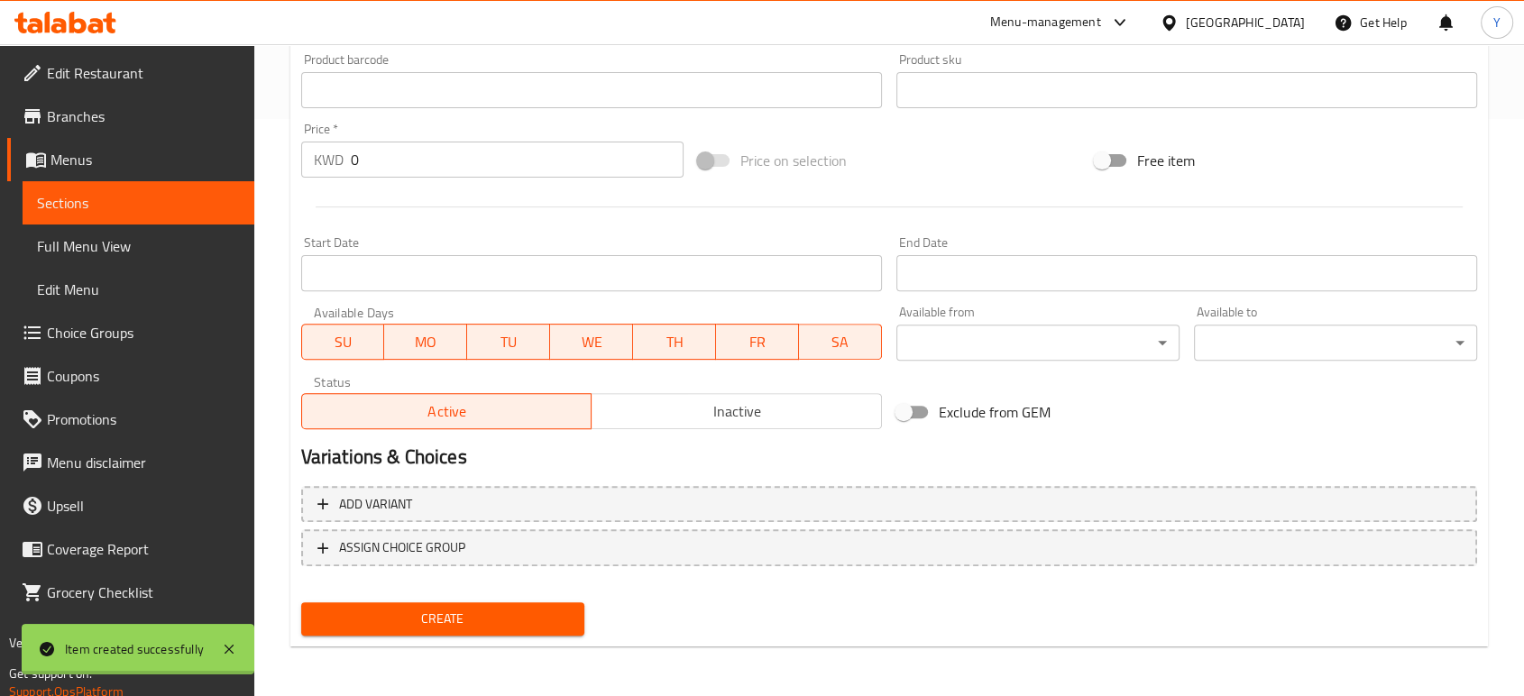
scroll to position [0, 0]
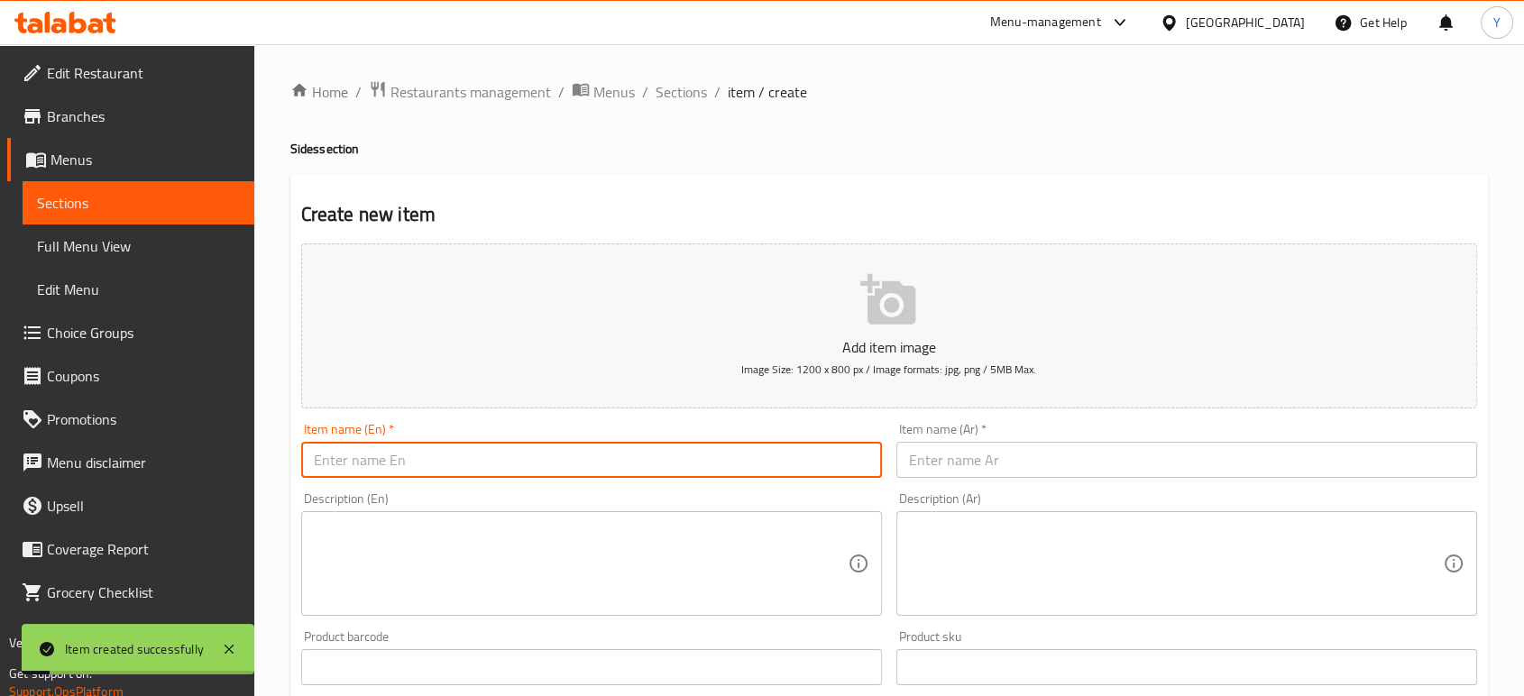
click at [553, 450] on input "text" at bounding box center [591, 460] width 581 height 36
paste input "Crispy Bread"
type input "Crispy Bread"
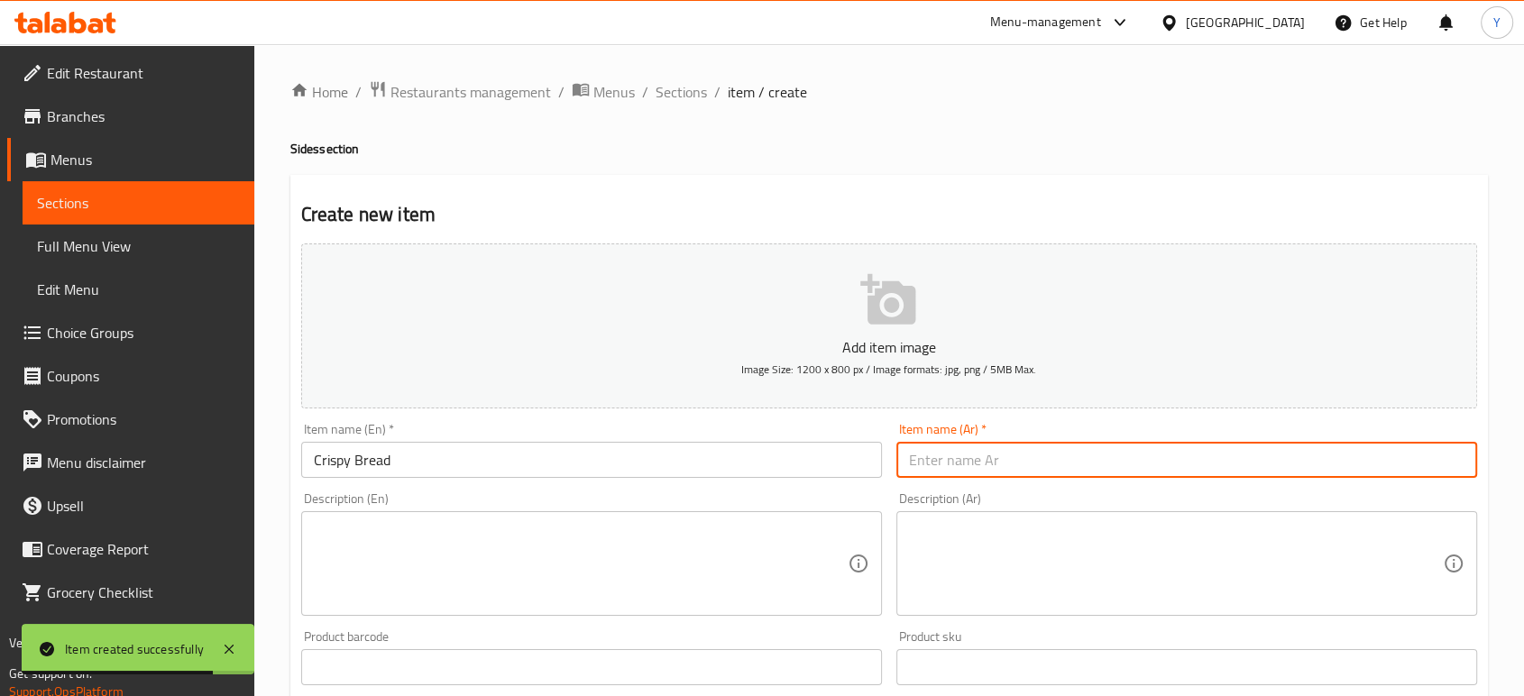
paste input "خبز مقرمش"
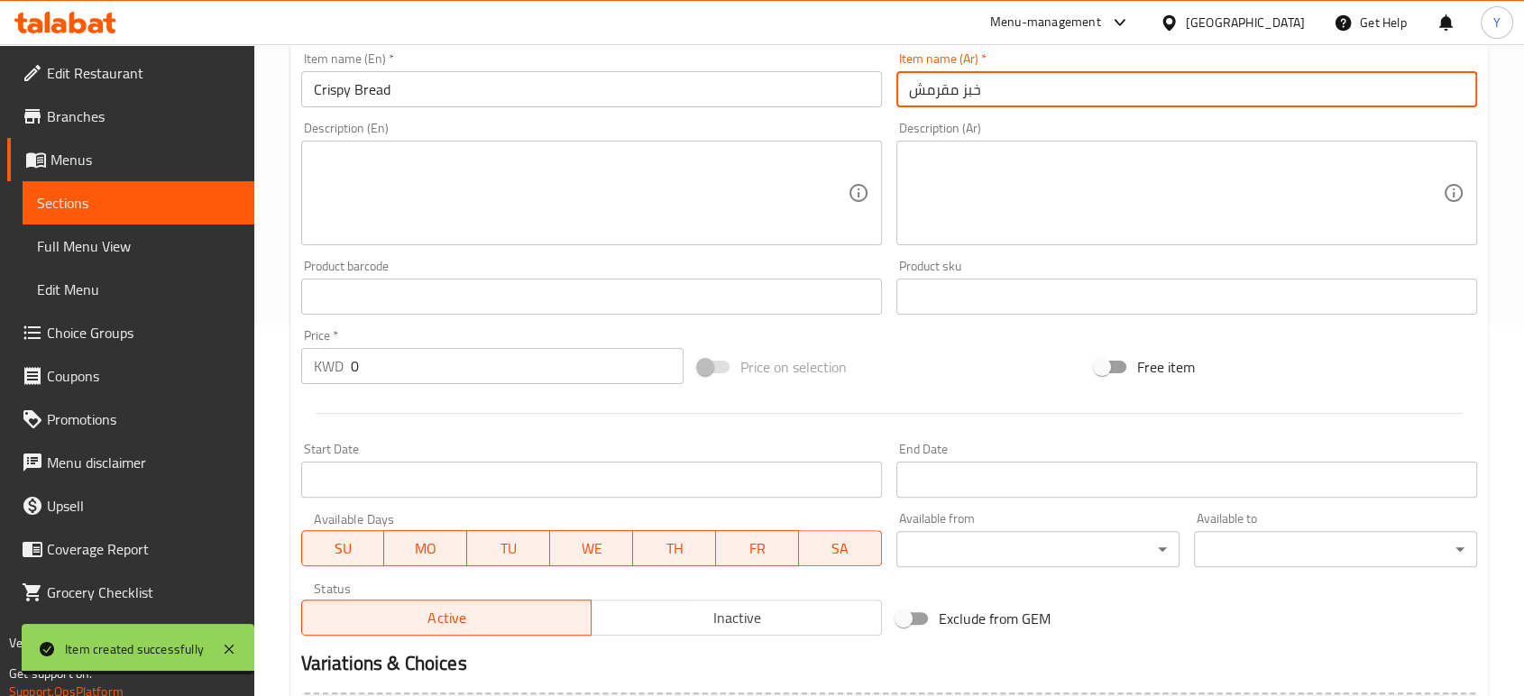
type input "خبز مقرمش"
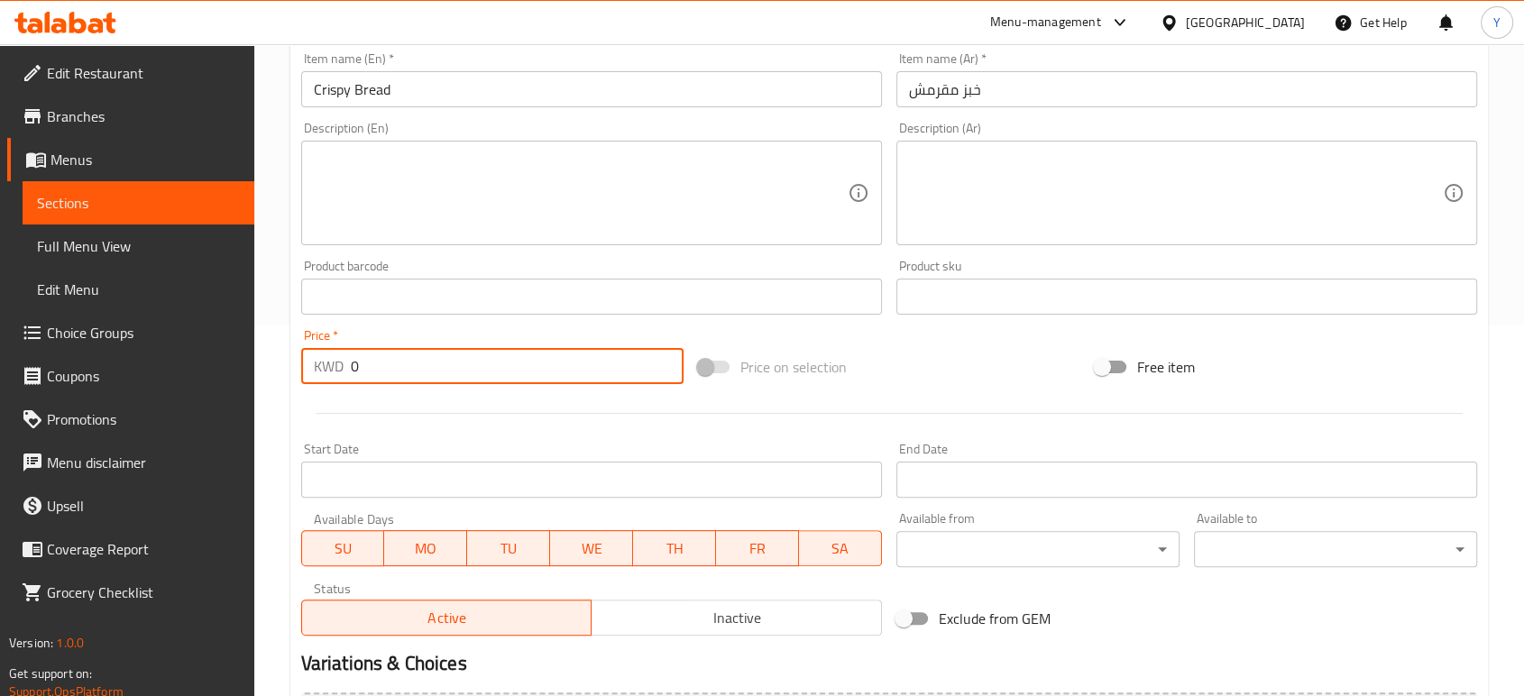
click at [372, 375] on input "0" at bounding box center [517, 366] width 333 height 36
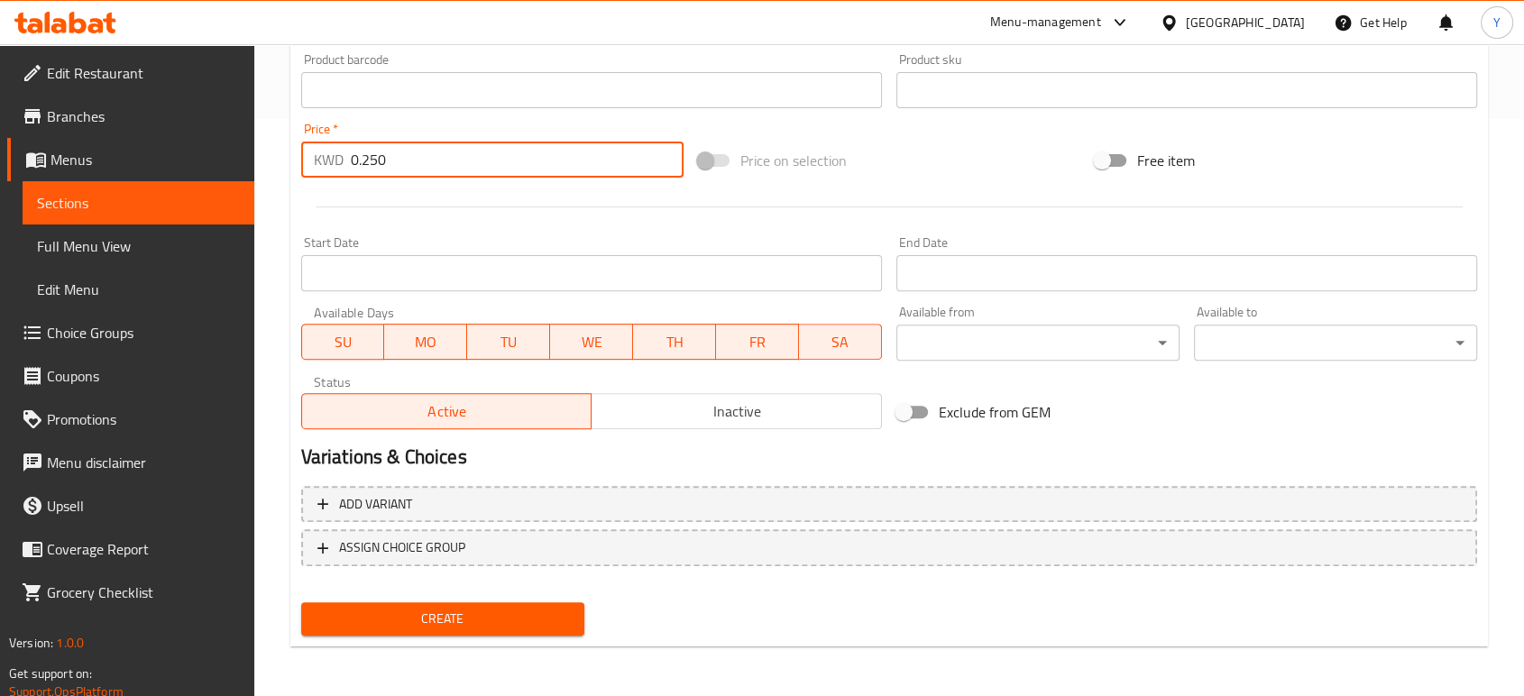
type input "0.250"
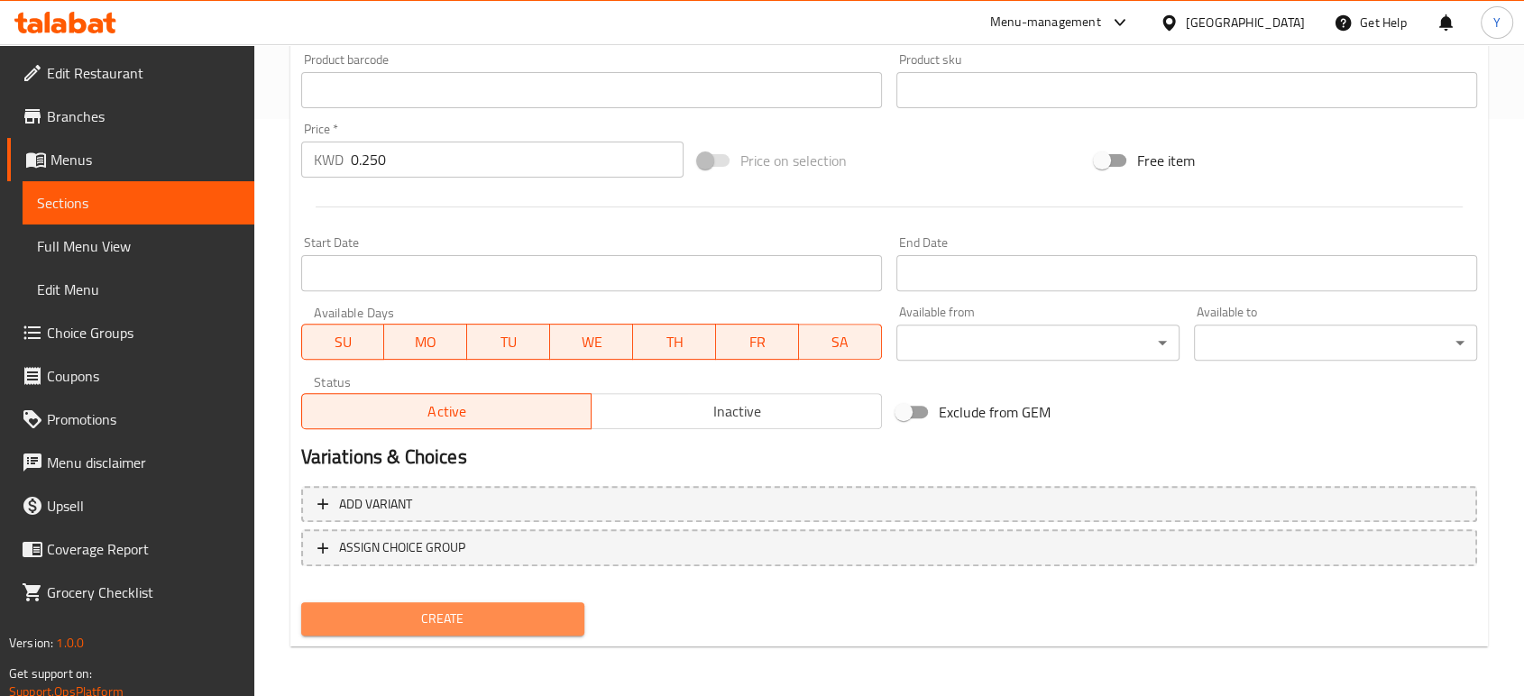
click at [425, 618] on span "Create" at bounding box center [443, 619] width 254 height 23
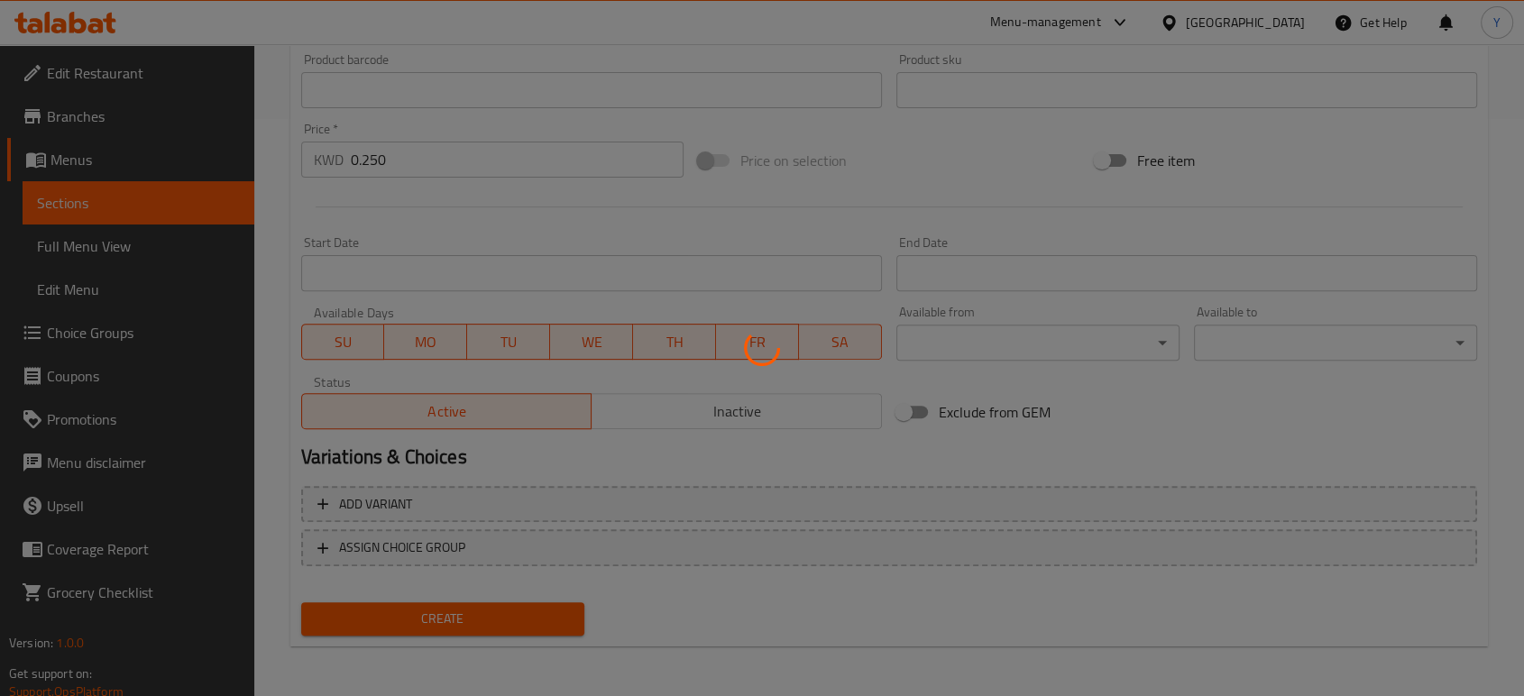
type input "0"
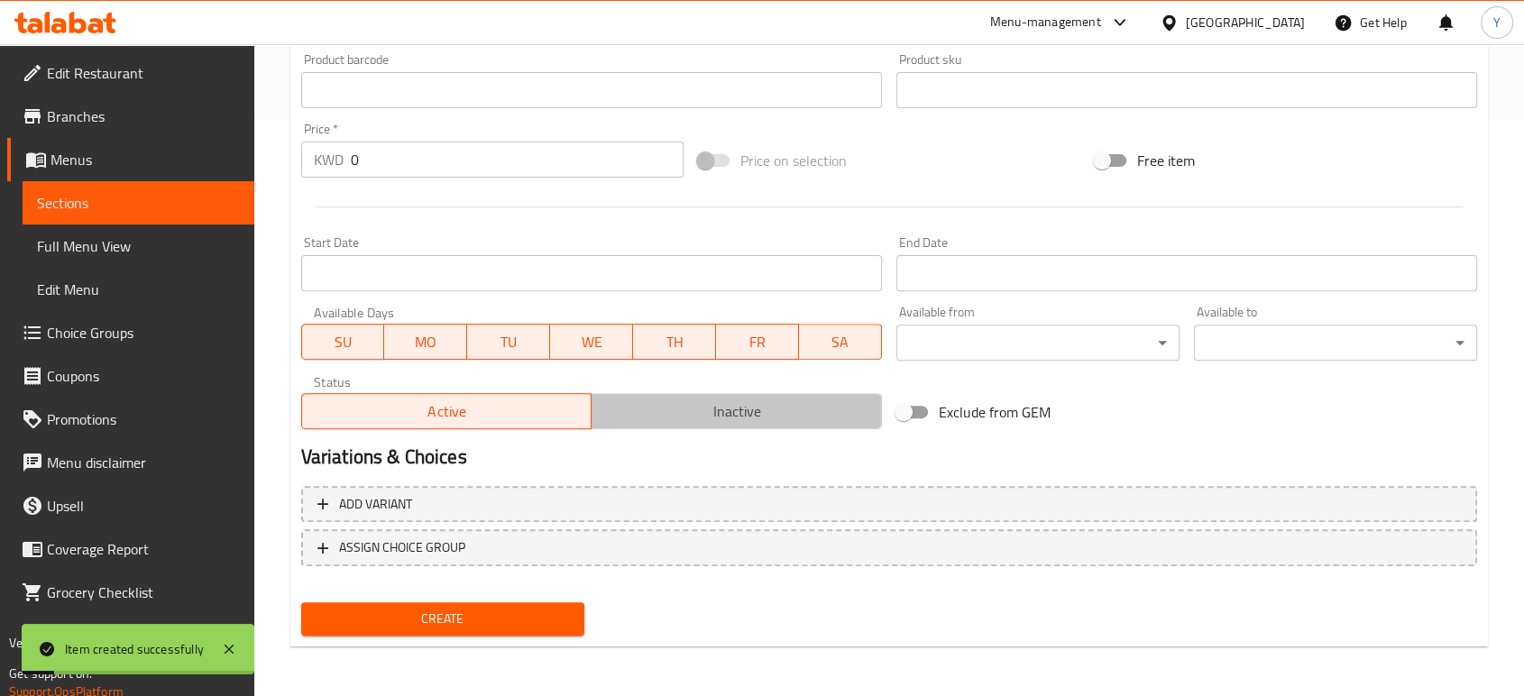
click at [648, 403] on span "Inactive" at bounding box center [737, 411] width 276 height 26
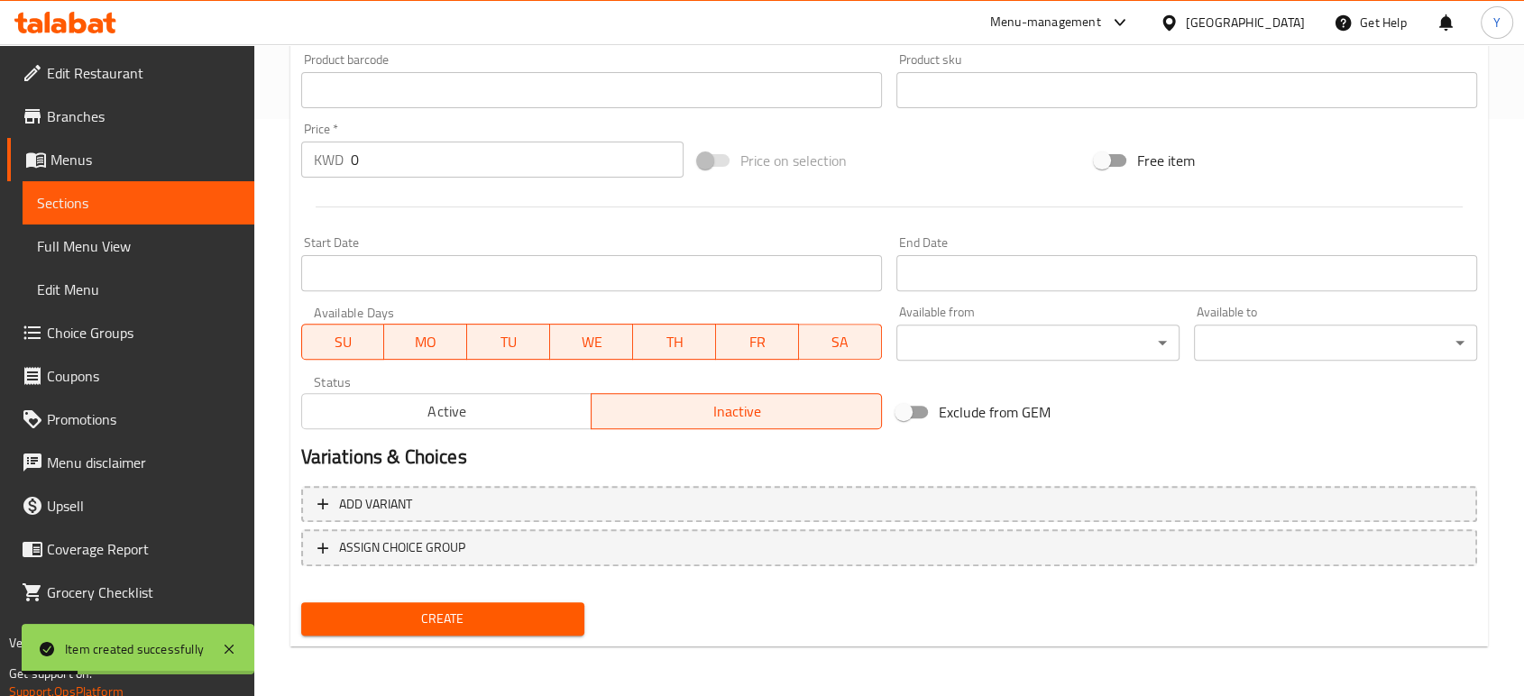
scroll to position [0, 0]
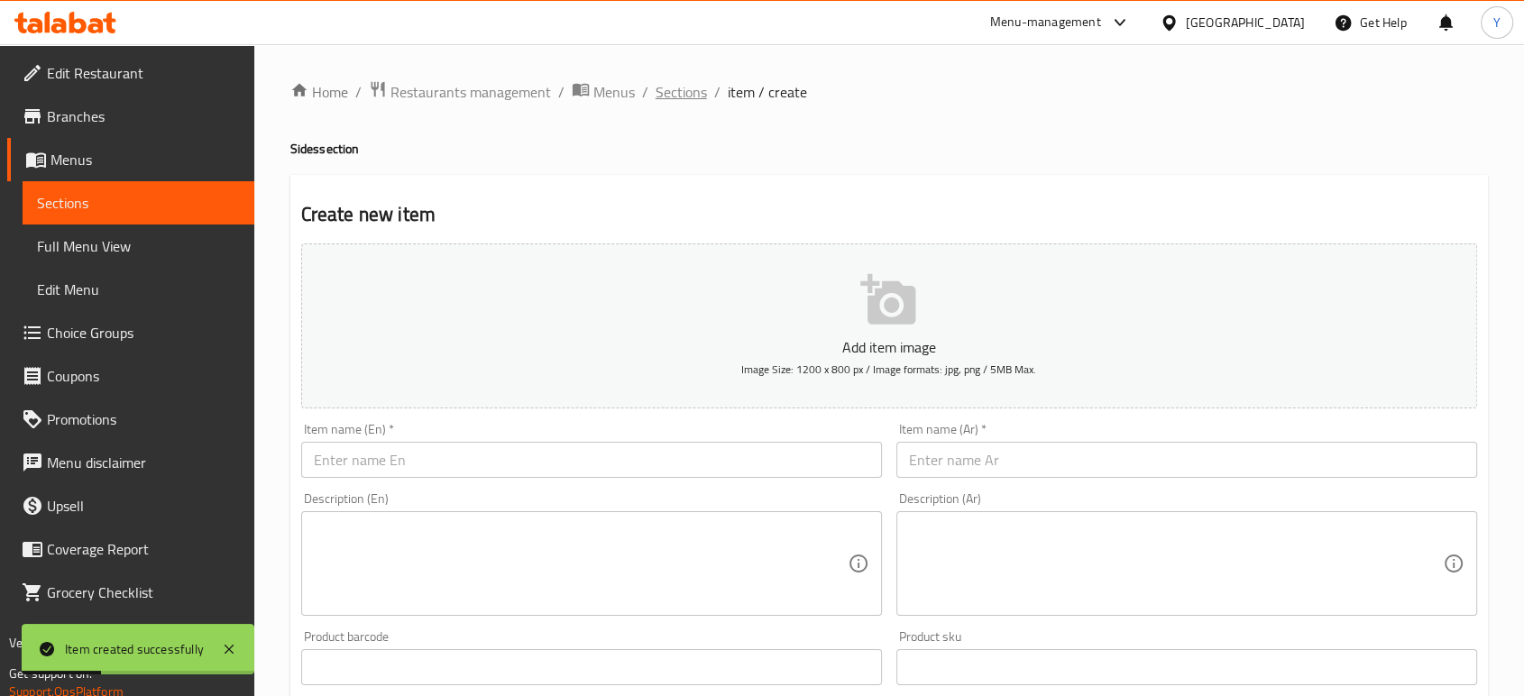
click at [675, 90] on span "Sections" at bounding box center [680, 92] width 51 height 22
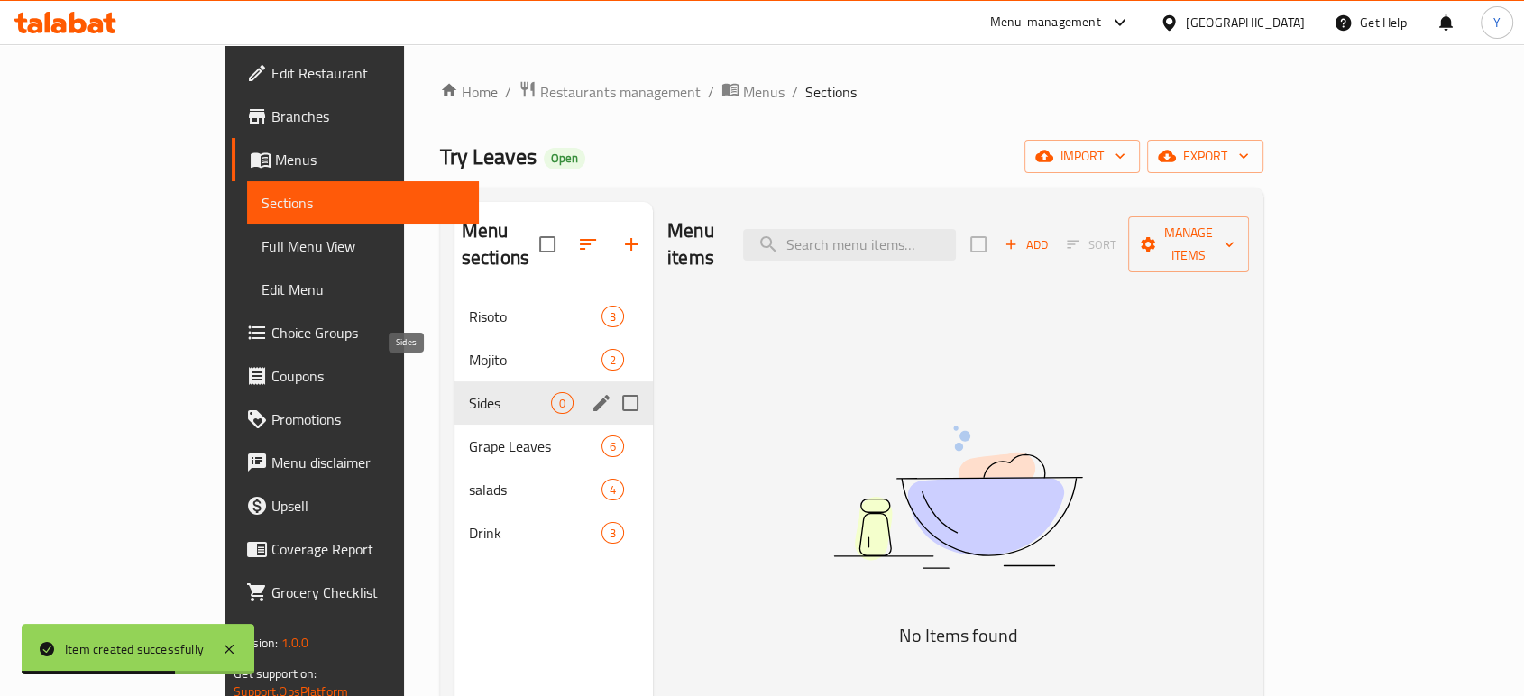
click at [469, 392] on span "Sides" at bounding box center [510, 403] width 82 height 22
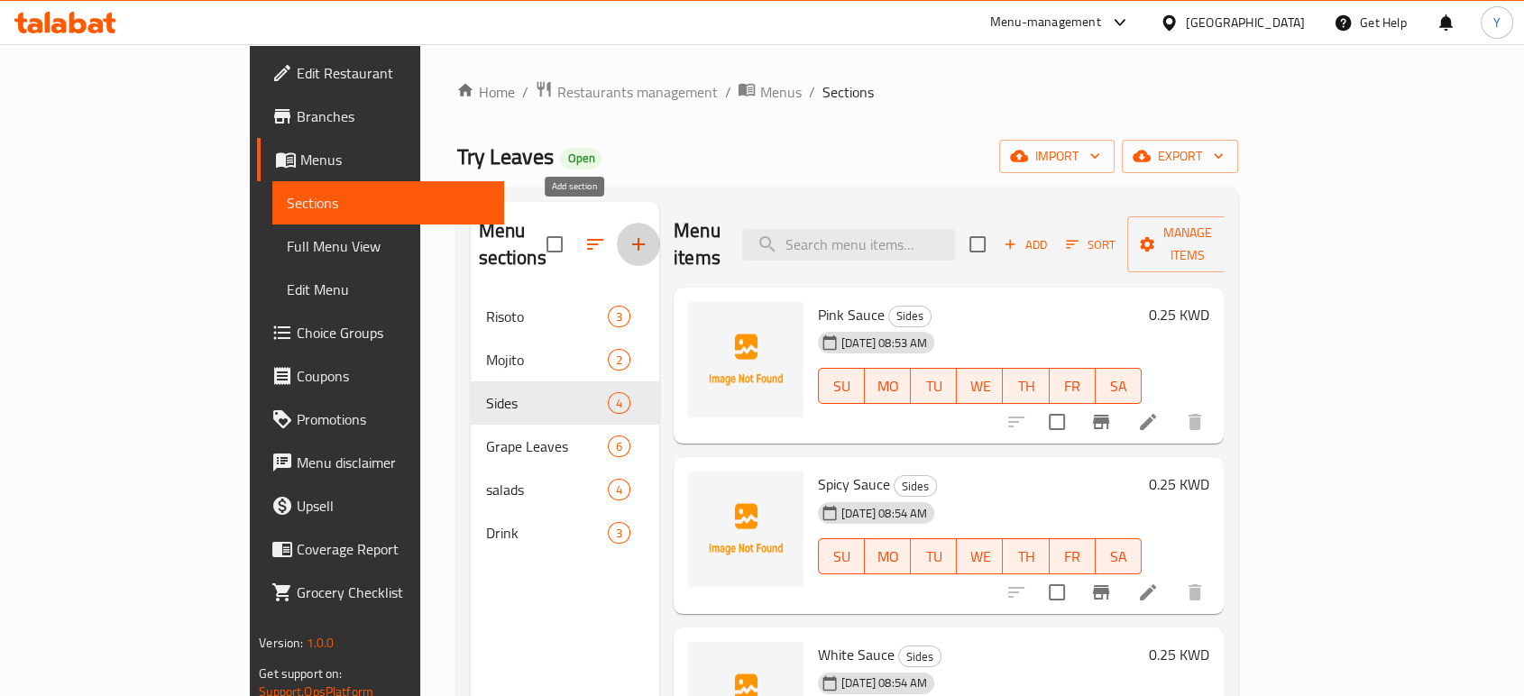
click at [617, 244] on button "button" at bounding box center [638, 244] width 43 height 43
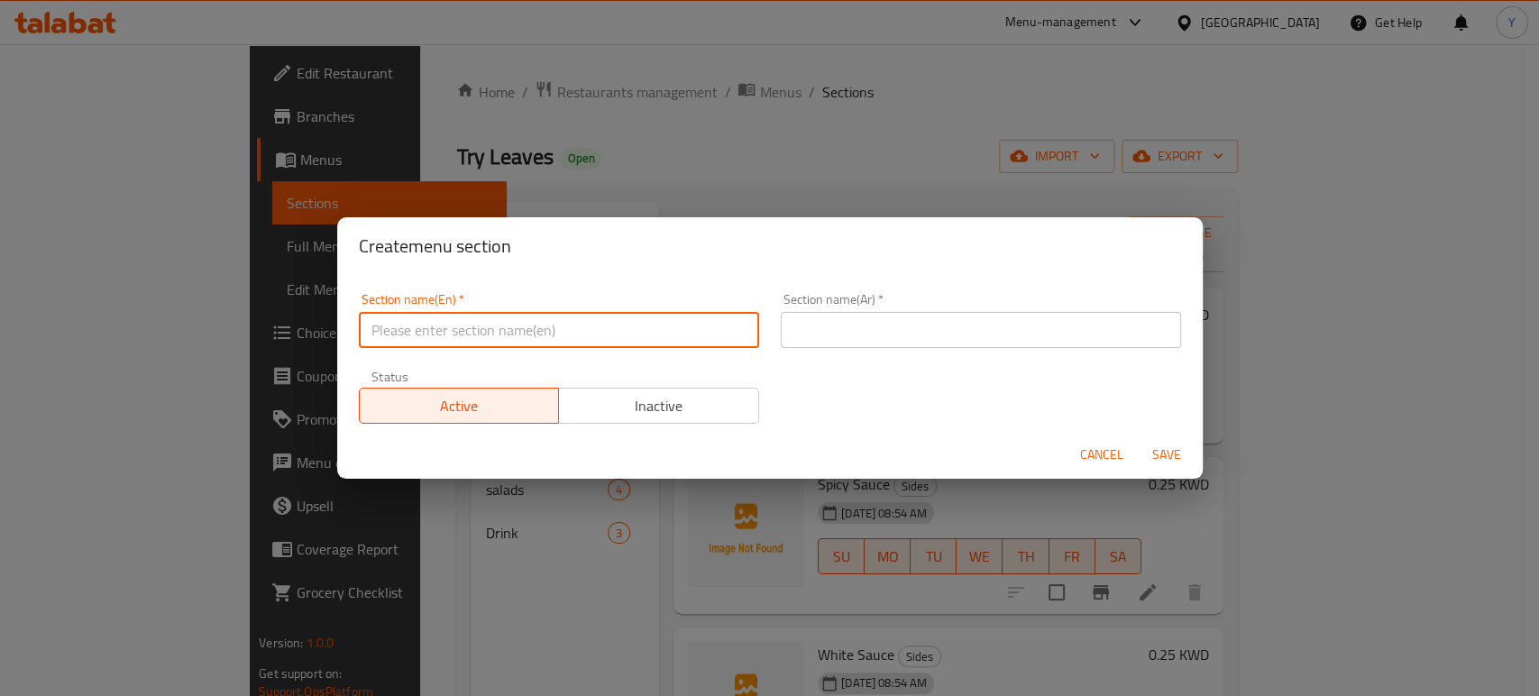
click at [671, 318] on input "text" at bounding box center [559, 330] width 400 height 36
type input "ي"
type input "Drinks"
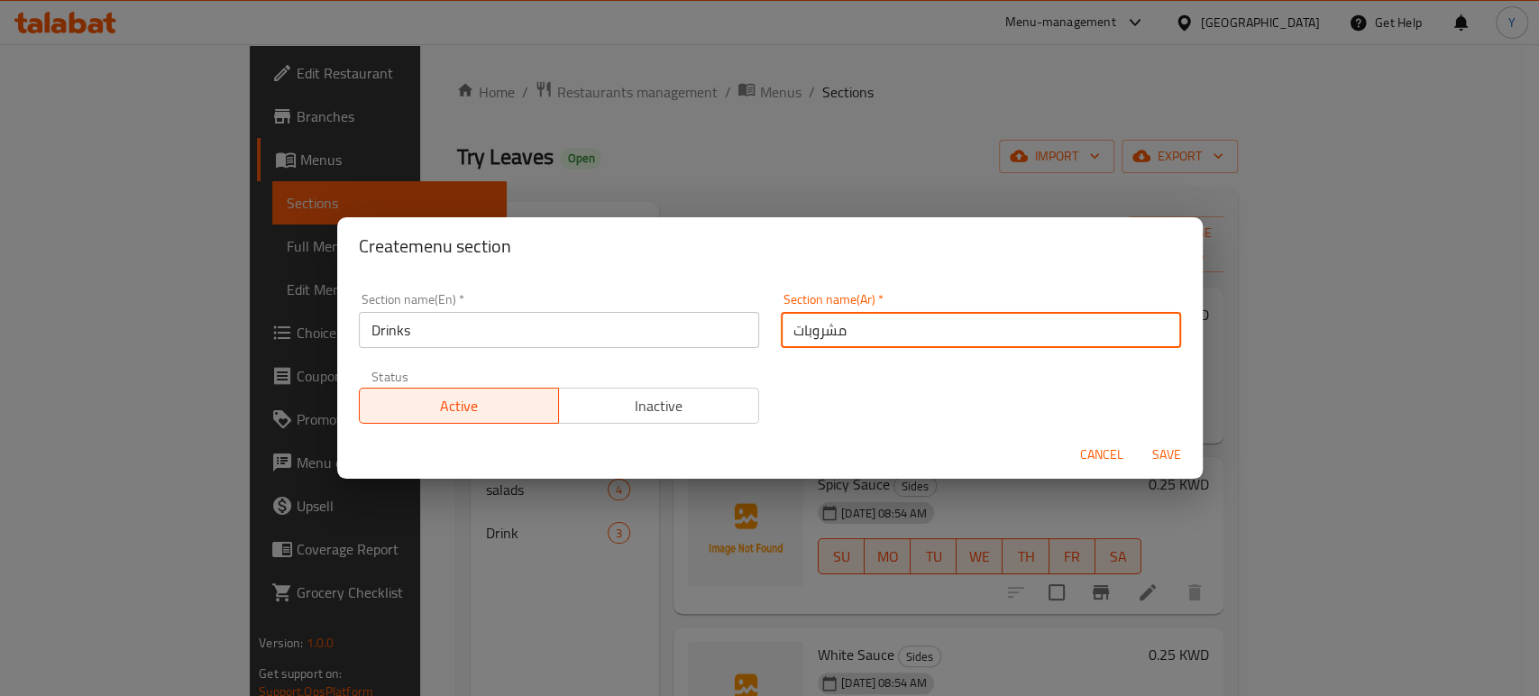
type input "مشروبات"
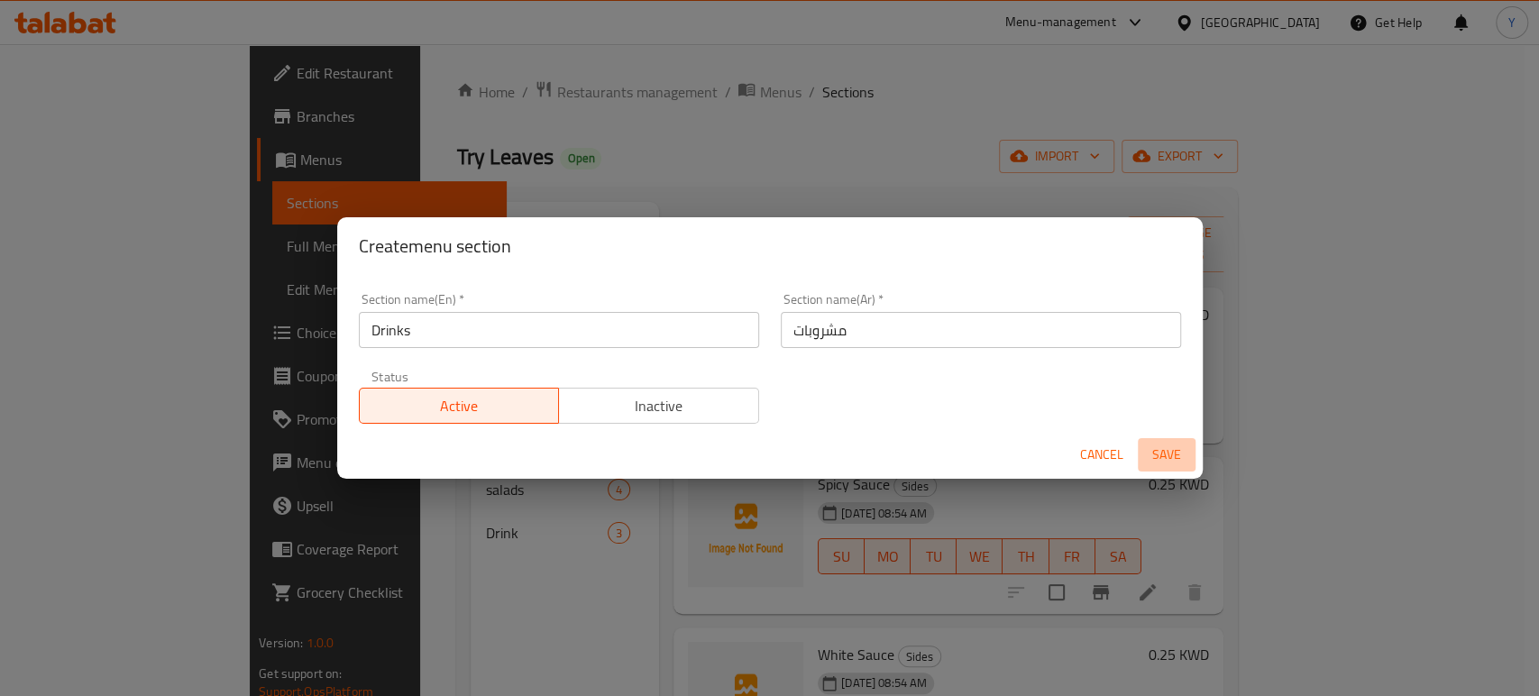
click at [1185, 457] on span "Save" at bounding box center [1166, 455] width 43 height 23
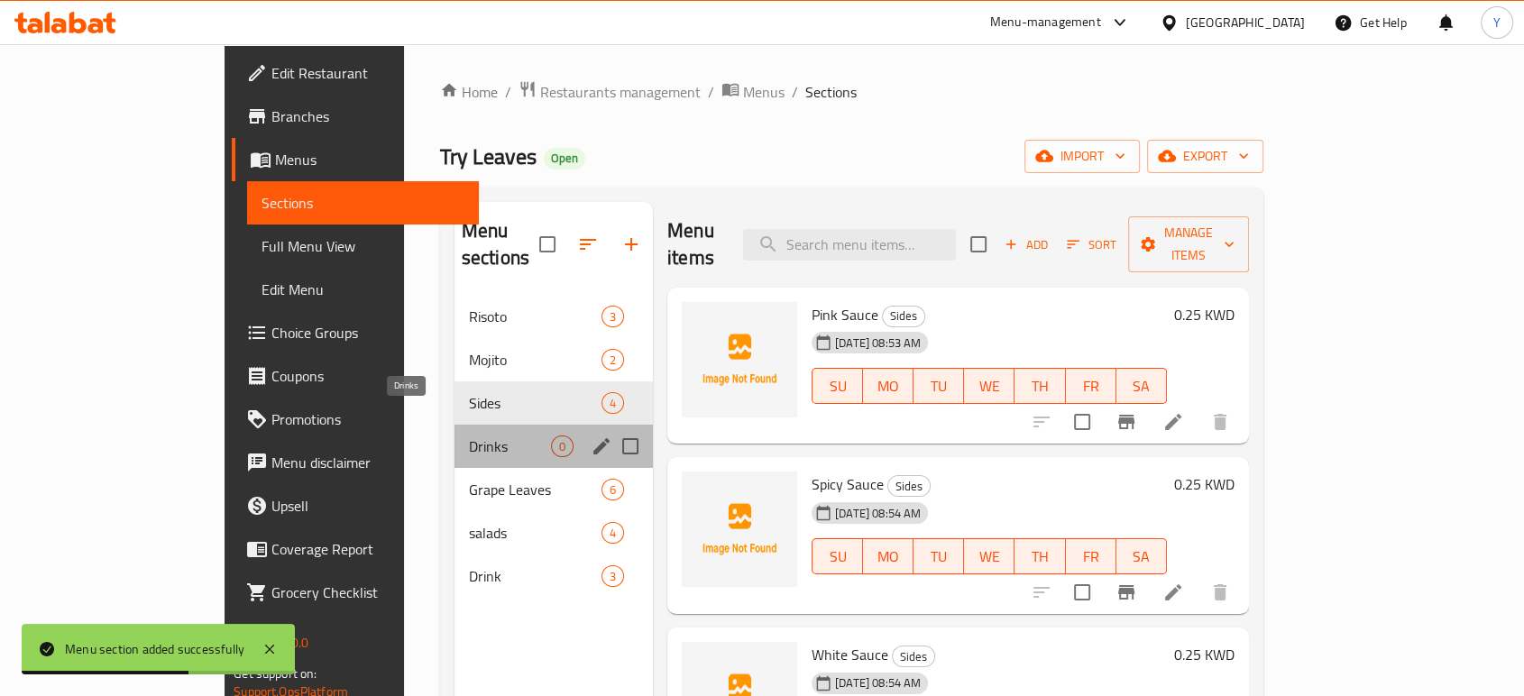
click at [469, 435] on span "Drinks" at bounding box center [510, 446] width 82 height 22
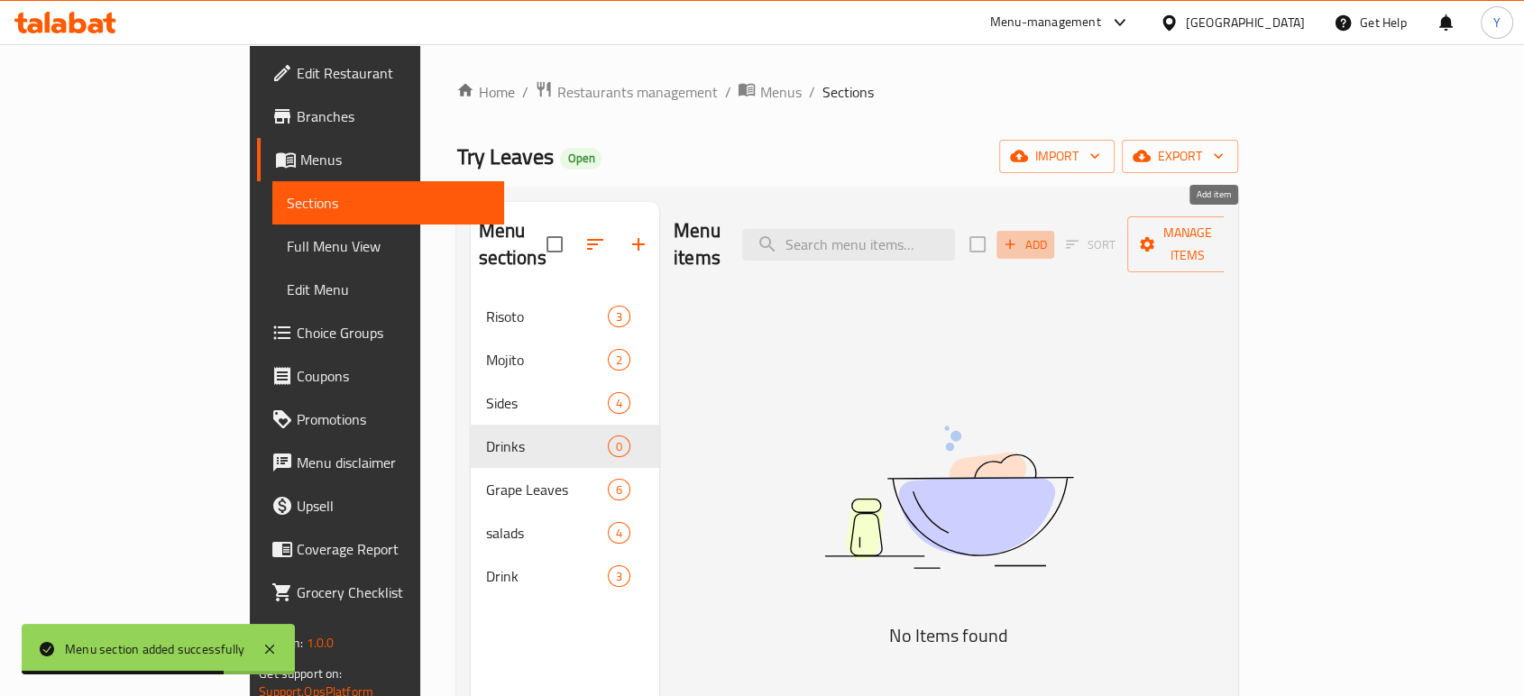
click at [1054, 231] on button "Add" at bounding box center [1025, 245] width 58 height 28
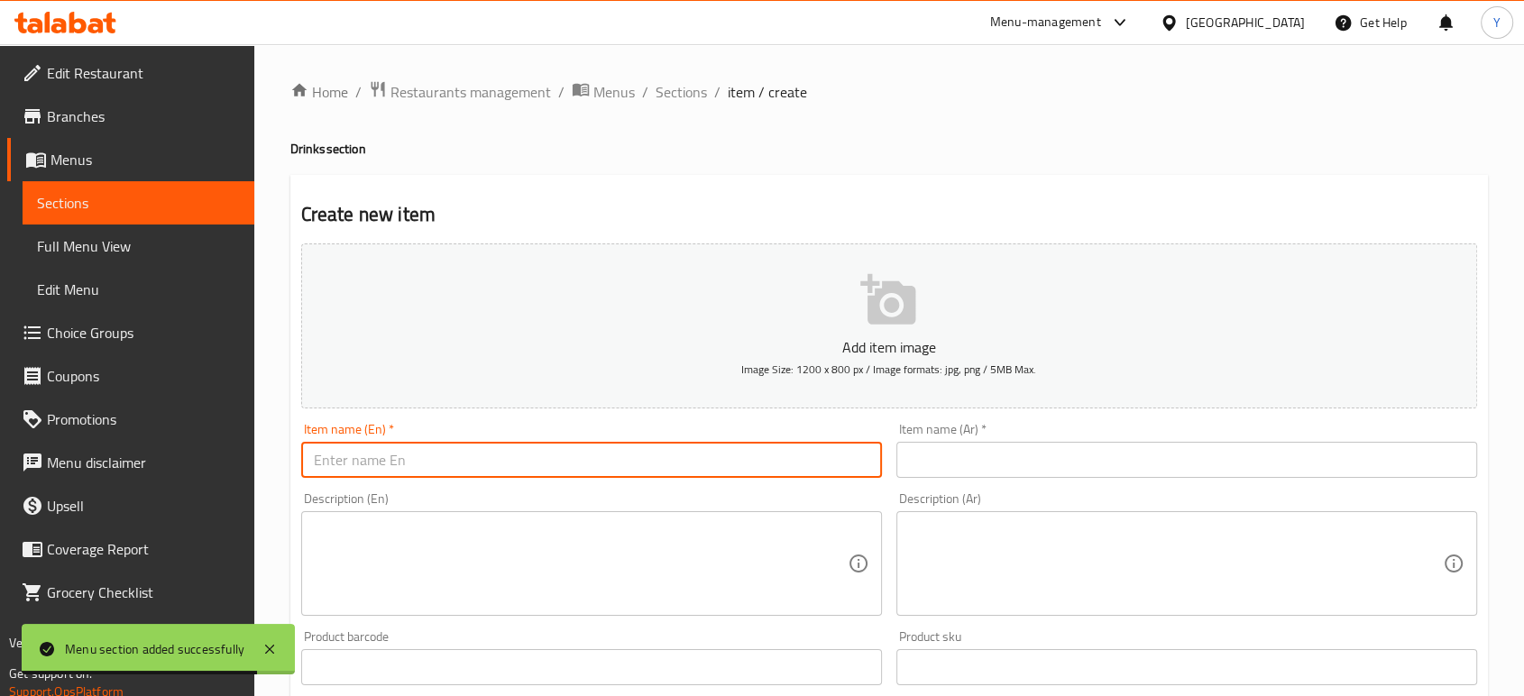
click at [545, 457] on input "text" at bounding box center [591, 460] width 581 height 36
paste input "Cola"
type input "Cola"
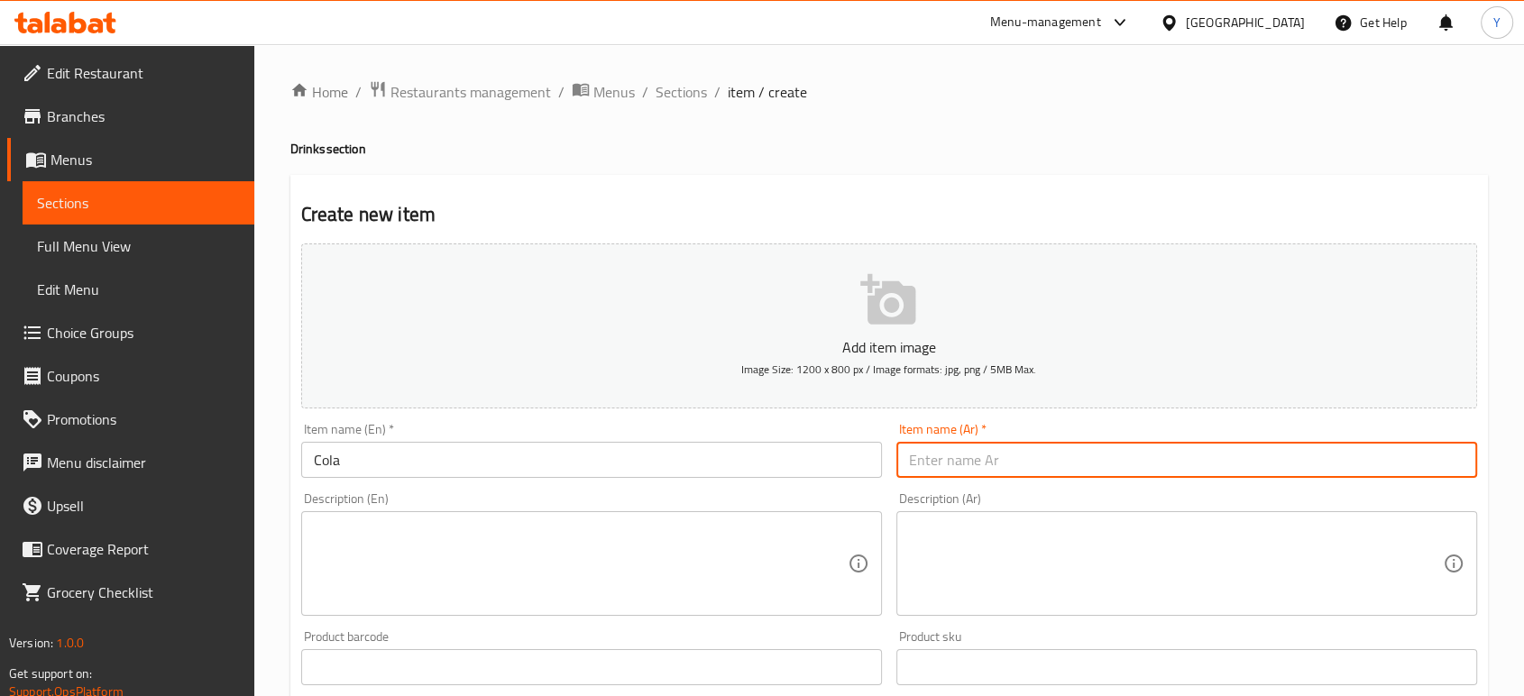
click at [905, 470] on input "text" at bounding box center [1186, 460] width 581 height 36
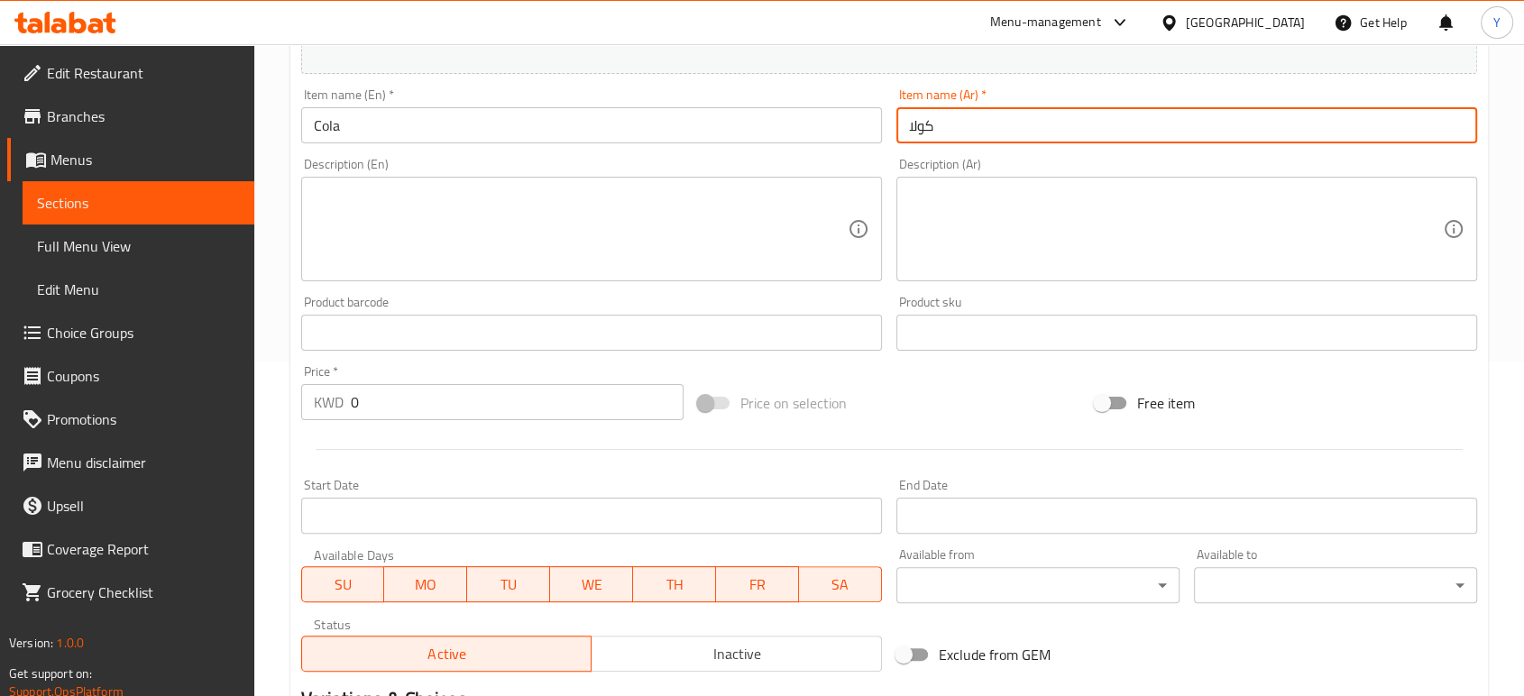
scroll to position [344, 0]
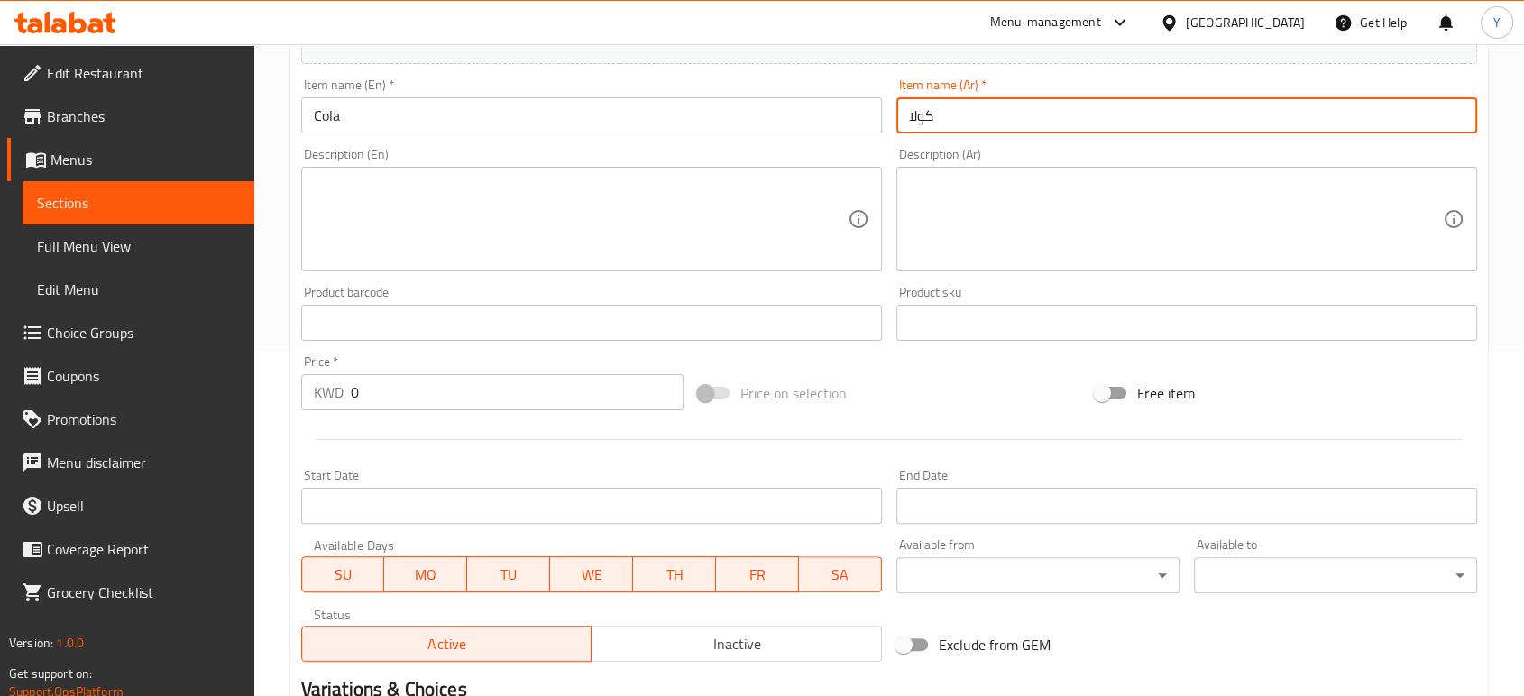
type input "كولا"
click at [478, 395] on input "0" at bounding box center [517, 392] width 333 height 36
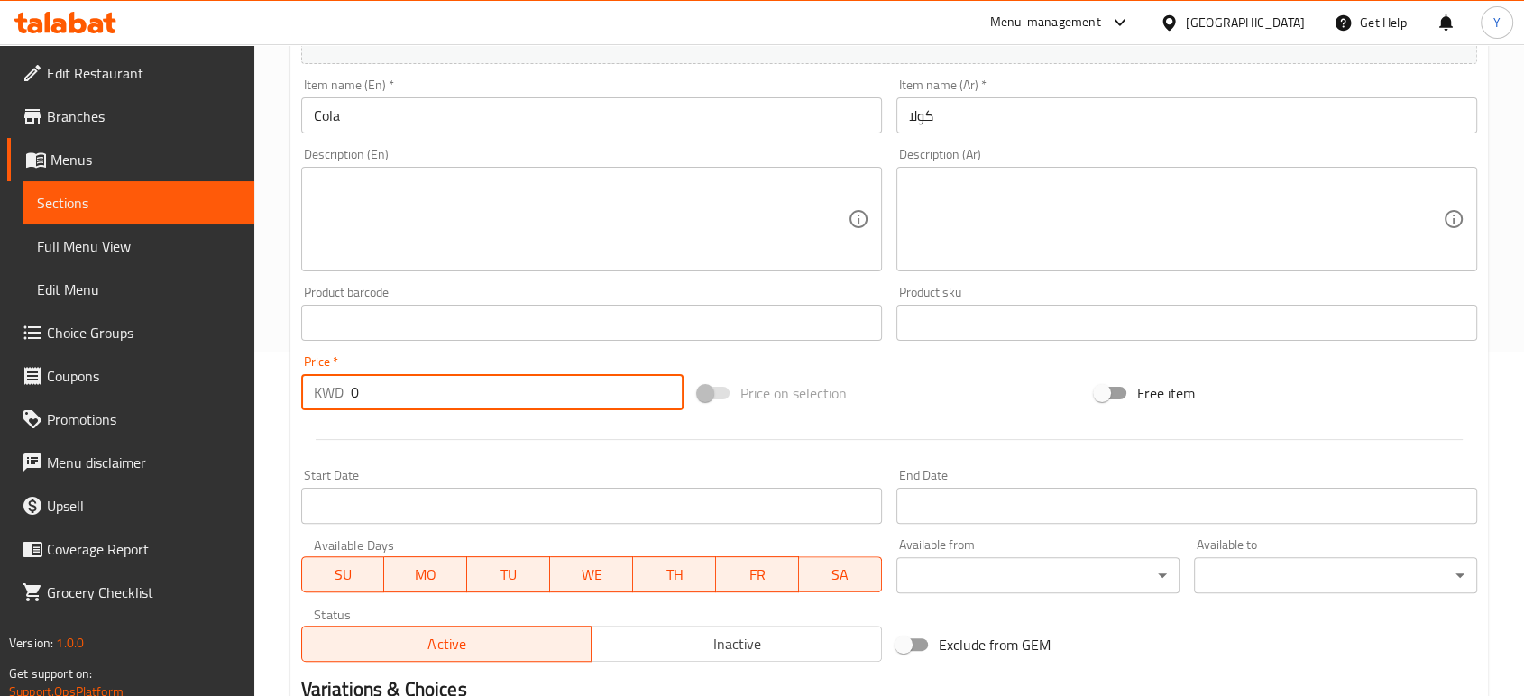
click at [478, 395] on input "0" at bounding box center [517, 392] width 333 height 36
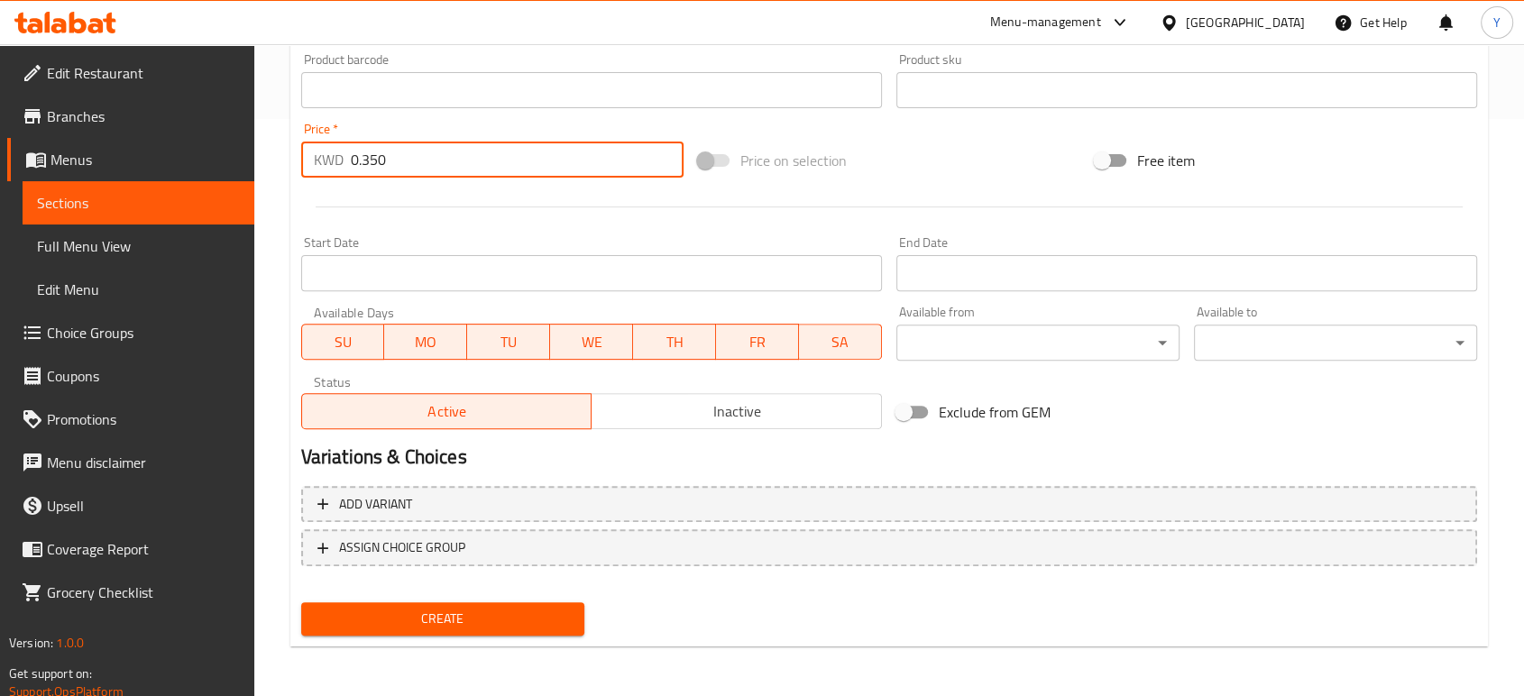
type input "0.350"
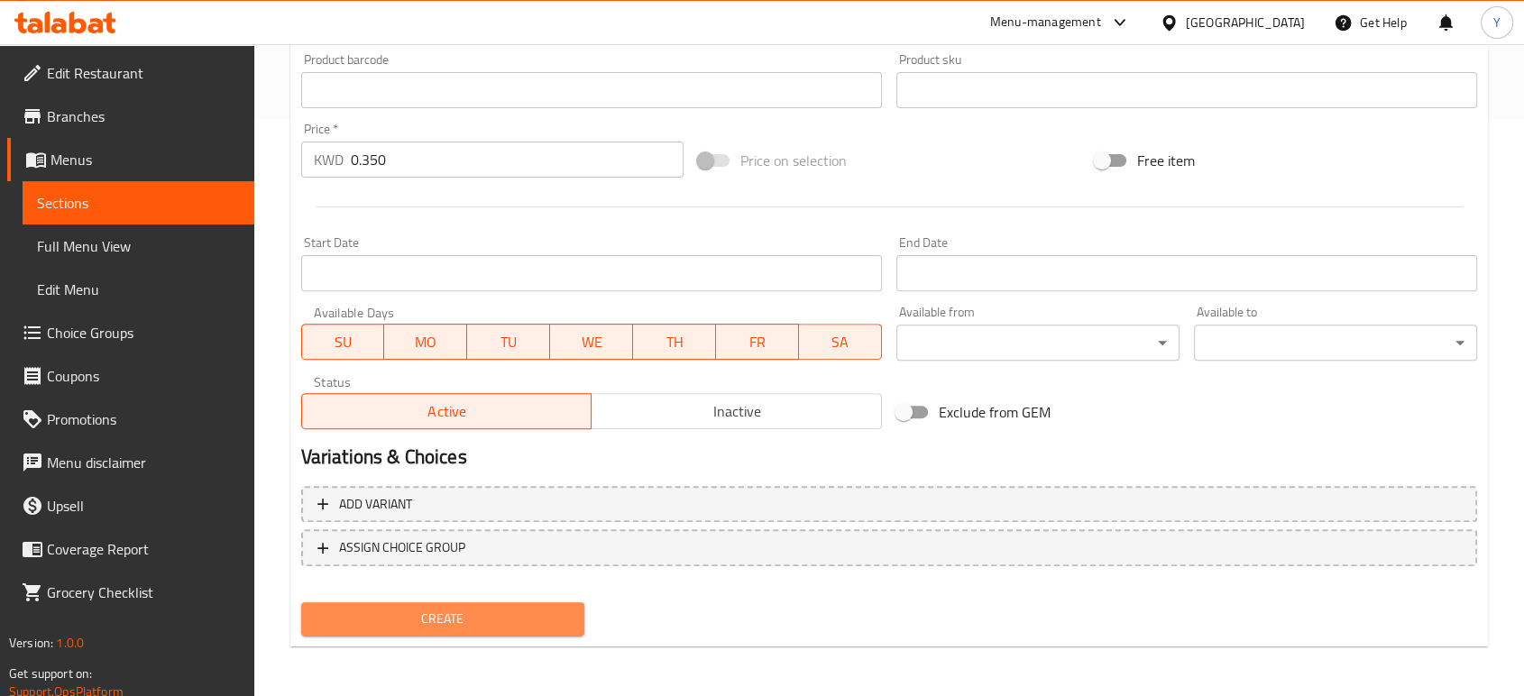
click at [466, 609] on span "Create" at bounding box center [443, 619] width 254 height 23
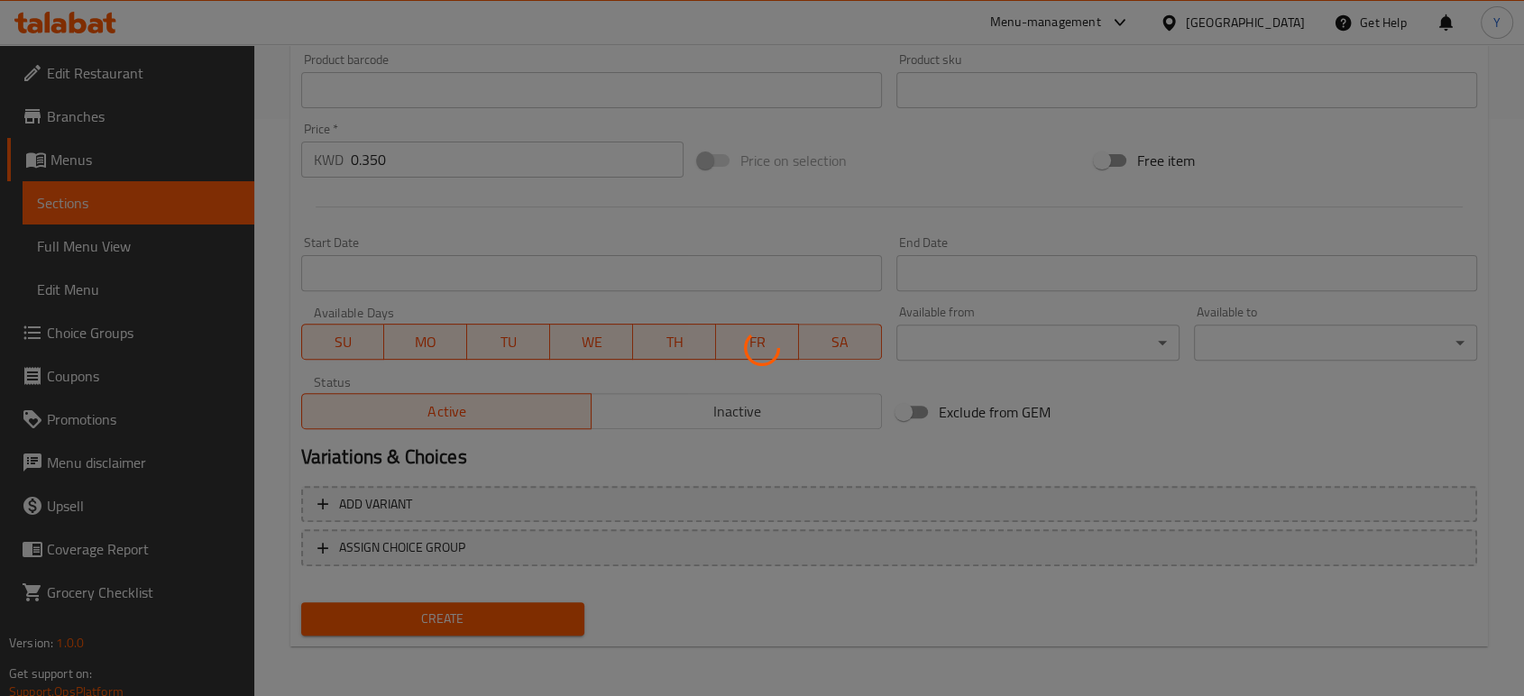
scroll to position [0, 0]
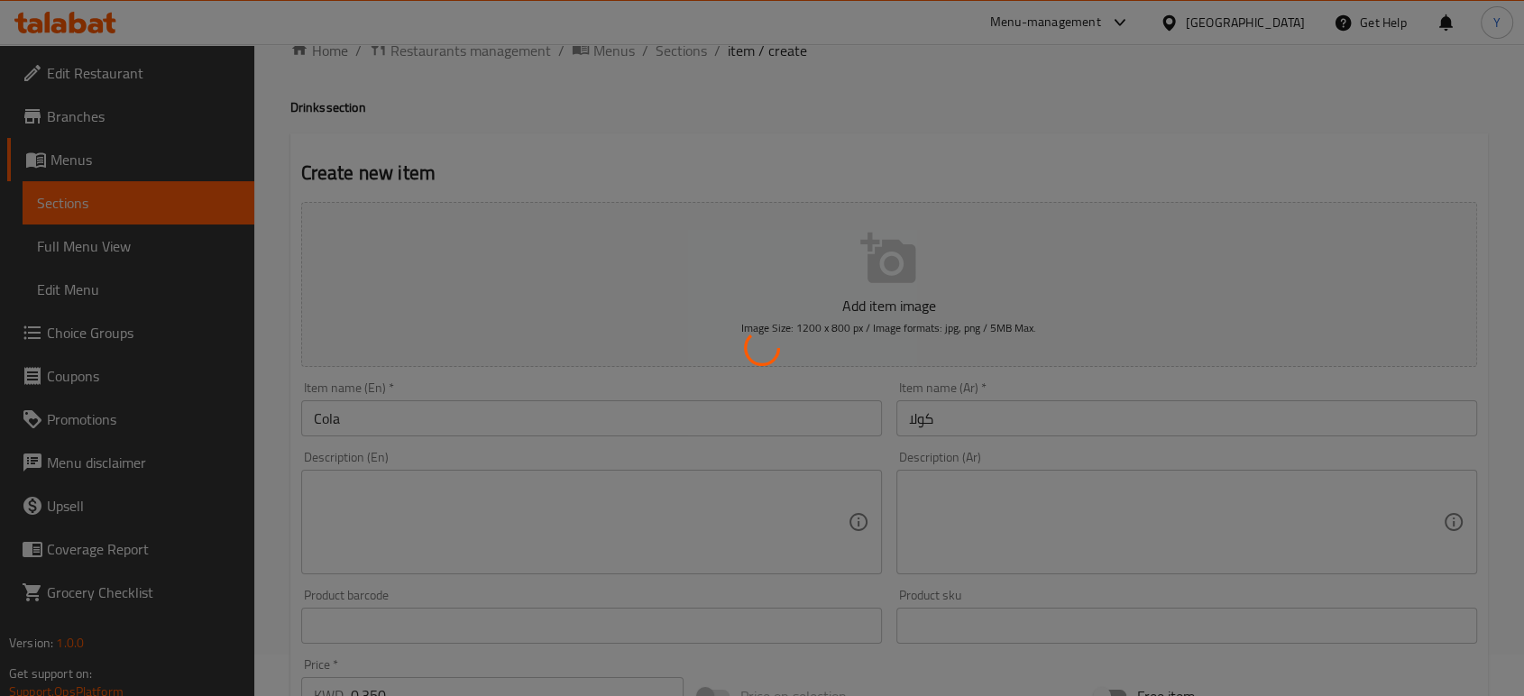
type input "0"
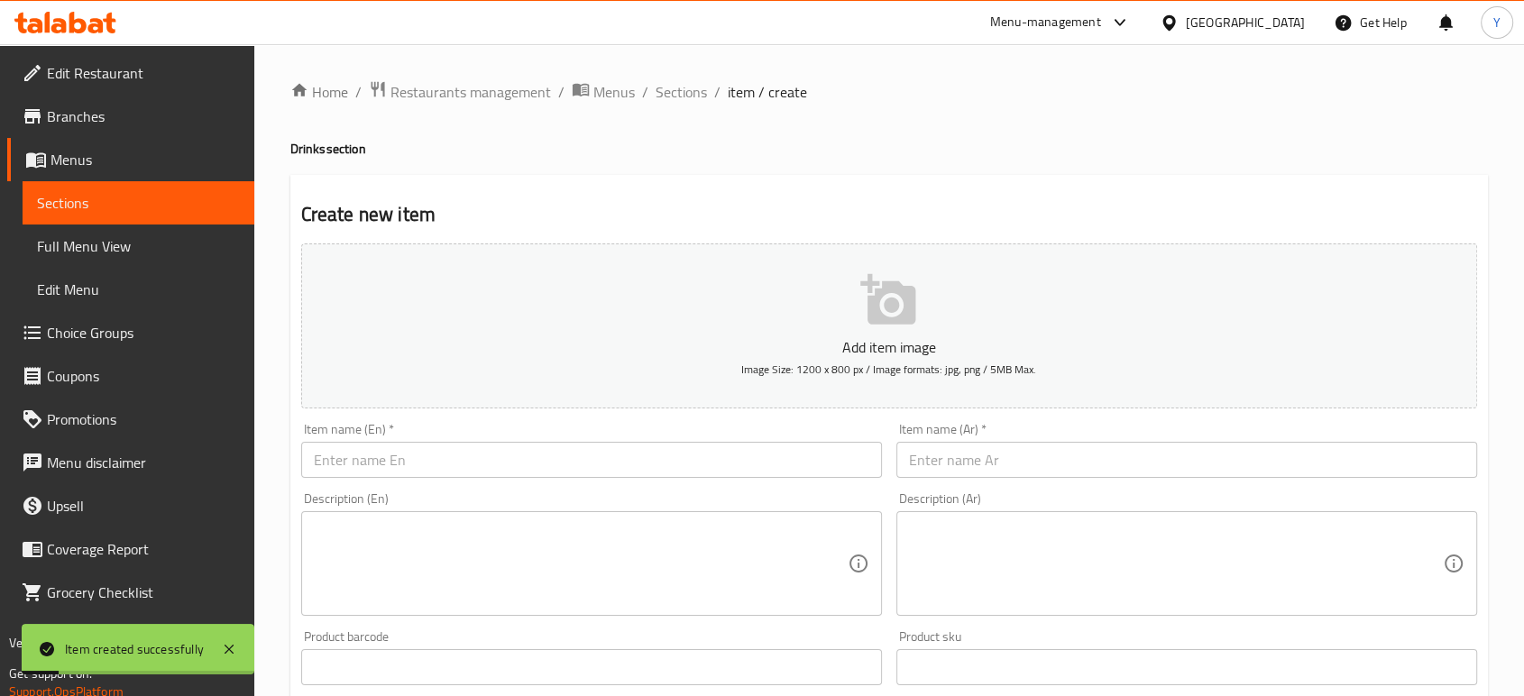
click at [517, 456] on input "text" at bounding box center [591, 460] width 581 height 36
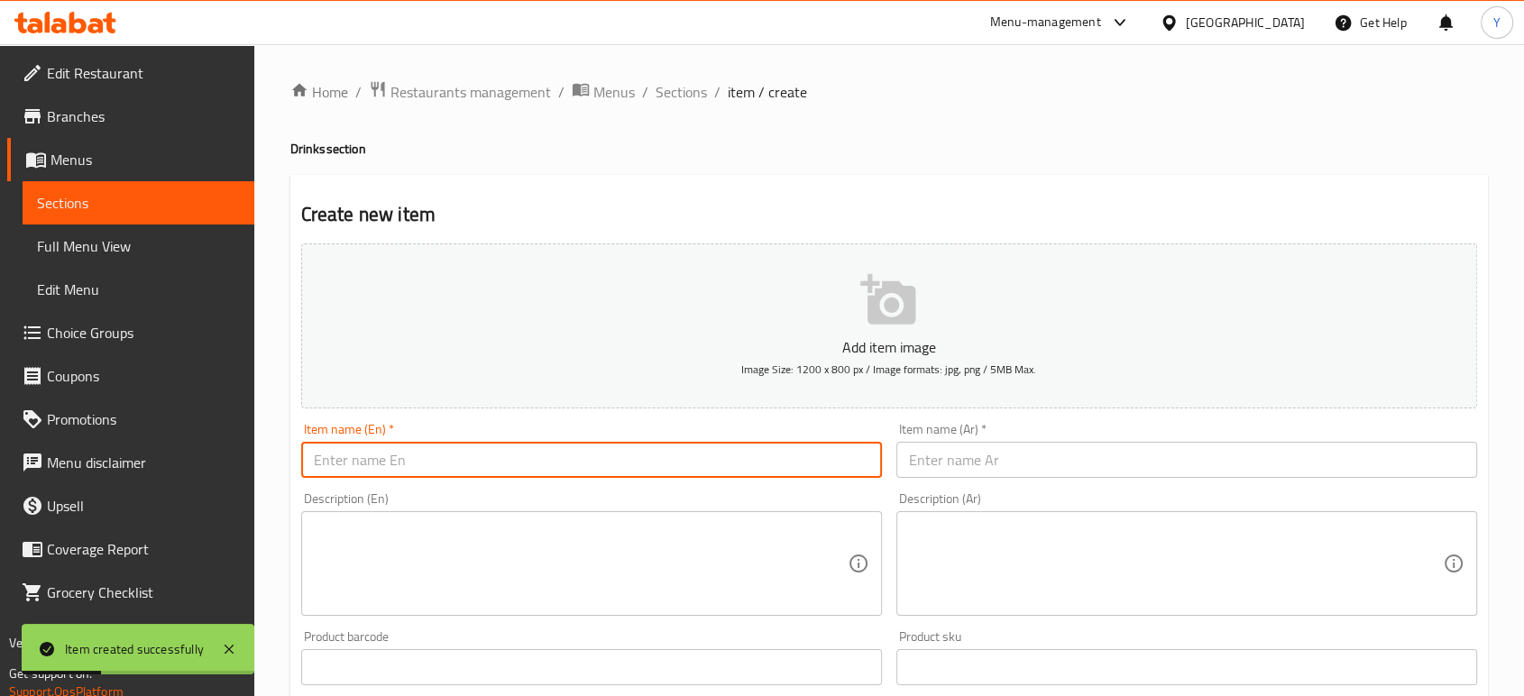
type input "ي"
type input "Diet Cola"
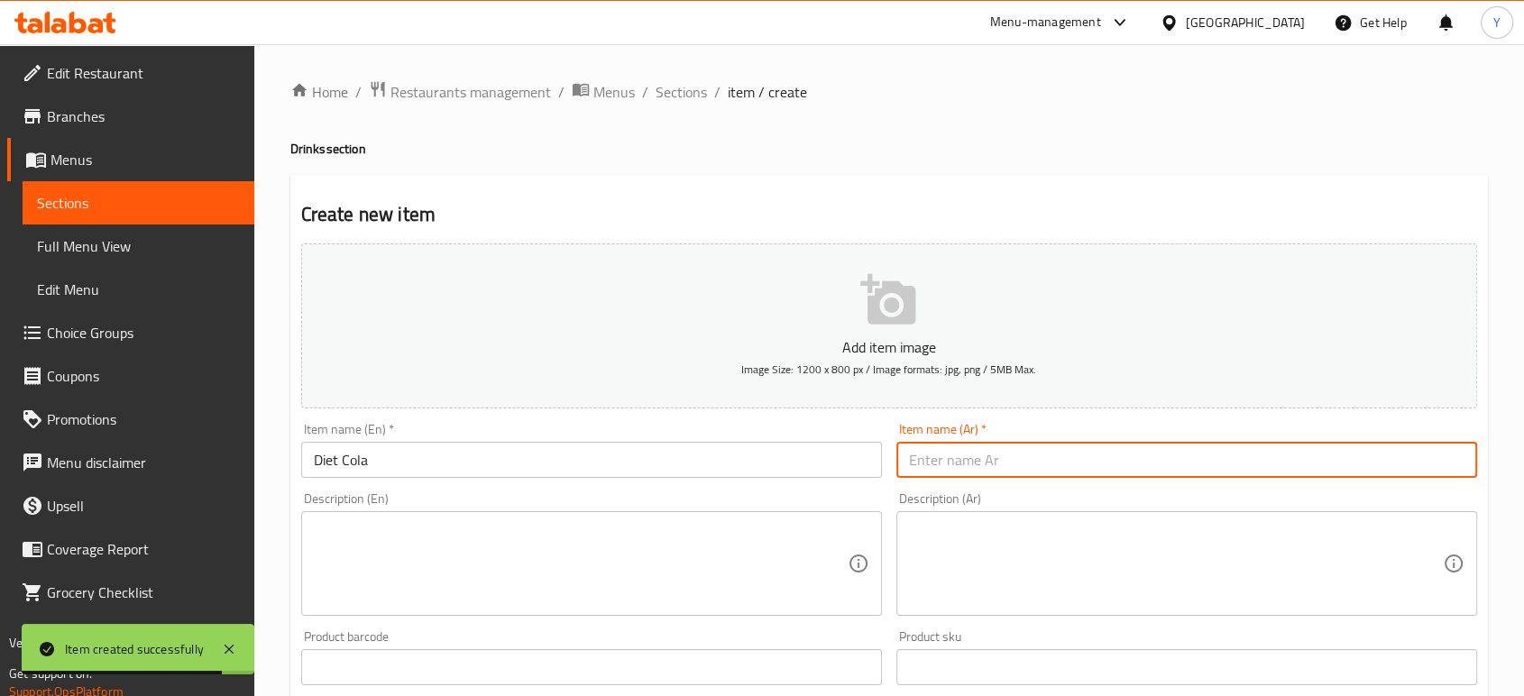
click at [938, 462] on input "text" at bounding box center [1186, 460] width 581 height 36
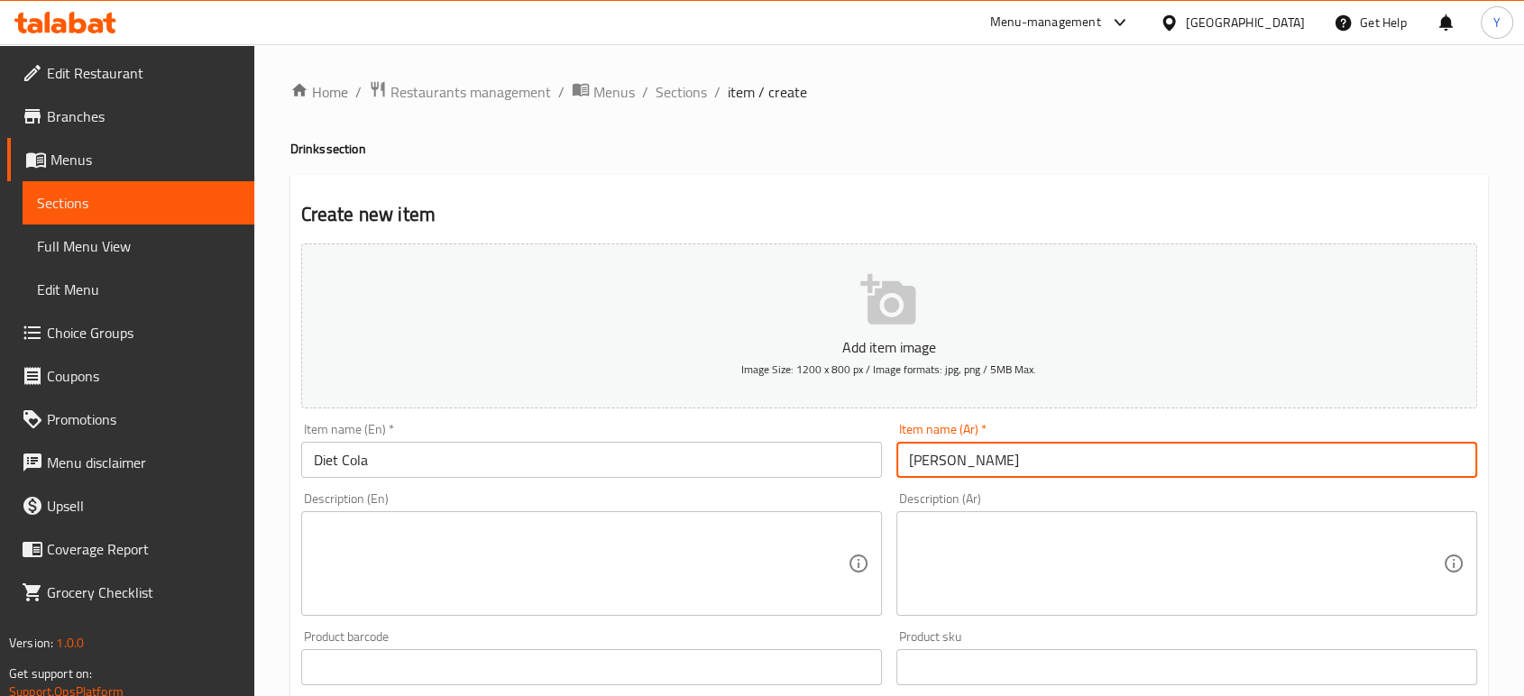
scroll to position [577, 0]
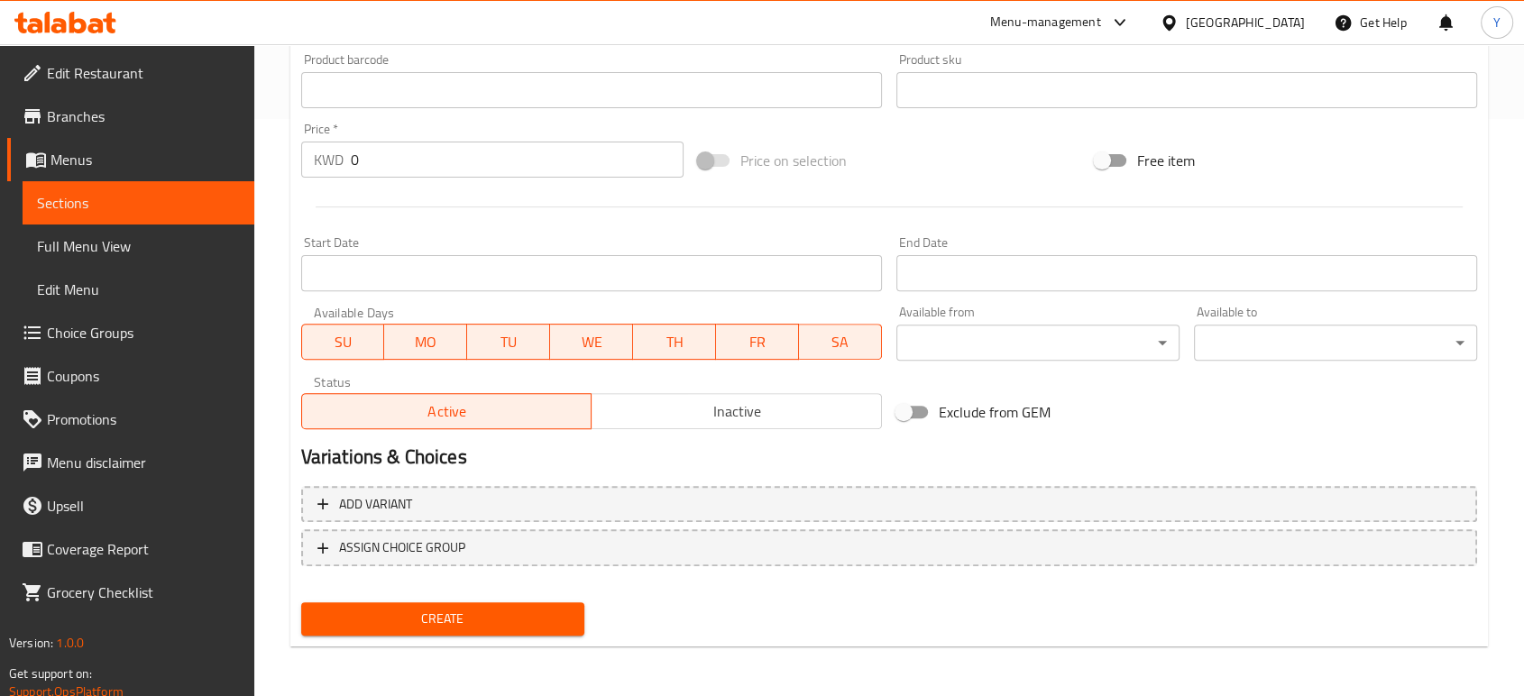
type input "[PERSON_NAME]"
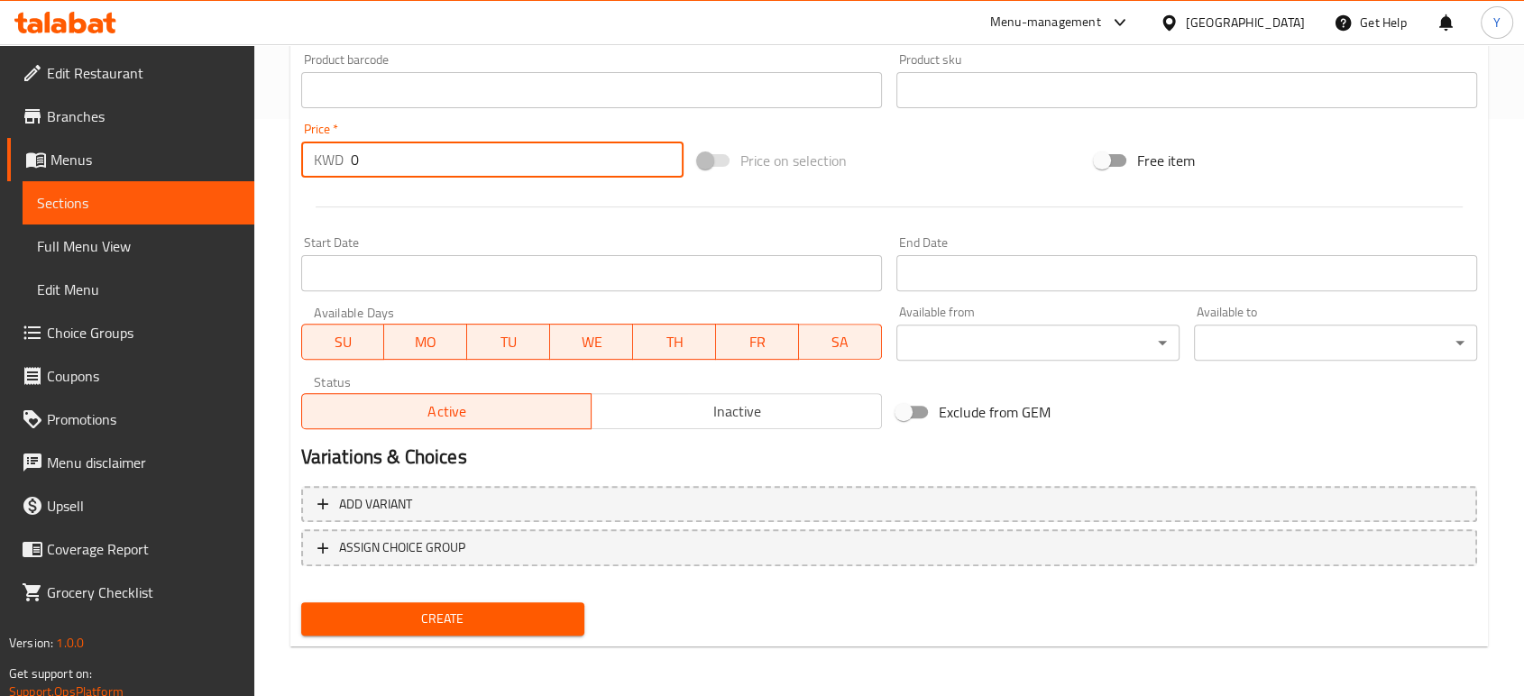
click at [397, 156] on input "0" at bounding box center [517, 160] width 333 height 36
paste input ".350"
type input "0.350"
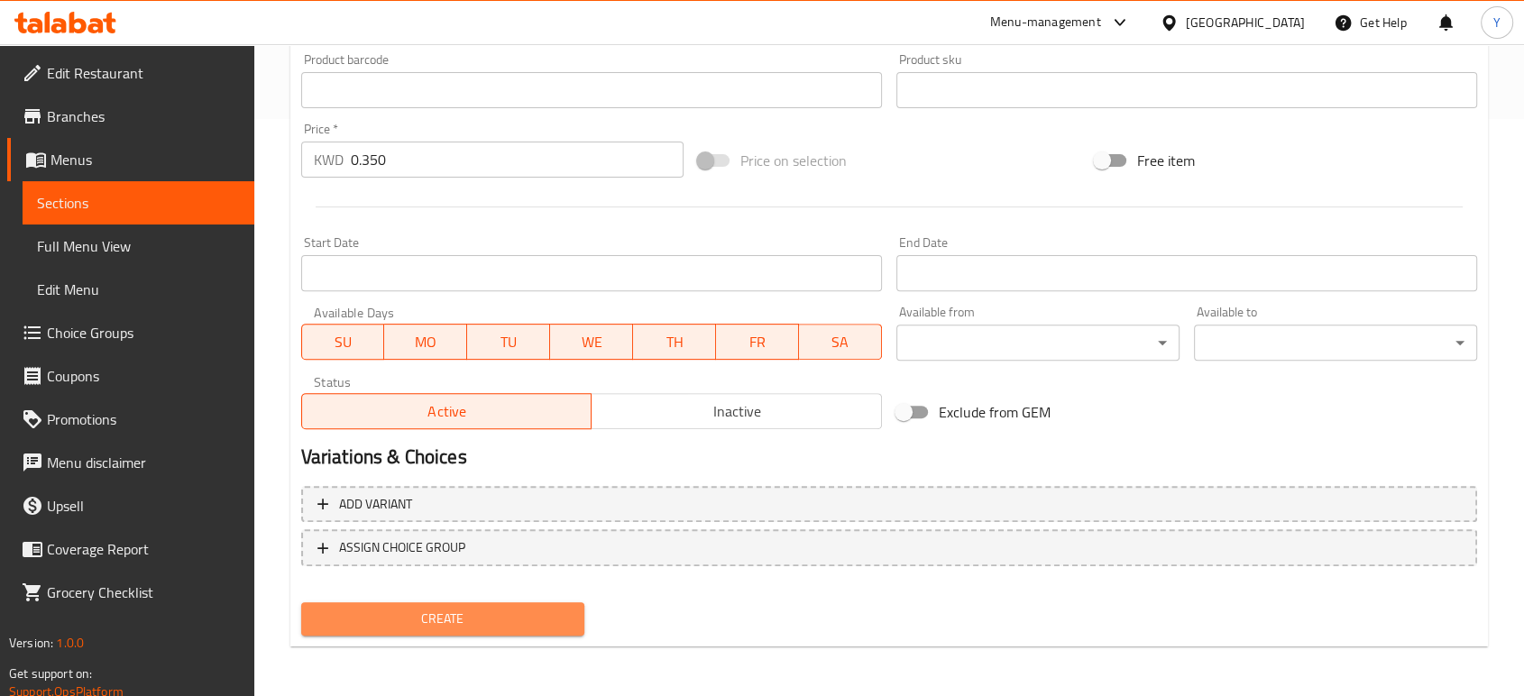
click at [452, 614] on span "Create" at bounding box center [443, 619] width 254 height 23
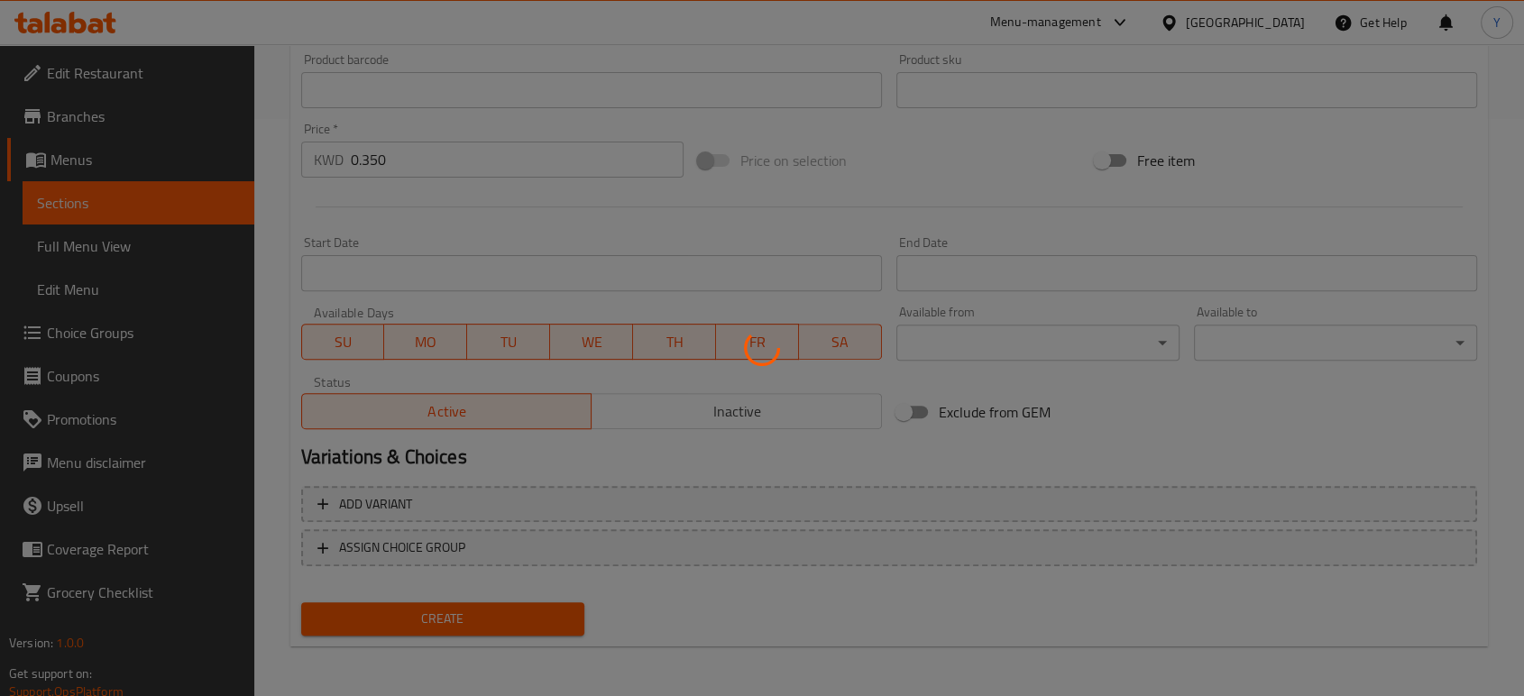
scroll to position [0, 0]
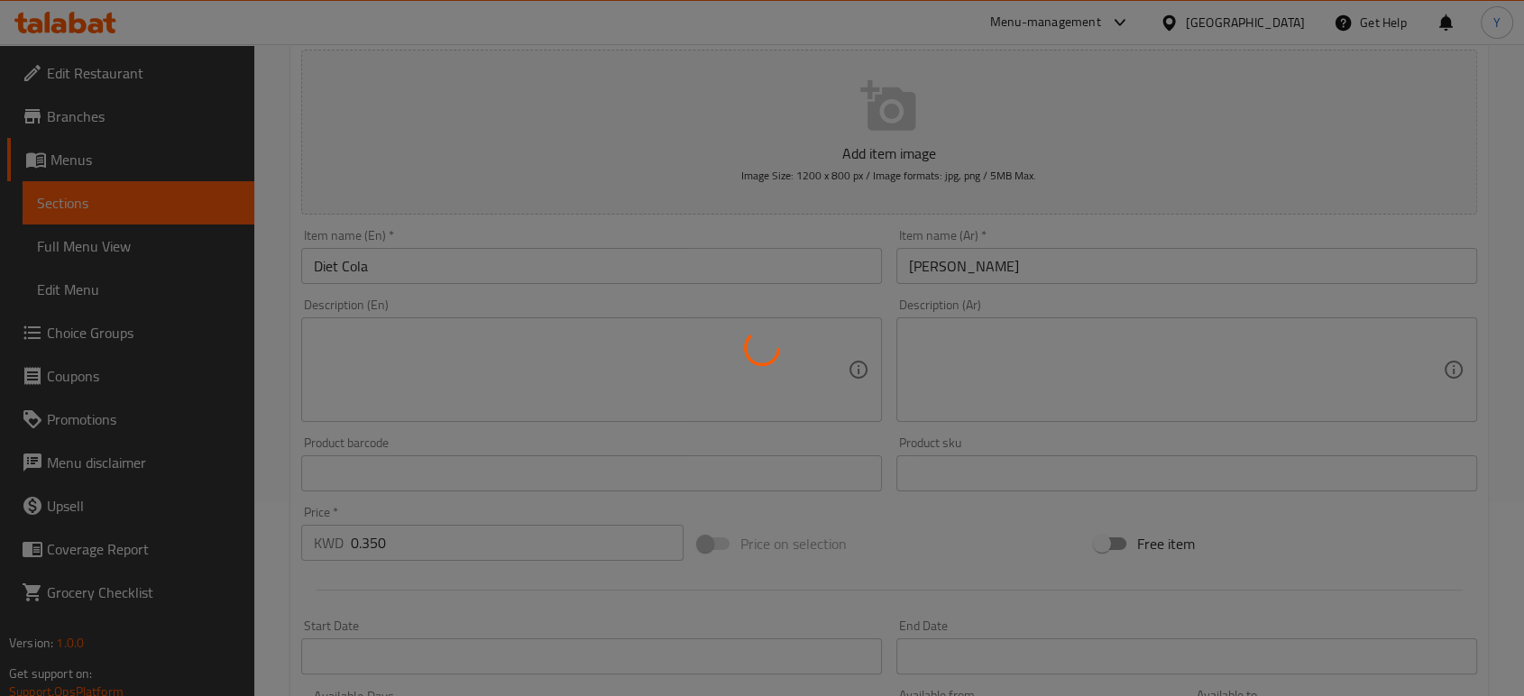
type input "0"
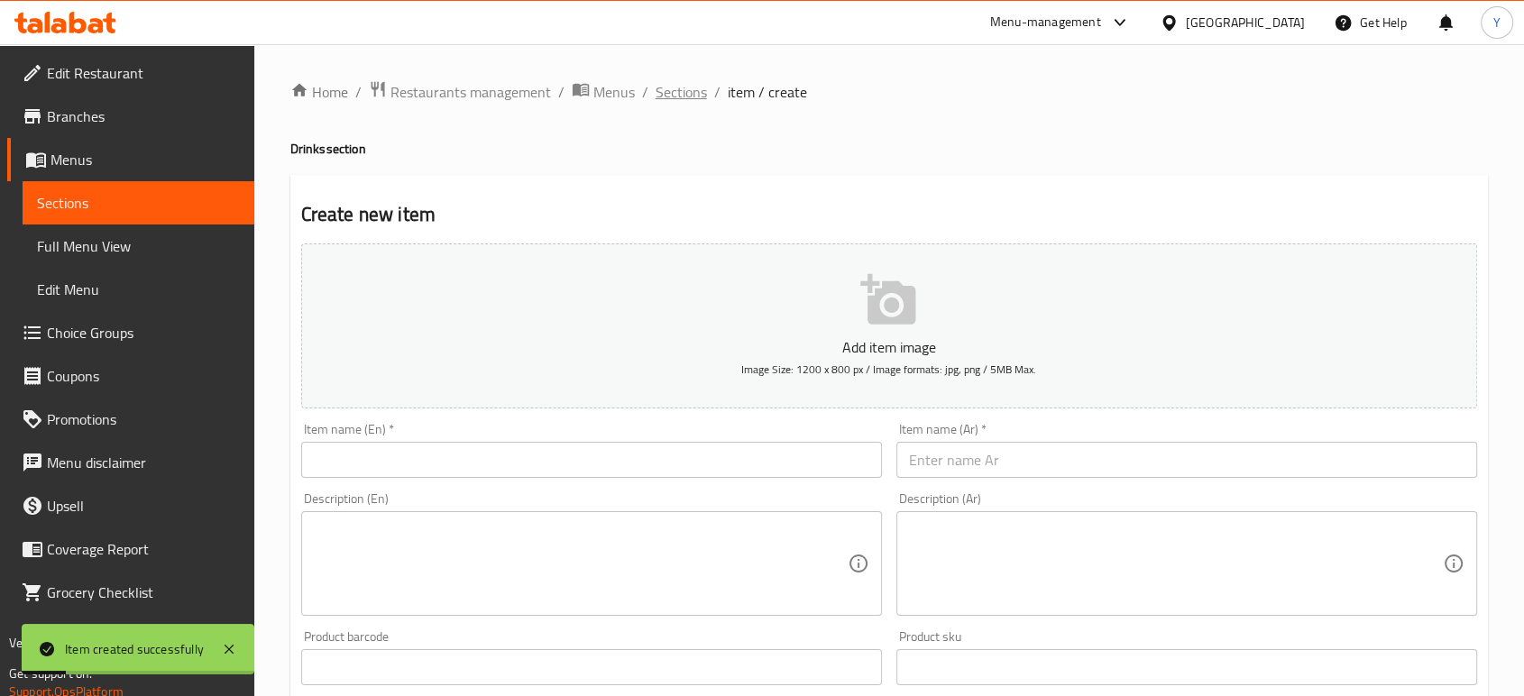
click at [696, 88] on span "Sections" at bounding box center [680, 92] width 51 height 22
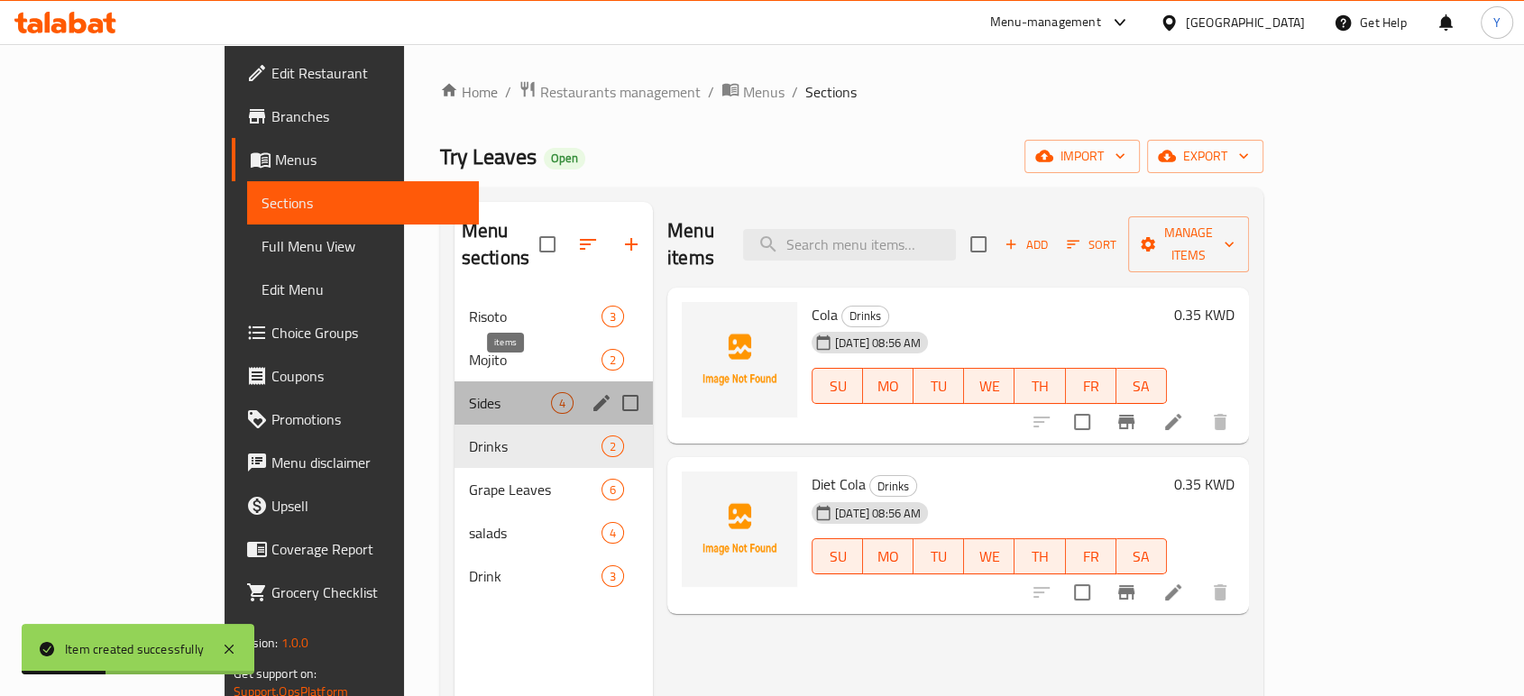
click at [551, 392] on div "4" at bounding box center [562, 403] width 23 height 22
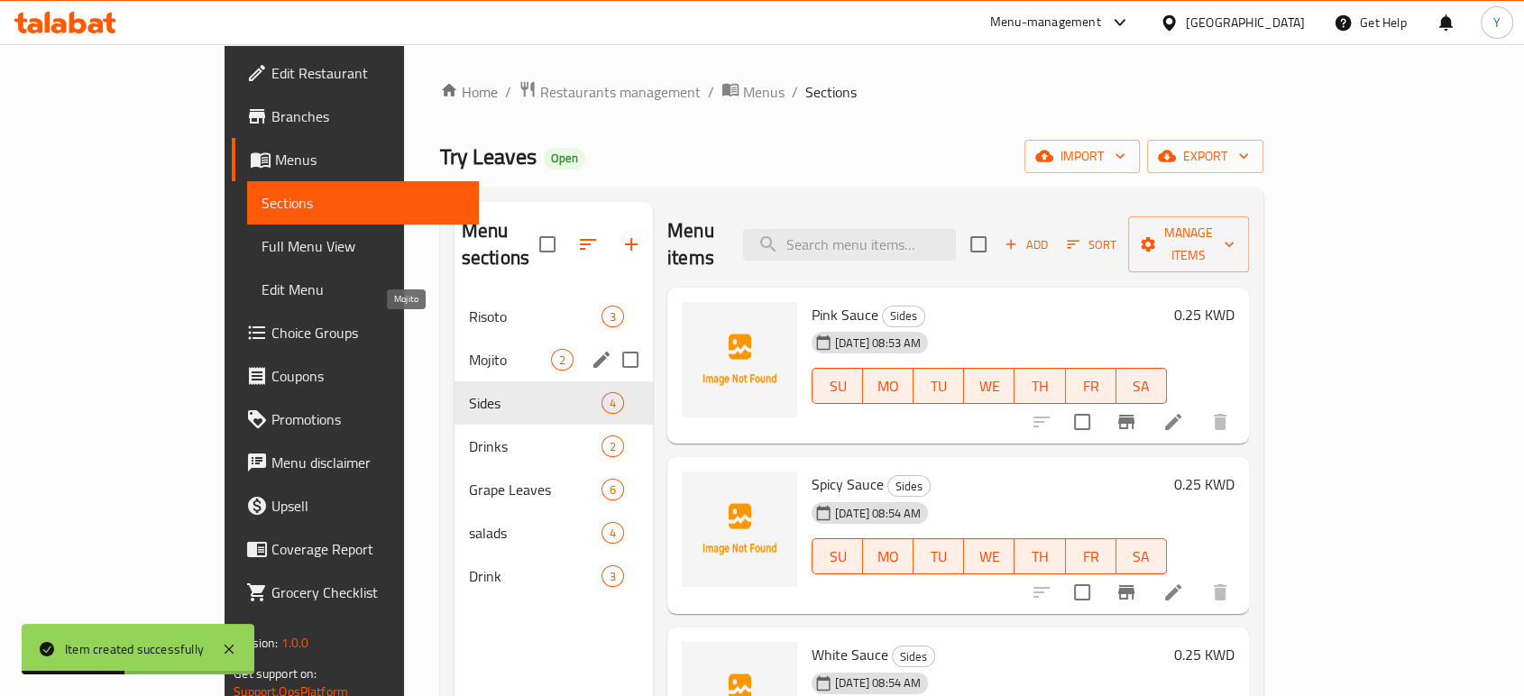
click at [469, 349] on span "Mojito" at bounding box center [510, 360] width 82 height 22
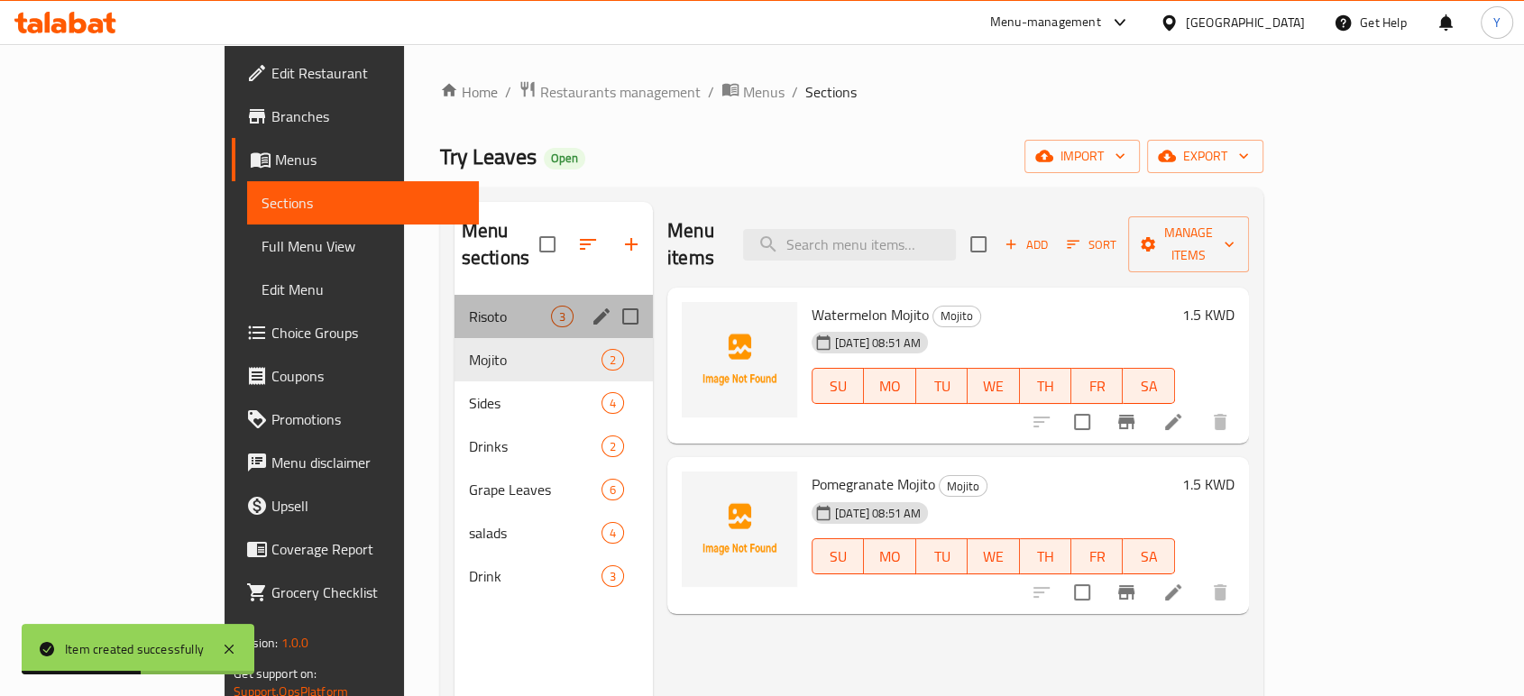
click at [454, 301] on div "Risoto 3" at bounding box center [553, 316] width 198 height 43
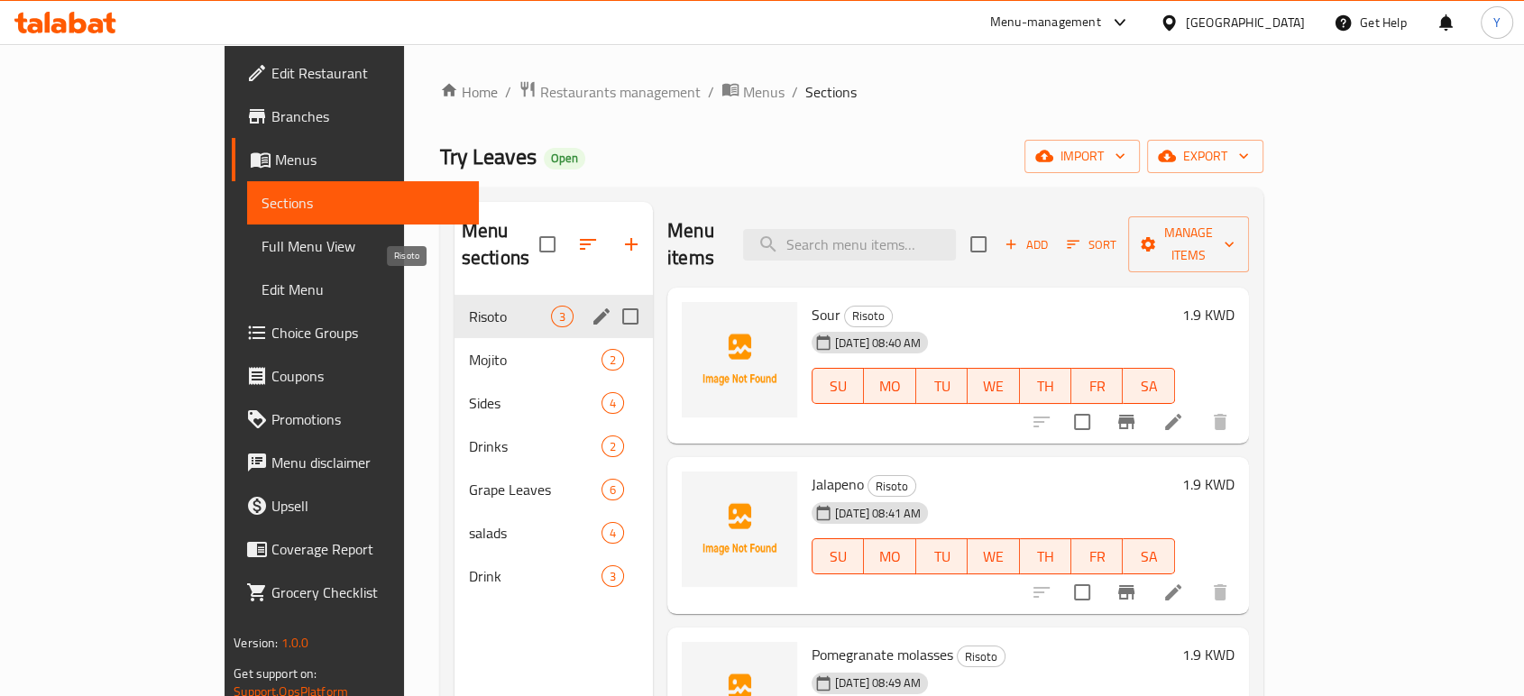
click at [469, 306] on span "Risoto" at bounding box center [510, 317] width 82 height 22
click at [593, 308] on icon "edit" at bounding box center [601, 316] width 16 height 16
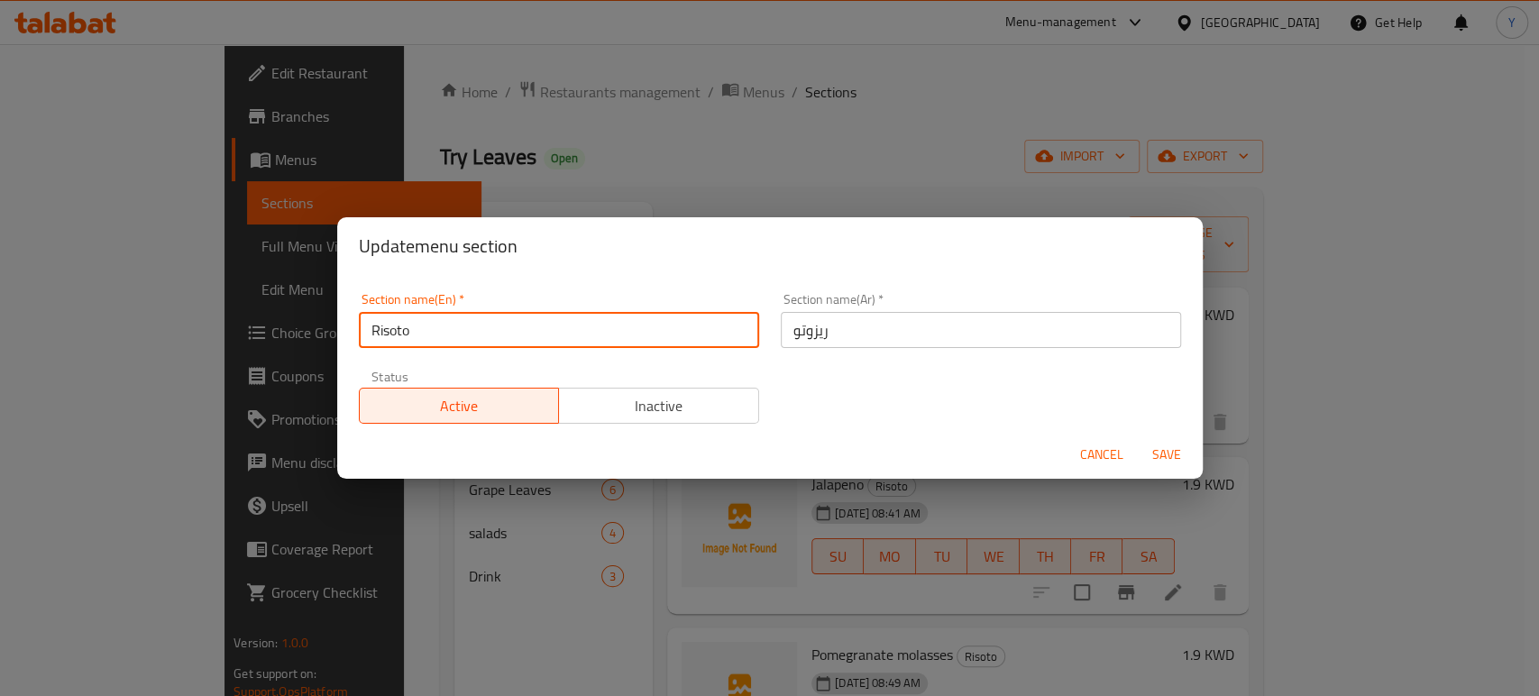
click at [489, 347] on input "Risoto" at bounding box center [559, 330] width 400 height 36
paste input "t"
type input "Risotto"
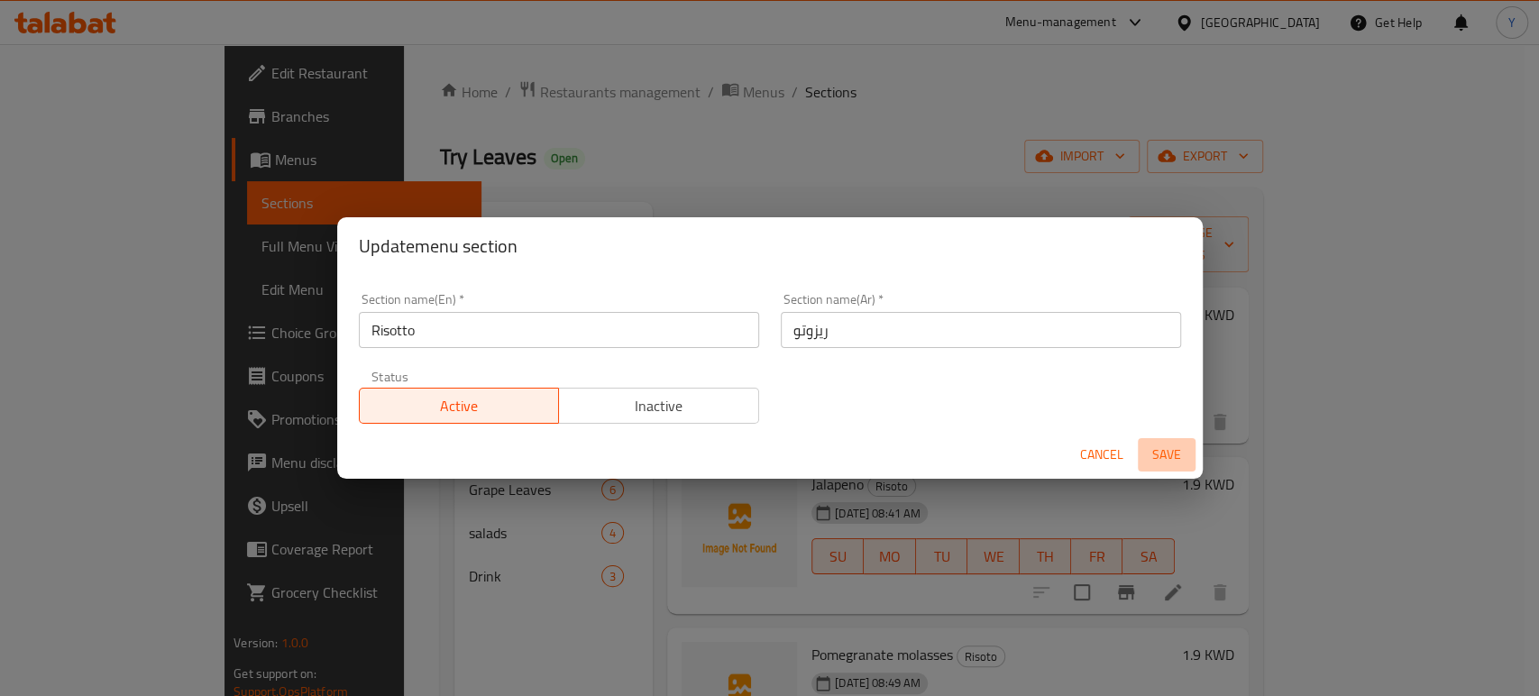
click at [1172, 455] on span "Save" at bounding box center [1166, 455] width 43 height 23
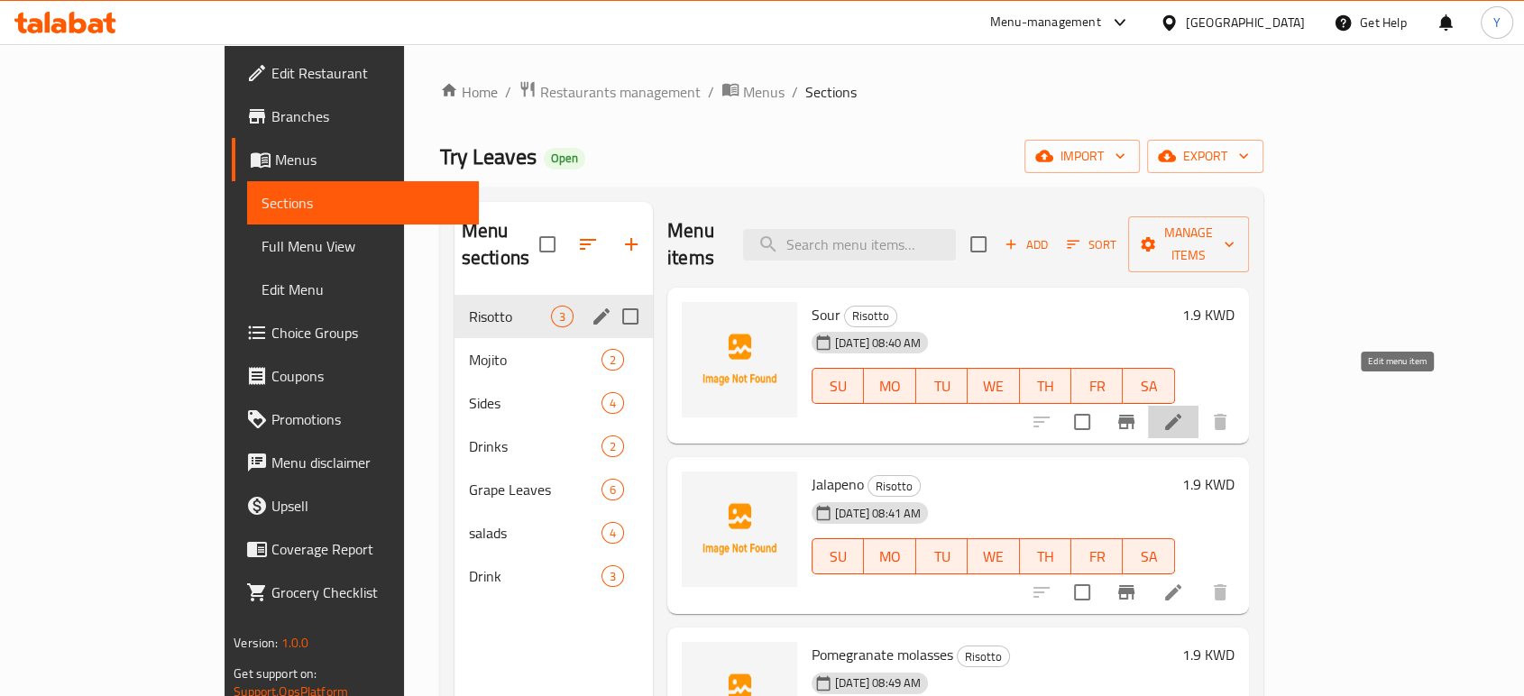
click at [1181, 414] on icon at bounding box center [1173, 422] width 16 height 16
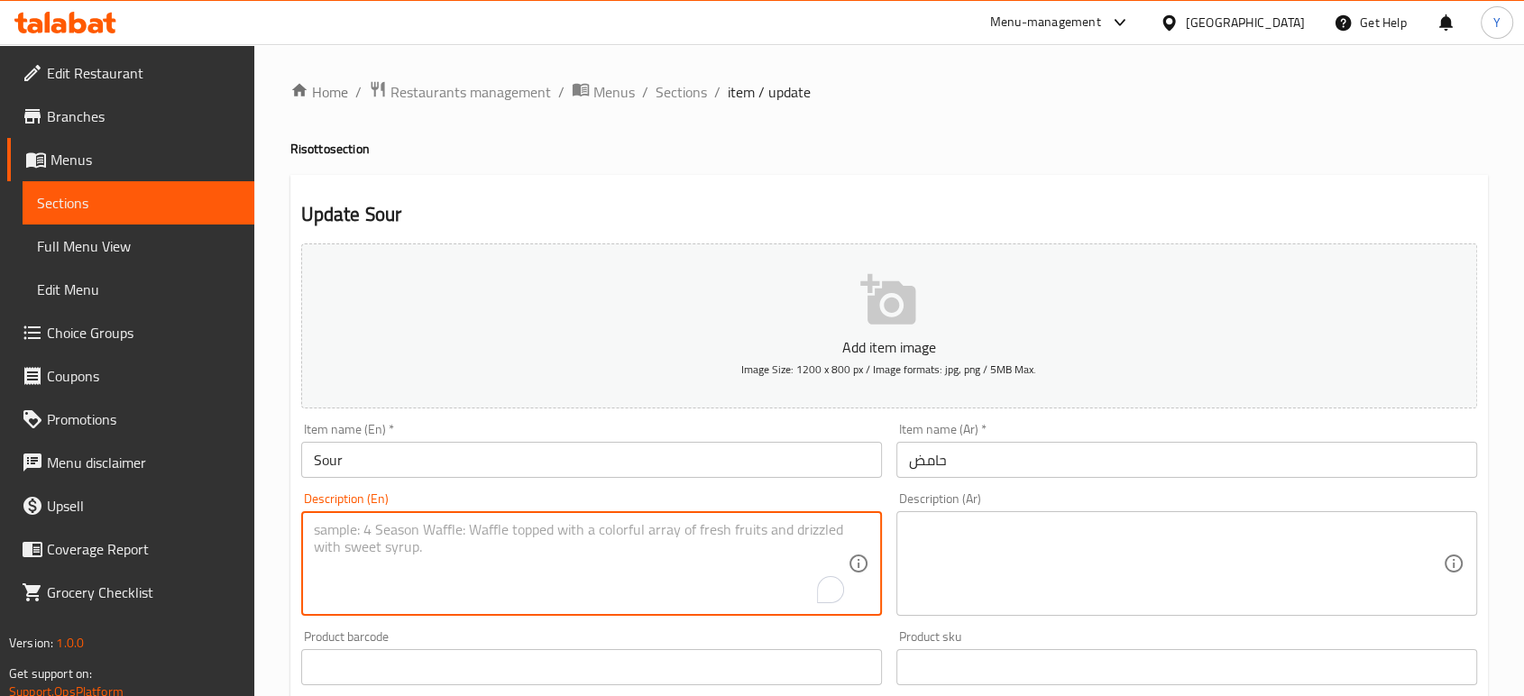
click at [556, 536] on textarea "To enrich screen reader interactions, please activate Accessibility in Grammarl…" at bounding box center [581, 564] width 534 height 86
paste textarea "Risotto with a sour taste"
type textarea "Risotto with a sour taste"
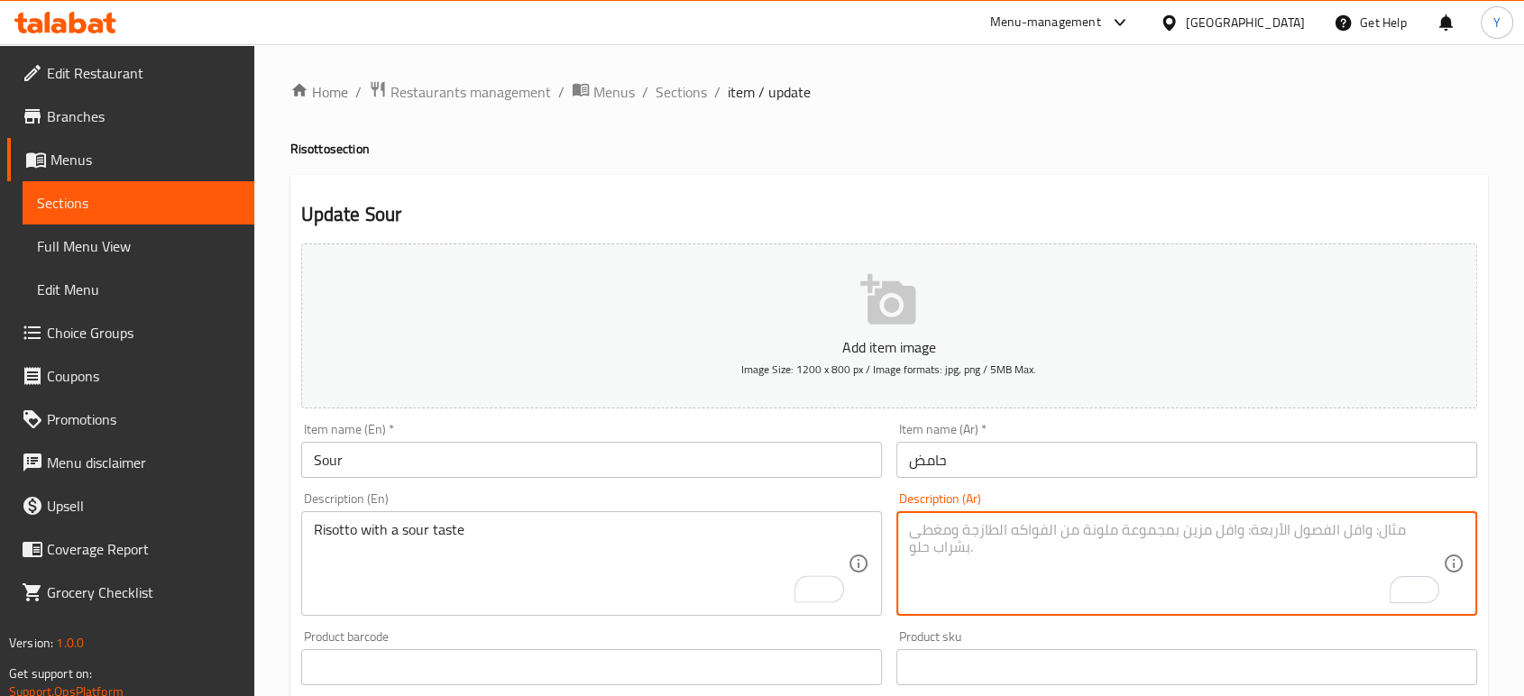
paste textarea "ريزوتو بطعم حامض."
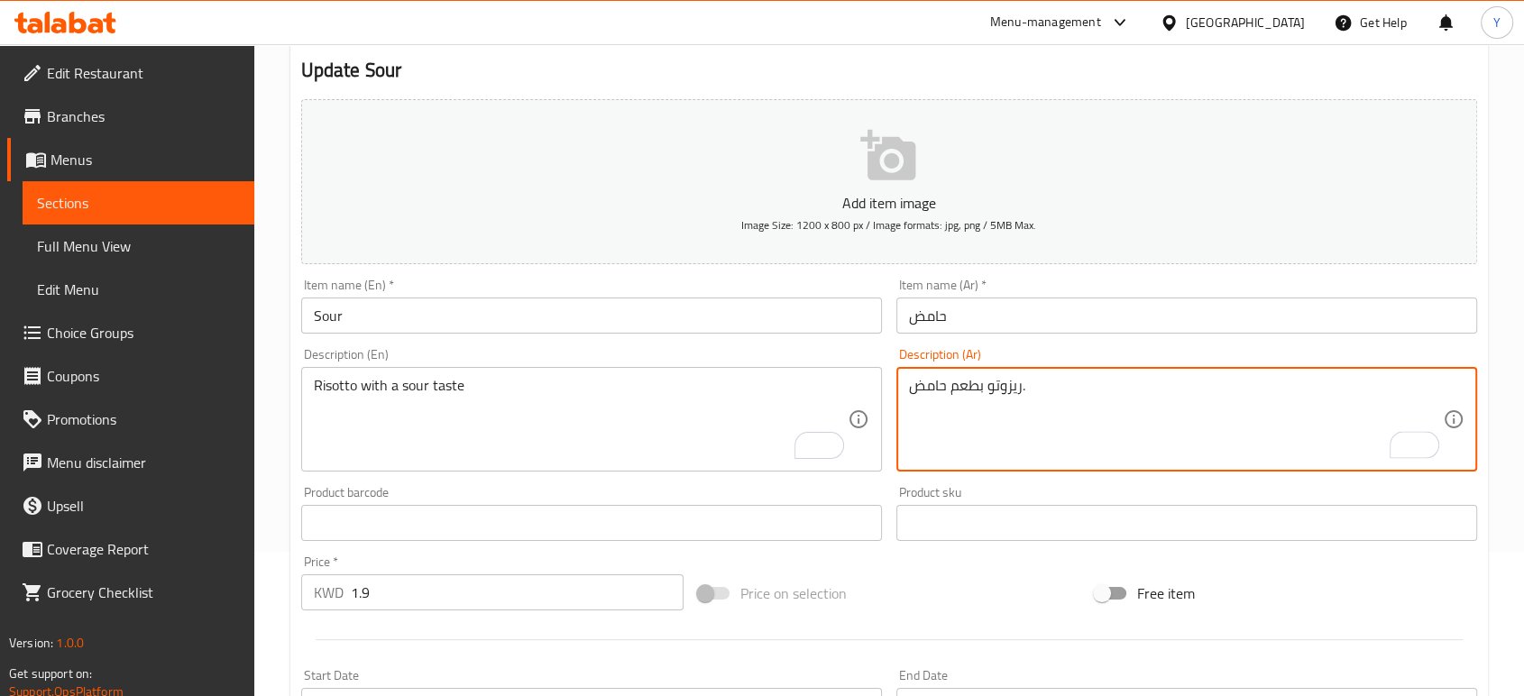
scroll to position [577, 0]
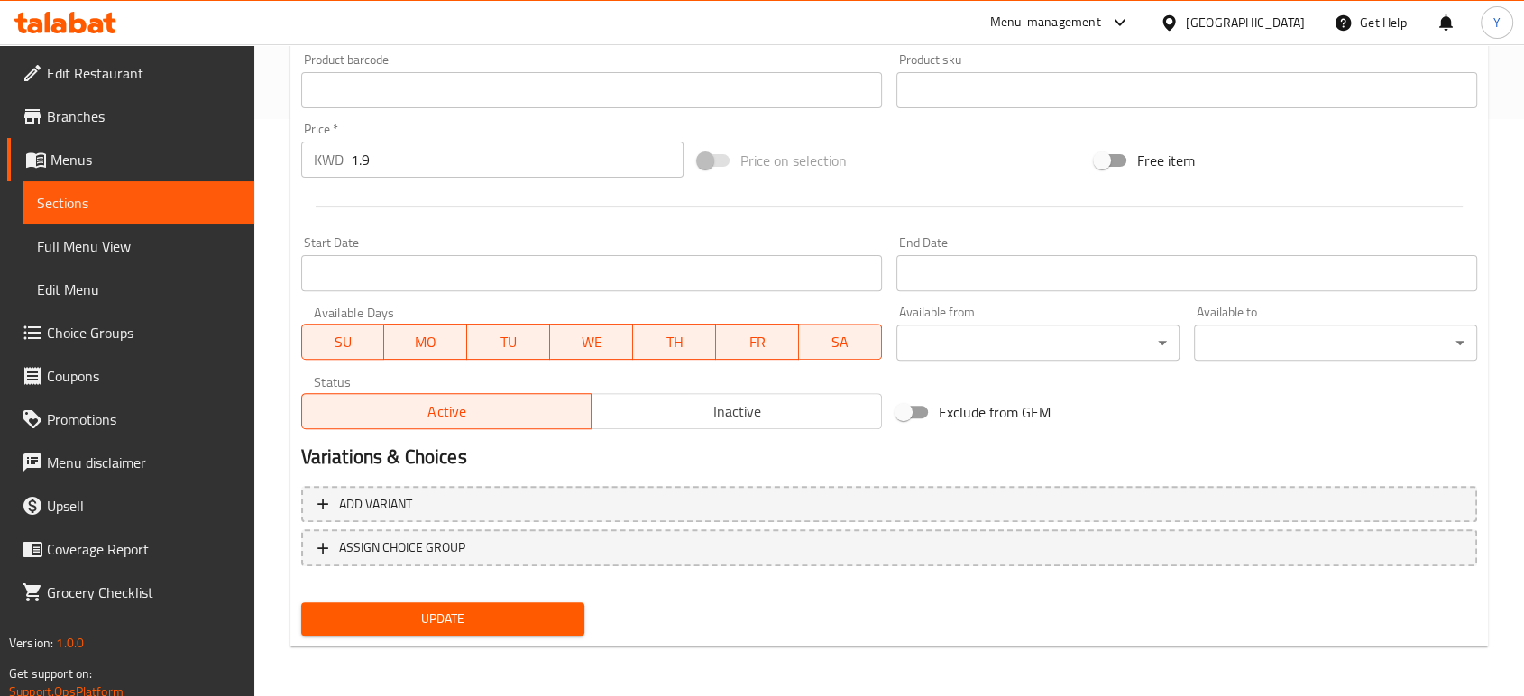
type textarea "ريزوتو بطعم حامض."
click at [382, 616] on span "Update" at bounding box center [443, 619] width 254 height 23
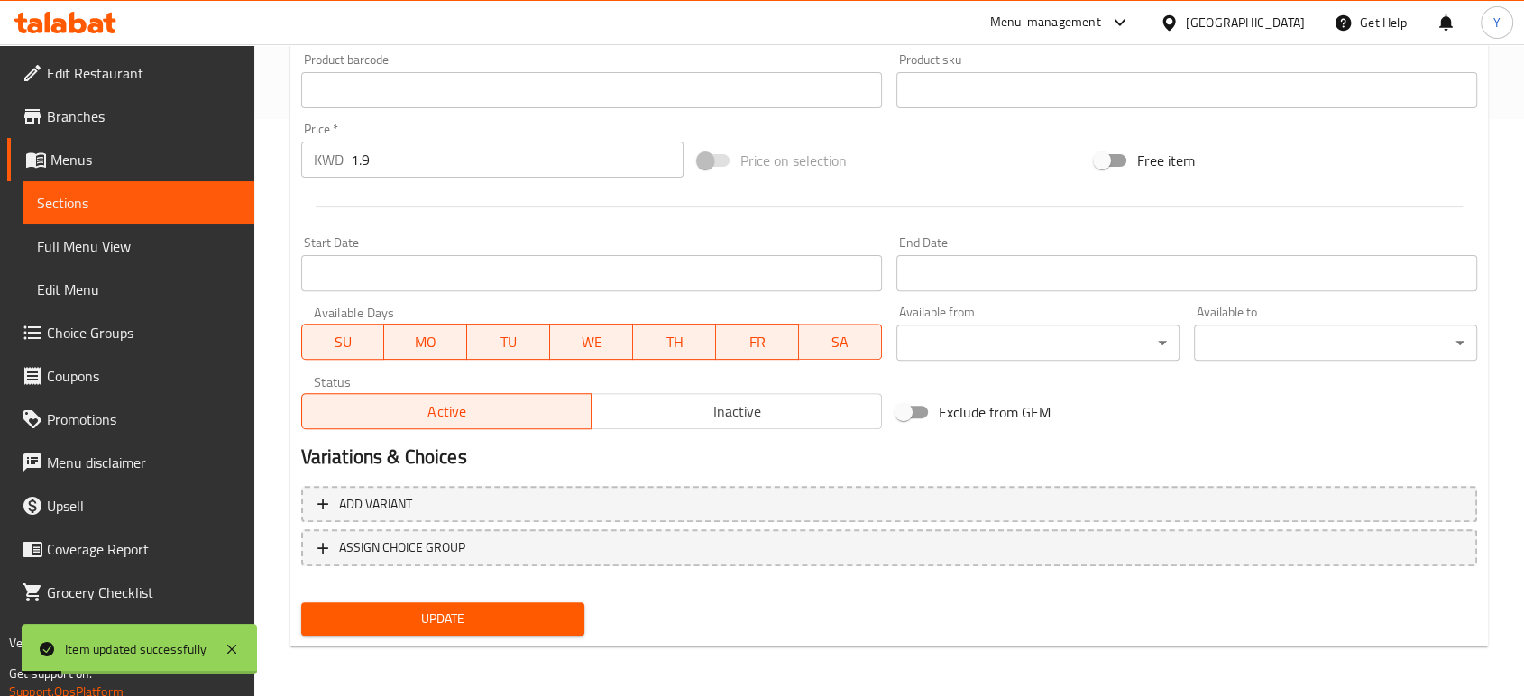
scroll to position [0, 0]
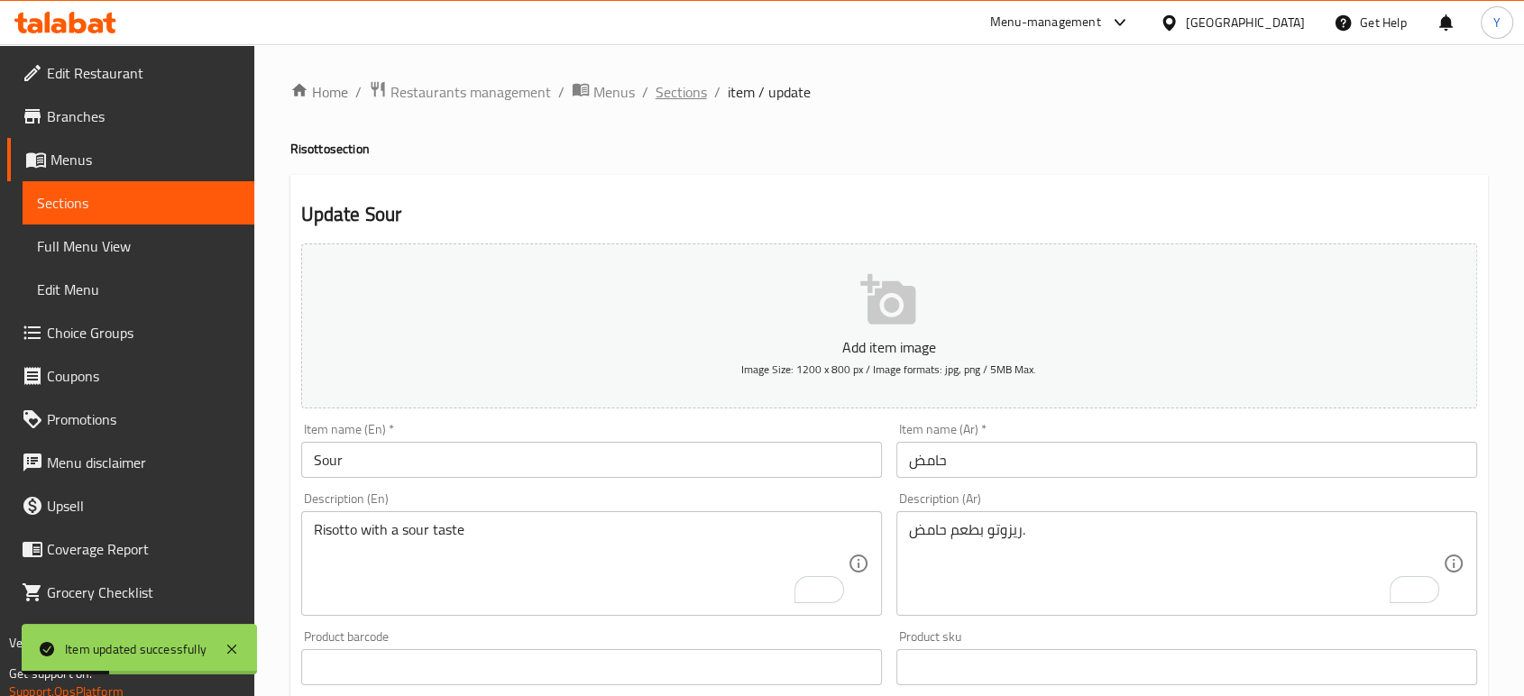
click at [672, 92] on span "Sections" at bounding box center [680, 92] width 51 height 22
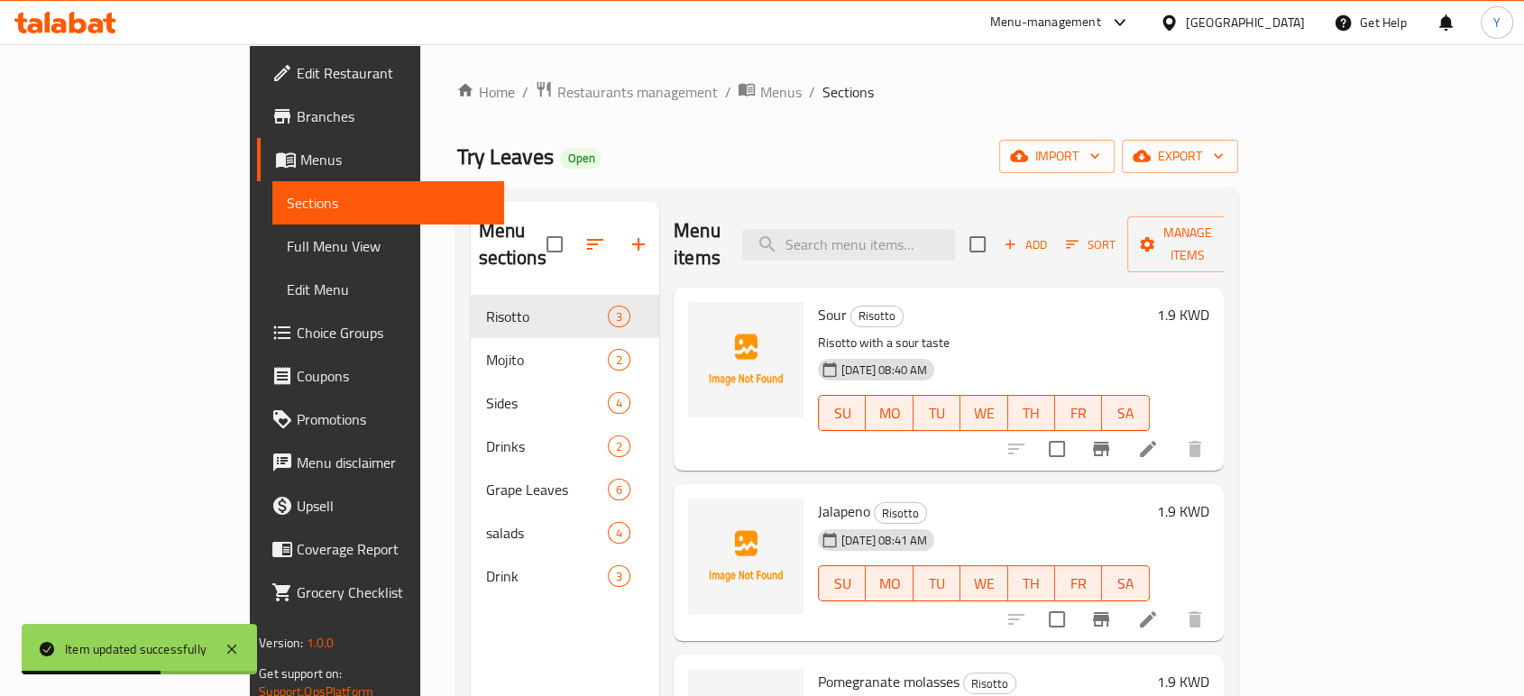
click at [1216, 598] on div at bounding box center [1105, 619] width 222 height 43
click at [1158, 609] on icon at bounding box center [1148, 620] width 22 height 22
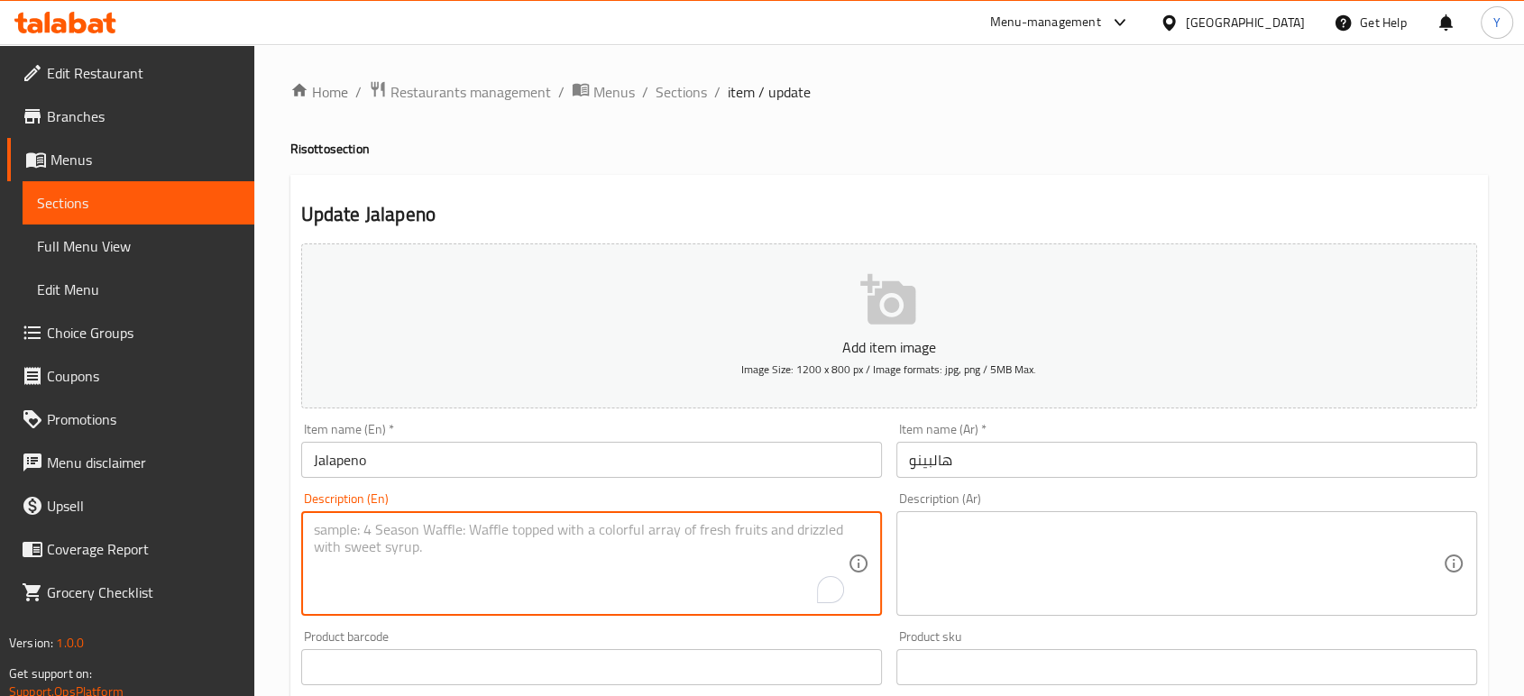
click at [466, 582] on textarea "To enrich screen reader interactions, please activate Accessibility in Grammarl…" at bounding box center [581, 564] width 534 height 86
paste textarea "Risotto with a spicy taste"
type textarea "Risotto with a spicy taste"
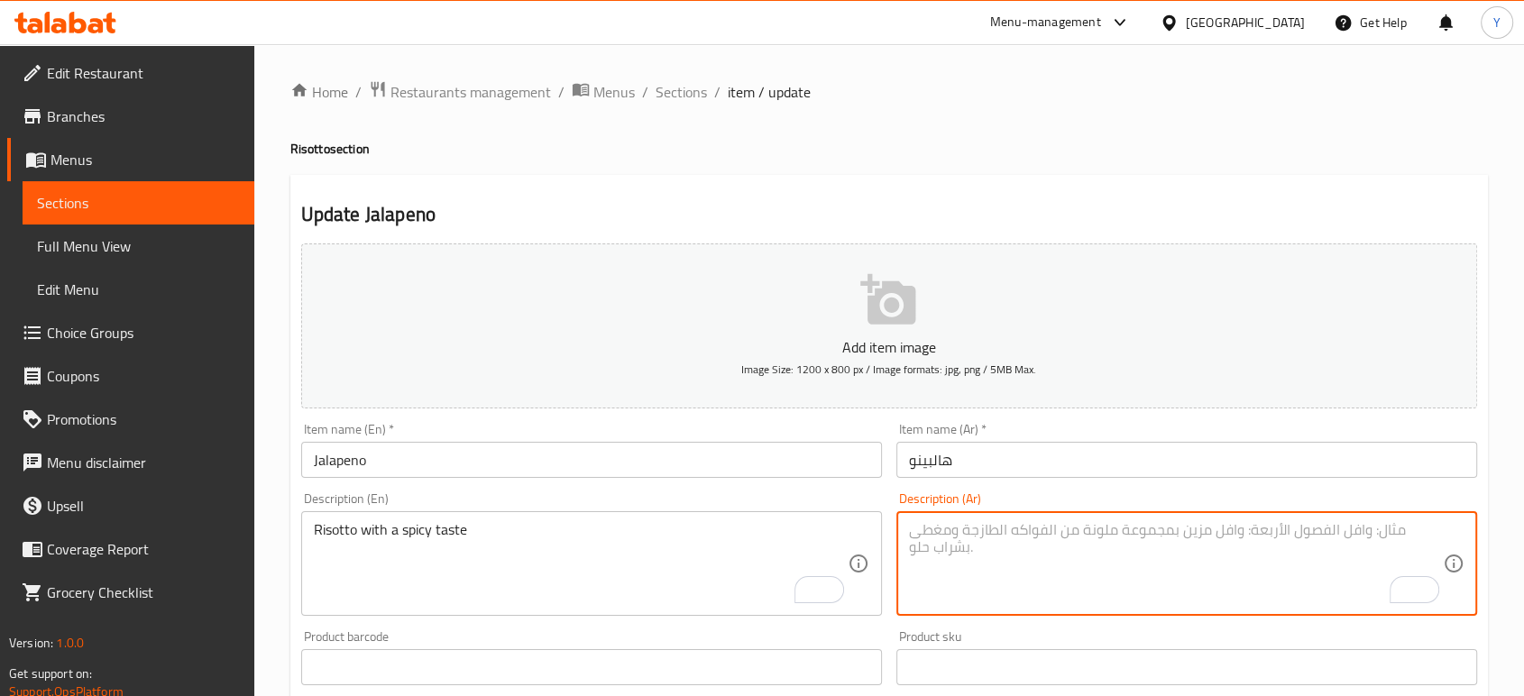
paste textarea "ريزوتو بطعم حار."
click at [1048, 519] on div "ريزوتو بطعم حار. Description (Ar)" at bounding box center [1186, 563] width 581 height 105
click at [1047, 531] on textarea "ريزوتو بطعم حار." at bounding box center [1176, 564] width 534 height 86
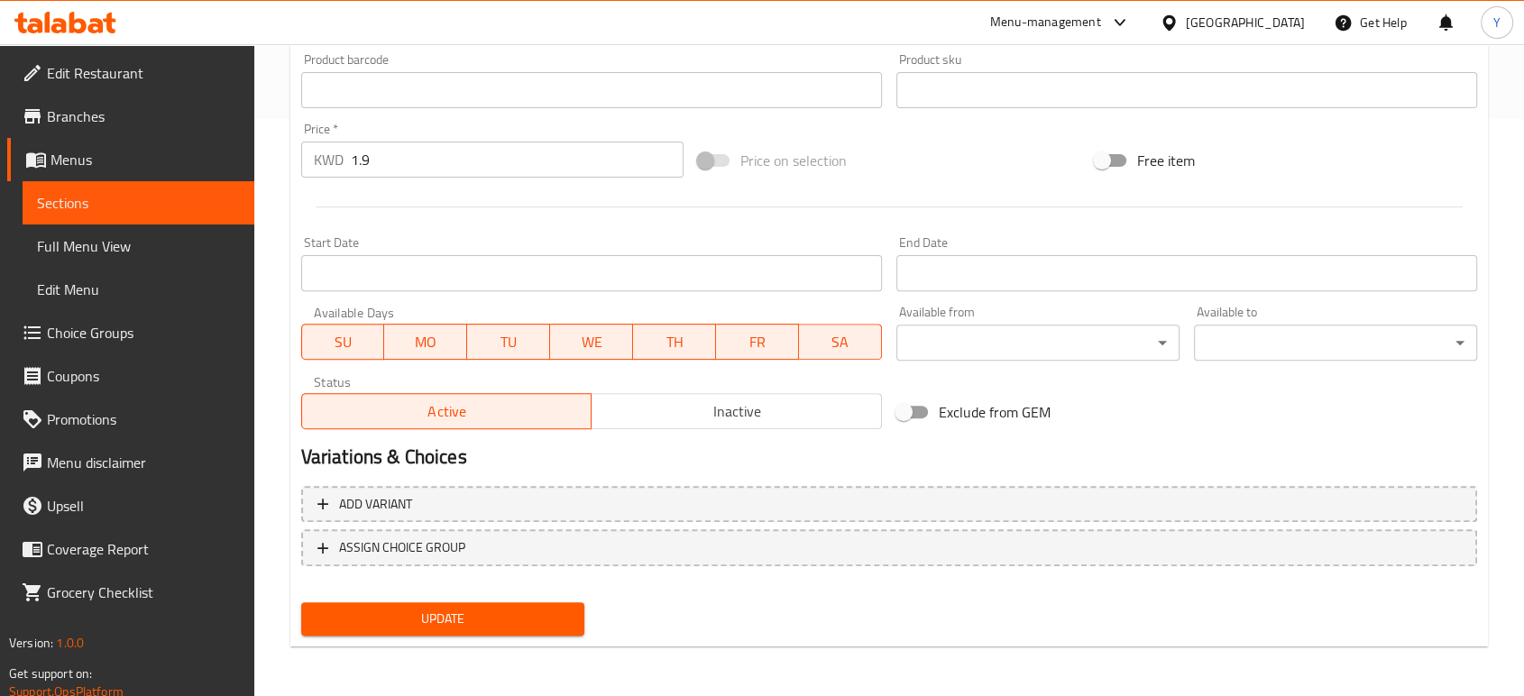
type textarea "ريزوتو بطعم حار"
click at [519, 619] on span "Update" at bounding box center [443, 619] width 254 height 23
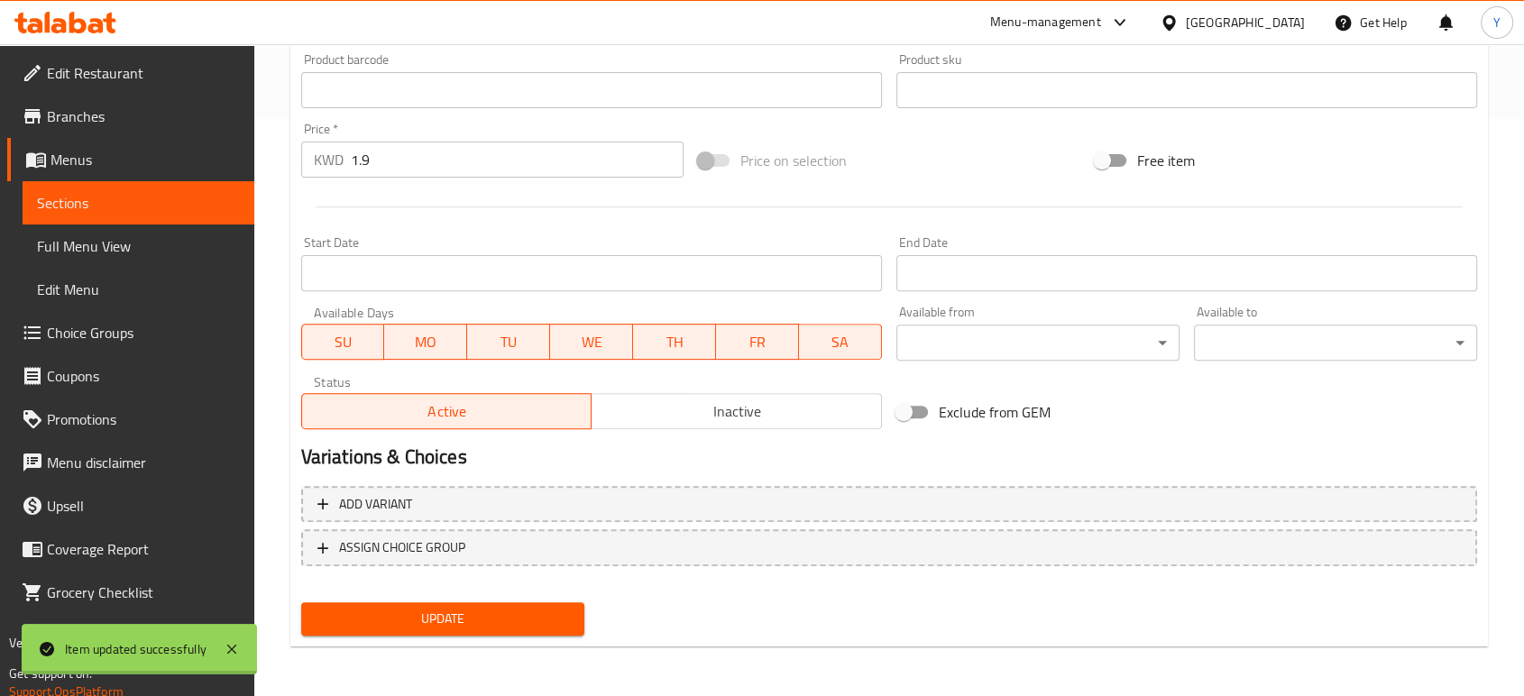
scroll to position [0, 0]
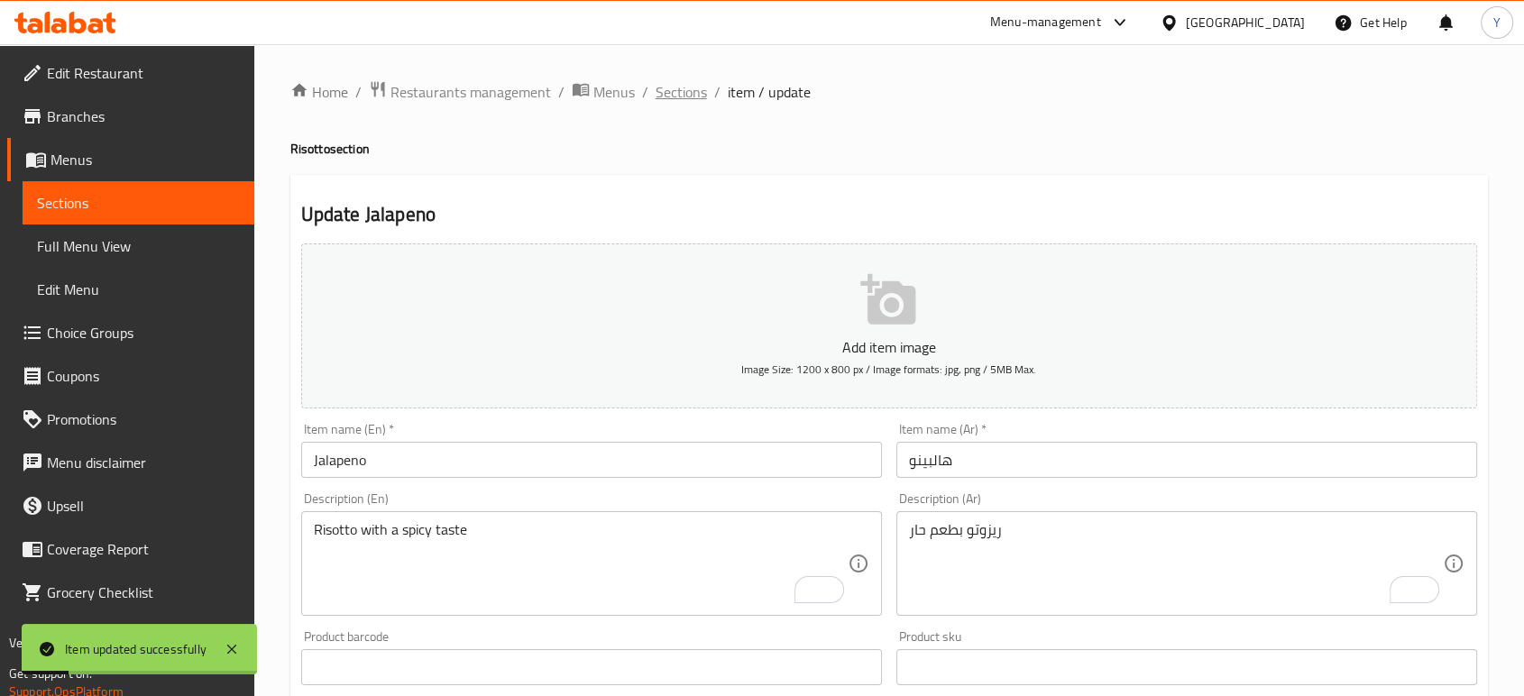
click at [679, 93] on span "Sections" at bounding box center [680, 92] width 51 height 22
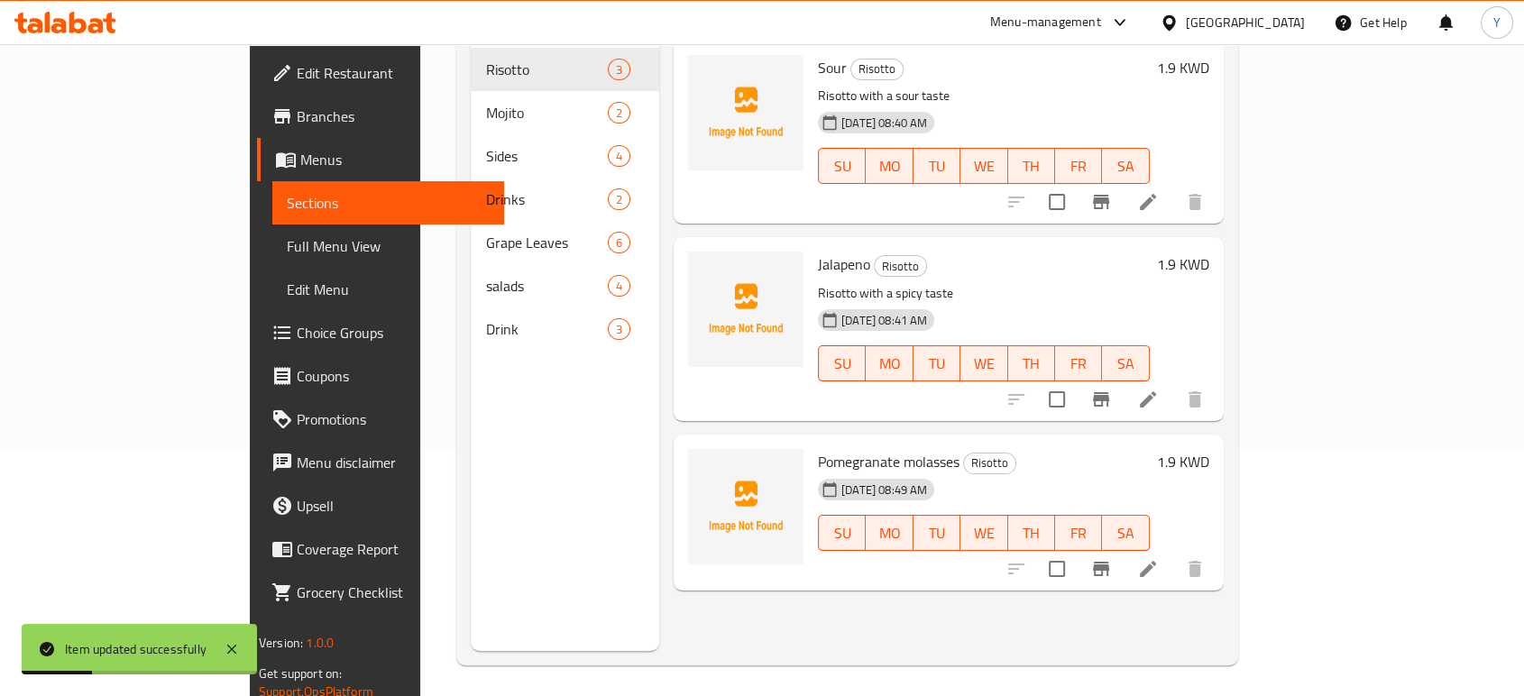
scroll to position [252, 0]
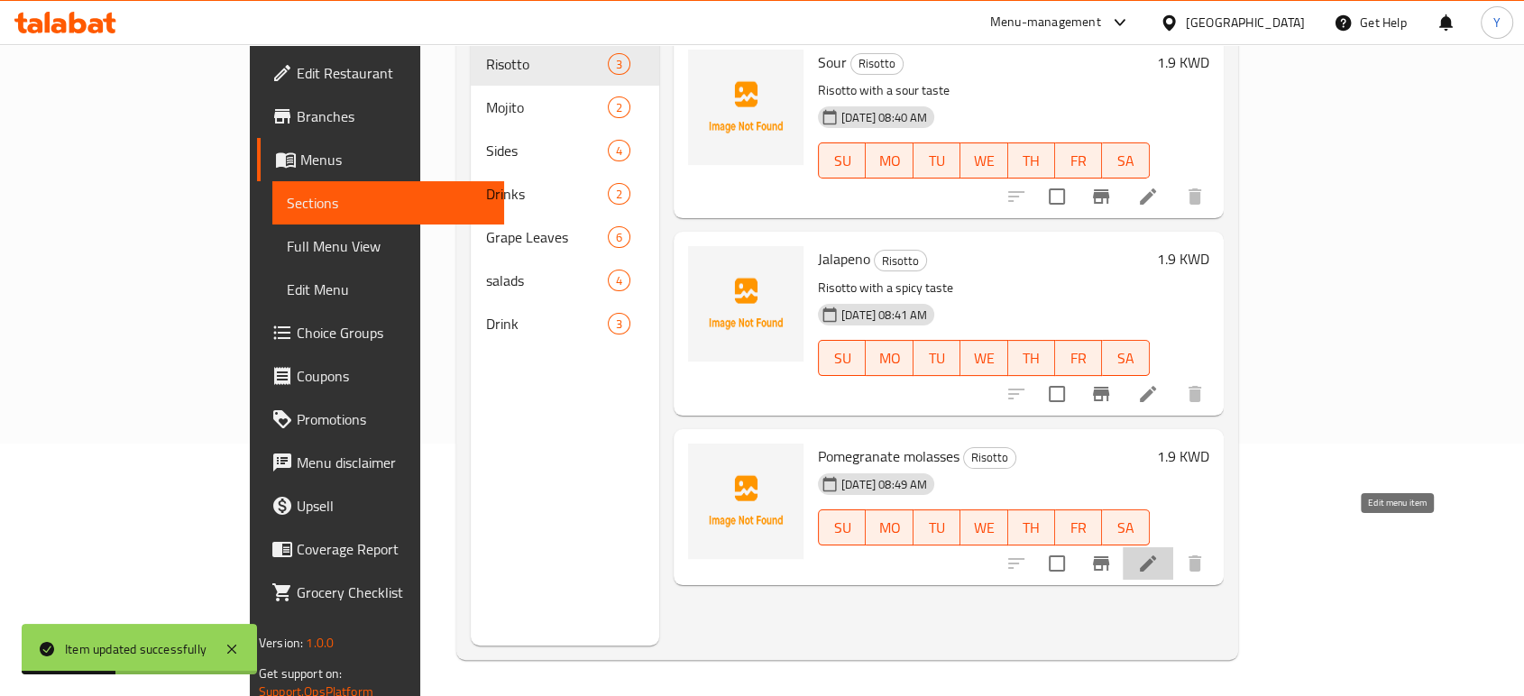
click at [1158, 553] on icon at bounding box center [1148, 564] width 22 height 22
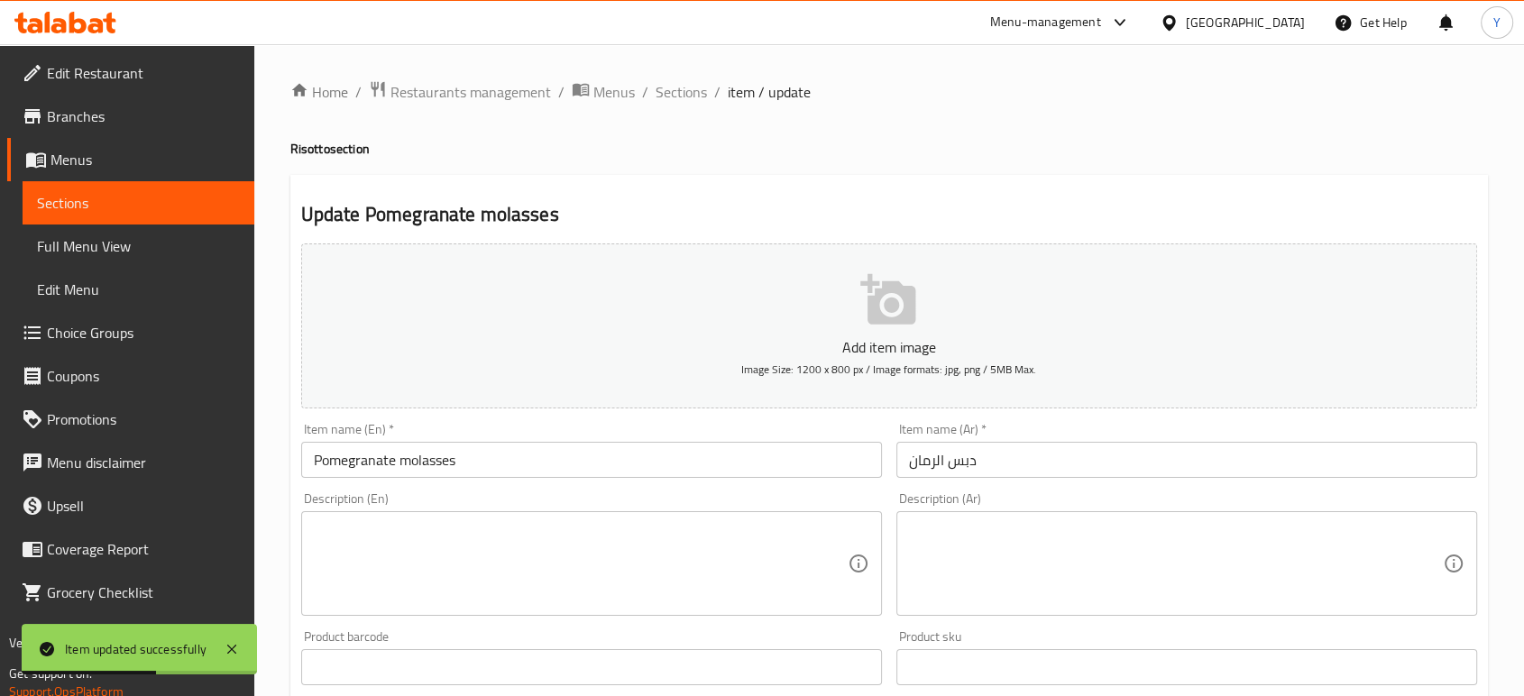
click at [475, 566] on textarea at bounding box center [581, 564] width 534 height 86
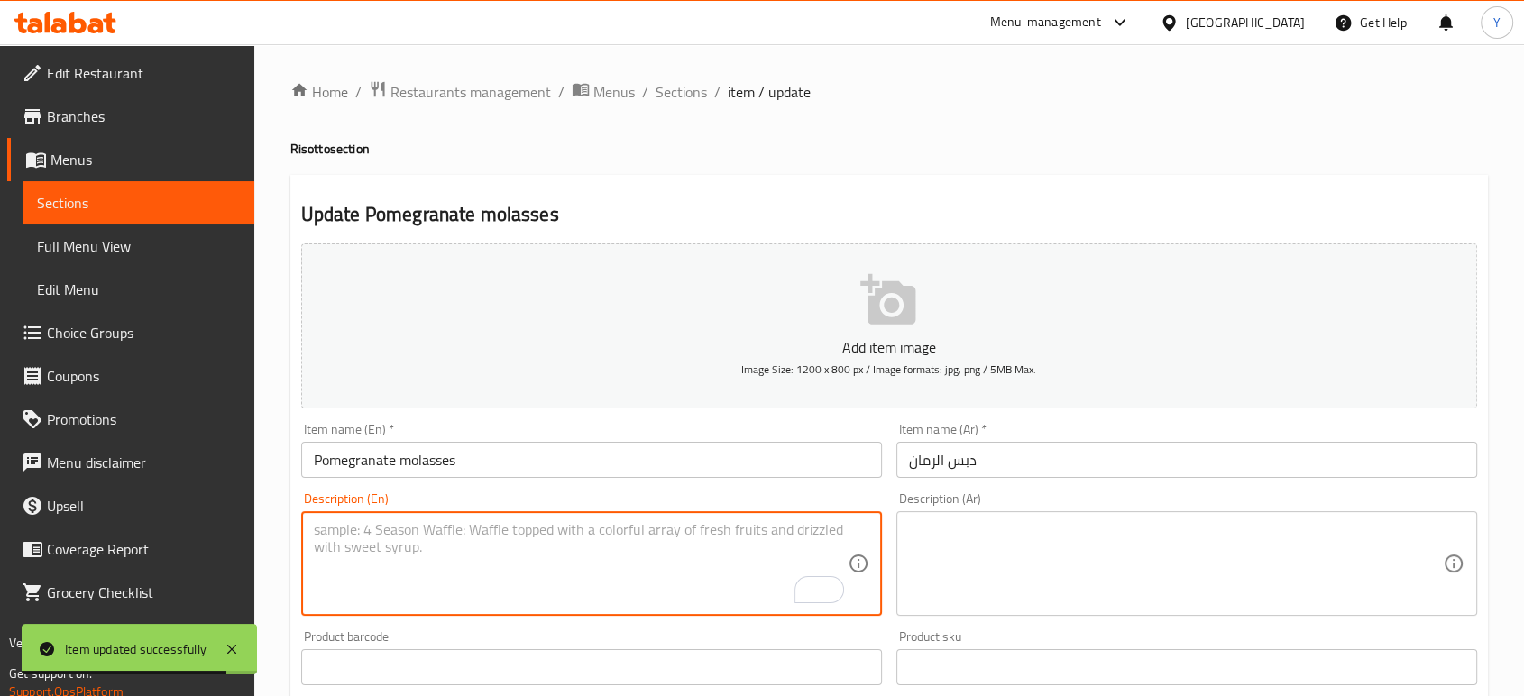
paste textarea "Risotto with pomegranate molasses flavo"
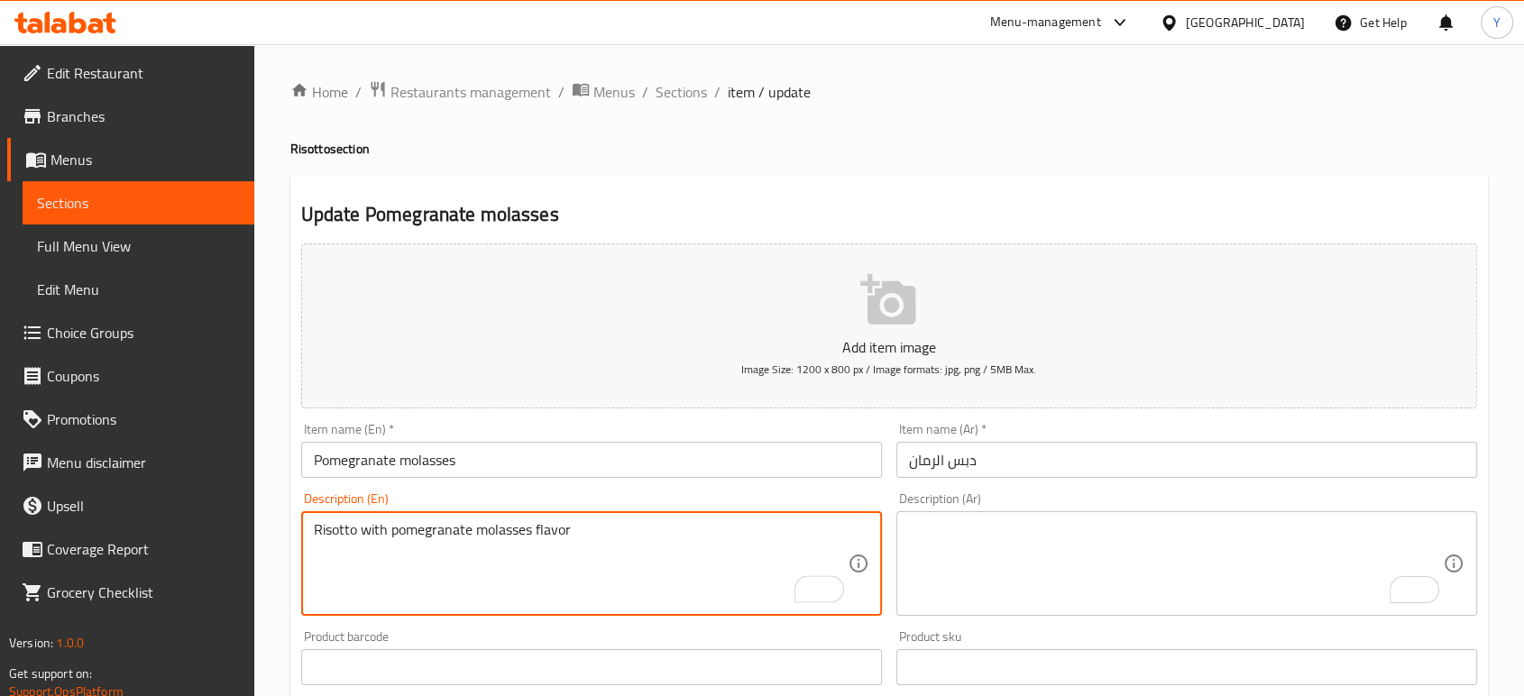
type textarea "Risotto with pomegranate molasses flavor"
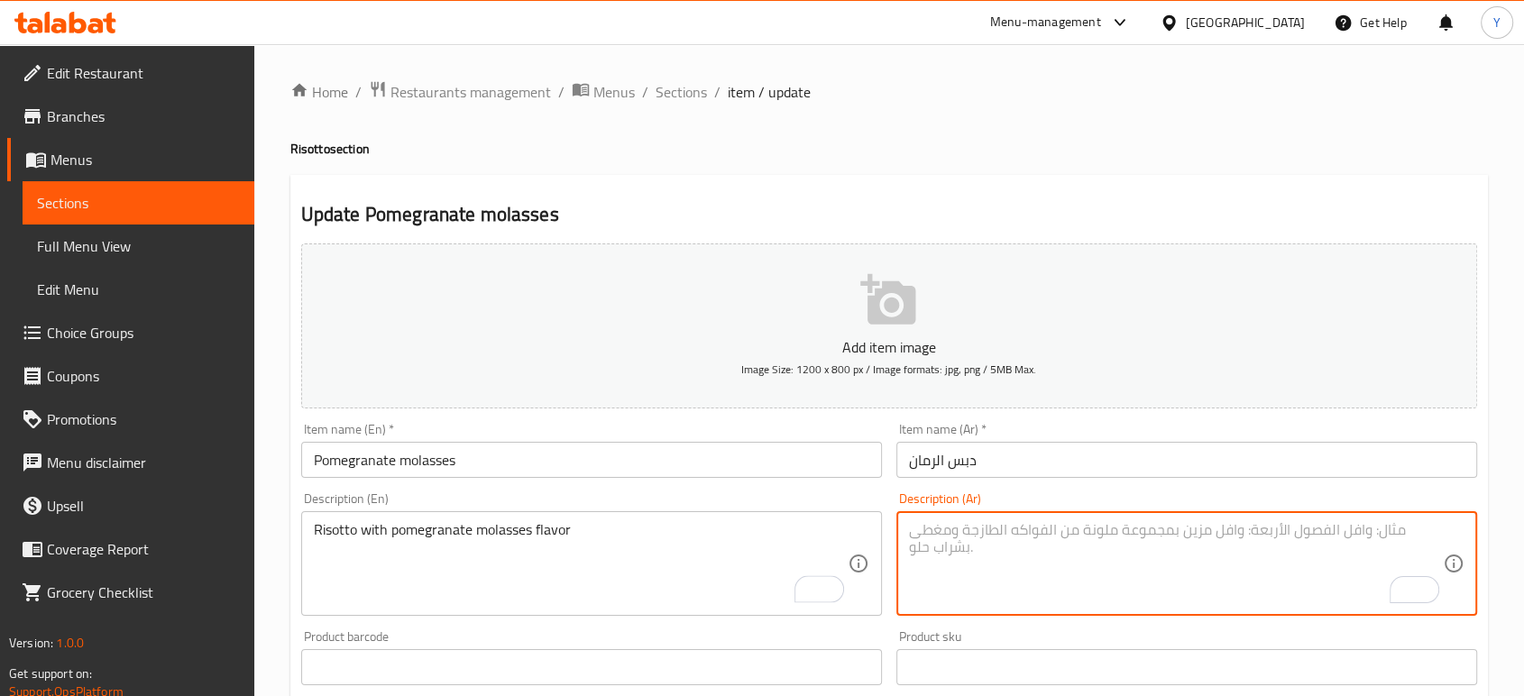
click at [973, 554] on textarea "To enrich screen reader interactions, please activate Accessibility in Grammarl…" at bounding box center [1176, 564] width 534 height 86
paste textarea "ريزوتو بنكهة دبس الرمان."
click at [1132, 523] on textarea "ريزوتو بنكهة دبس الرمان." at bounding box center [1176, 564] width 534 height 86
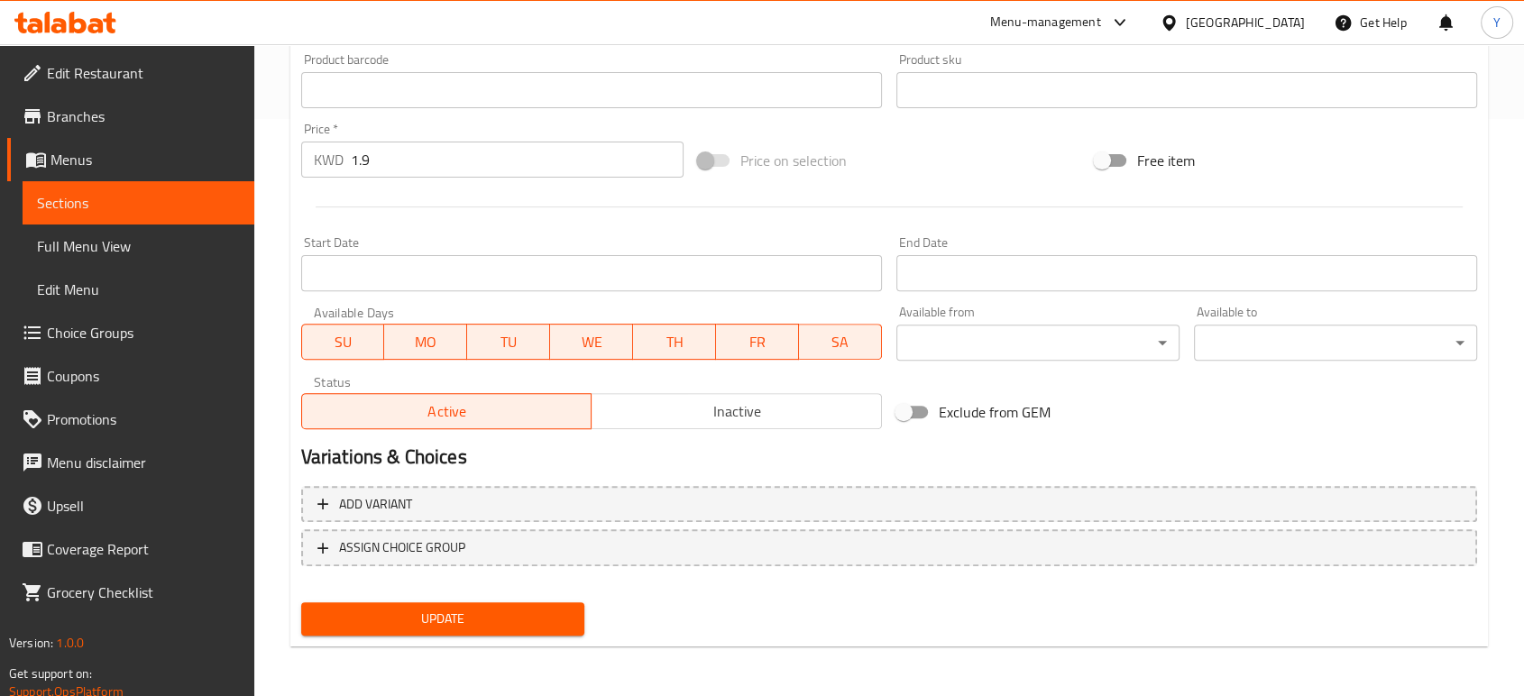
type textarea "ريزوتو بنكهة دبس الرمان"
click at [478, 616] on span "Update" at bounding box center [443, 619] width 254 height 23
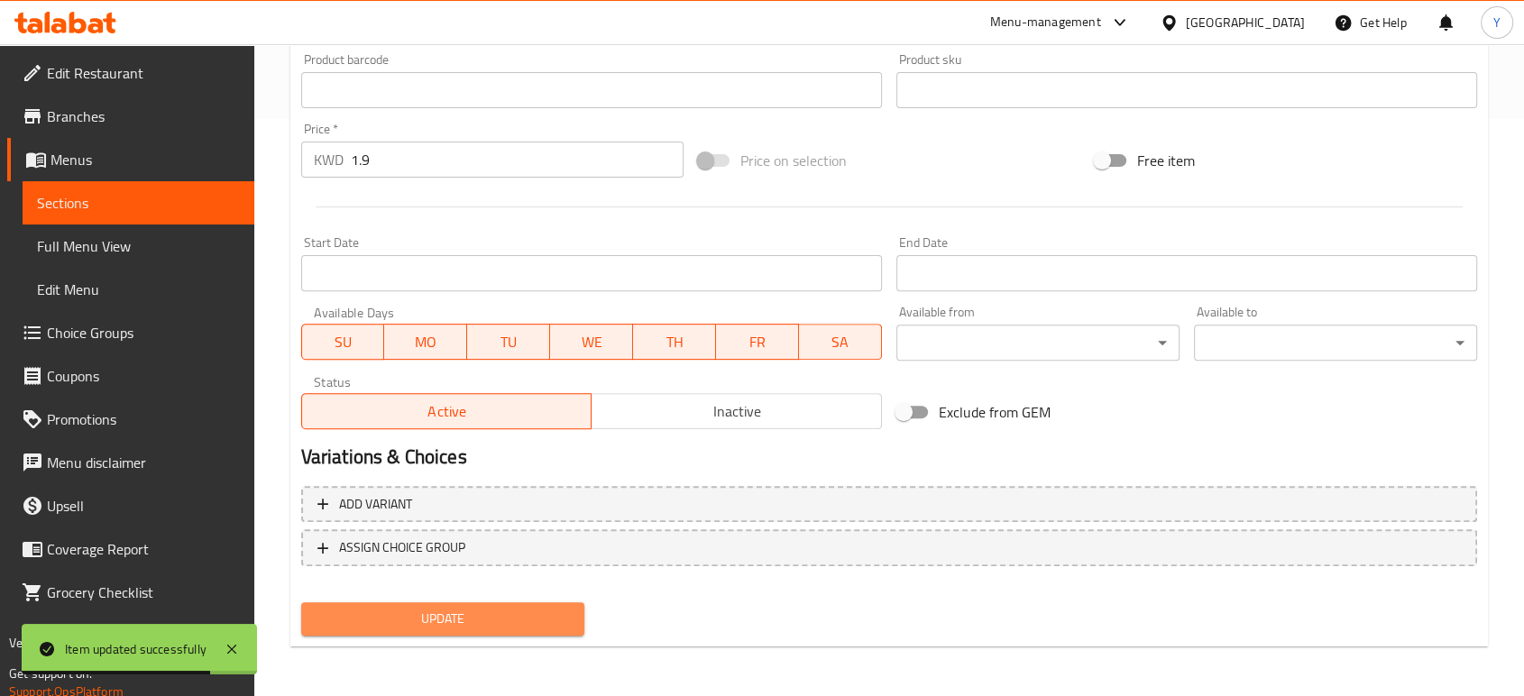
click at [478, 616] on span "Update" at bounding box center [443, 619] width 254 height 23
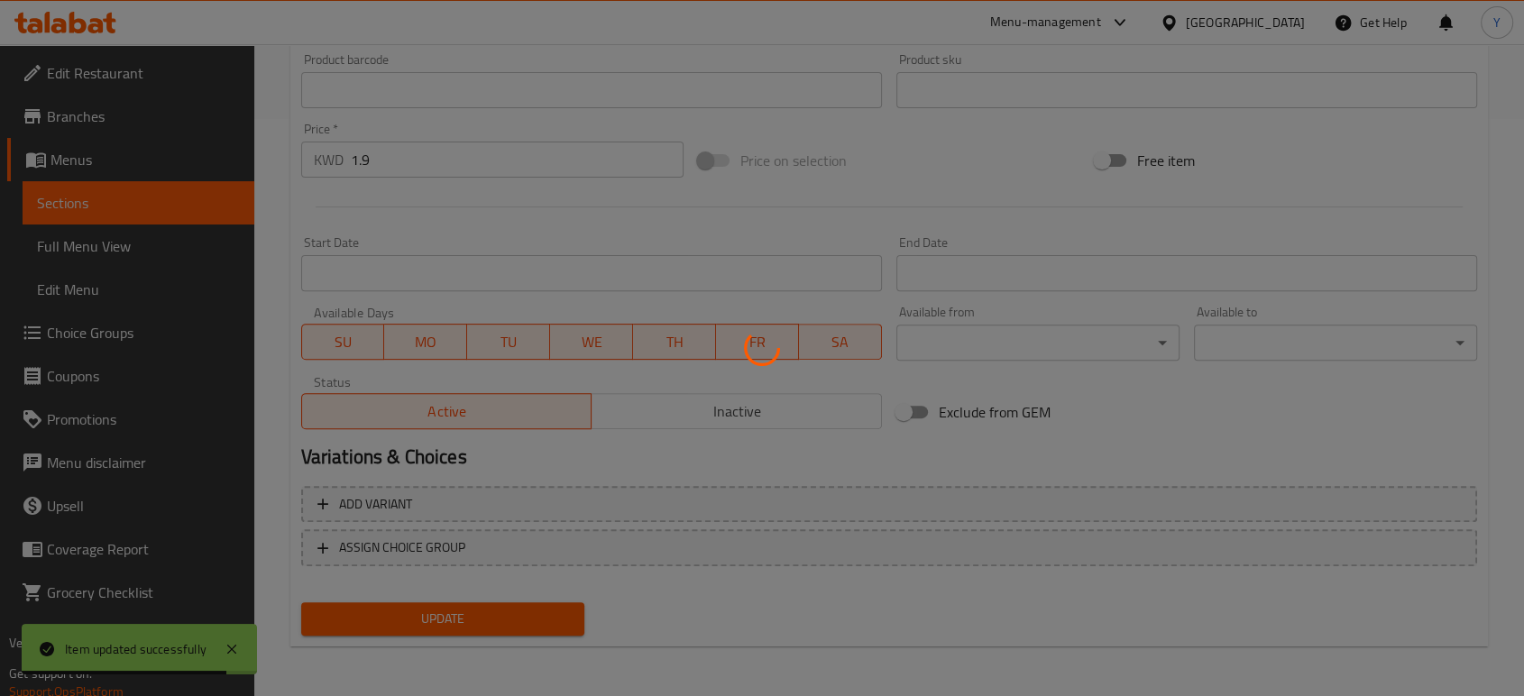
scroll to position [0, 0]
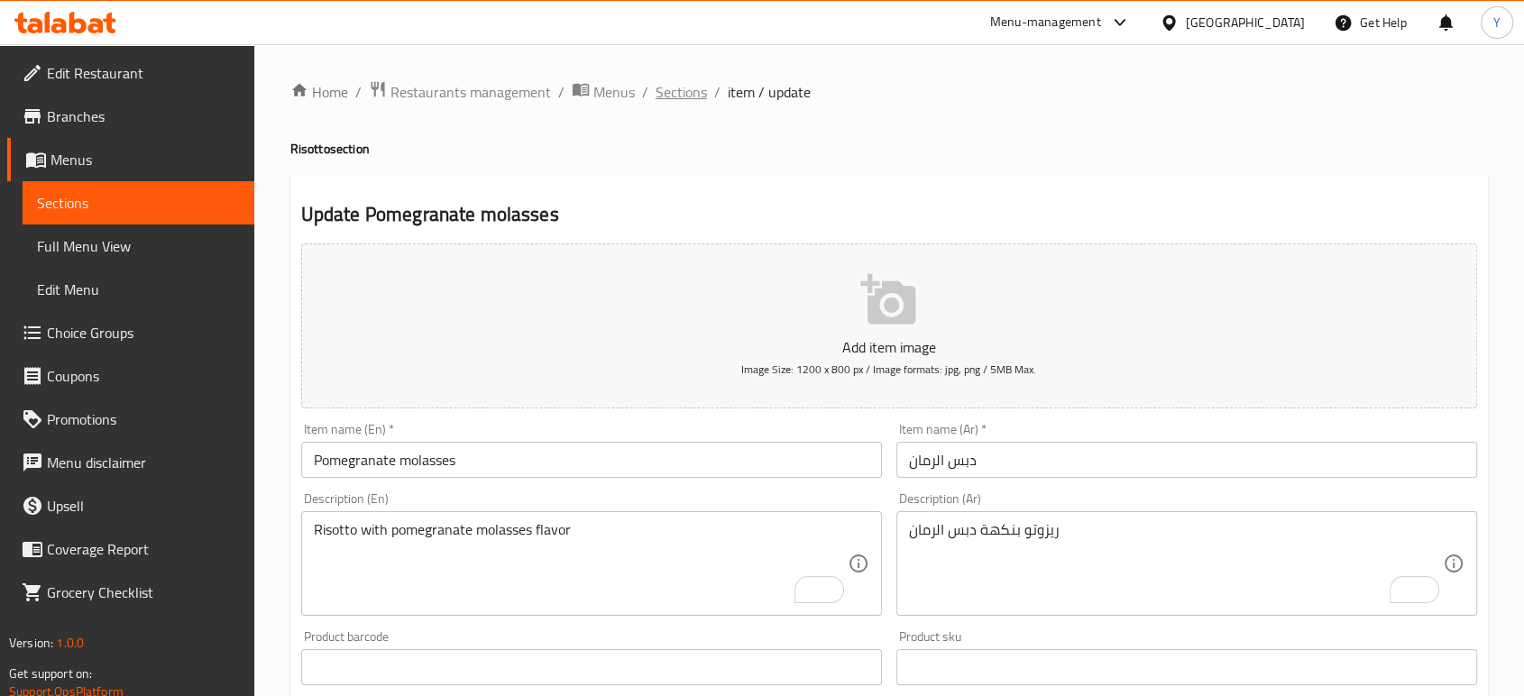
click at [685, 81] on span "Sections" at bounding box center [680, 92] width 51 height 22
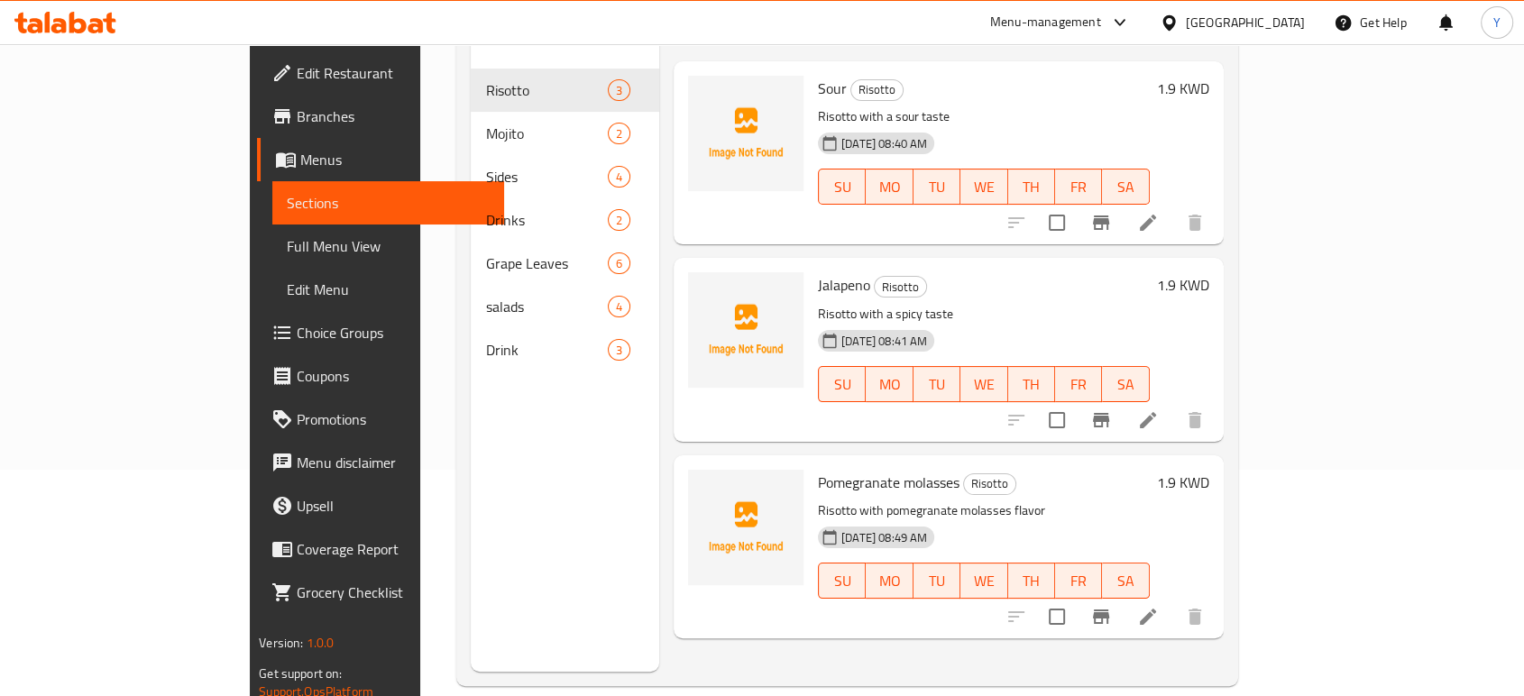
scroll to position [228, 0]
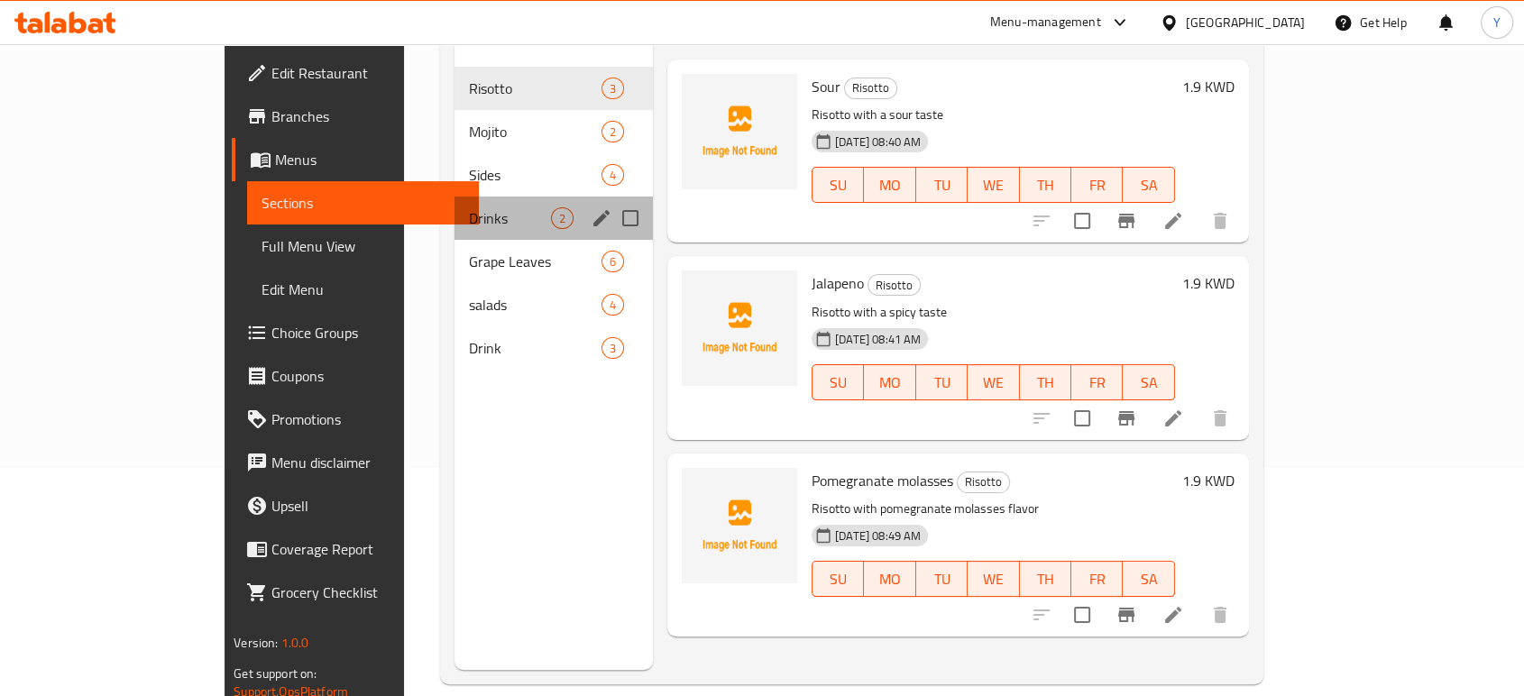
click at [454, 207] on div "Drinks 2" at bounding box center [553, 218] width 198 height 43
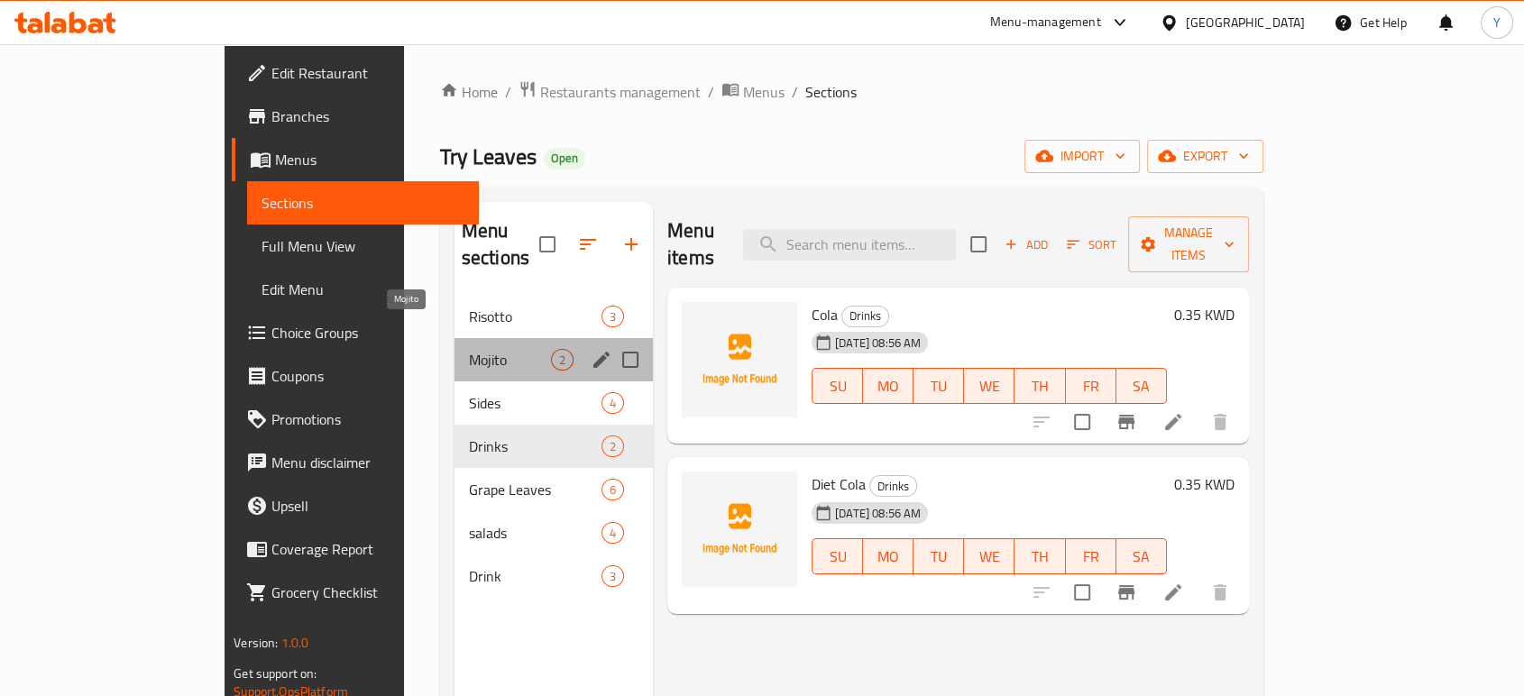
click at [469, 349] on span "Mojito" at bounding box center [510, 360] width 82 height 22
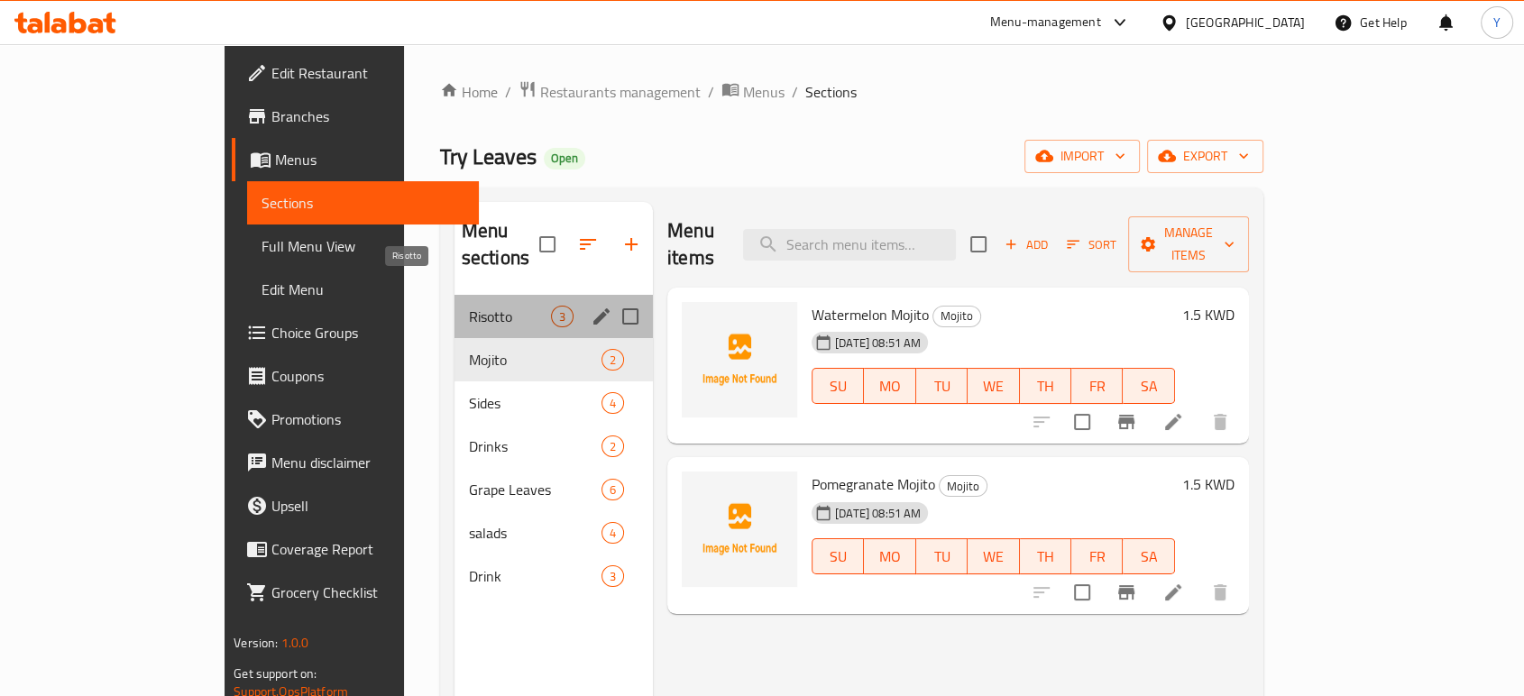
click at [469, 306] on span "Risotto" at bounding box center [510, 317] width 82 height 22
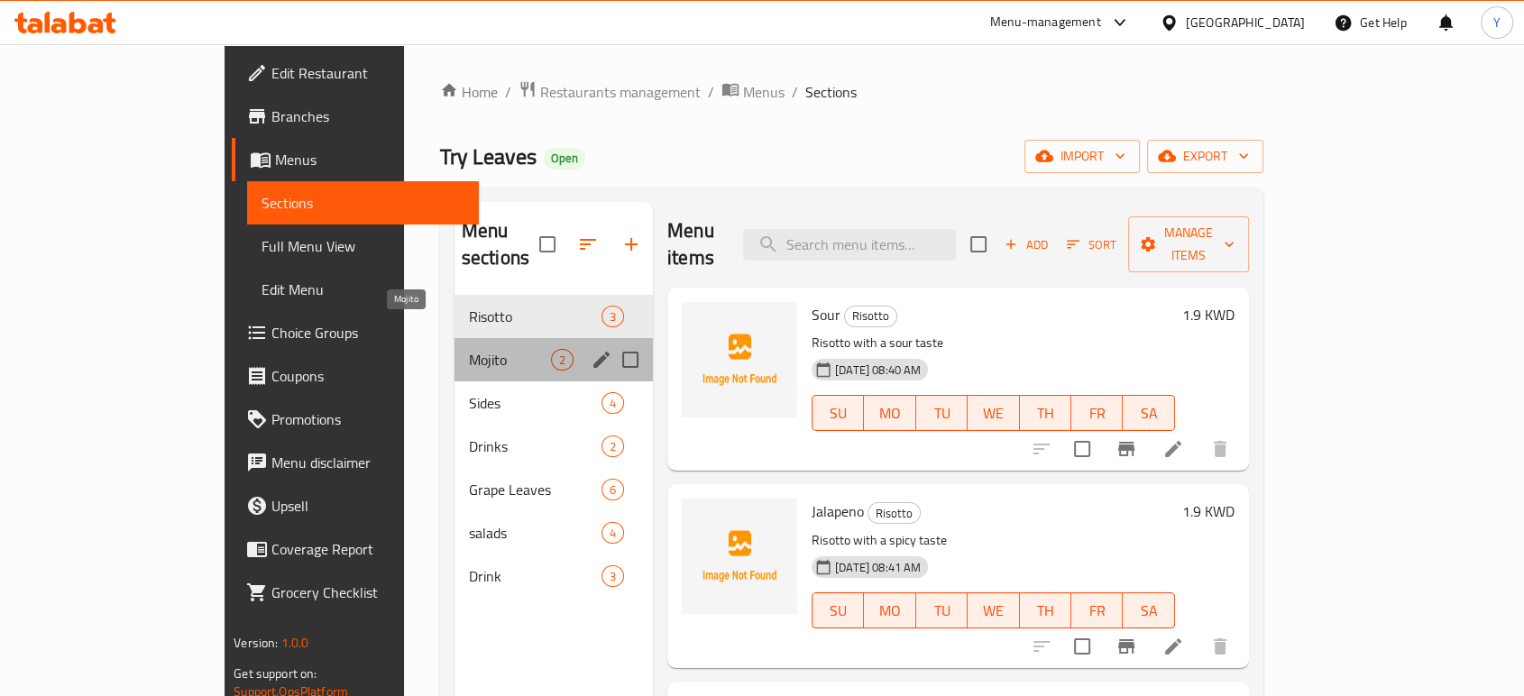
click at [469, 349] on span "Mojito" at bounding box center [510, 360] width 82 height 22
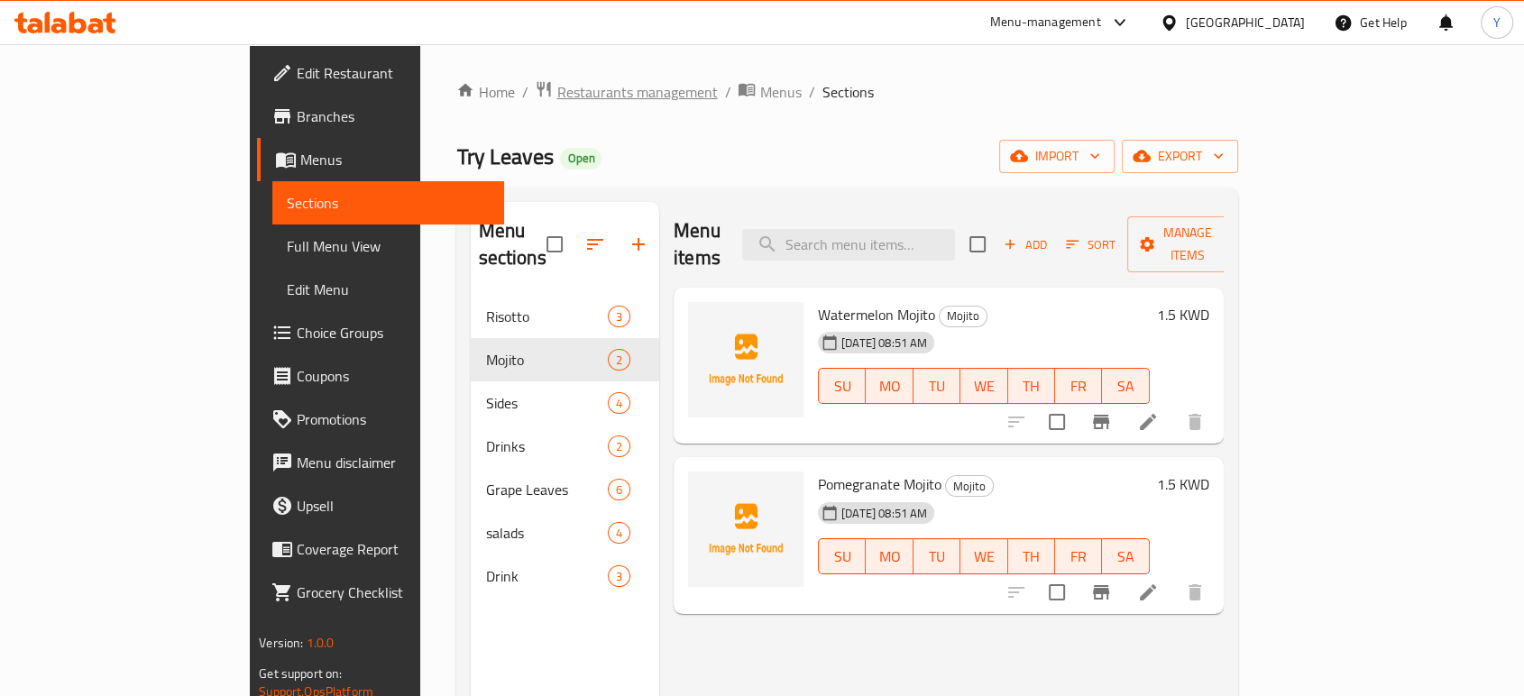
click at [556, 97] on span "Restaurants management" at bounding box center [636, 92] width 160 height 22
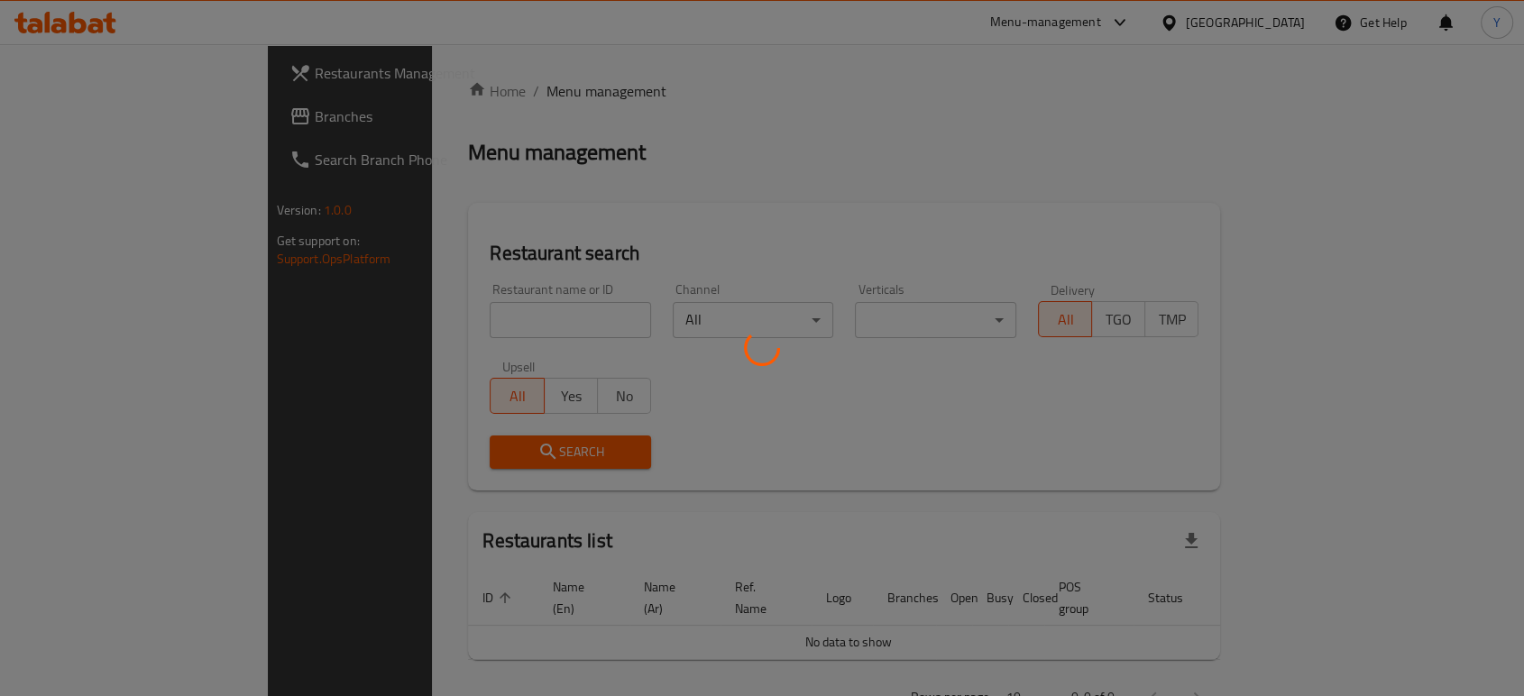
click at [469, 97] on div at bounding box center [762, 348] width 1524 height 696
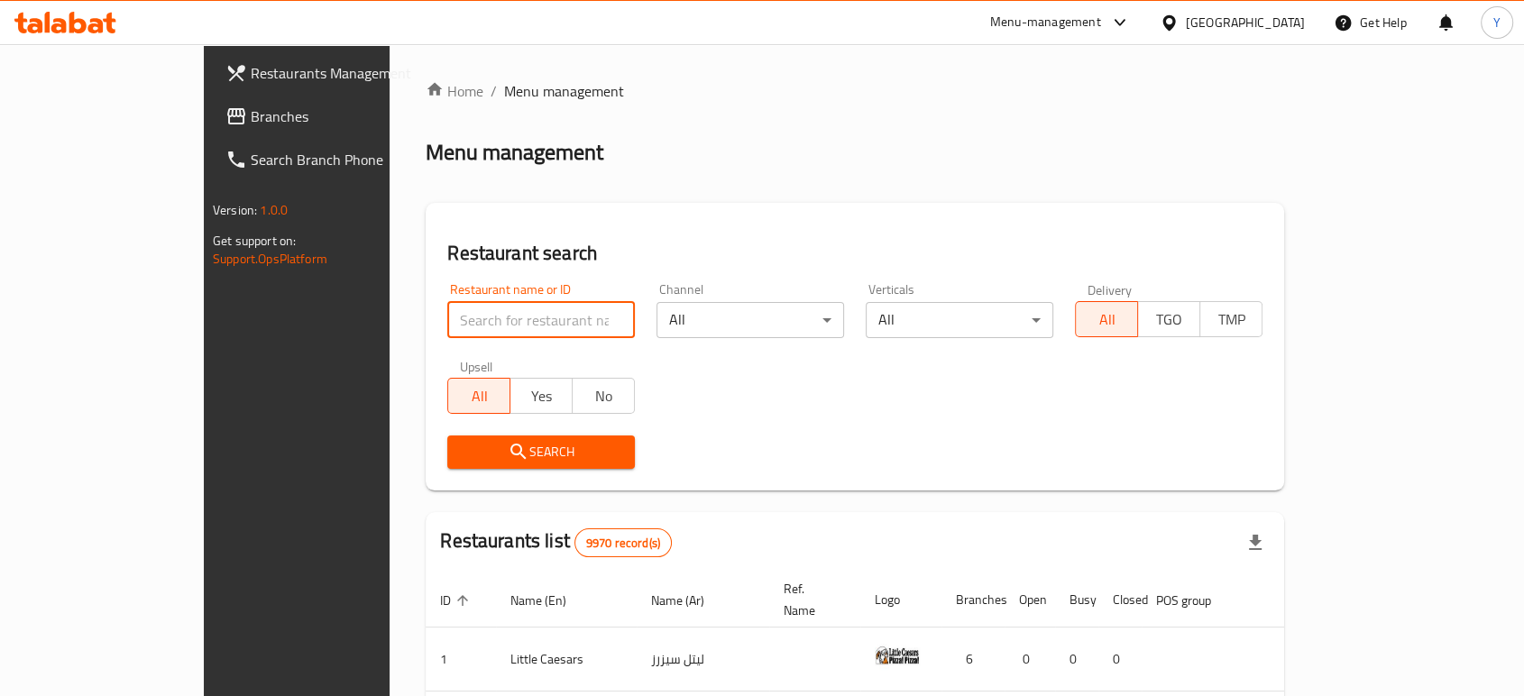
click at [447, 312] on input "search" at bounding box center [541, 320] width 188 height 36
click button "Search" at bounding box center [541, 451] width 188 height 33
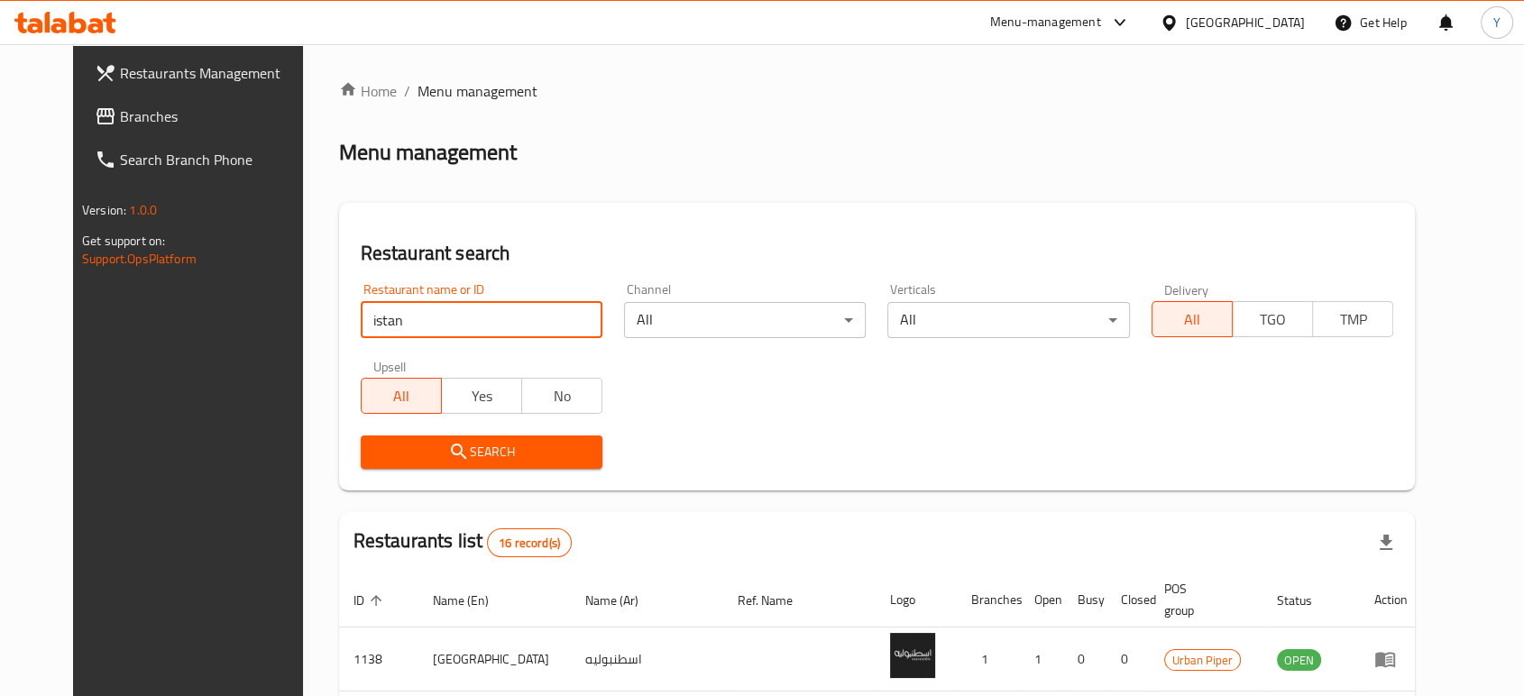
click at [464, 326] on input "istan" at bounding box center [482, 320] width 242 height 36
type input "f"
type input "بخاري و منسف"
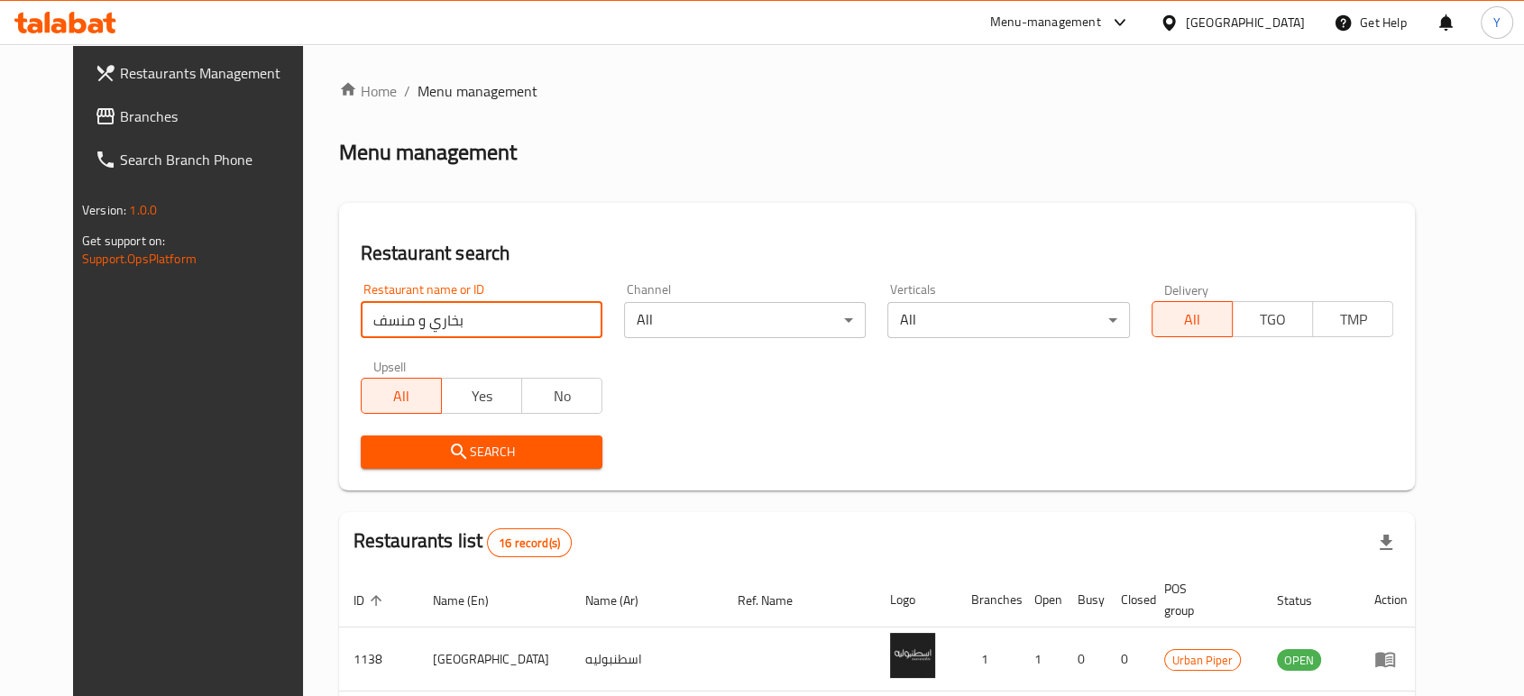
click button "Search" at bounding box center [482, 451] width 242 height 33
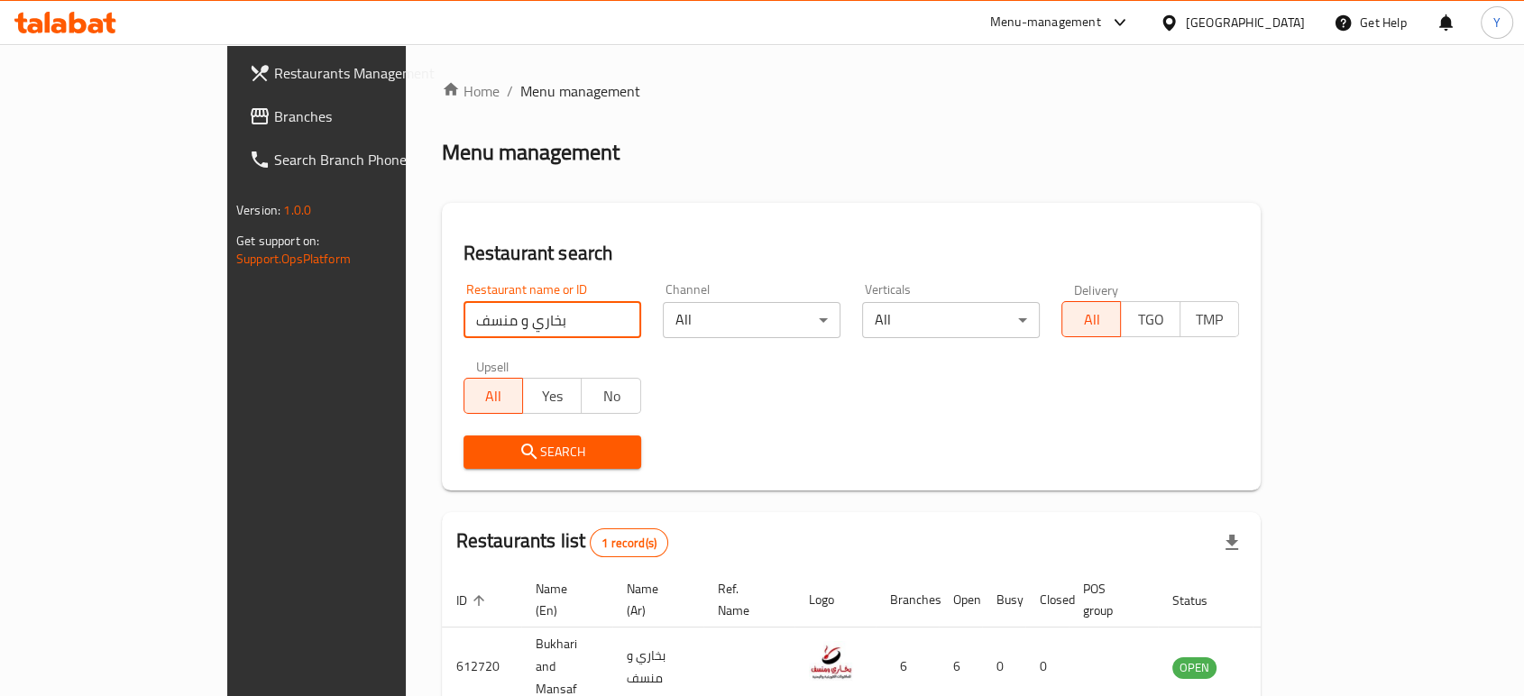
scroll to position [72, 0]
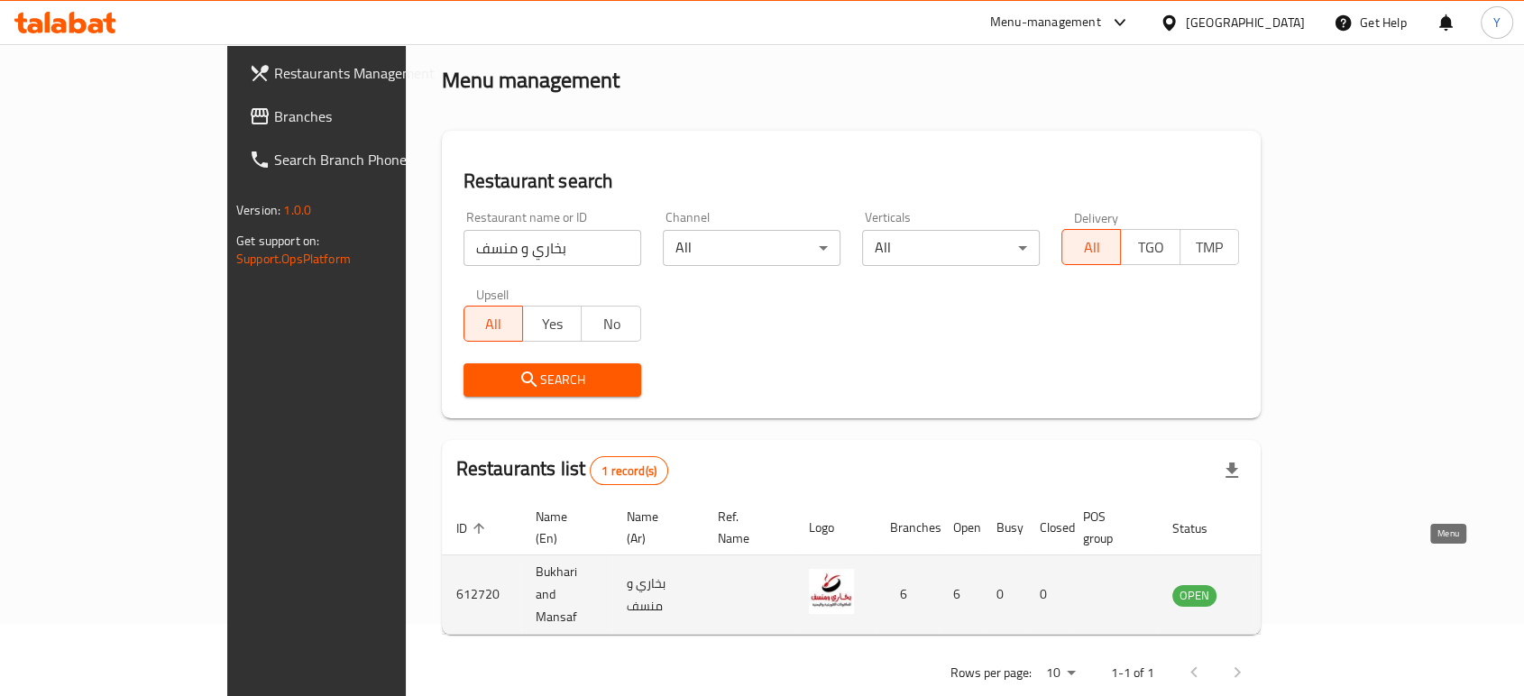
click at [1300, 584] on link "enhanced table" at bounding box center [1283, 595] width 33 height 22
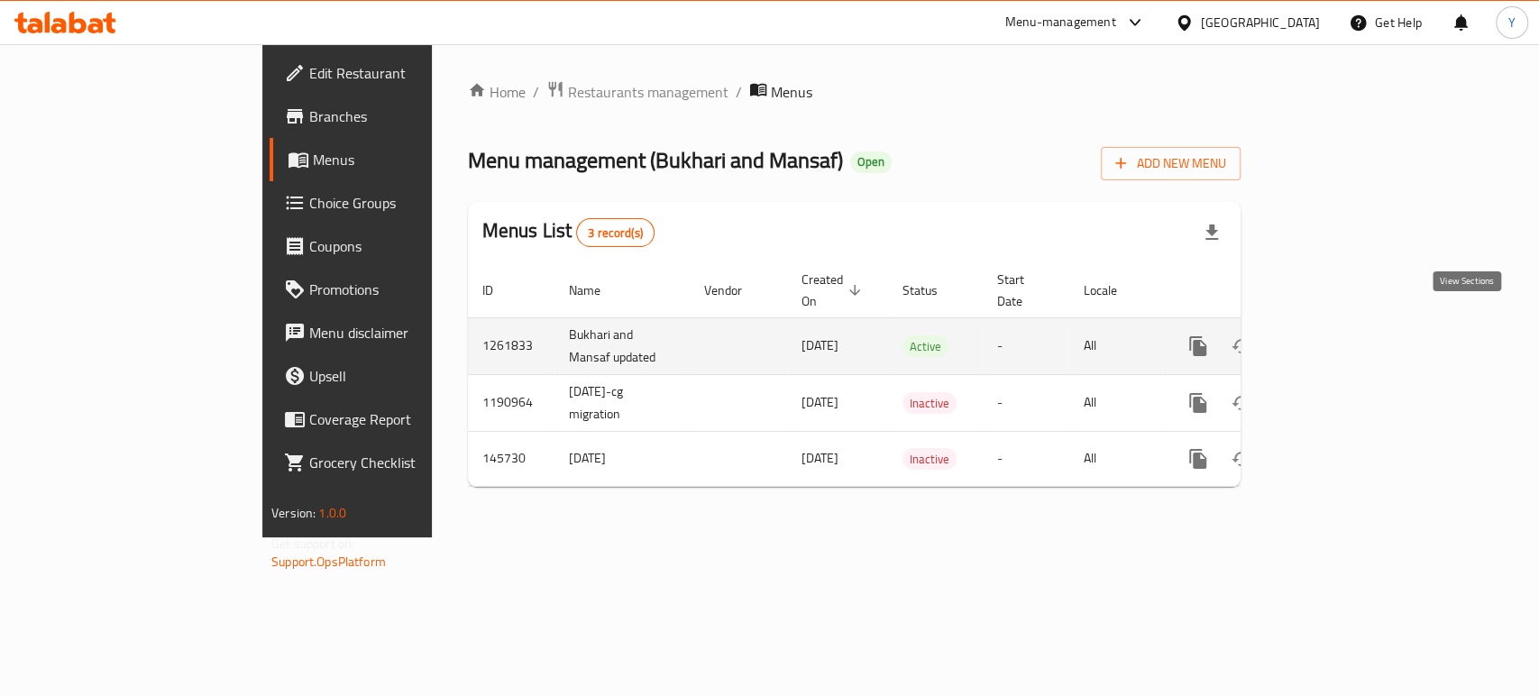
click at [1350, 340] on link "enhanced table" at bounding box center [1327, 346] width 43 height 43
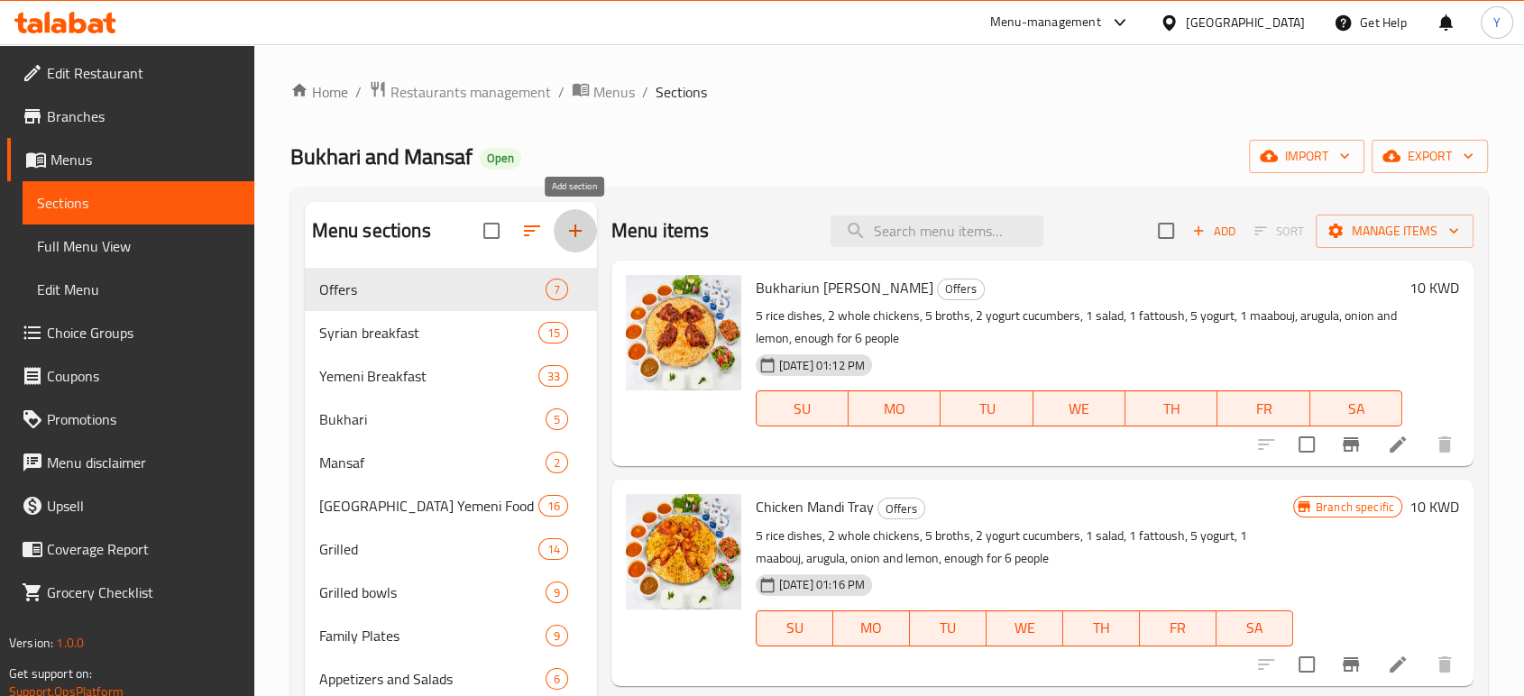
click at [561, 235] on button "button" at bounding box center [575, 230] width 43 height 43
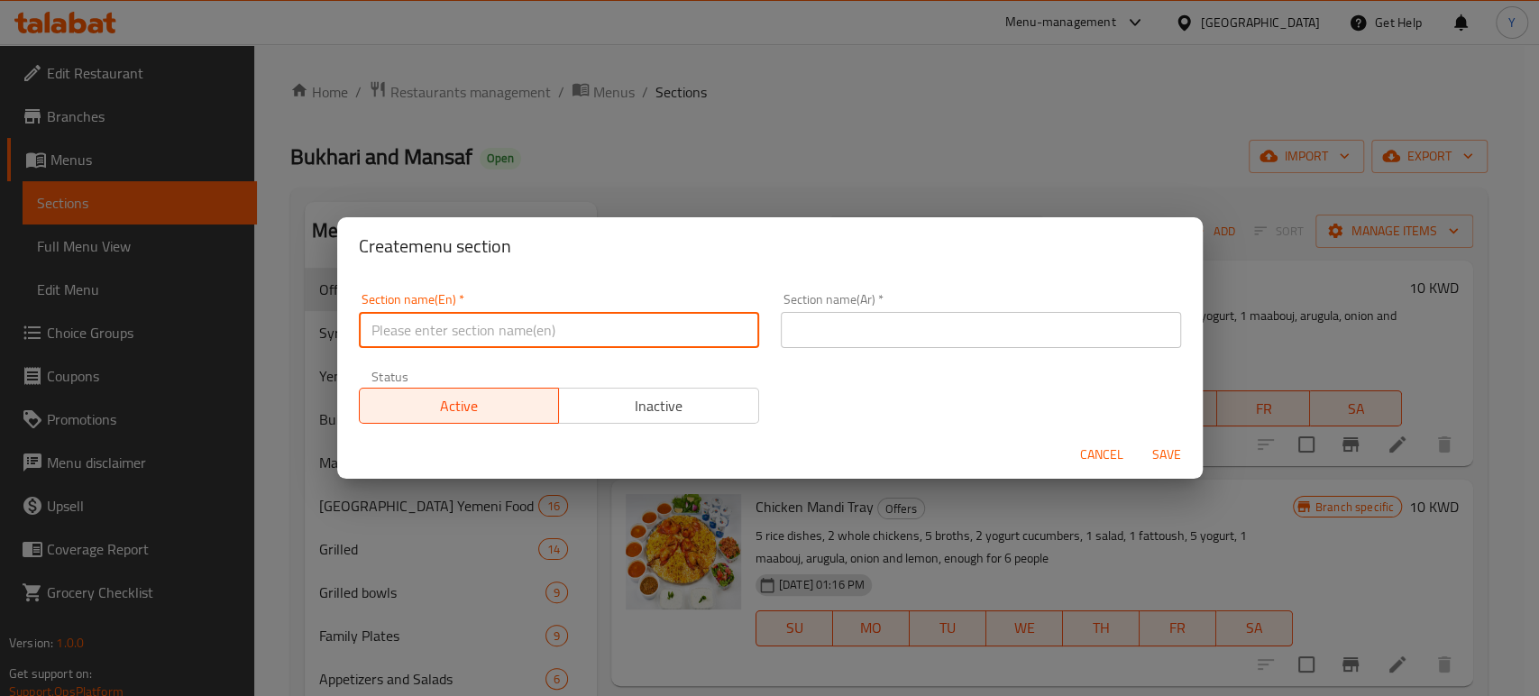
click at [506, 321] on input "text" at bounding box center [559, 330] width 400 height 36
type input "2KD Deals"
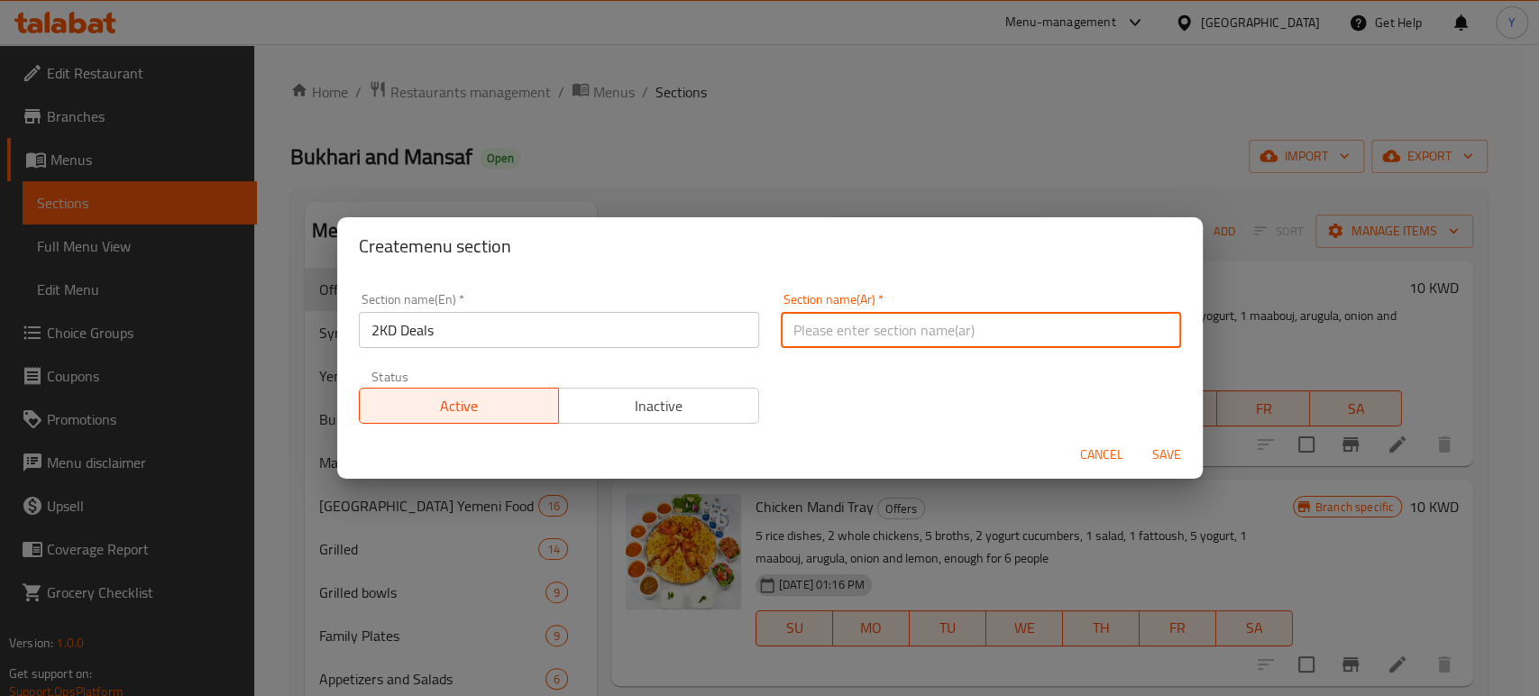
click at [889, 329] on input "text" at bounding box center [981, 330] width 400 height 36
type input "u"
type input "عروض"
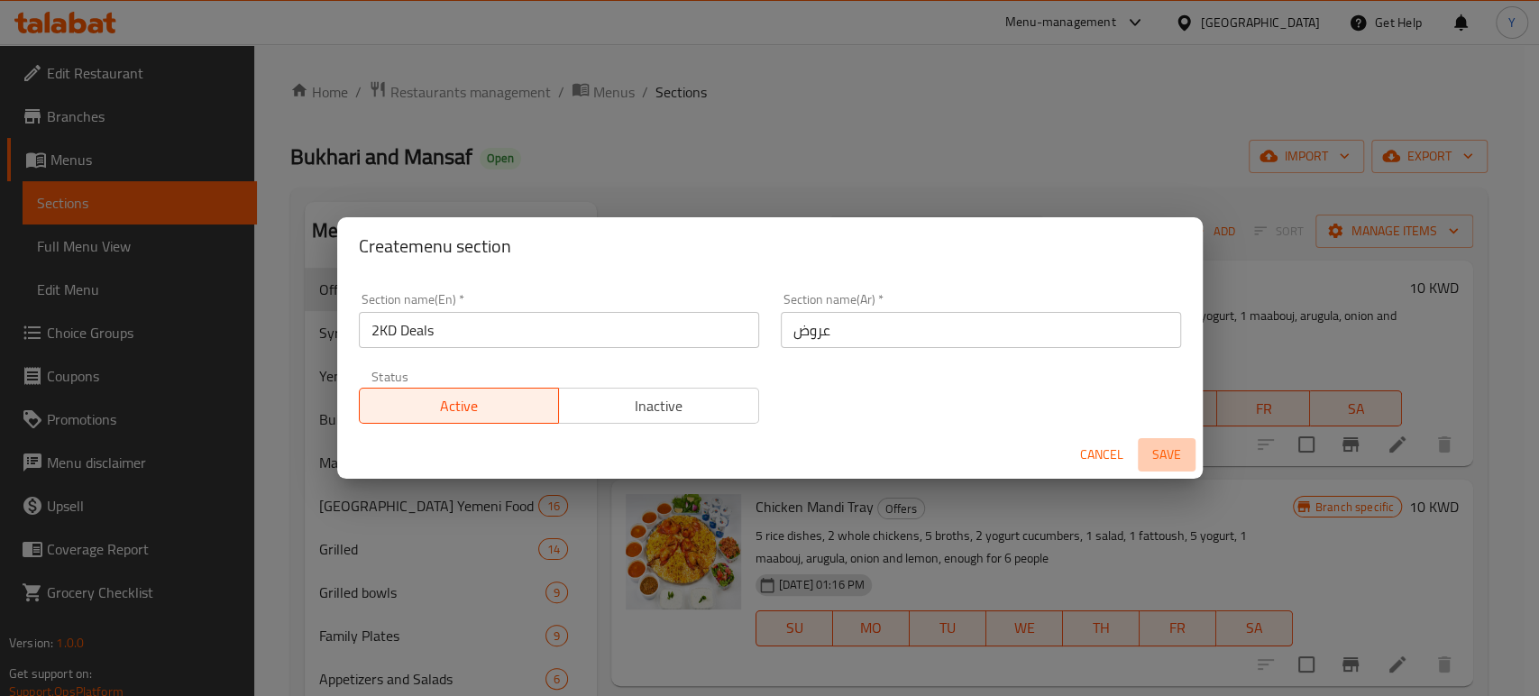
click at [1170, 461] on span "Save" at bounding box center [1166, 455] width 43 height 23
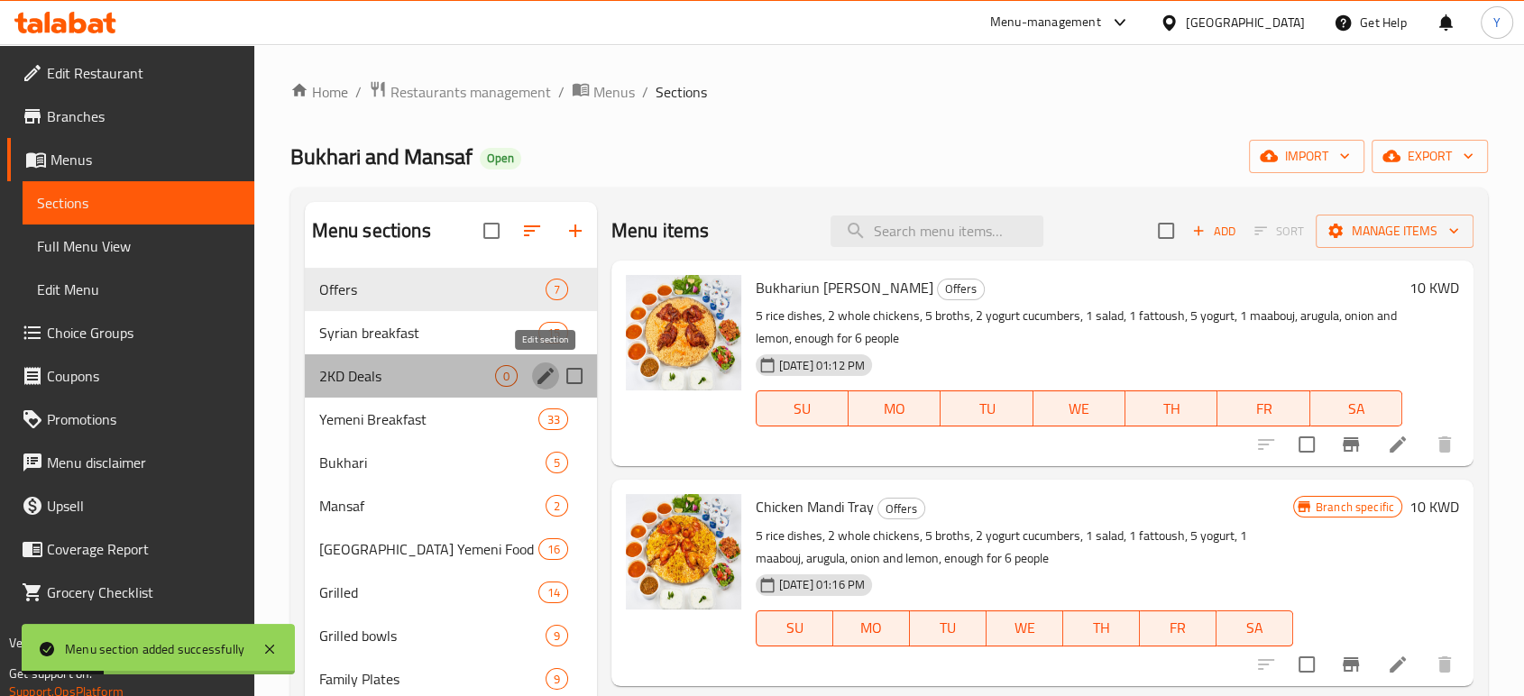
click at [536, 372] on icon "edit" at bounding box center [546, 376] width 22 height 22
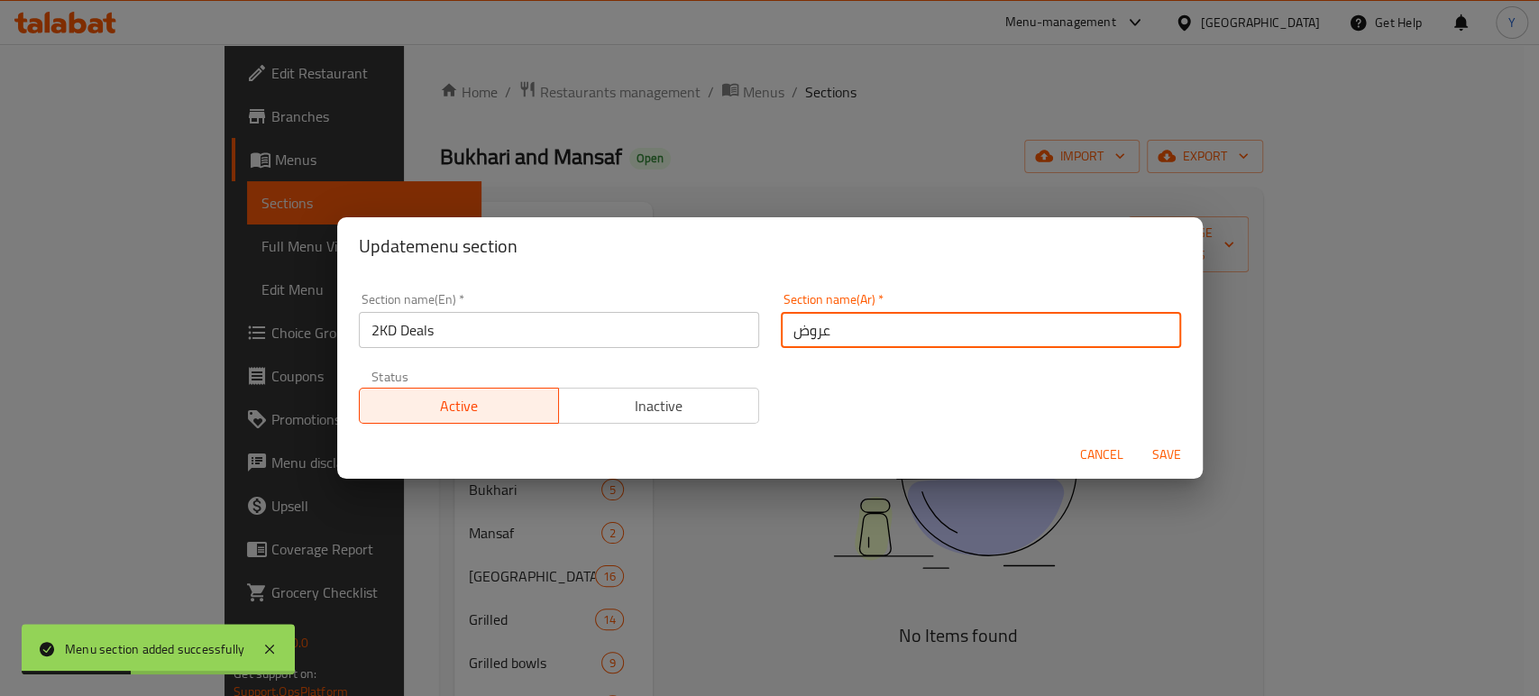
click at [880, 326] on input "عروض" at bounding box center [981, 330] width 400 height 36
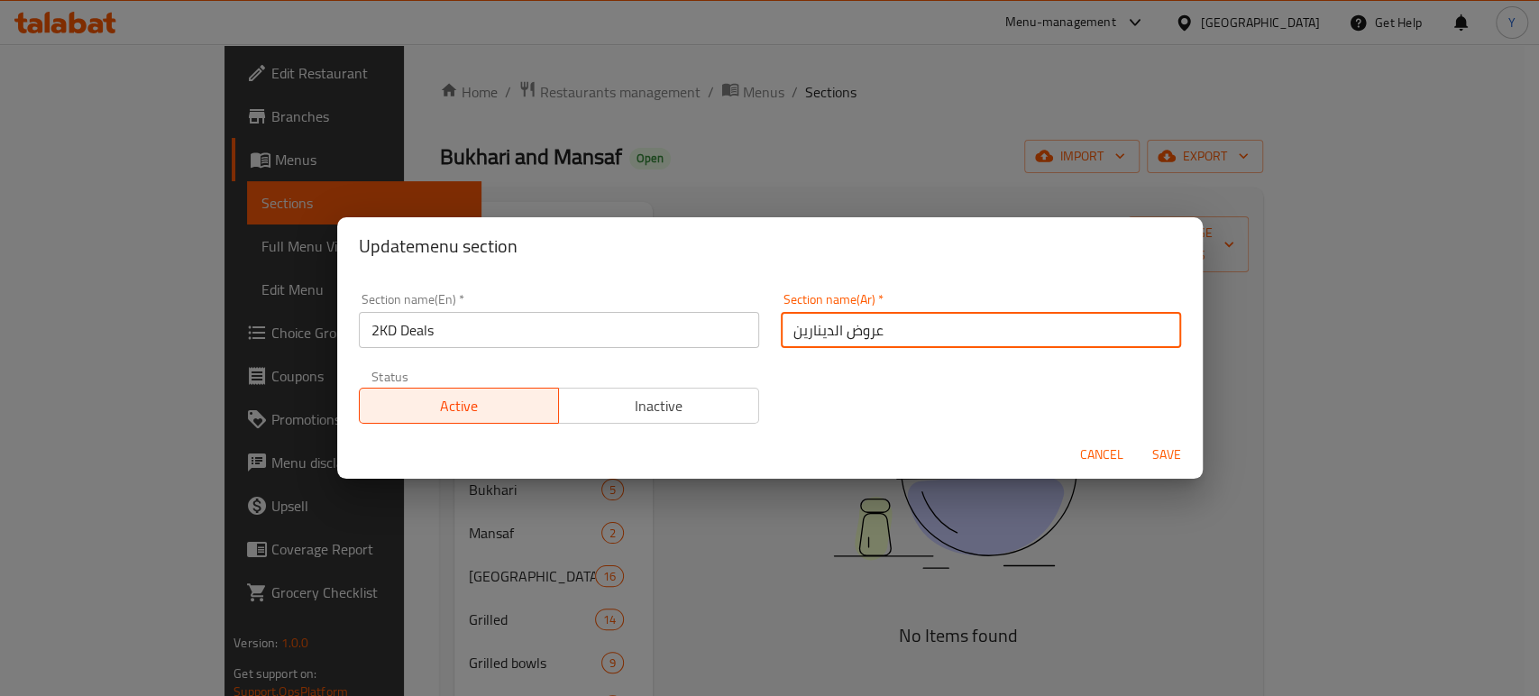
type input "عروض الدينارين"
click at [1138, 438] on button "Save" at bounding box center [1167, 454] width 58 height 33
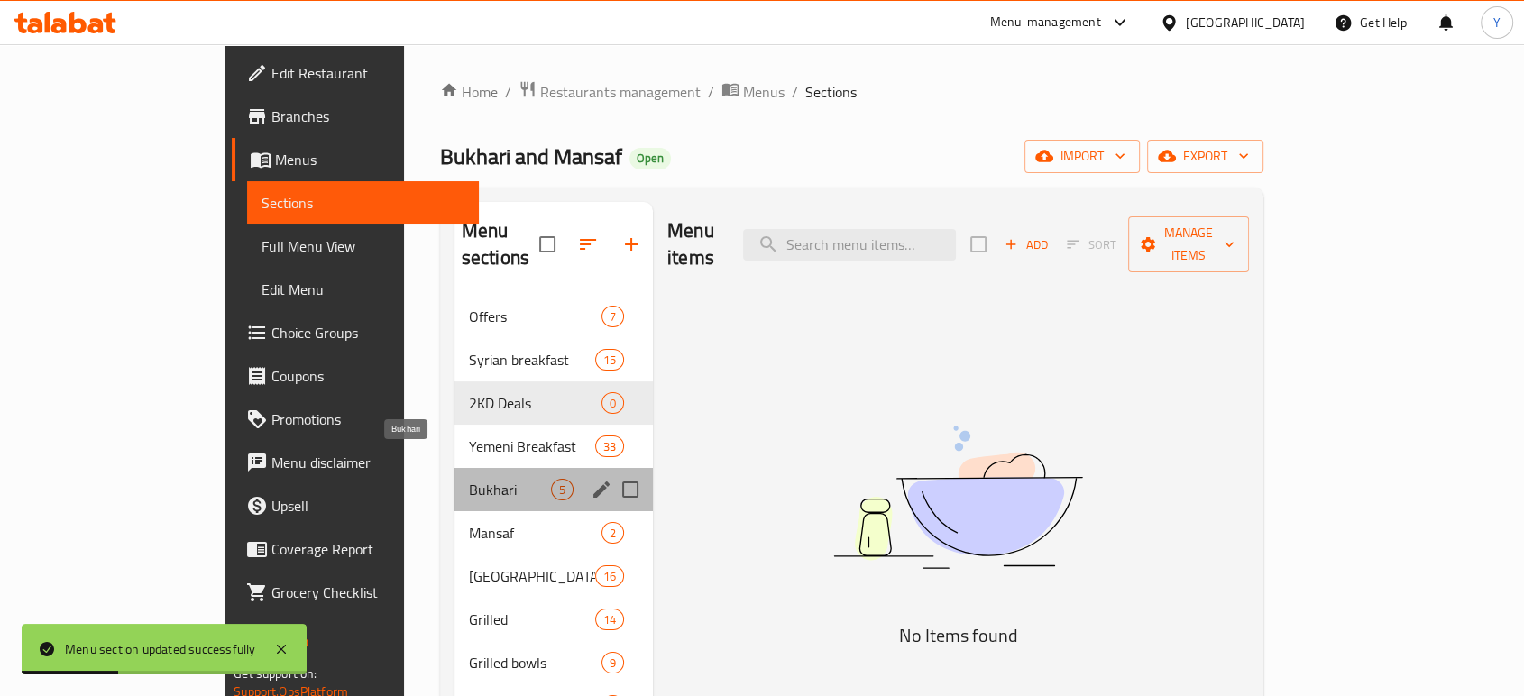
click at [469, 479] on span "Bukhari" at bounding box center [510, 490] width 82 height 22
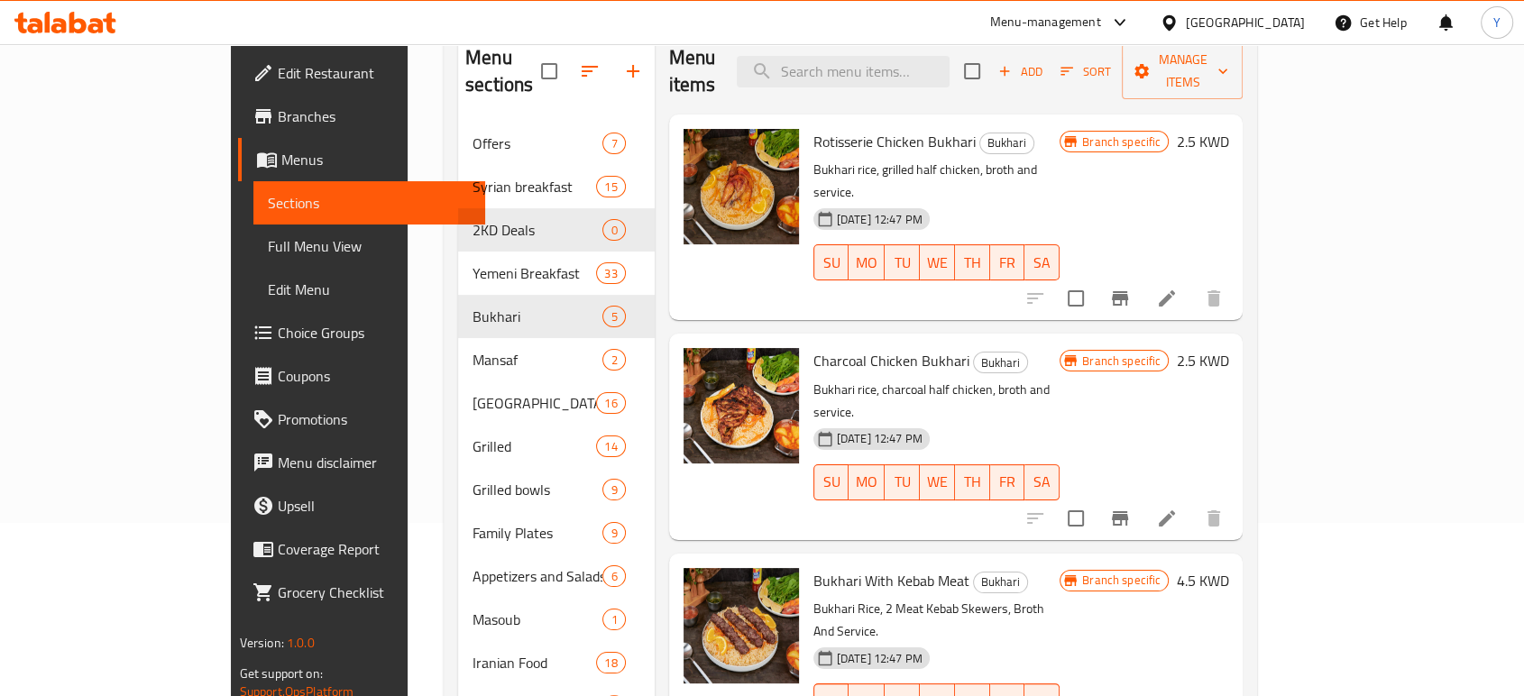
scroll to position [132, 0]
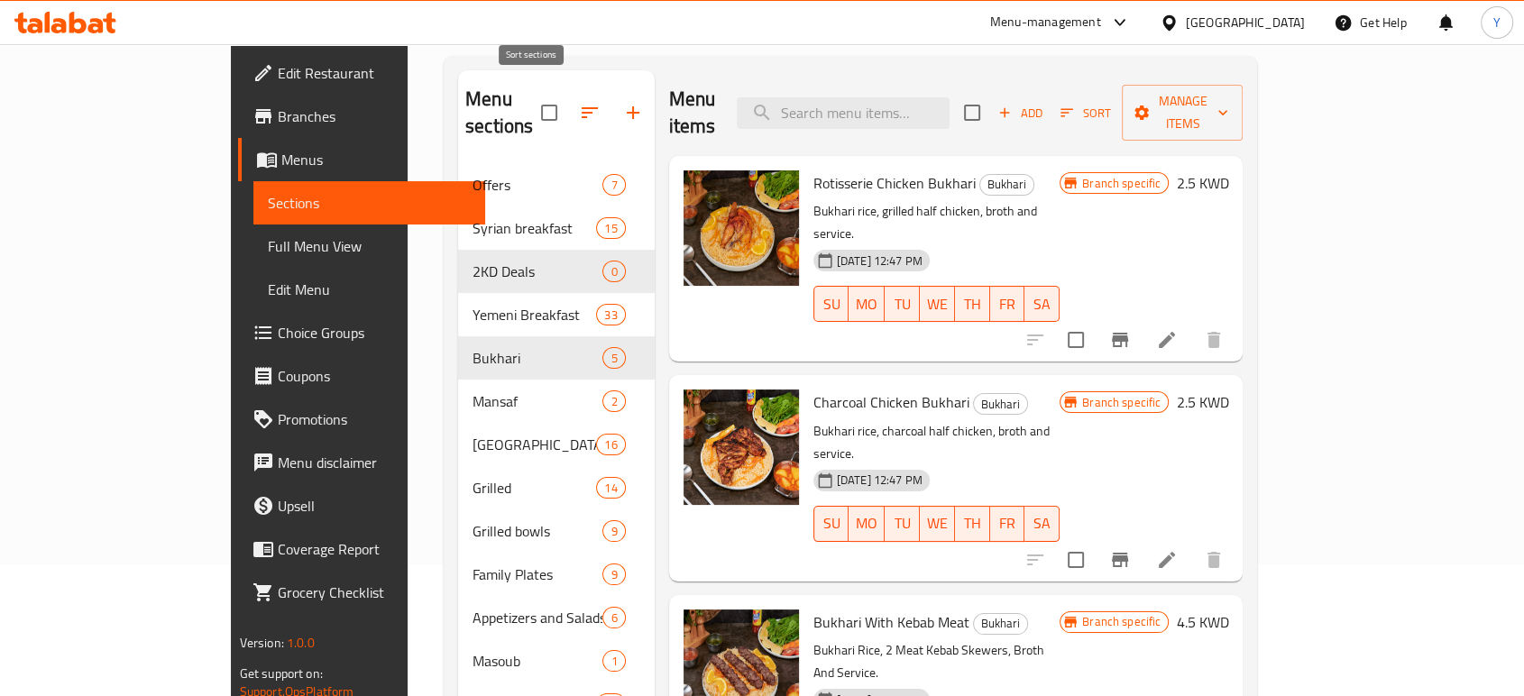
click at [579, 104] on icon "button" at bounding box center [590, 113] width 22 height 22
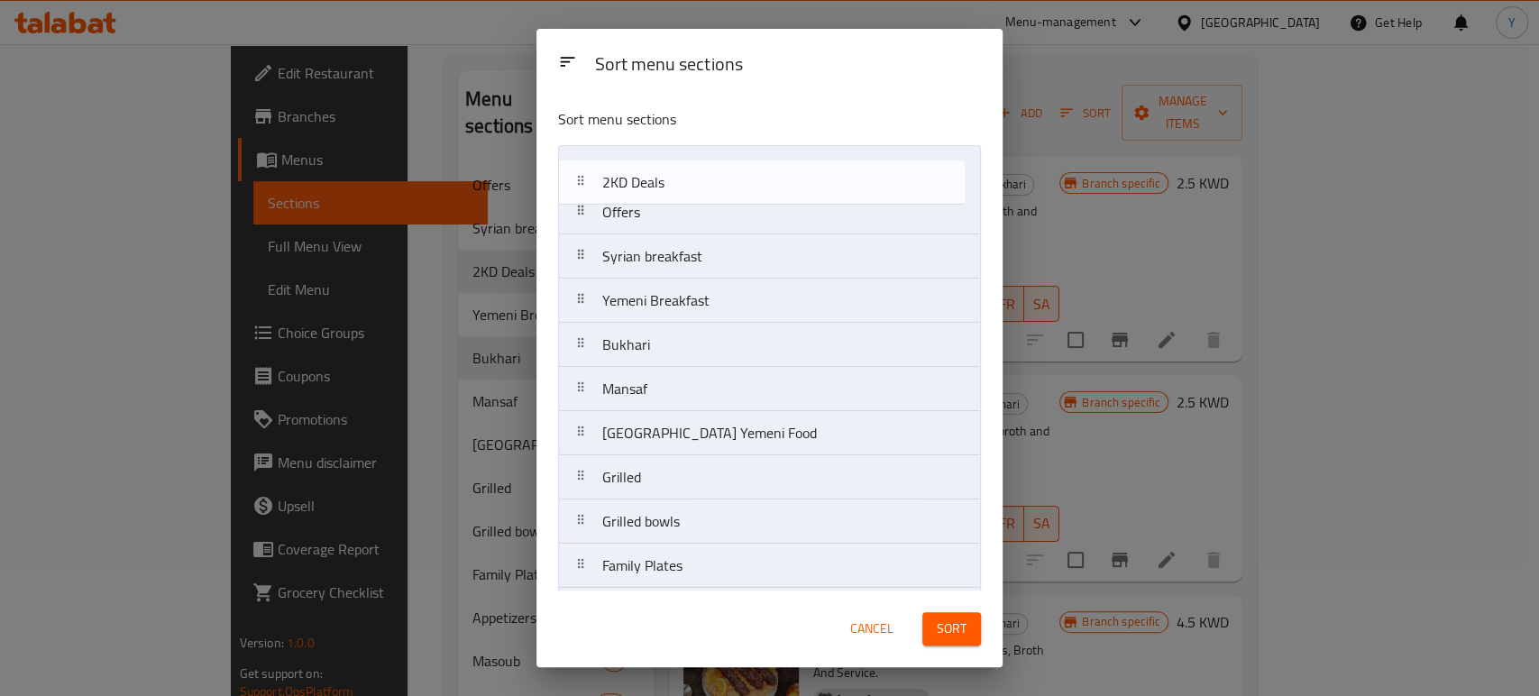
drag, startPoint x: 642, startPoint y: 252, endPoint x: 643, endPoint y: 168, distance: 84.7
click at [643, 168] on nav "Offers Syrian breakfast 2KD Deals Yemeni Breakfast [GEOGRAPHIC_DATA] [GEOGRAPHI…" at bounding box center [769, 521] width 423 height 753
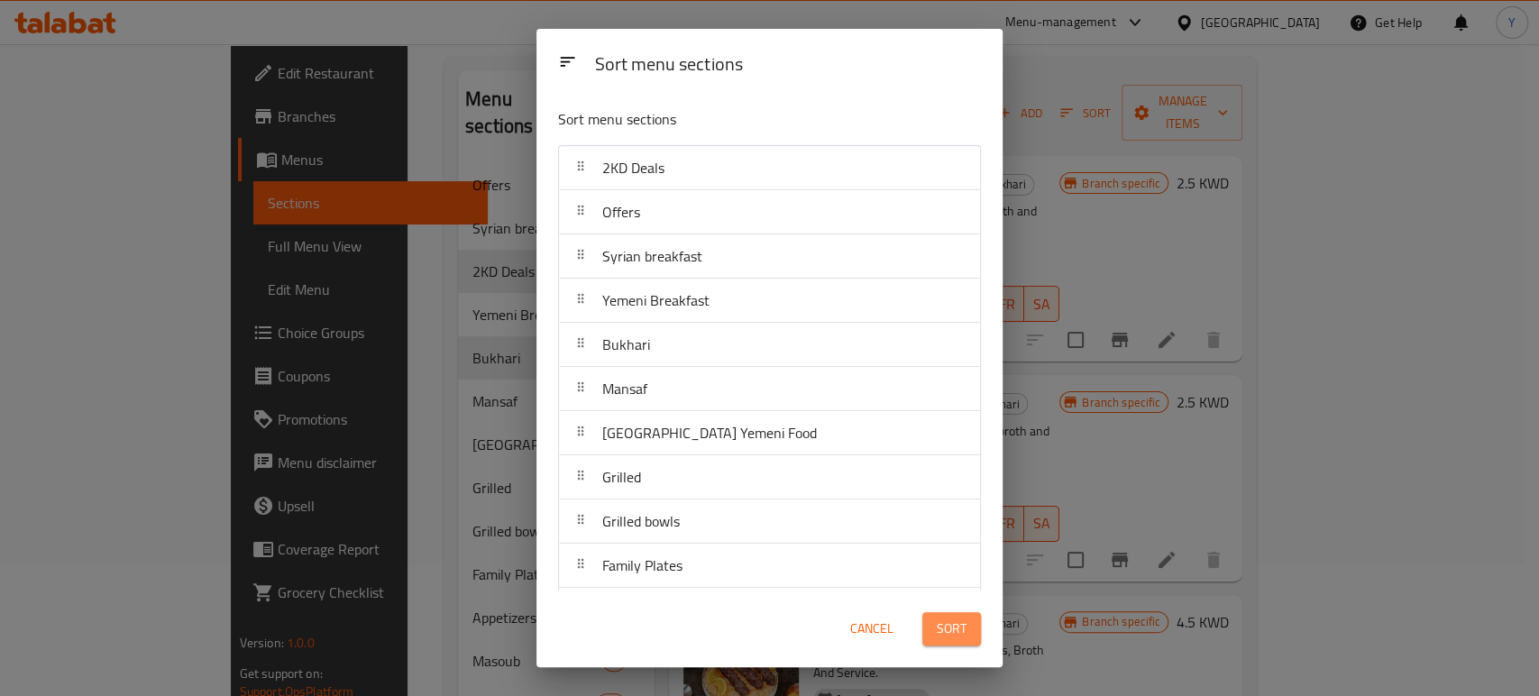
click at [945, 622] on span "Sort" at bounding box center [952, 629] width 30 height 23
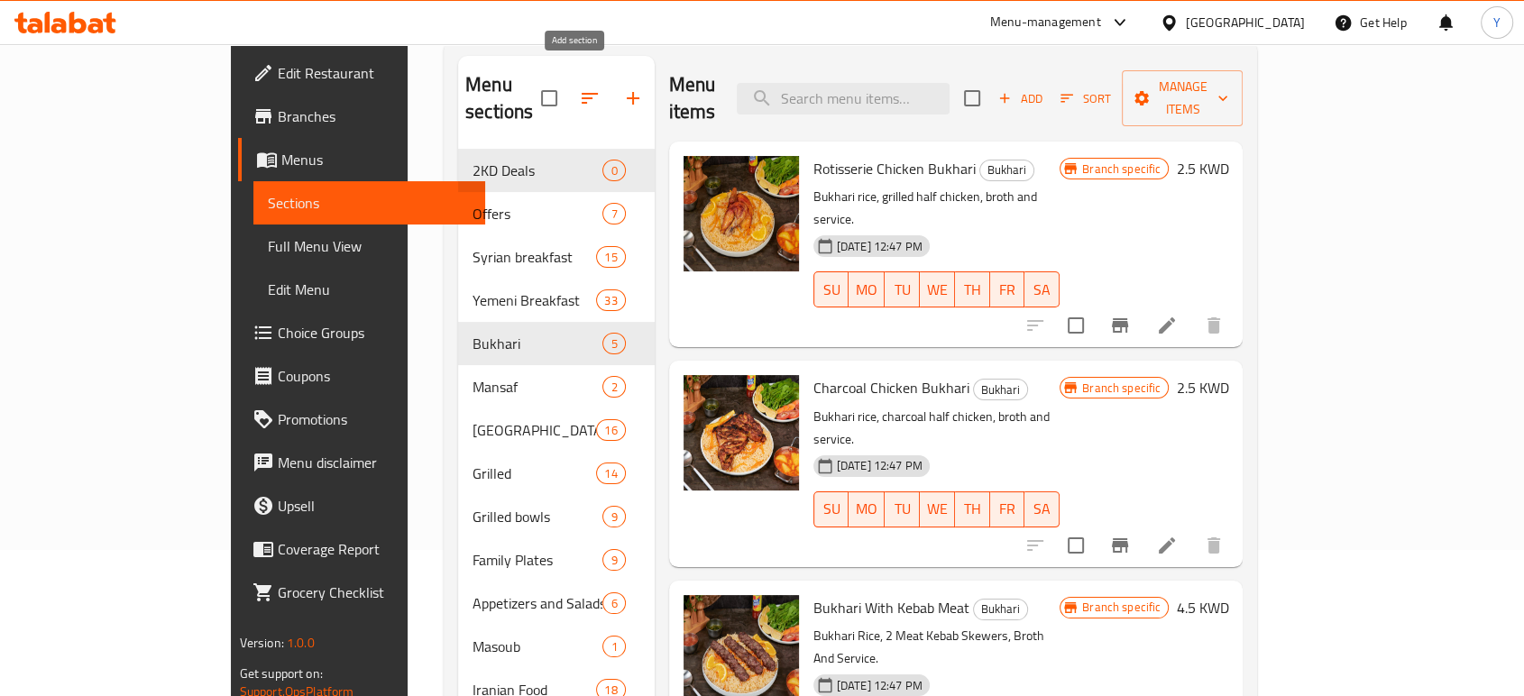
scroll to position [0, 0]
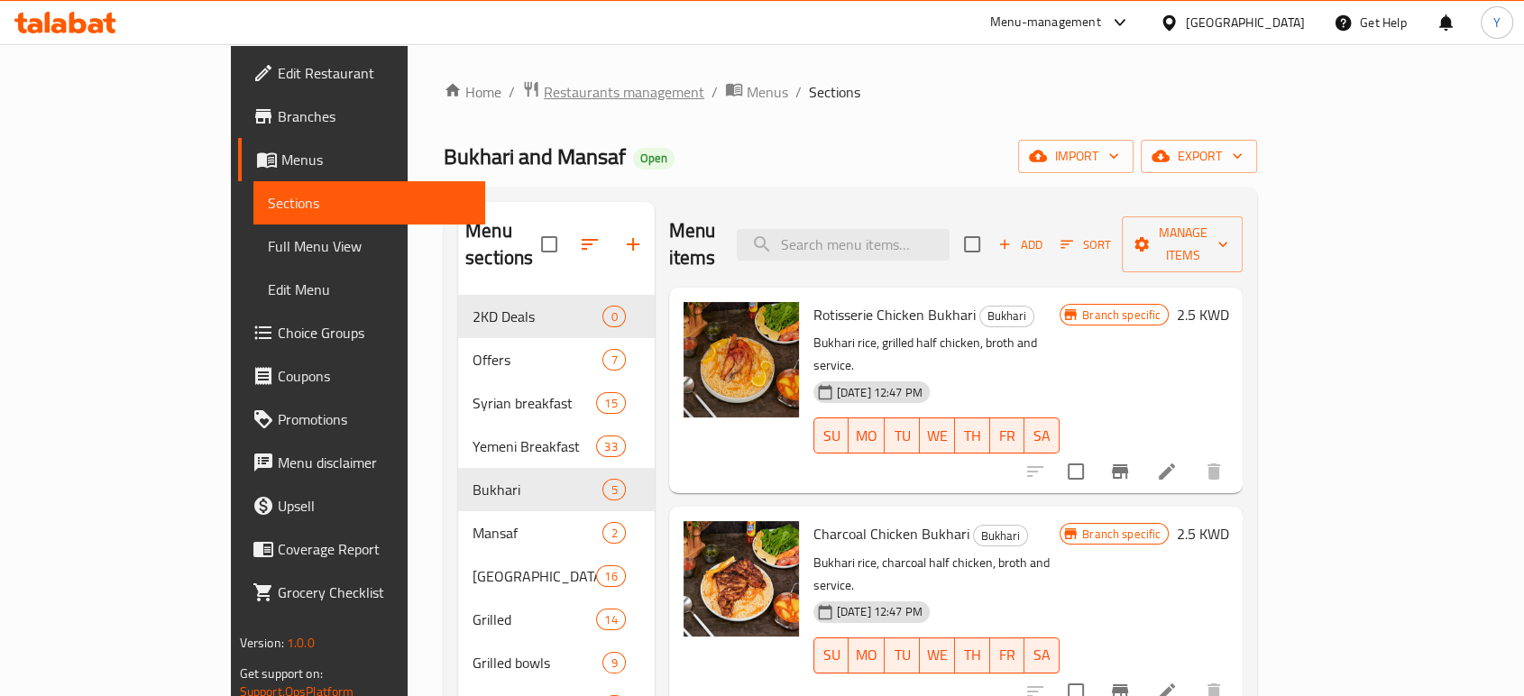
click at [544, 92] on span "Restaurants management" at bounding box center [624, 92] width 160 height 22
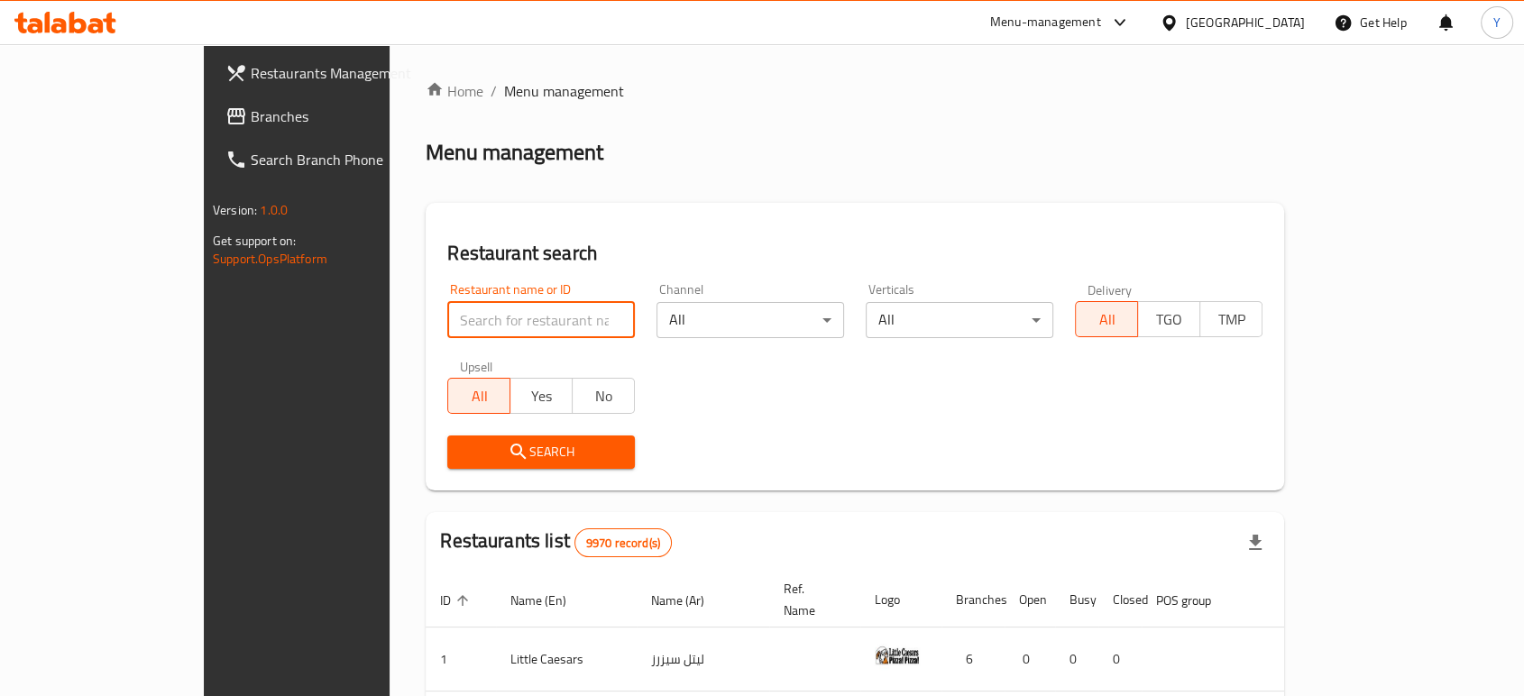
click at [469, 320] on input "search" at bounding box center [541, 320] width 188 height 36
type input "l"
type input "مغل محل"
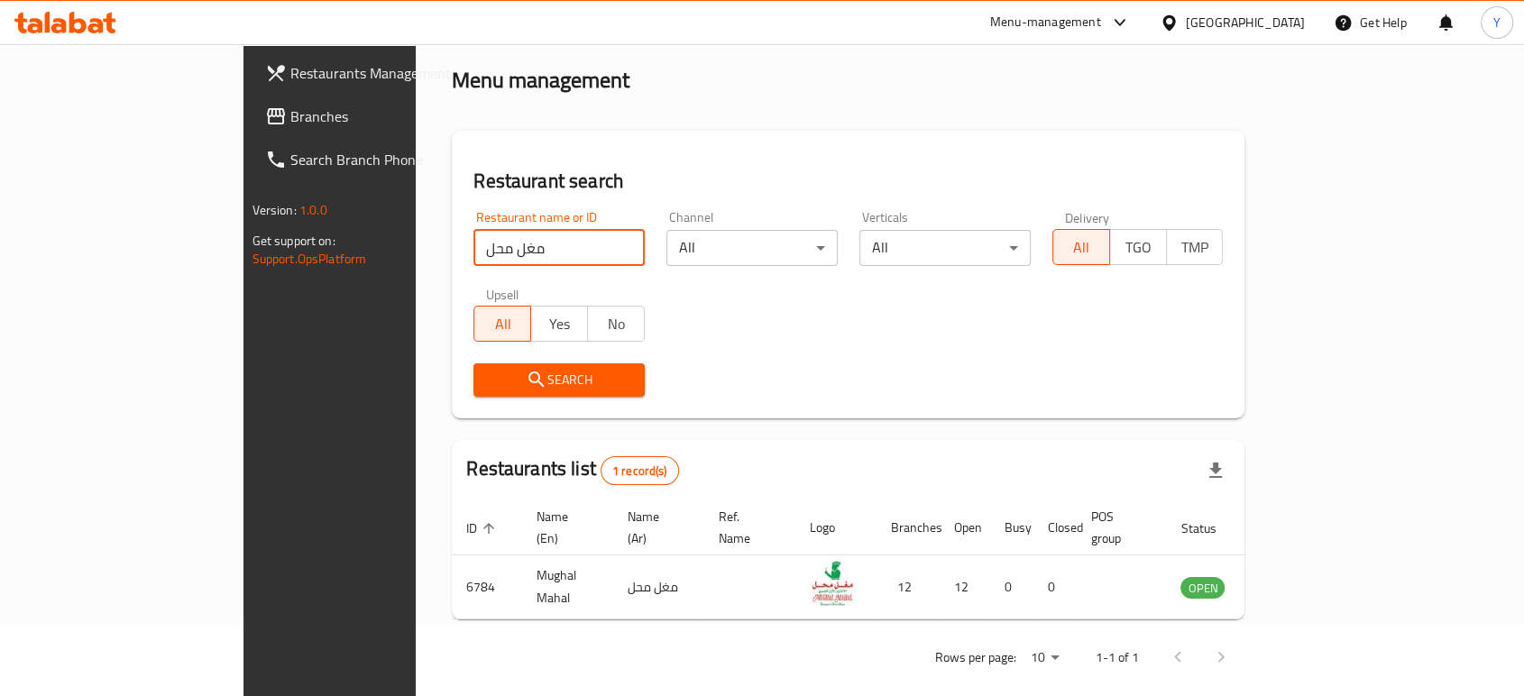
scroll to position [71, 0]
